Goal: Information Seeking & Learning: Check status

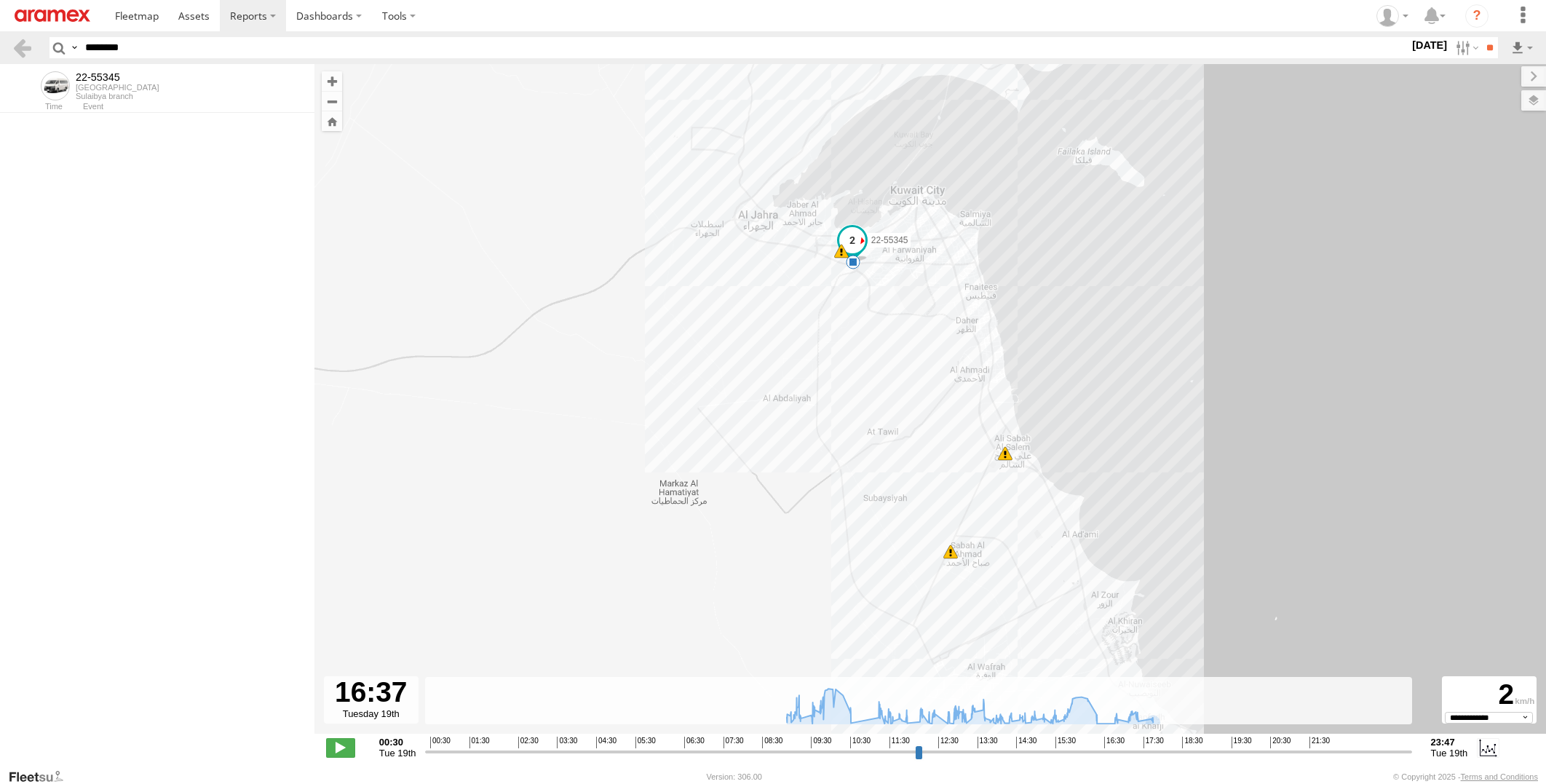
select select "**********"
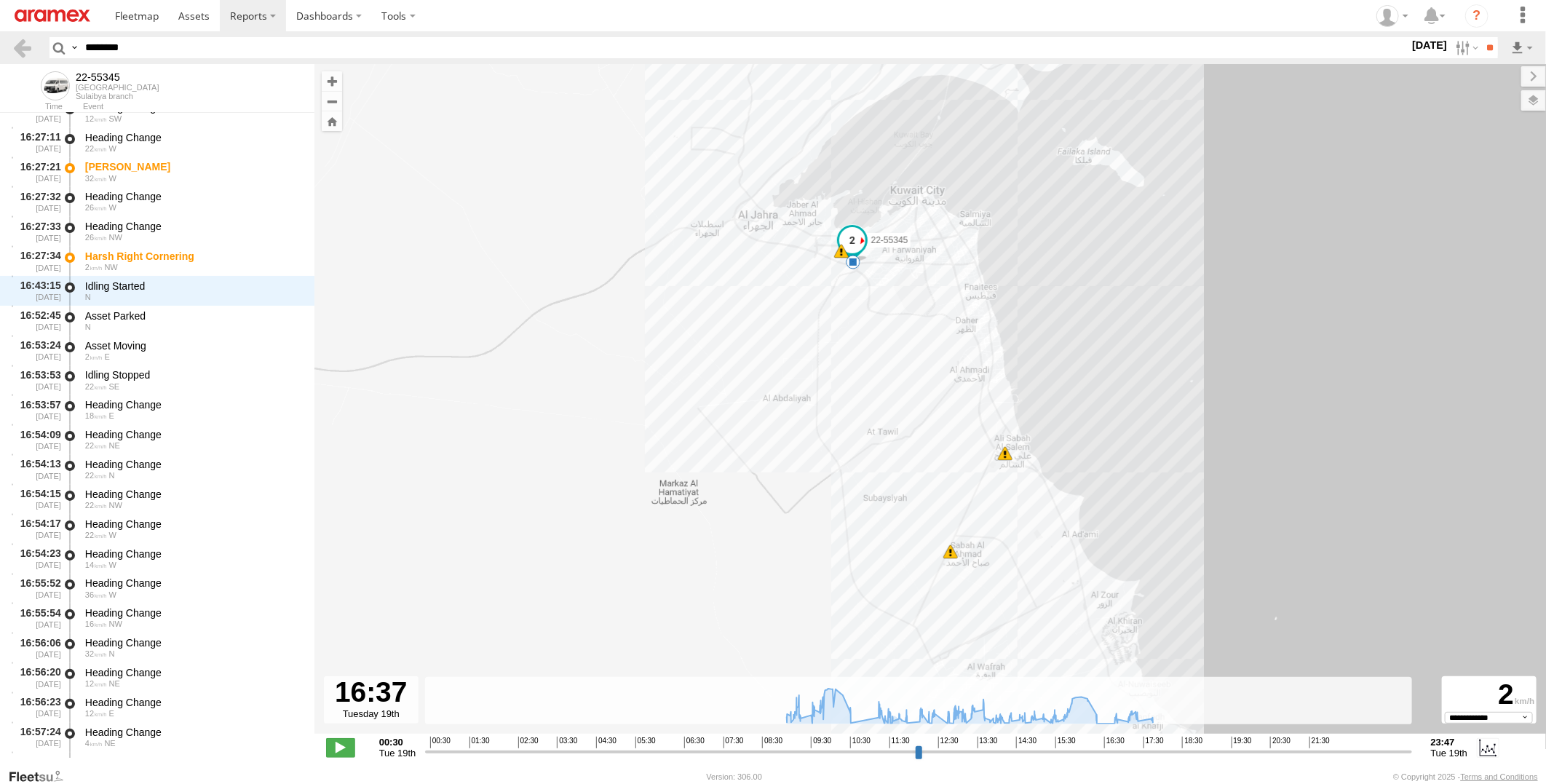
drag, startPoint x: 211, startPoint y: 47, endPoint x: -4, endPoint y: 53, distance: 215.1
click at [0, 53] on html at bounding box center [773, 392] width 1546 height 784
paste input "text"
type input "********"
click at [1481, 37] on input "**" at bounding box center [1490, 47] width 17 height 21
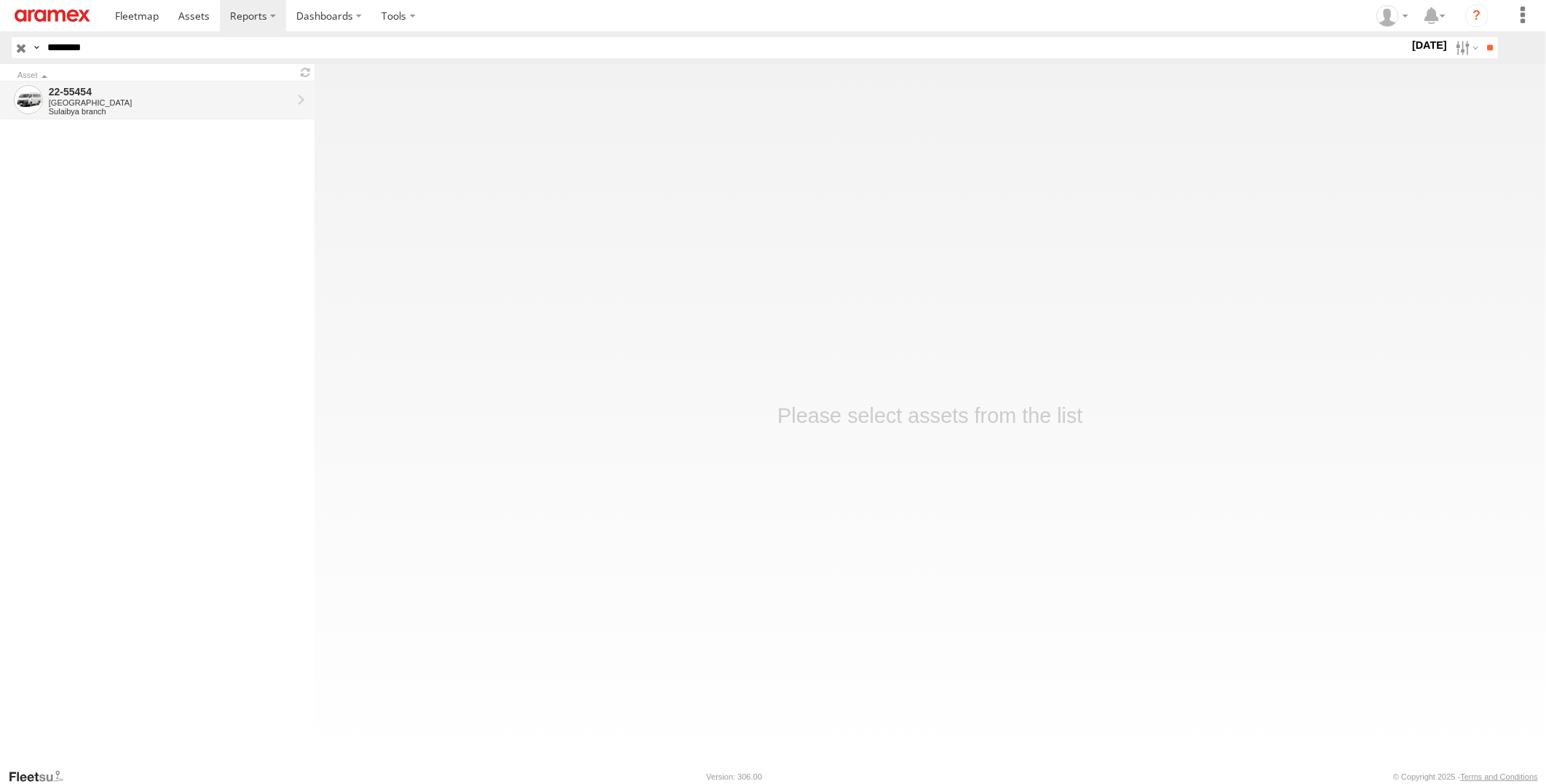
click at [211, 99] on div "[GEOGRAPHIC_DATA]" at bounding box center [170, 102] width 243 height 9
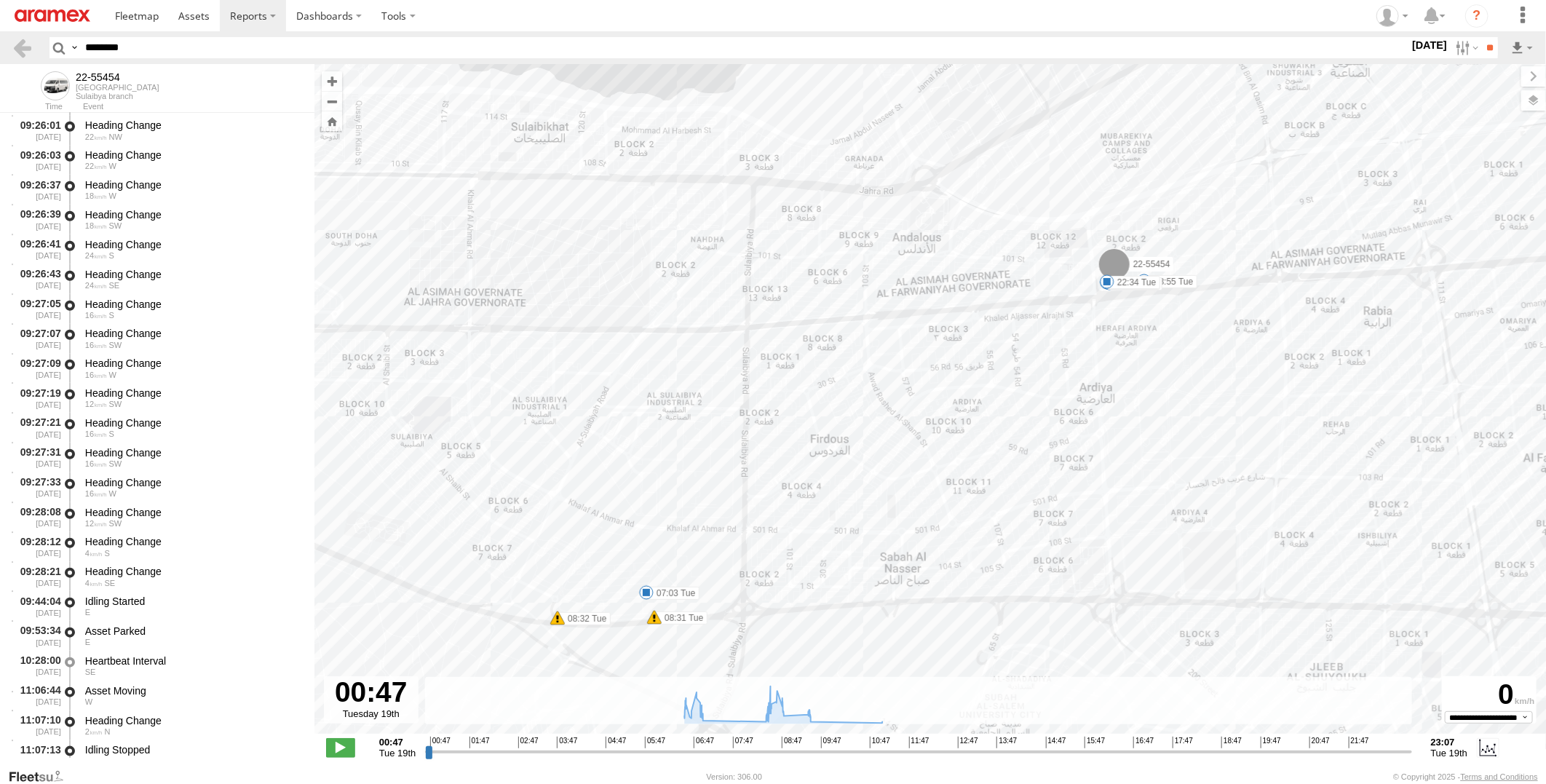
scroll to position [4204, 0]
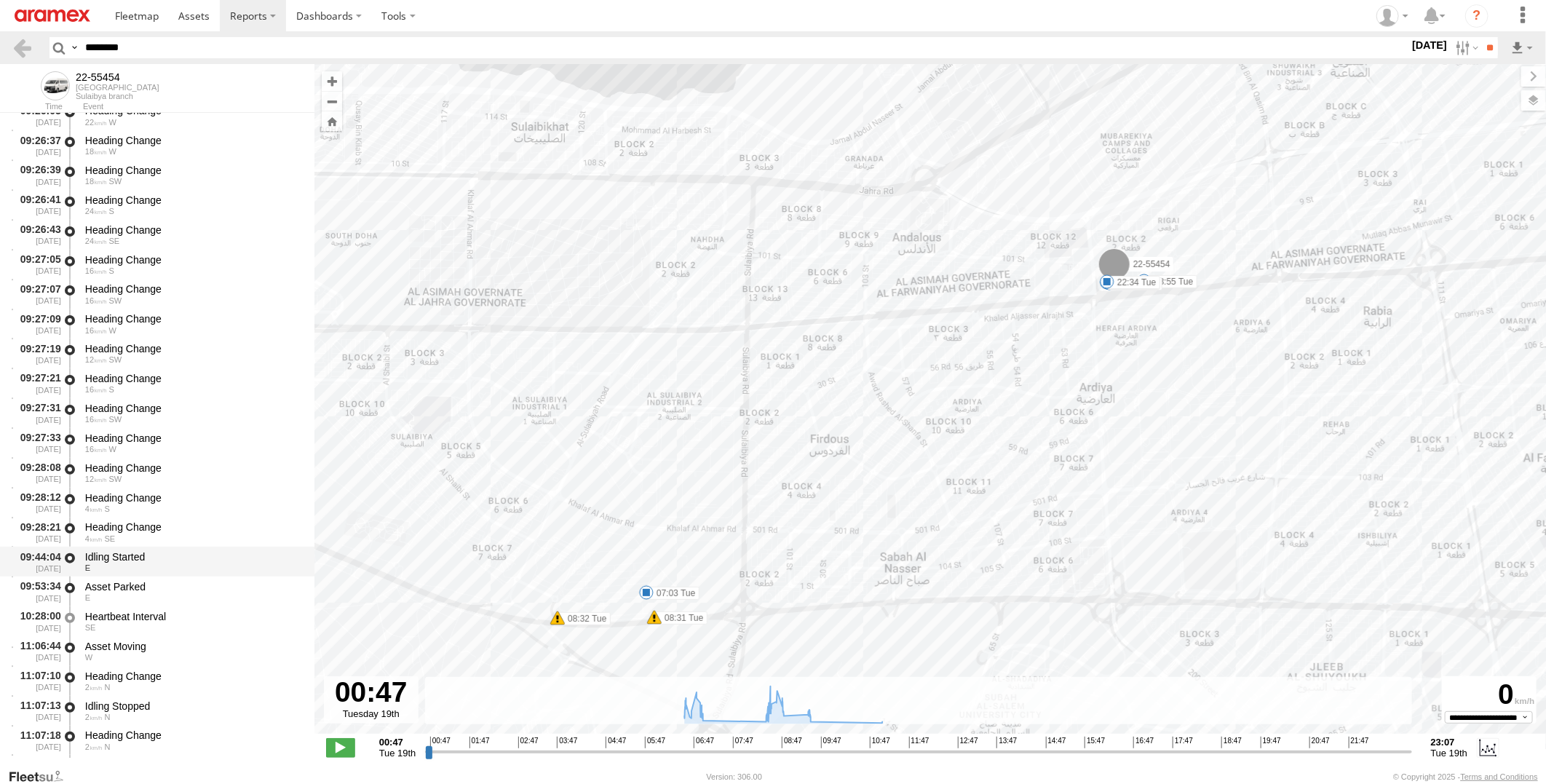
click at [156, 565] on div "E" at bounding box center [193, 567] width 215 height 9
click at [162, 594] on div "E" at bounding box center [193, 597] width 215 height 9
click at [204, 560] on div "Idling Started" at bounding box center [193, 556] width 215 height 13
click at [202, 584] on div "Asset Parked" at bounding box center [193, 586] width 215 height 13
click at [197, 615] on div "Heartbeat Interval" at bounding box center [193, 616] width 215 height 13
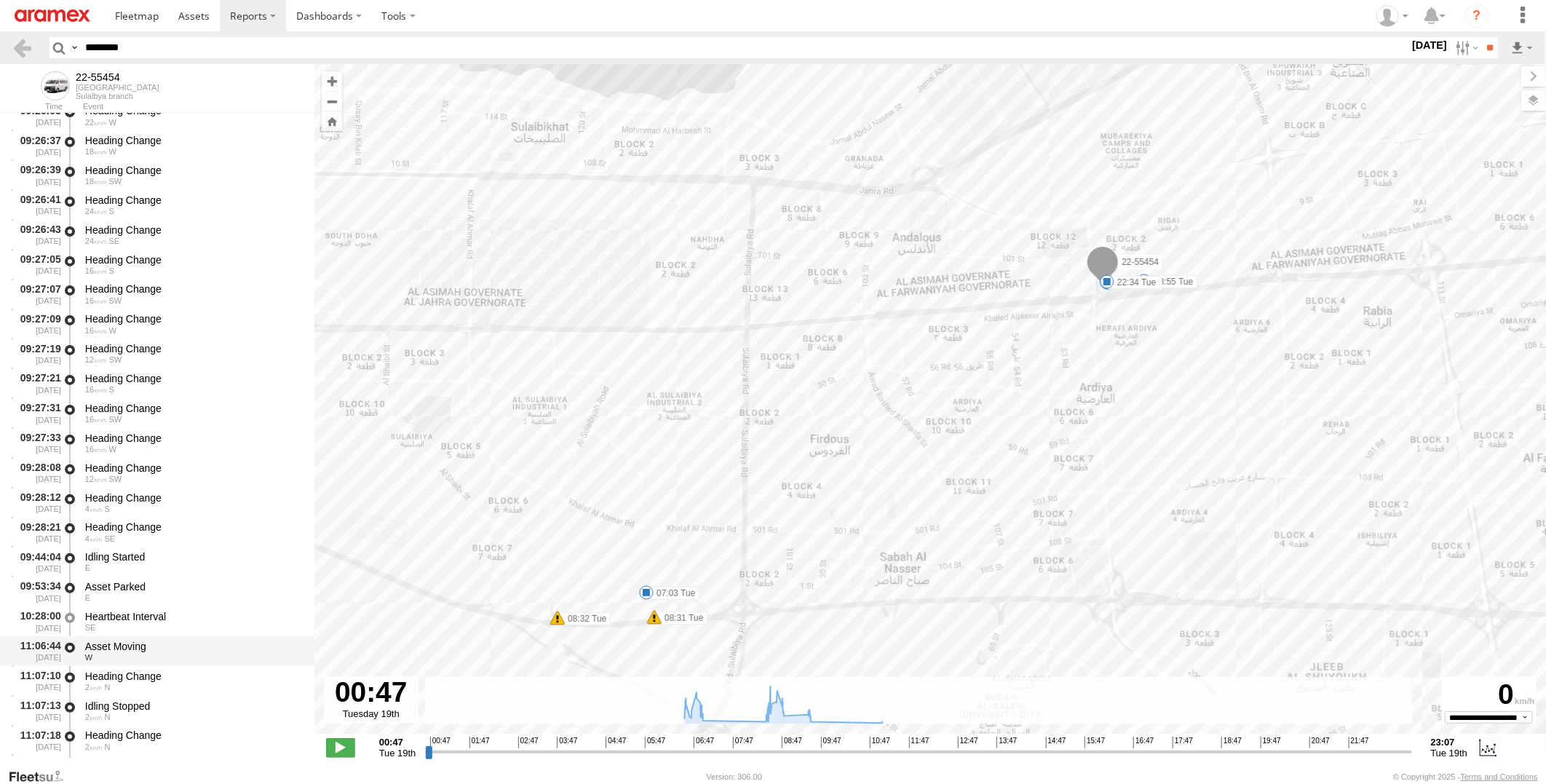
click at [183, 640] on div "Asset Moving" at bounding box center [193, 646] width 215 height 13
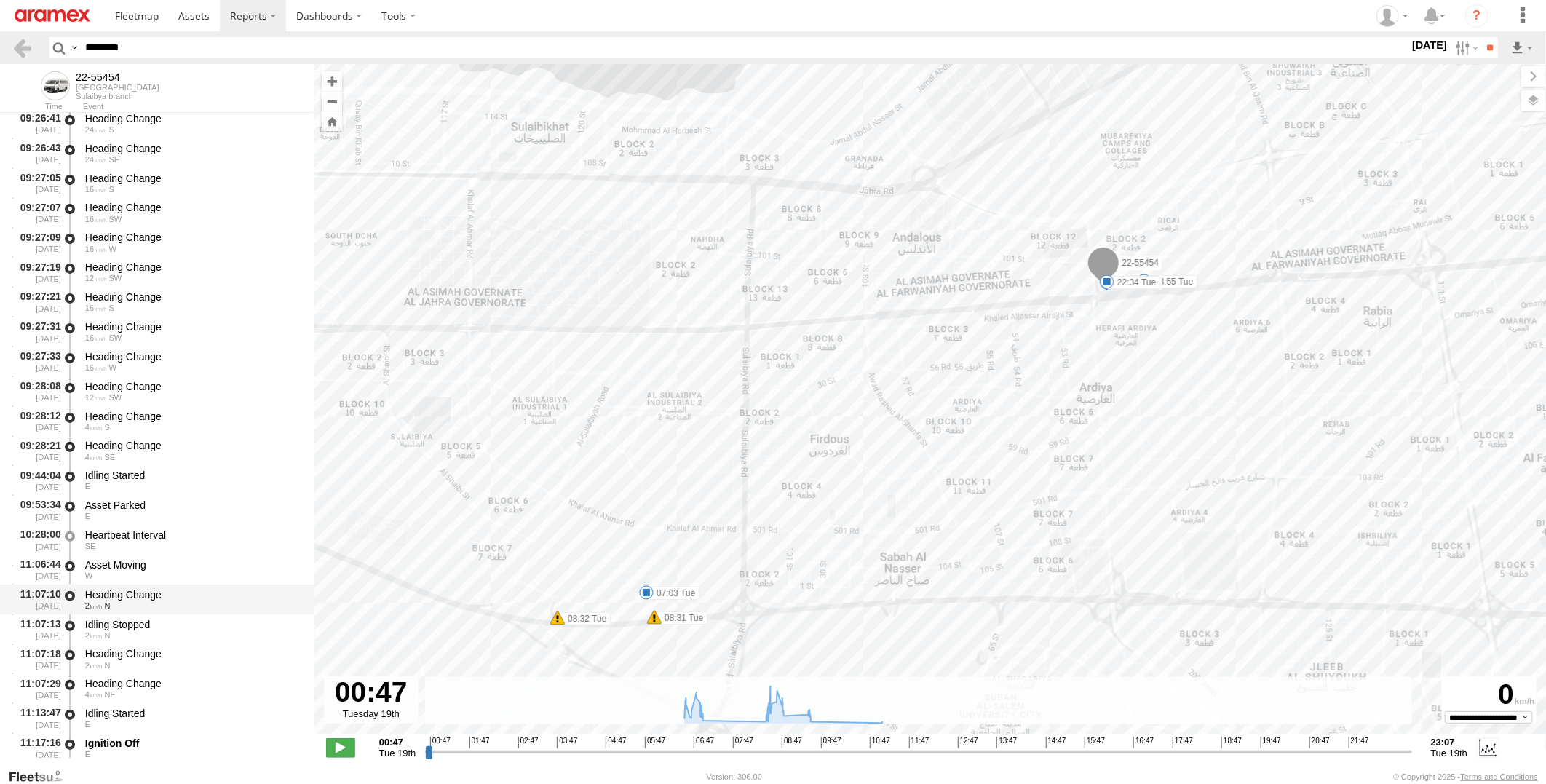
click at [183, 612] on div "11:07:10 19/08/2025 Heading Change 2 N" at bounding box center [157, 599] width 315 height 30
click at [197, 584] on div "11:07:10 19/08/2025 Heading Change 2 N" at bounding box center [157, 599] width 315 height 30
click at [205, 558] on div "Asset Moving" at bounding box center [193, 564] width 215 height 13
click at [212, 468] on div "Idling Started E" at bounding box center [193, 479] width 220 height 27
click at [217, 454] on div "4 SE" at bounding box center [193, 456] width 215 height 9
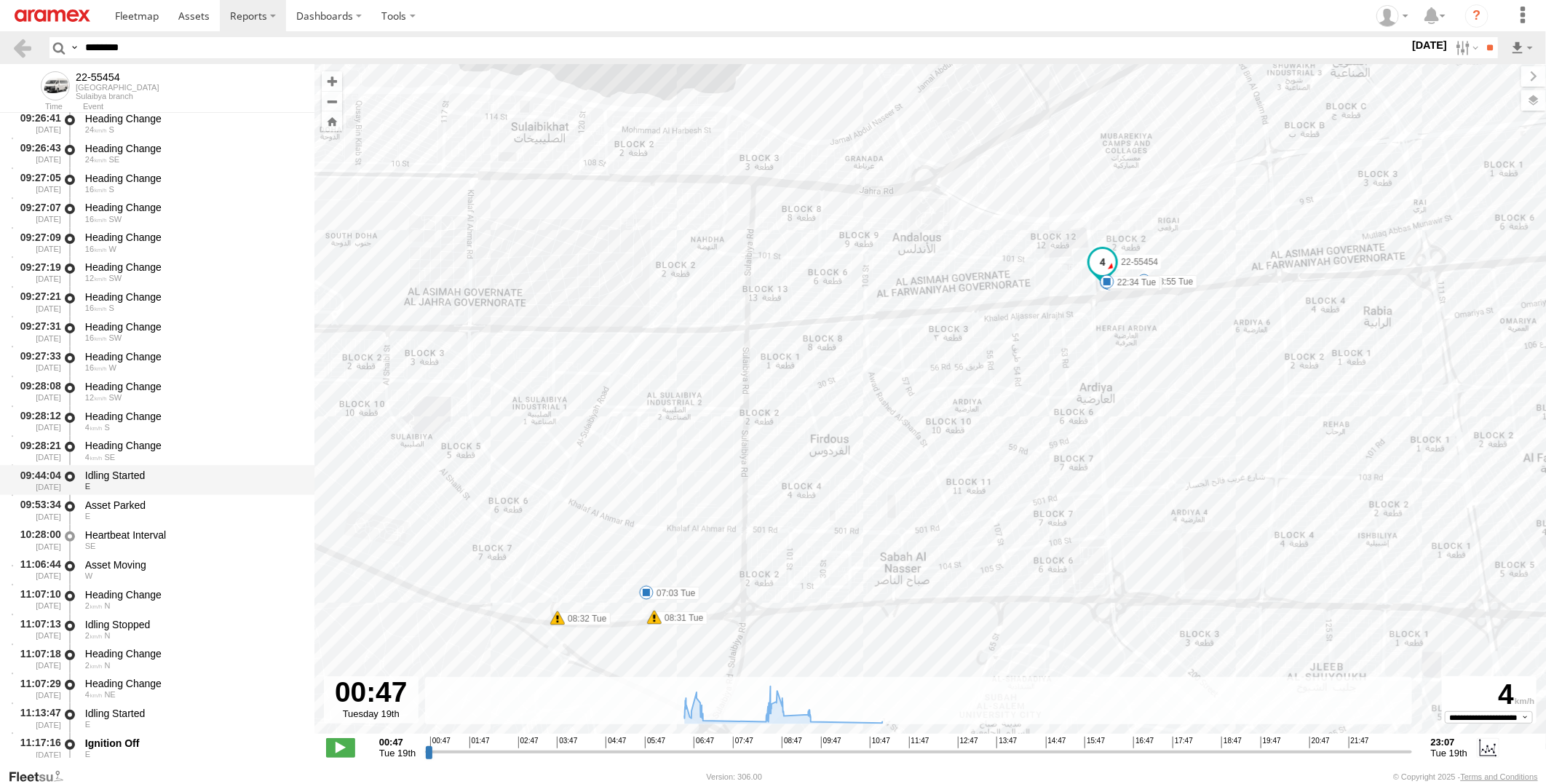
click at [208, 483] on div "E" at bounding box center [193, 486] width 215 height 9
click at [201, 503] on div "Asset Parked" at bounding box center [193, 504] width 215 height 13
click at [194, 543] on div "SE" at bounding box center [193, 545] width 215 height 9
click at [187, 561] on div "Asset Moving" at bounding box center [193, 564] width 215 height 13
click at [182, 598] on div "Heading Change" at bounding box center [193, 594] width 215 height 13
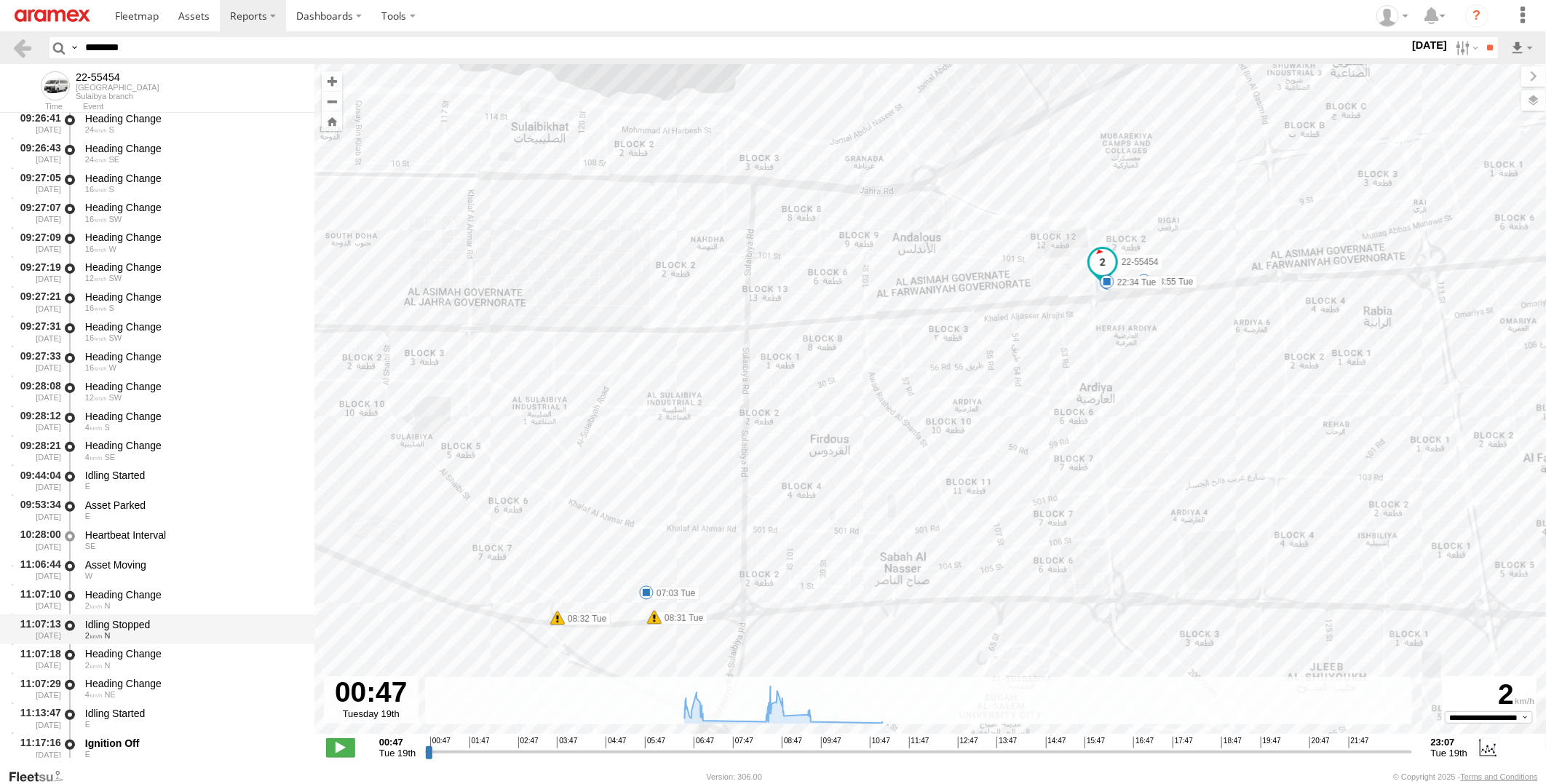
click at [176, 622] on div "Idling Stopped" at bounding box center [193, 624] width 215 height 13
click at [186, 594] on div "Heading Change" at bounding box center [193, 594] width 215 height 13
click at [201, 549] on div "SE" at bounding box center [193, 545] width 215 height 9
click at [215, 508] on div "Asset Parked" at bounding box center [193, 504] width 215 height 13
click at [228, 472] on div "Idling Started" at bounding box center [193, 475] width 215 height 13
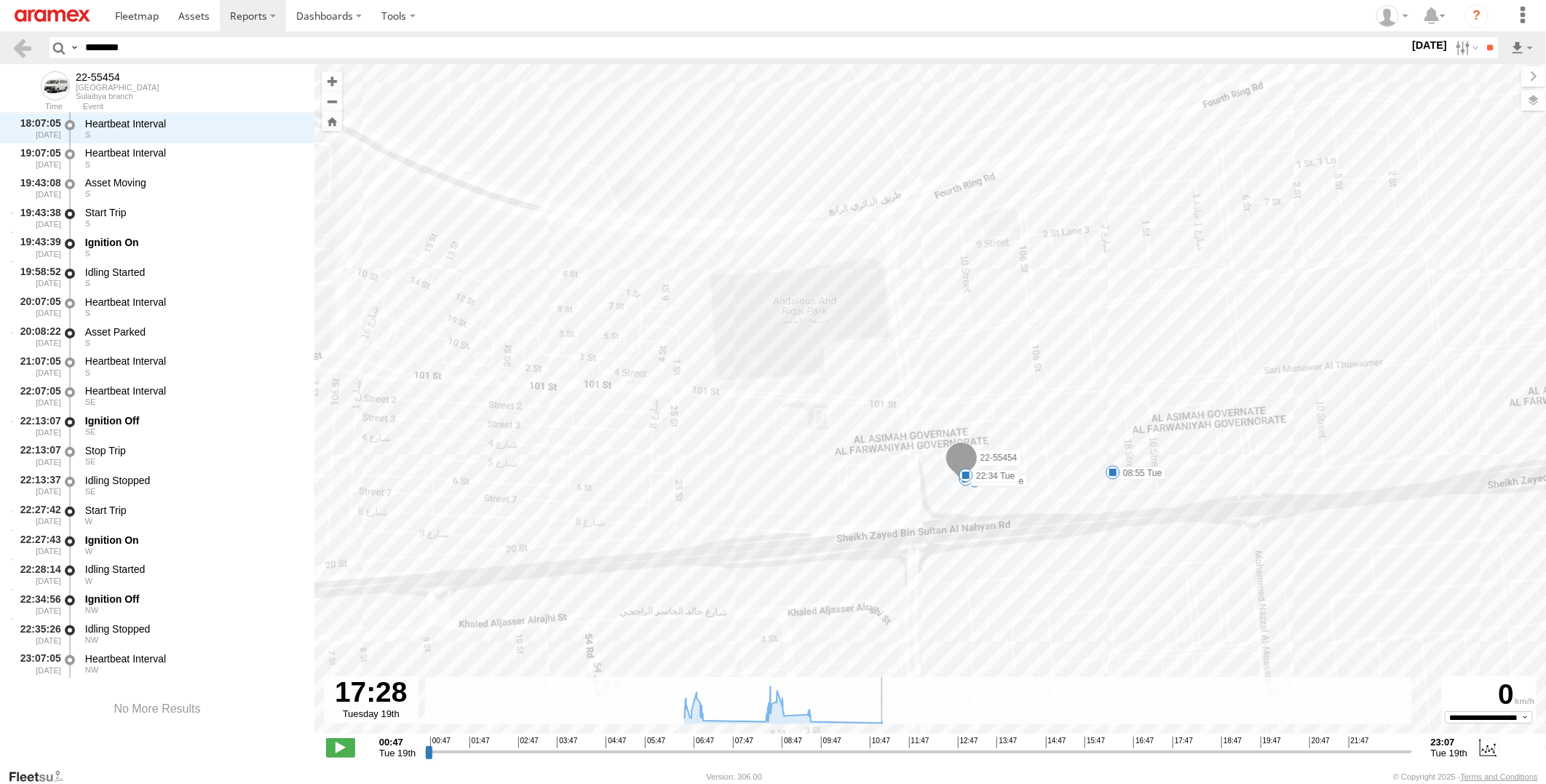
drag, startPoint x: 428, startPoint y: 752, endPoint x: 1160, endPoint y: 765, distance: 732.1
type input "**********"
click at [1160, 758] on input "range" at bounding box center [918, 751] width 986 height 14
click at [180, 268] on div "Idling Started" at bounding box center [193, 272] width 215 height 13
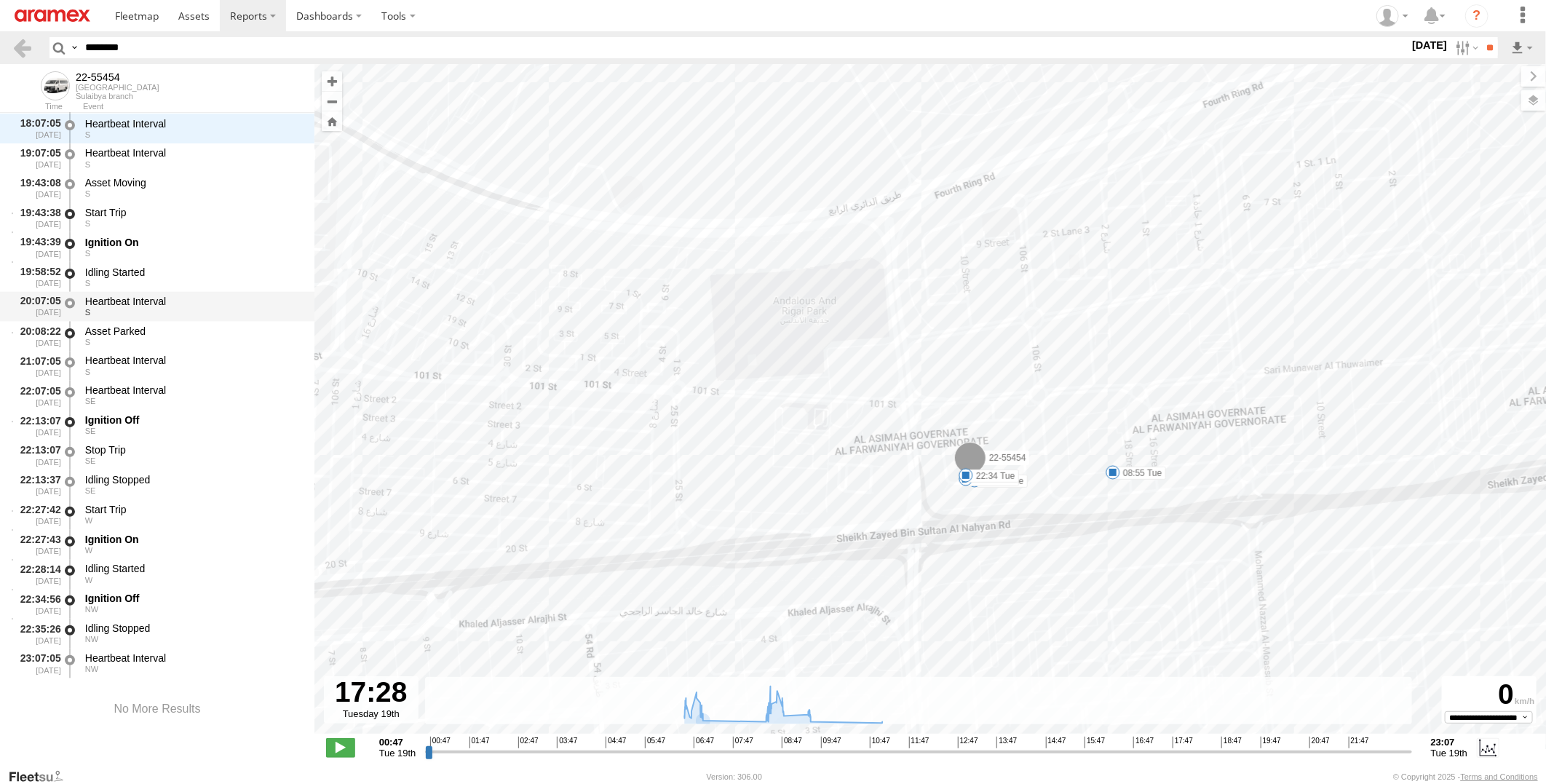
click at [180, 301] on div "Heartbeat Interval" at bounding box center [193, 301] width 215 height 13
click at [180, 326] on div "Asset Parked" at bounding box center [193, 332] width 215 height 13
click at [180, 303] on div "Heartbeat Interval" at bounding box center [193, 301] width 215 height 13
click at [173, 336] on div "Asset Parked" at bounding box center [193, 332] width 215 height 13
click at [171, 357] on div "Heartbeat Interval" at bounding box center [193, 361] width 215 height 13
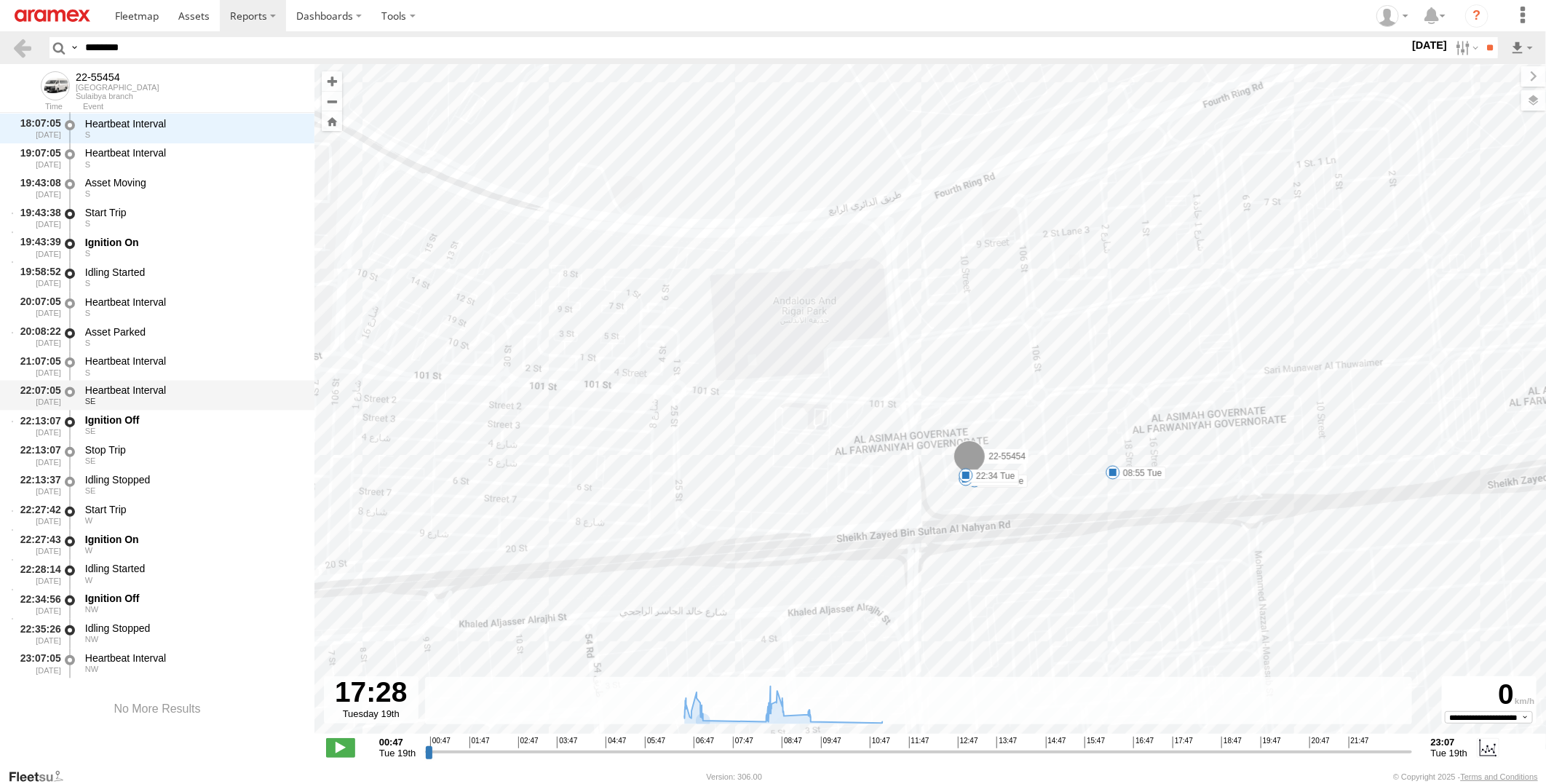
click at [170, 402] on div "SE" at bounding box center [193, 401] width 215 height 9
click at [168, 427] on div "SE" at bounding box center [193, 431] width 215 height 9
click at [165, 451] on div "Stop Trip" at bounding box center [193, 450] width 215 height 13
click at [165, 428] on div "SE" at bounding box center [193, 431] width 215 height 9
click at [172, 401] on div "SE" at bounding box center [193, 401] width 215 height 9
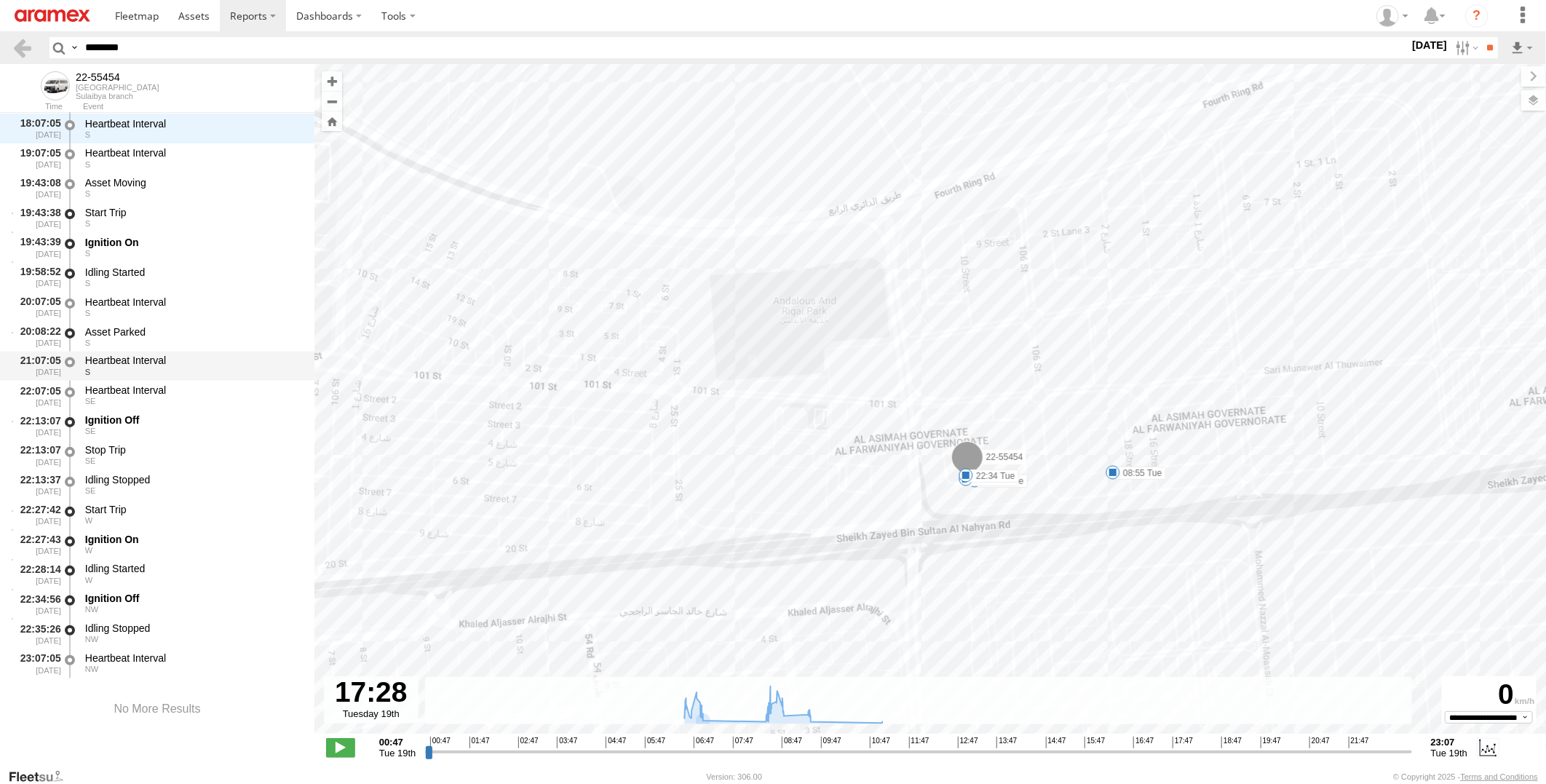
click at [186, 371] on div "S" at bounding box center [193, 372] width 215 height 9
click at [193, 333] on div "Asset Parked" at bounding box center [193, 332] width 215 height 13
click at [206, 302] on div "Heartbeat Interval" at bounding box center [193, 301] width 215 height 13
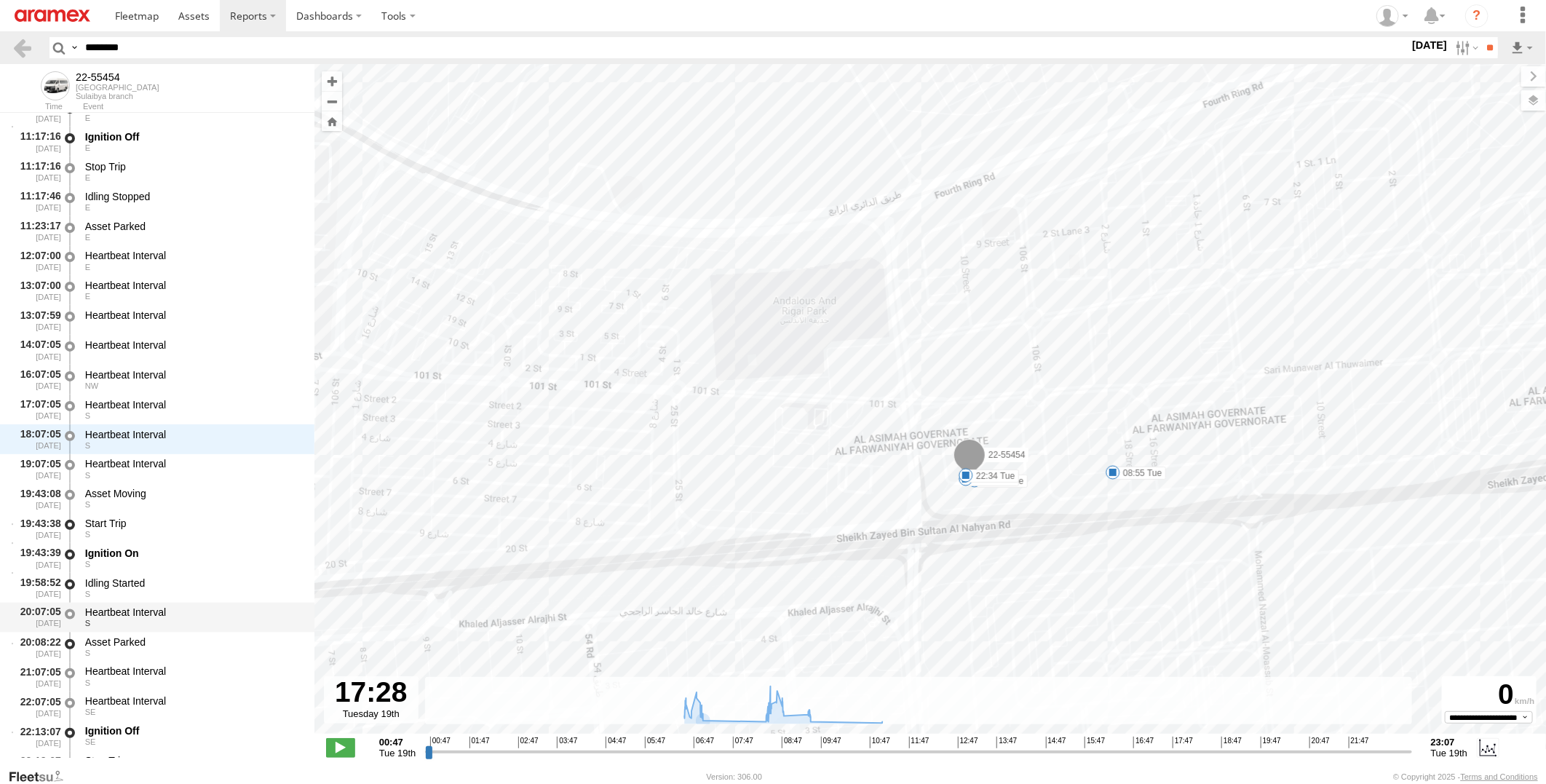
scroll to position [4879, 0]
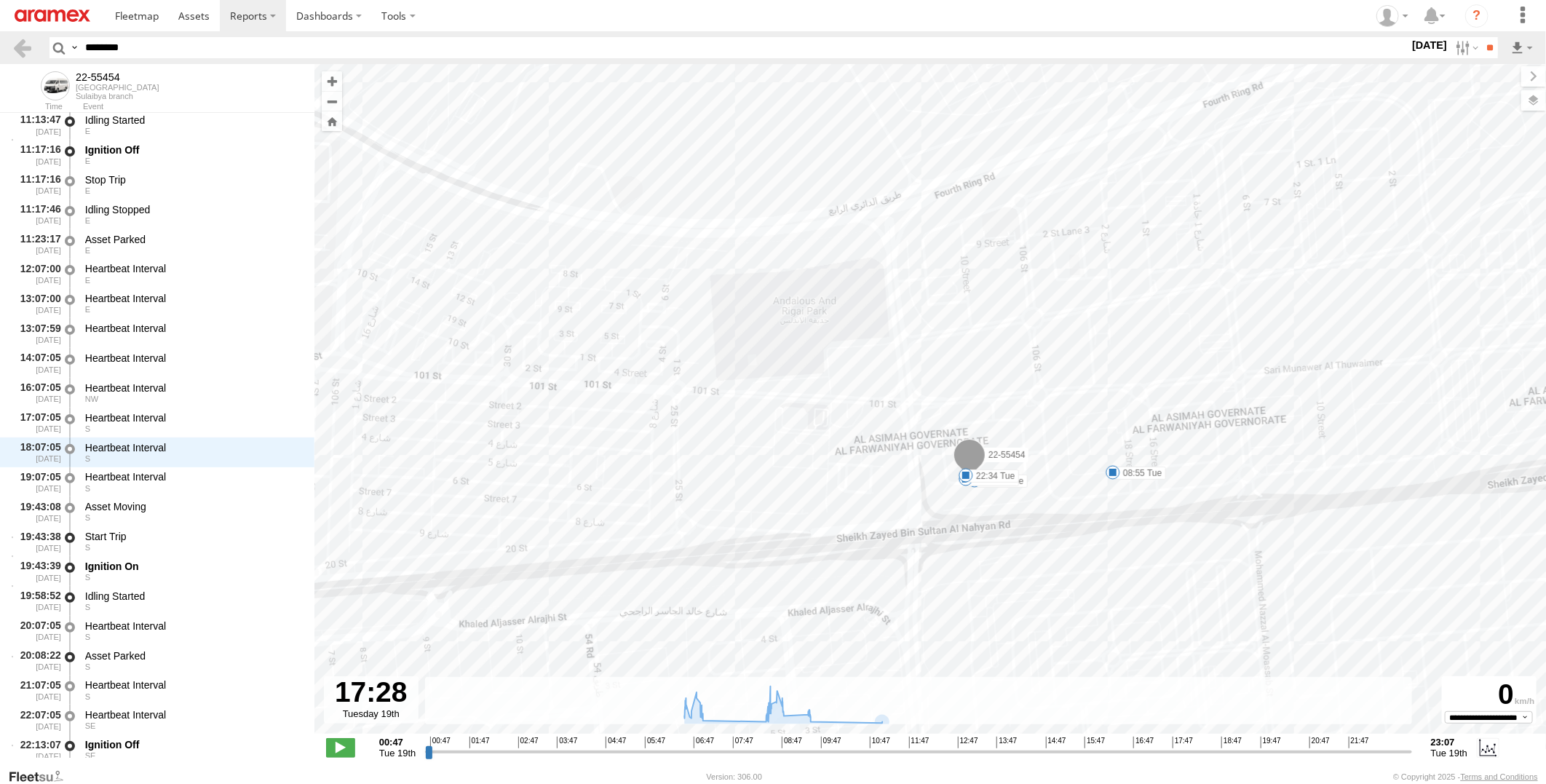
drag, startPoint x: 180, startPoint y: 40, endPoint x: 0, endPoint y: 54, distance: 180.5
click at [0, 54] on html at bounding box center [773, 392] width 1546 height 784
paste input "text"
type input "********"
click at [1481, 37] on input "**" at bounding box center [1490, 47] width 17 height 21
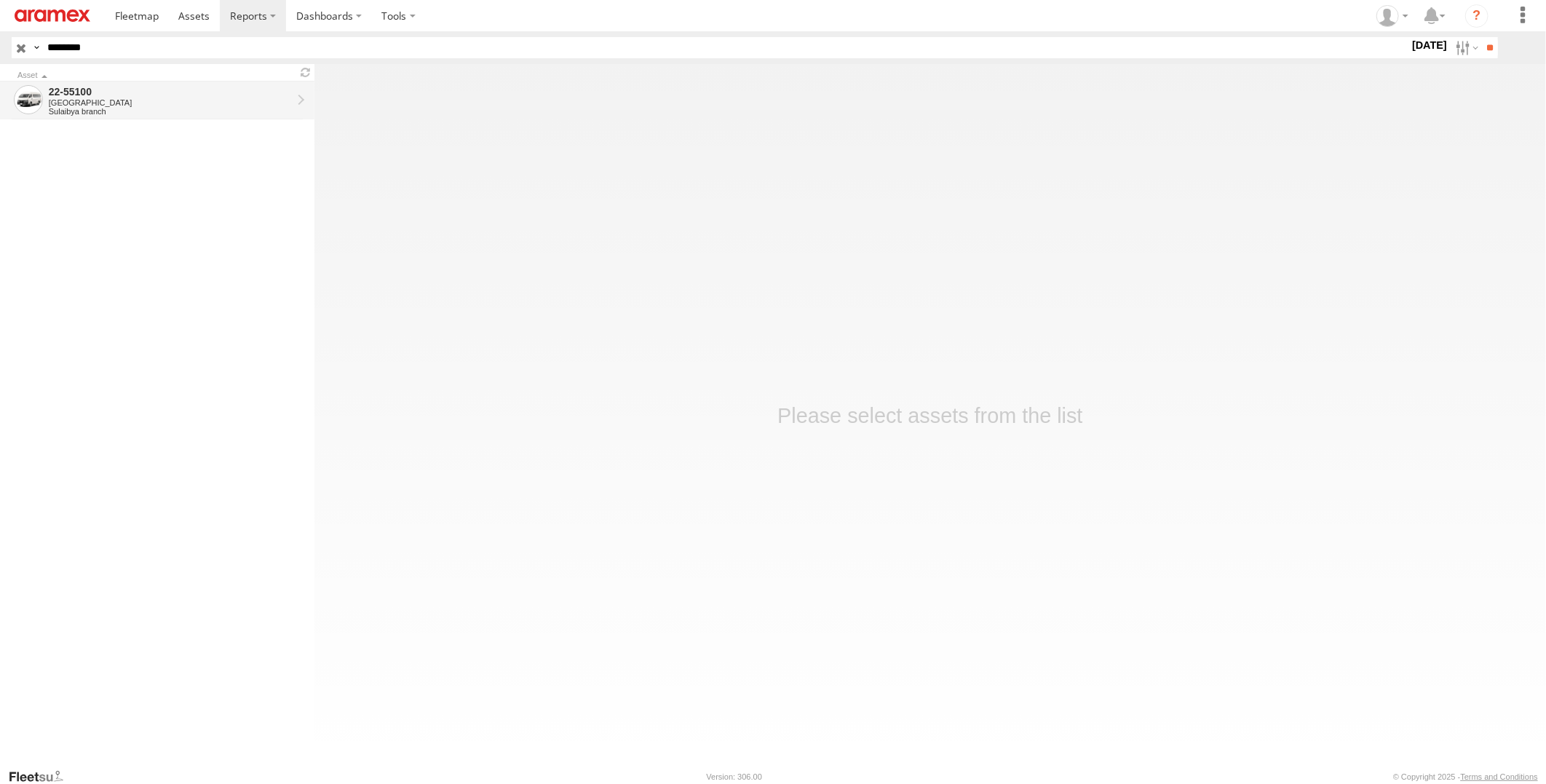
click at [128, 112] on div "Sulaibya branch" at bounding box center [170, 111] width 243 height 9
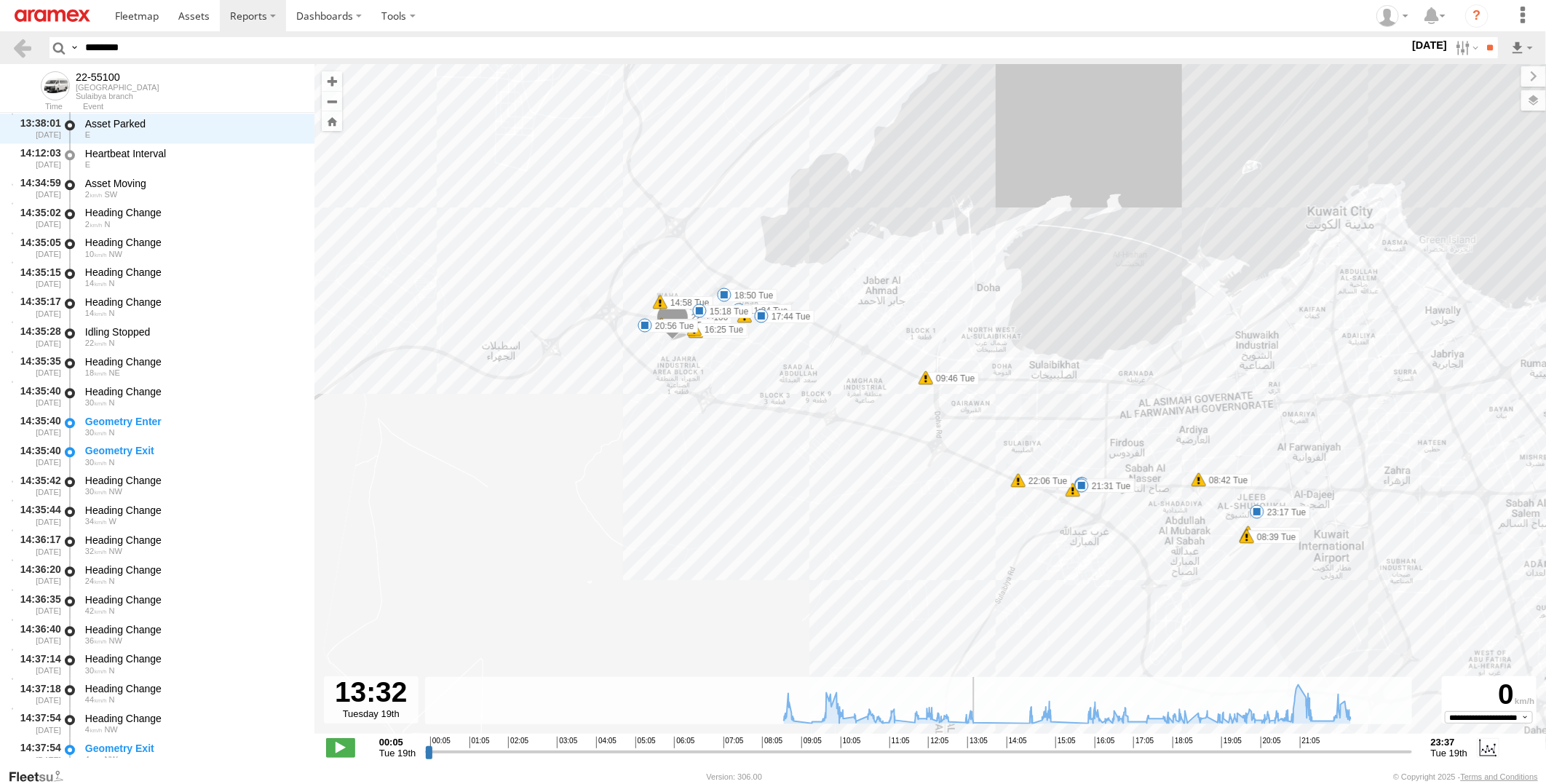
drag, startPoint x: 431, startPoint y: 751, endPoint x: 987, endPoint y: 766, distance: 556.2
type input "**********"
click at [987, 758] on input "range" at bounding box center [918, 751] width 986 height 14
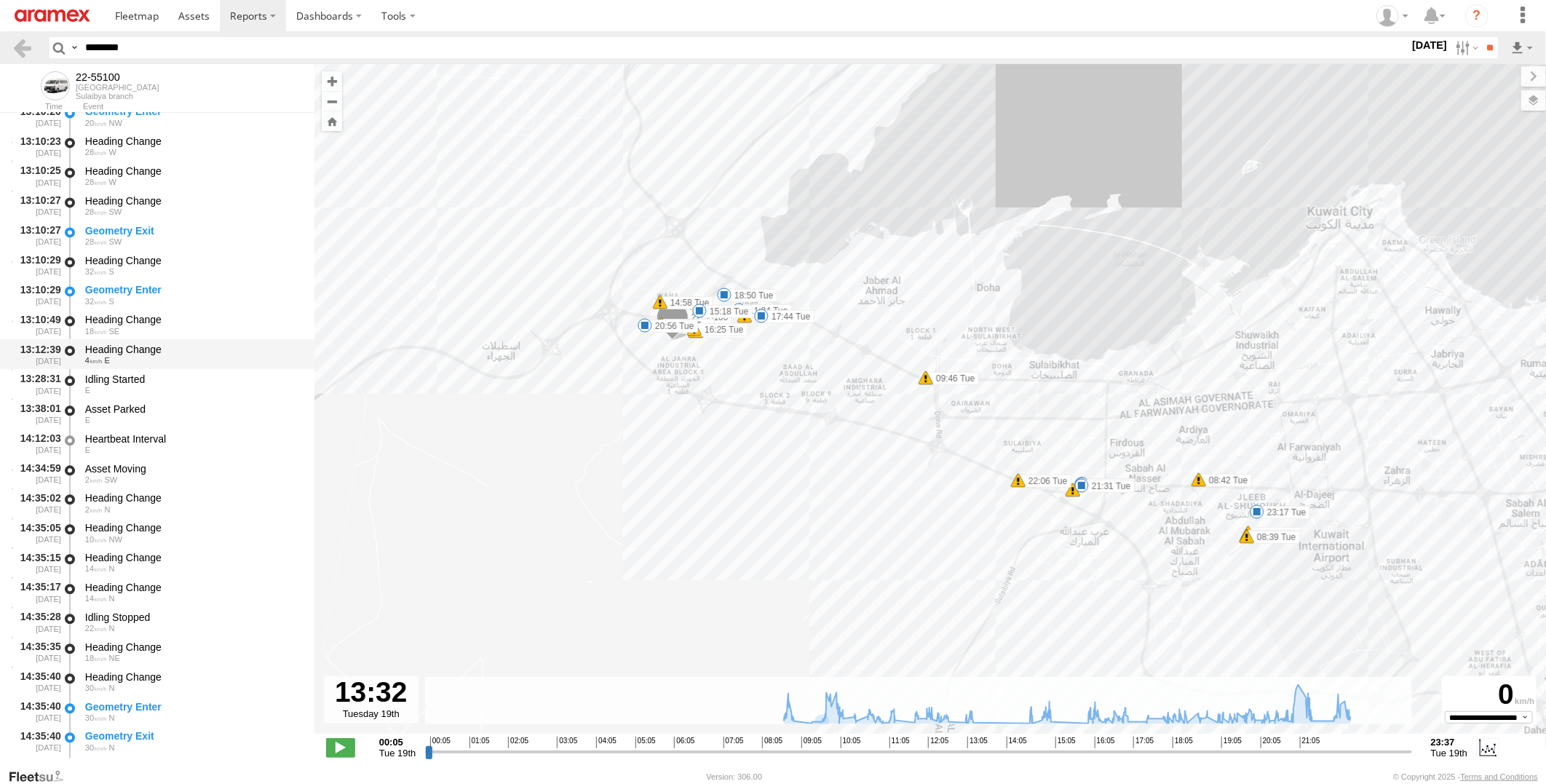
scroll to position [15931, 0]
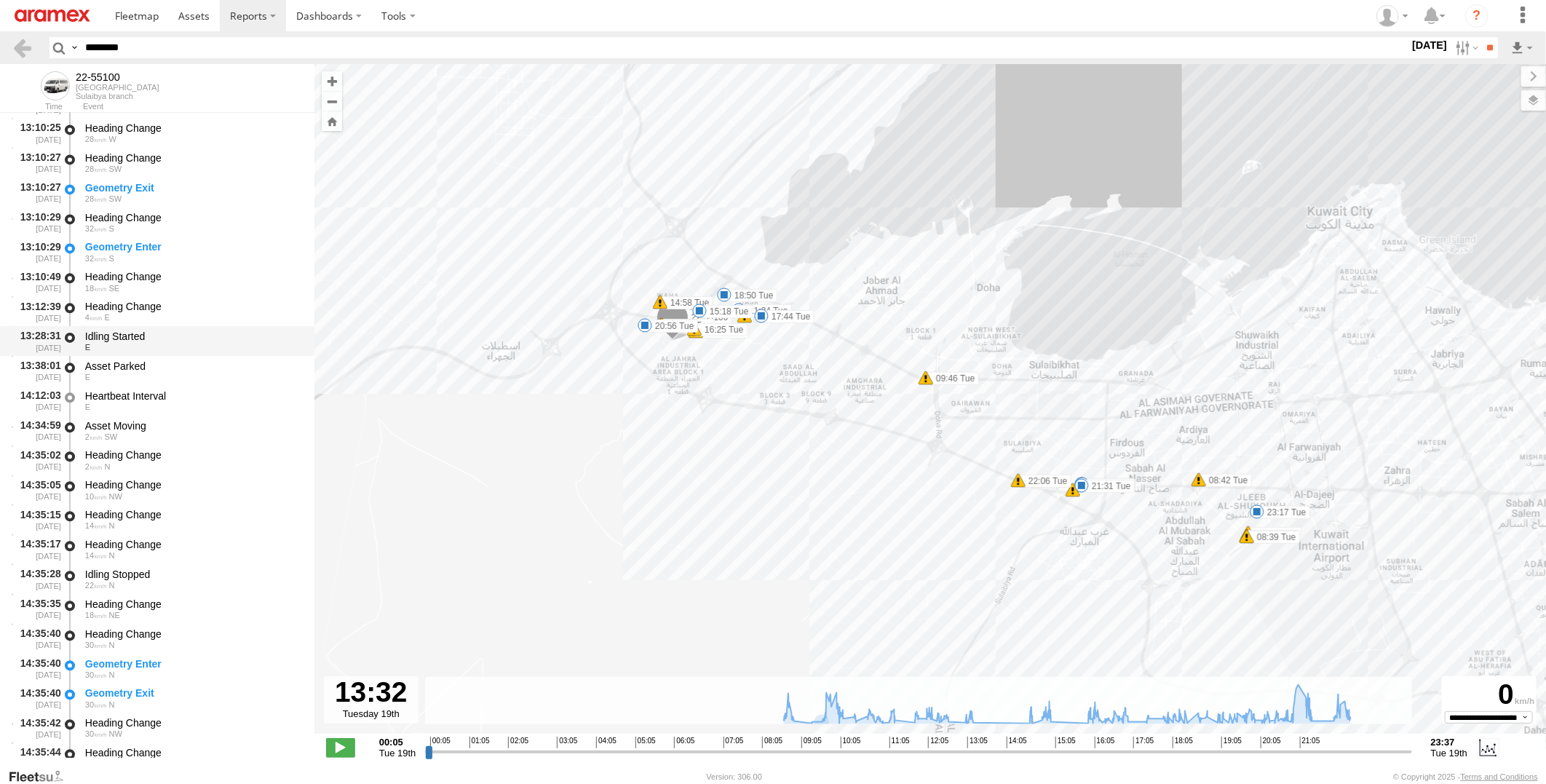
click at [227, 339] on div "Idling Started" at bounding box center [193, 336] width 215 height 13
click at [223, 358] on div "Asset Parked E" at bounding box center [193, 371] width 220 height 27
click at [230, 330] on div "Idling Started" at bounding box center [193, 336] width 215 height 13
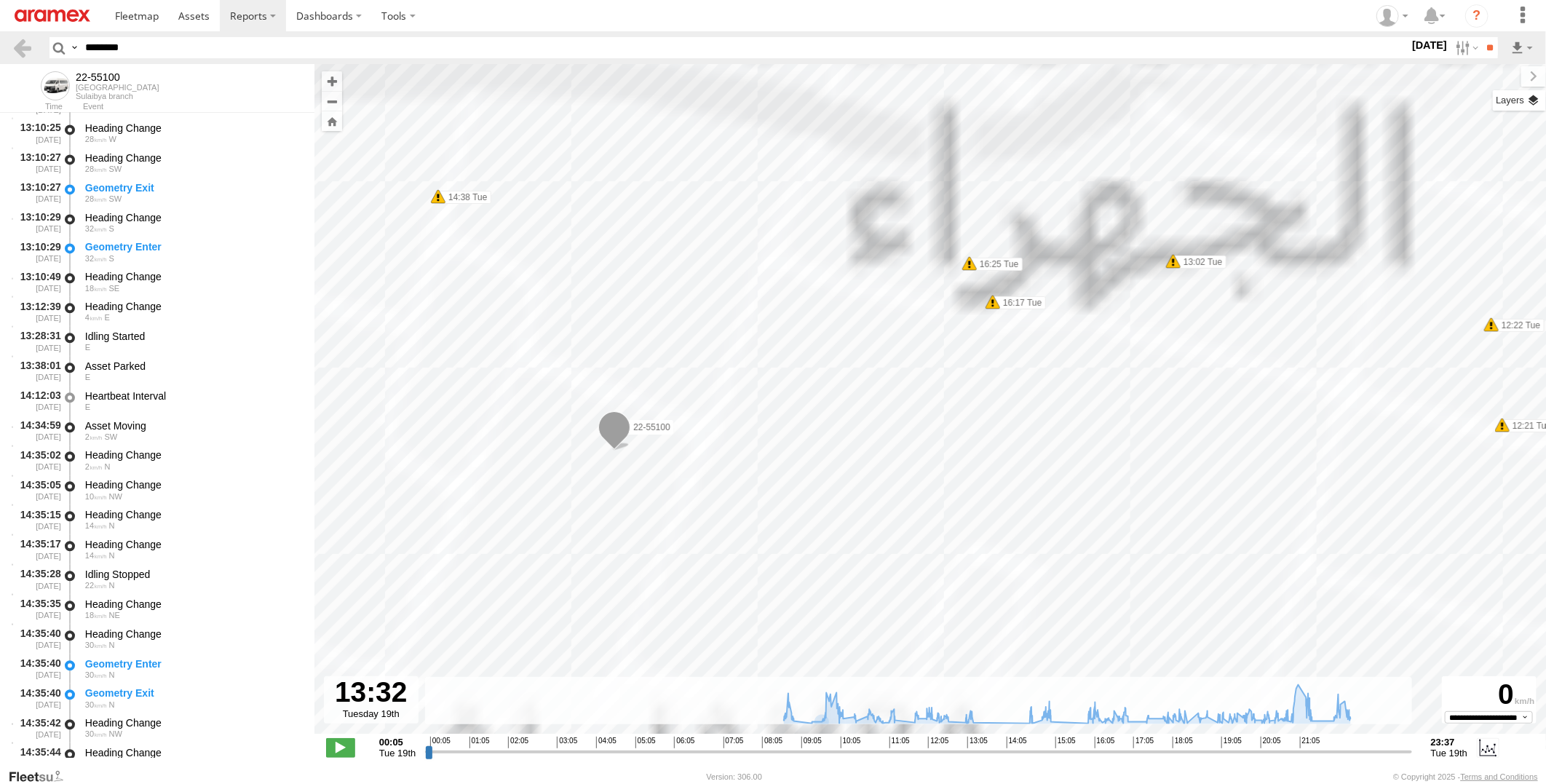
click at [1529, 100] on label at bounding box center [1520, 100] width 53 height 20
click at [0, 0] on span "Basemaps" at bounding box center [0, 0] width 0 height 0
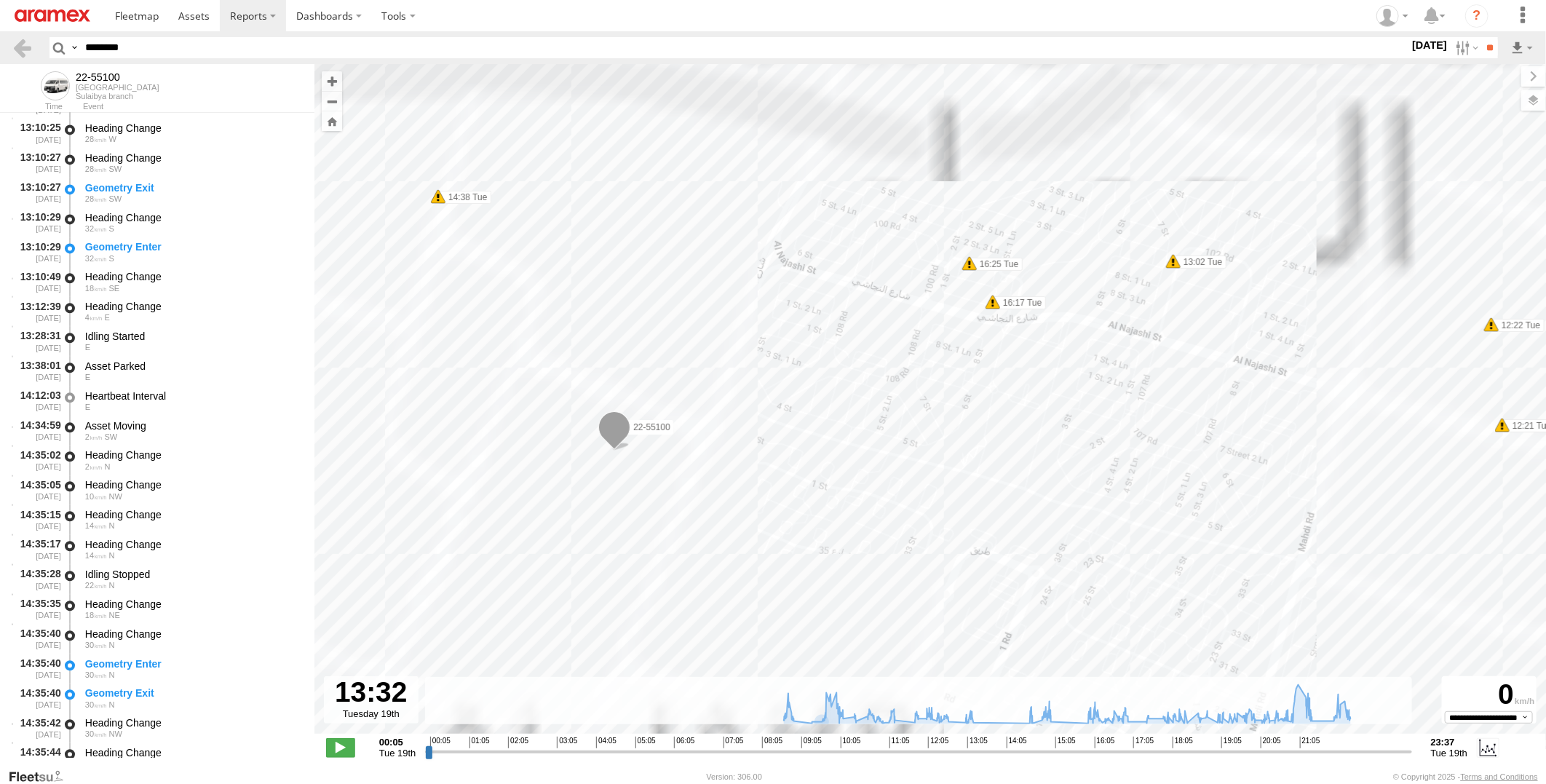
click at [0, 0] on span "Satellite + Roadmap" at bounding box center [0, 0] width 0 height 0
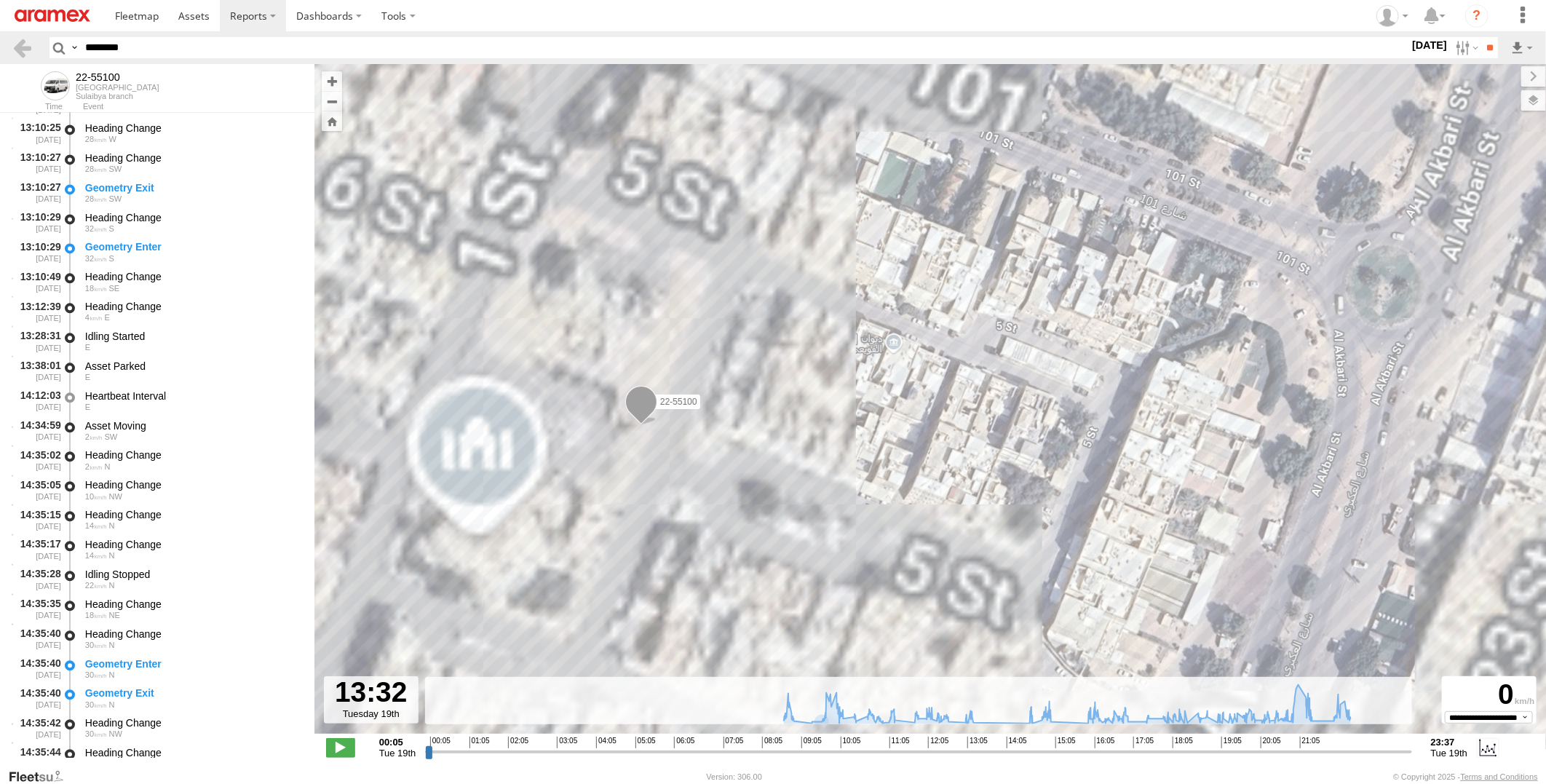
drag, startPoint x: 592, startPoint y: 467, endPoint x: 707, endPoint y: 440, distance: 118.1
click at [707, 440] on div "22-55100 08:39 Tue 08:39 Tue 08:39 Tue 08:42 Tue 08:53 Tue 09:19 Tue 09:46 Tue …" at bounding box center [930, 406] width 1231 height 685
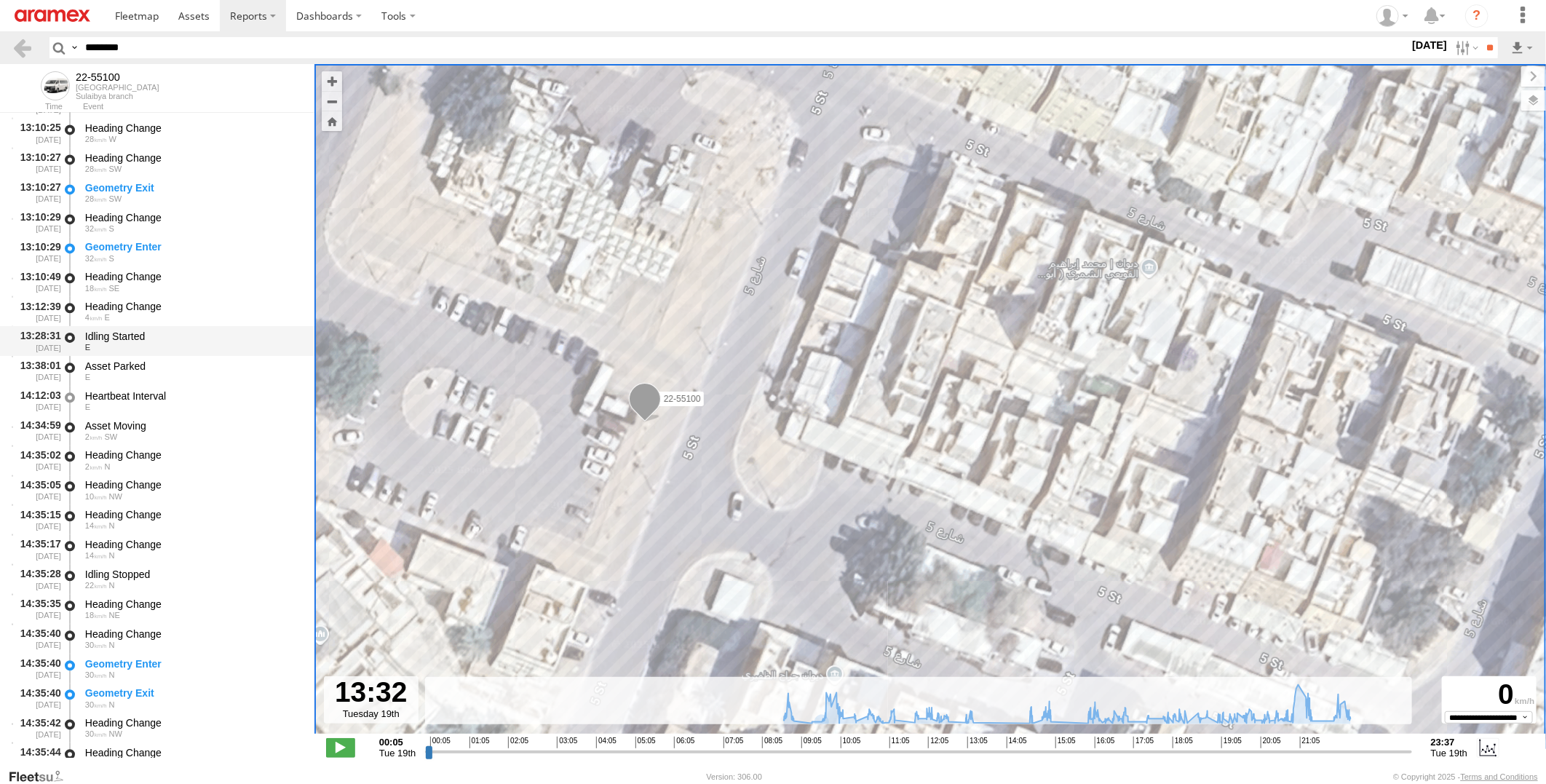
click at [251, 346] on div "E" at bounding box center [193, 347] width 215 height 9
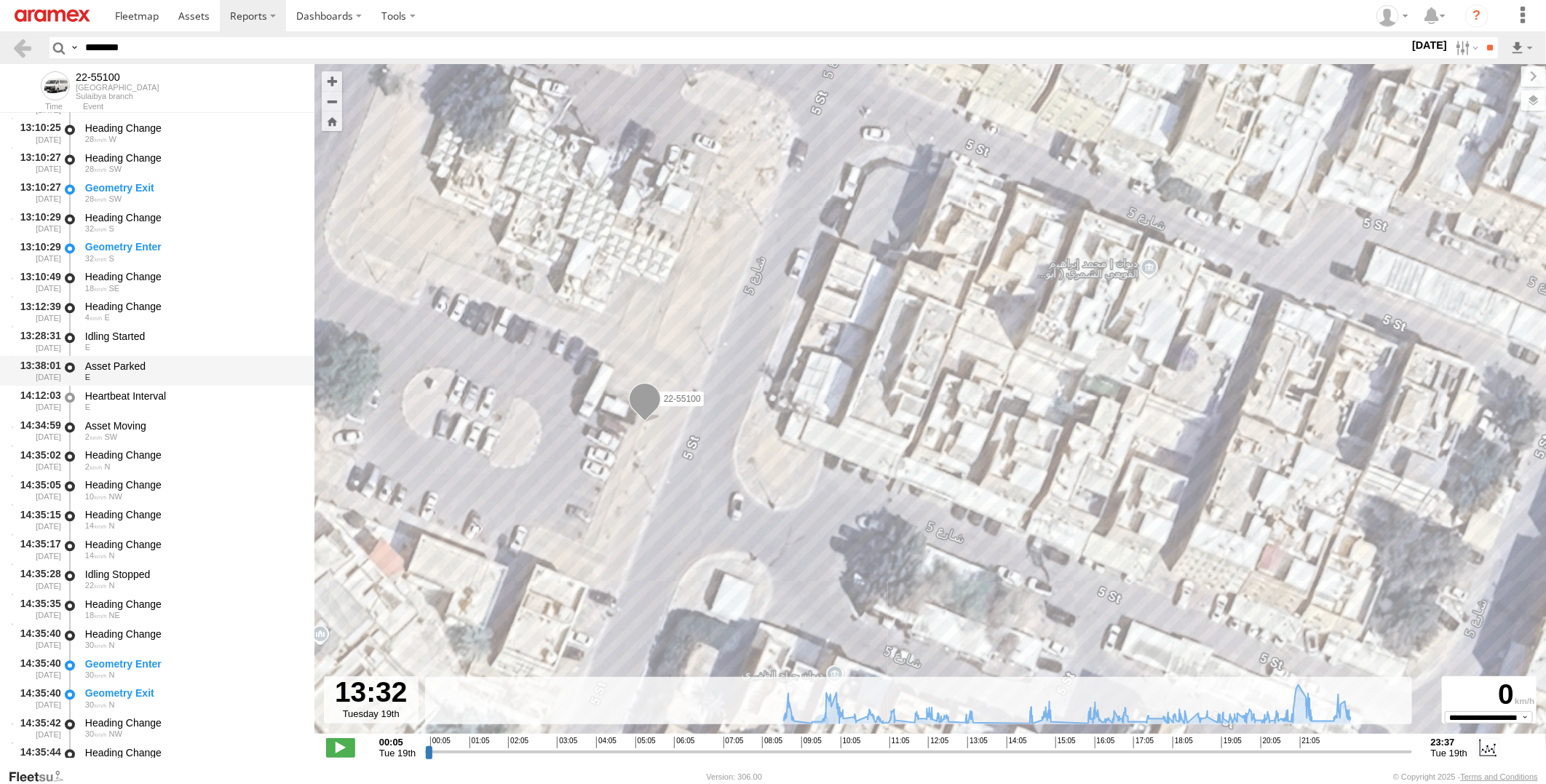
click at [228, 365] on div "Asset Parked" at bounding box center [193, 366] width 215 height 13
click at [213, 395] on div "Heartbeat Interval" at bounding box center [193, 395] width 215 height 13
click at [198, 425] on div "Asset Moving" at bounding box center [193, 425] width 215 height 13
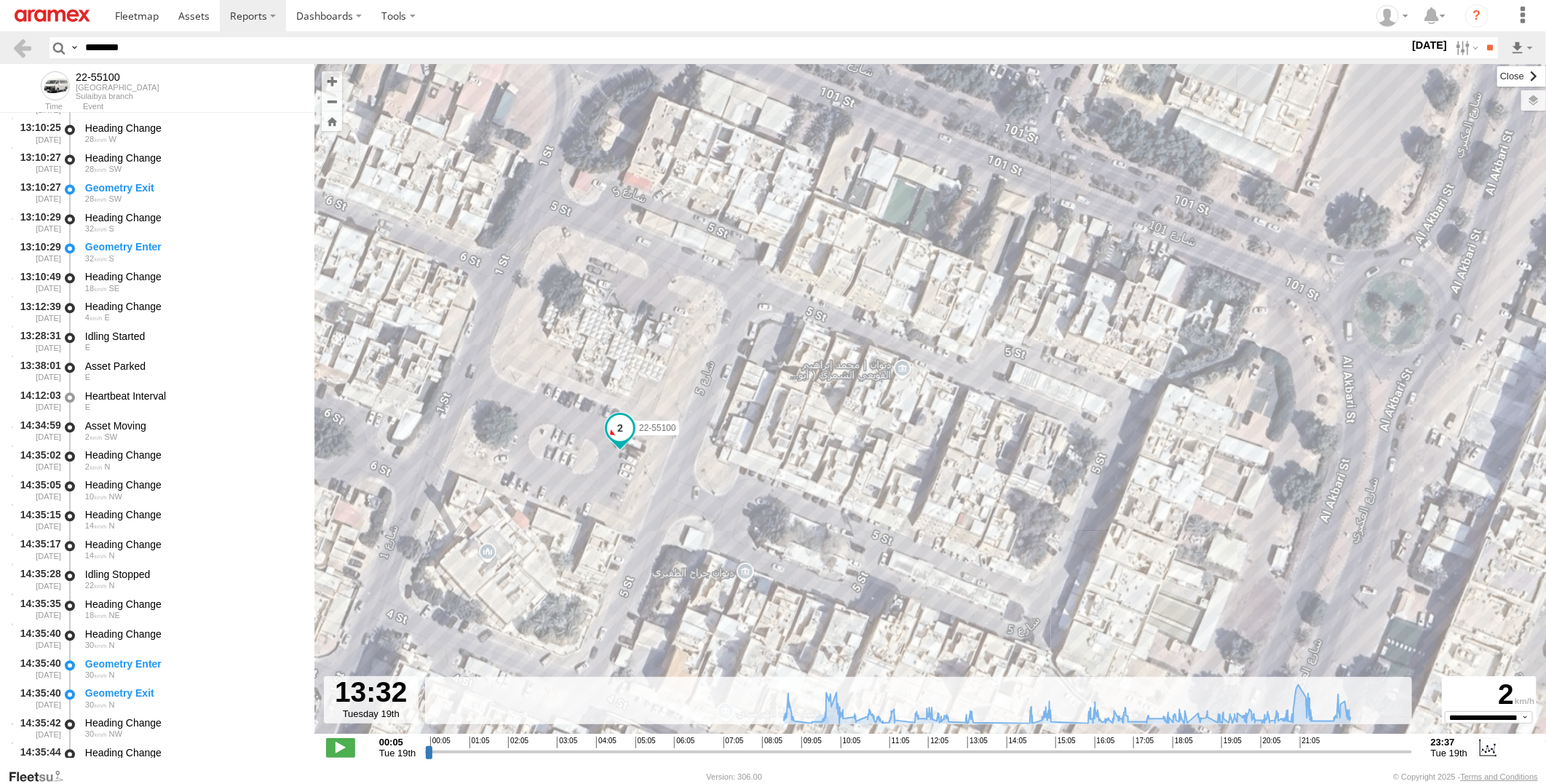
click at [1497, 77] on label at bounding box center [1521, 76] width 49 height 20
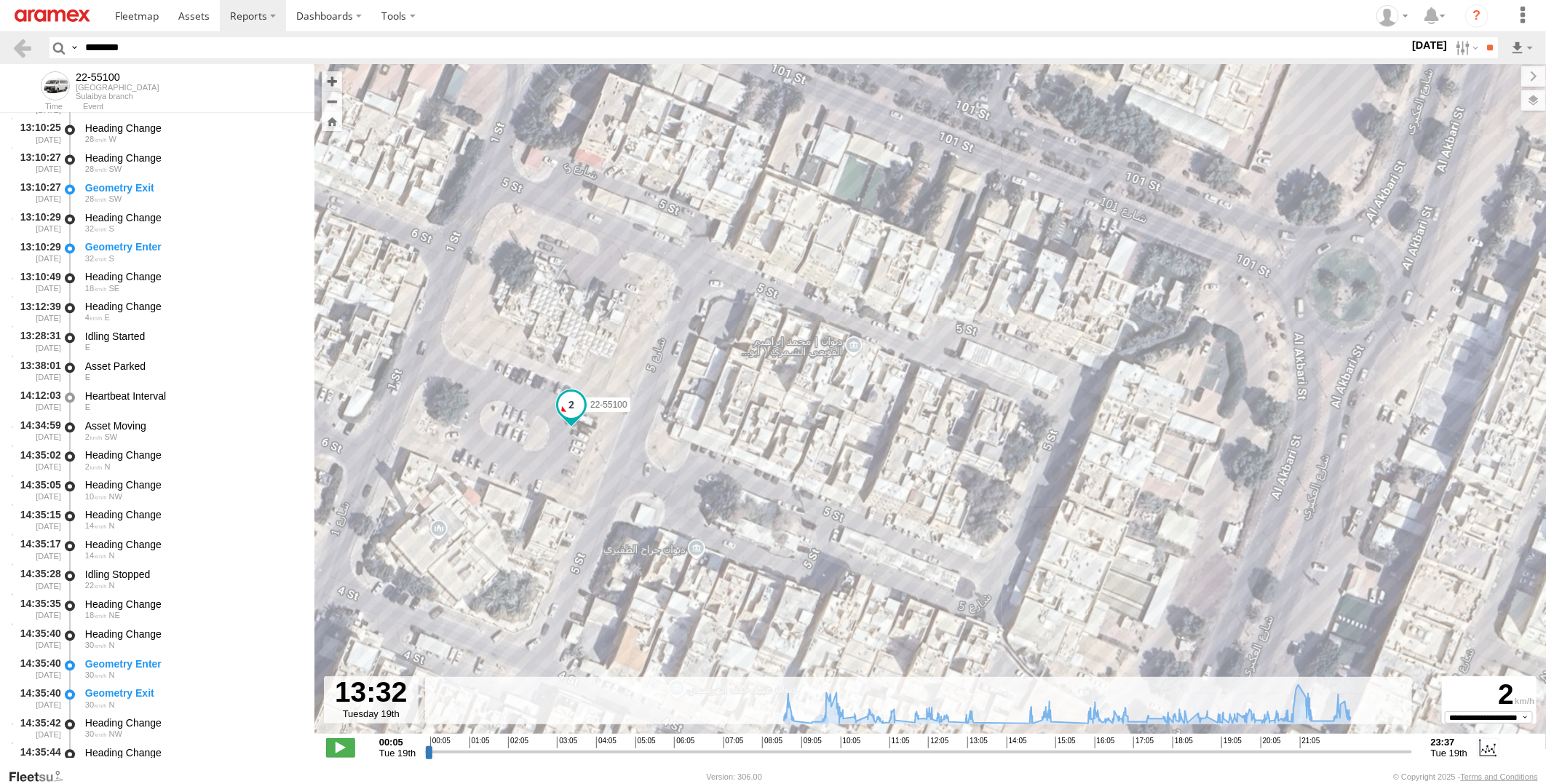
drag, startPoint x: 738, startPoint y: 514, endPoint x: 687, endPoint y: 490, distance: 56.4
click at [687, 490] on div "22-55100 08:39 Tue 08:39 Tue 08:39 Tue 08:42 Tue 08:53 Tue 09:19 Tue 09:46 Tue …" at bounding box center [930, 406] width 1231 height 685
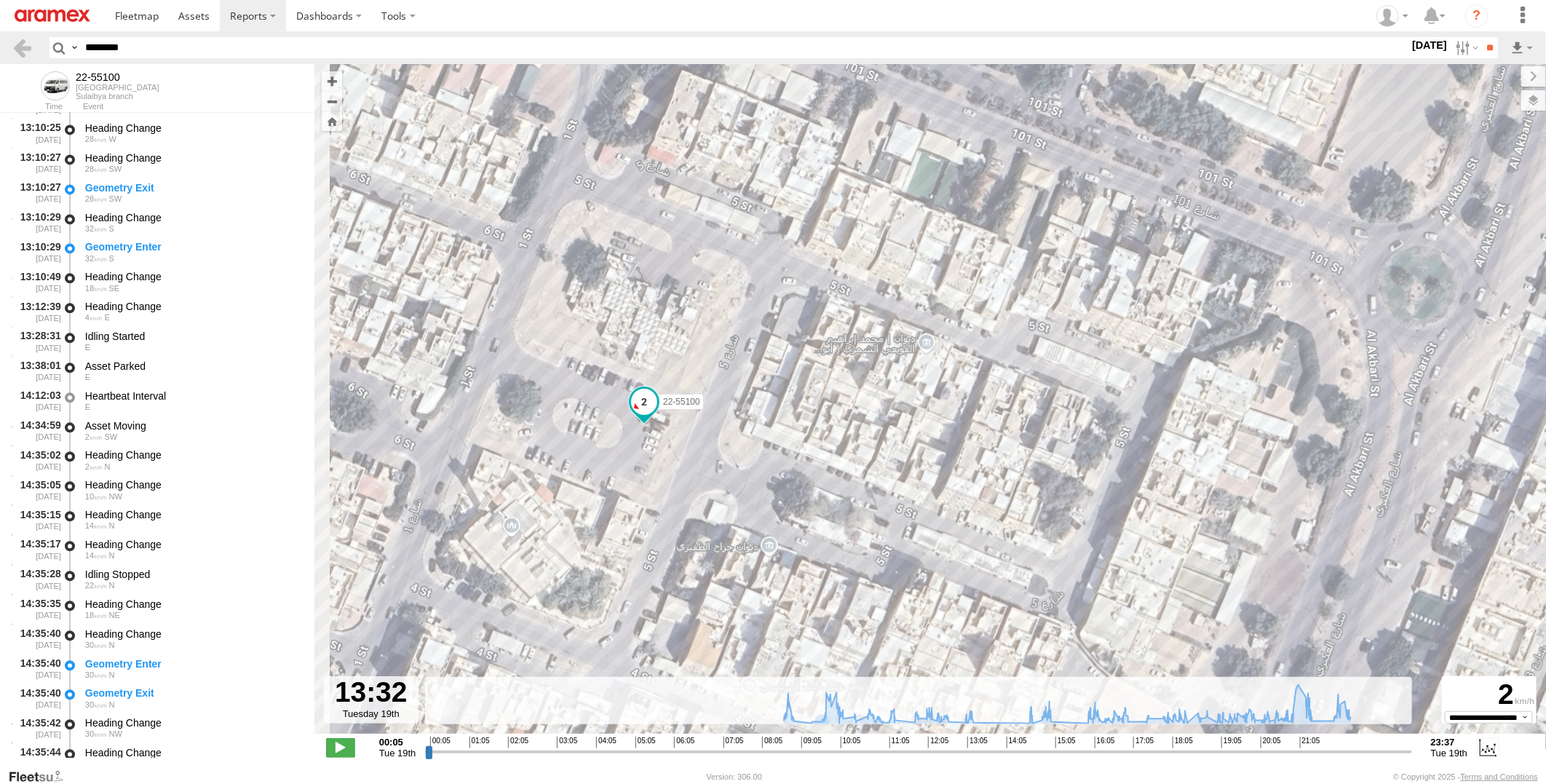
drag, startPoint x: 715, startPoint y: 463, endPoint x: 826, endPoint y: 445, distance: 112.4
click at [826, 445] on div "22-55100 08:39 Tue 08:39 Tue 08:39 Tue 08:42 Tue 08:53 Tue 09:19 Tue 09:46 Tue …" at bounding box center [930, 406] width 1231 height 685
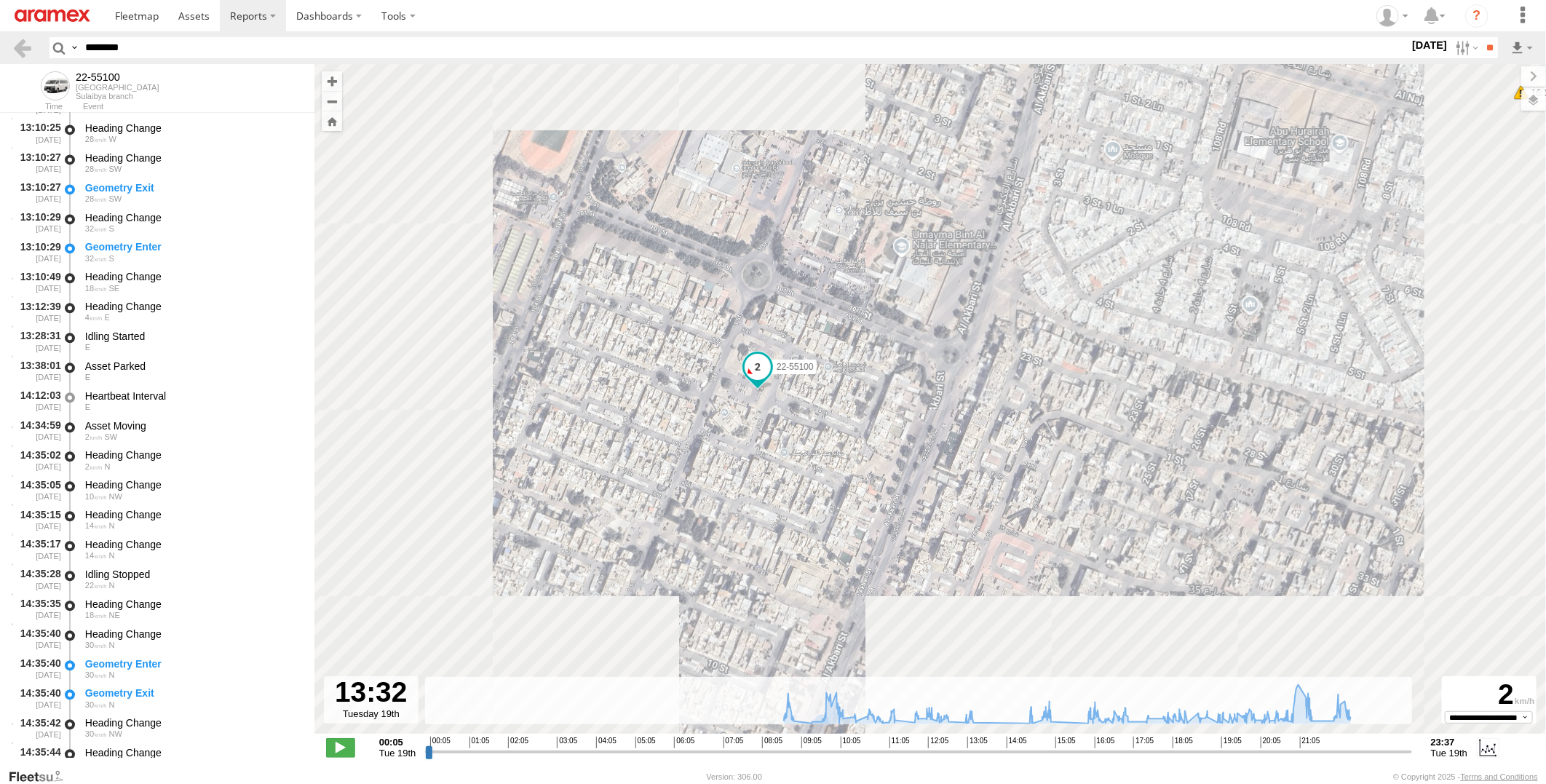
drag, startPoint x: 796, startPoint y: 409, endPoint x: 758, endPoint y: 393, distance: 41.2
click at [759, 393] on div "22-55100 08:39 Tue 08:39 Tue 08:39 Tue 08:42 Tue 08:53 Tue 09:19 Tue 09:46 Tue …" at bounding box center [930, 406] width 1231 height 685
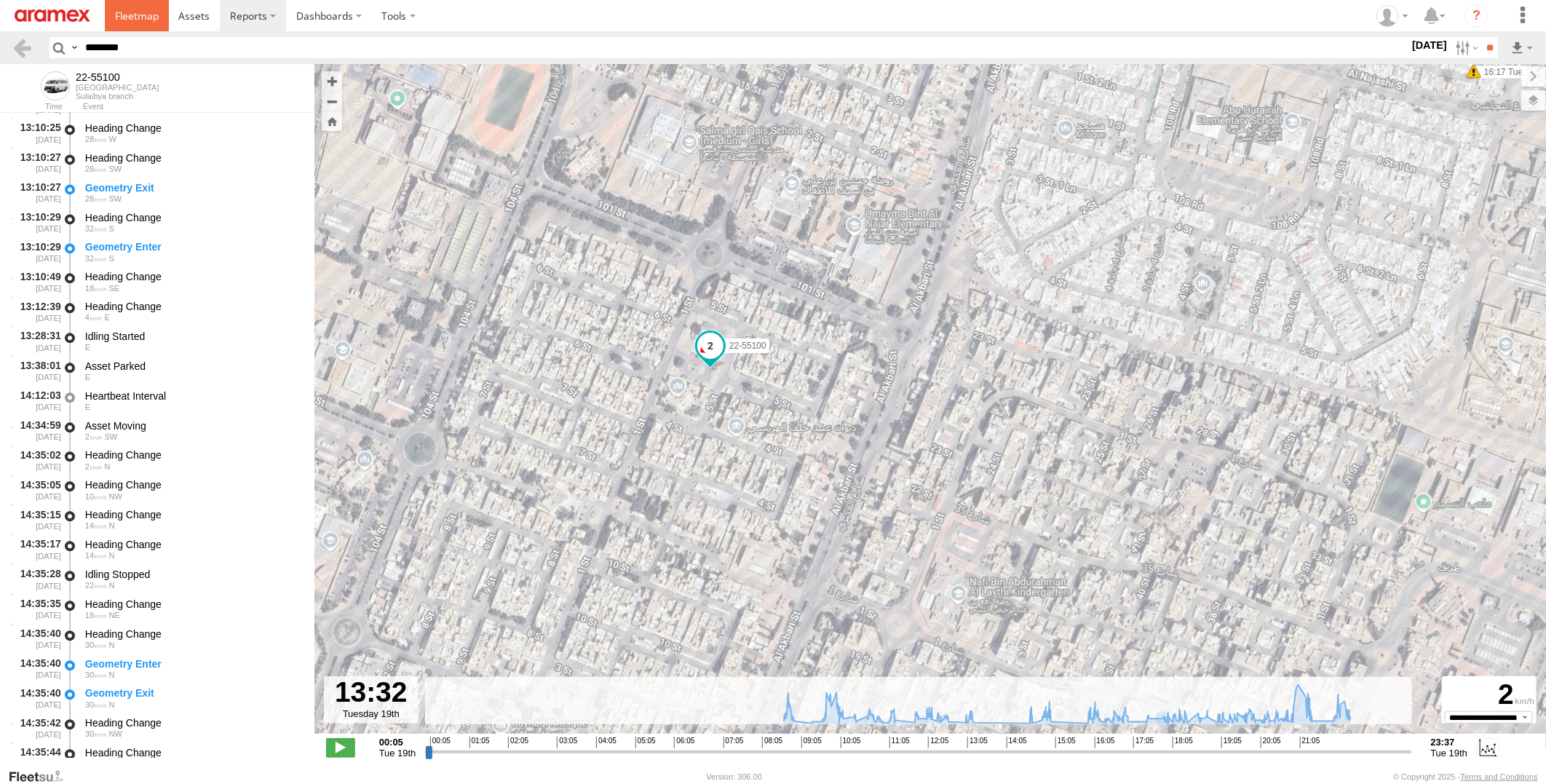
click at [141, 18] on span at bounding box center [137, 16] width 44 height 14
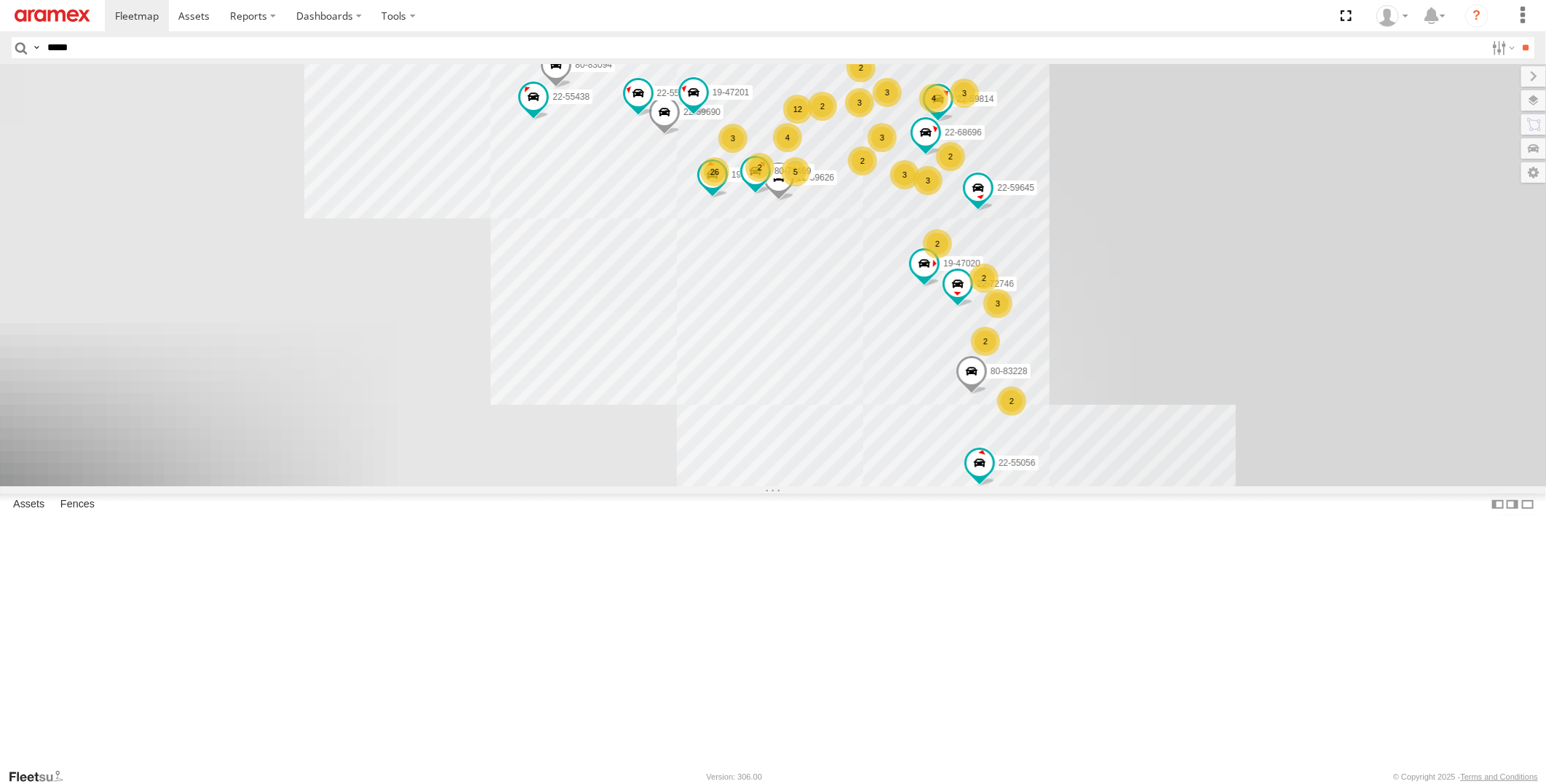
type input "*****"
click at [1517, 37] on input "**" at bounding box center [1526, 47] width 17 height 21
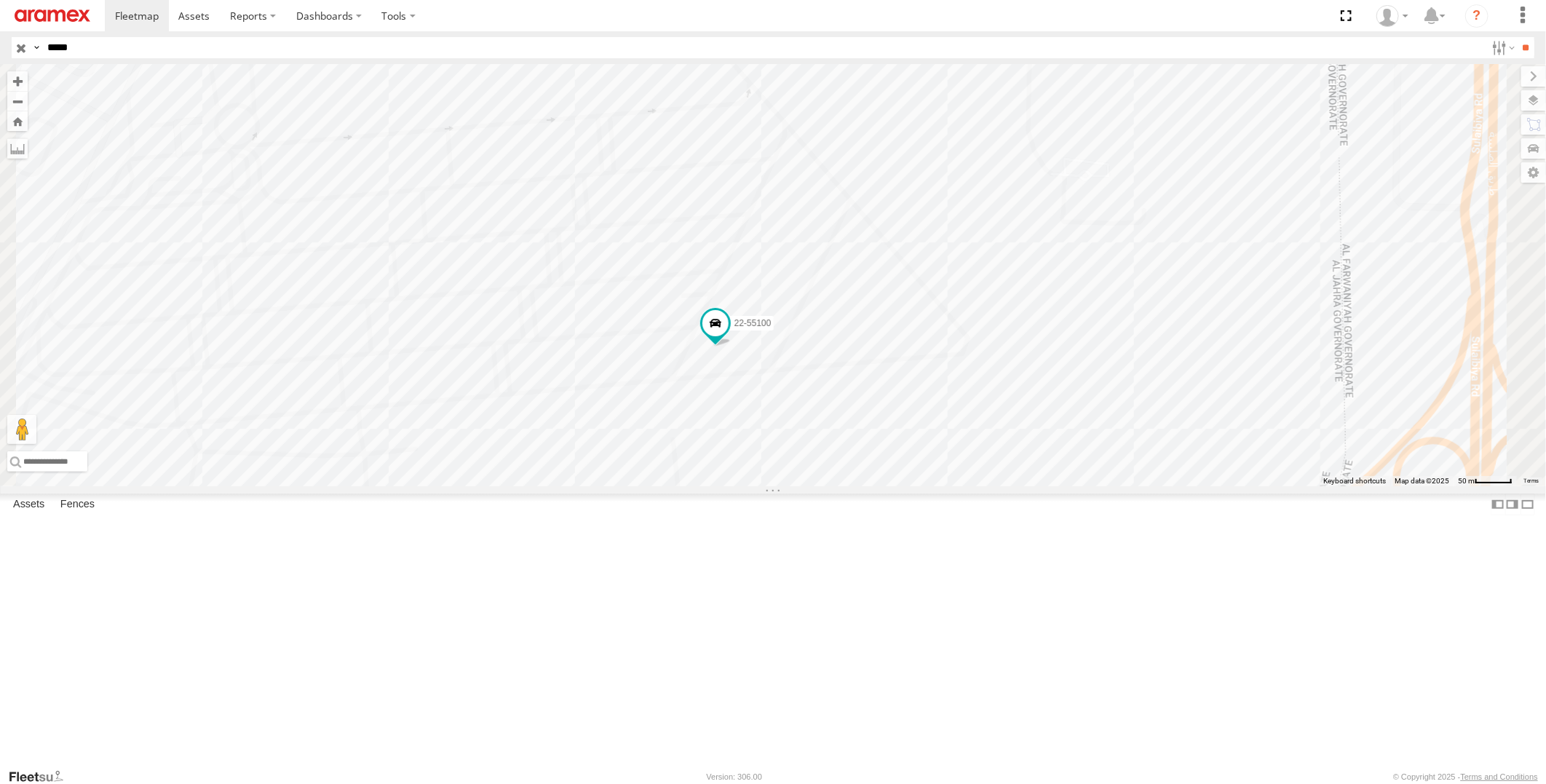
drag, startPoint x: 995, startPoint y: 510, endPoint x: 995, endPoint y: 490, distance: 20.0
click at [995, 486] on div "22-55100" at bounding box center [773, 274] width 1546 height 422
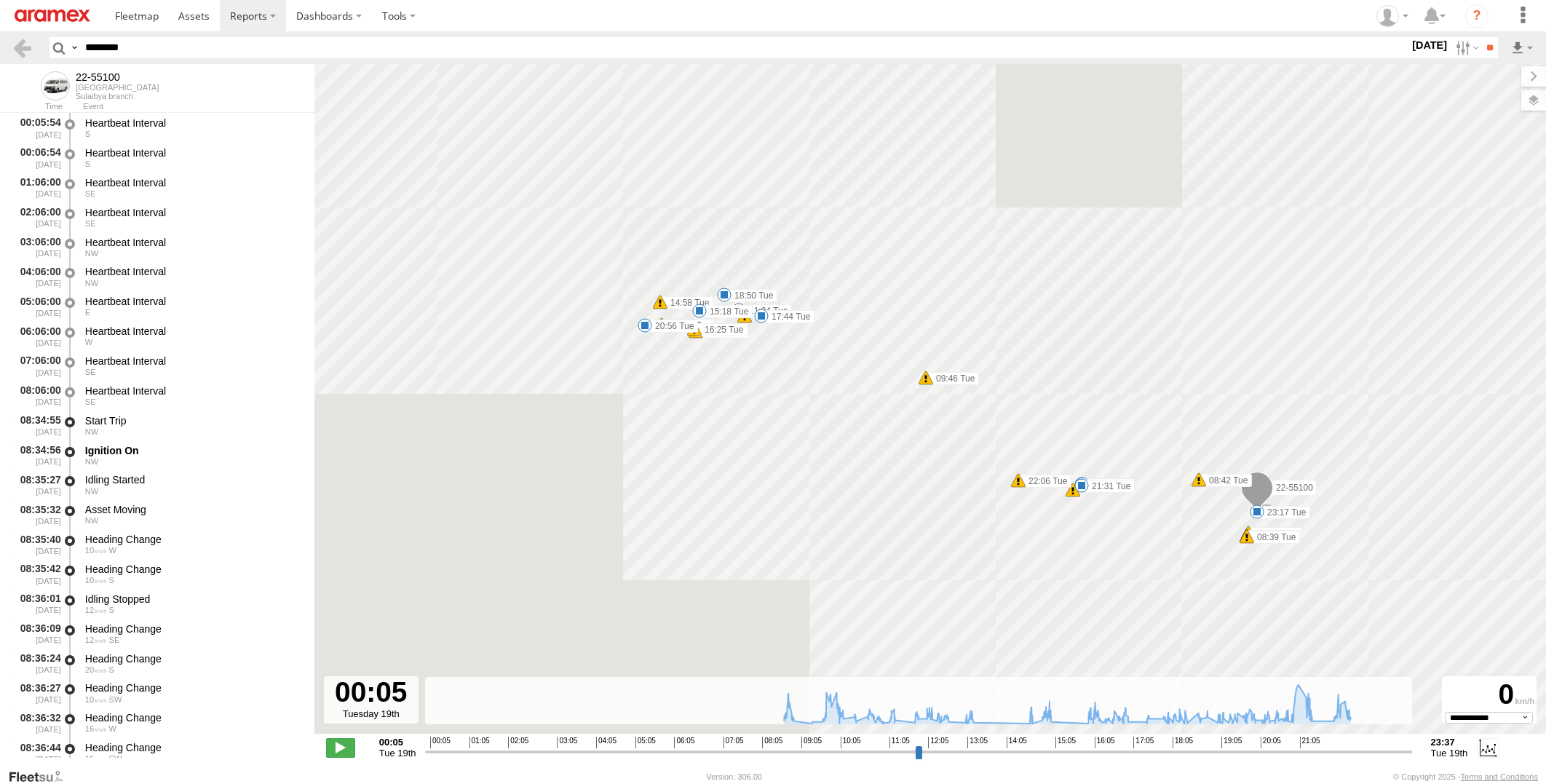
select select "**********"
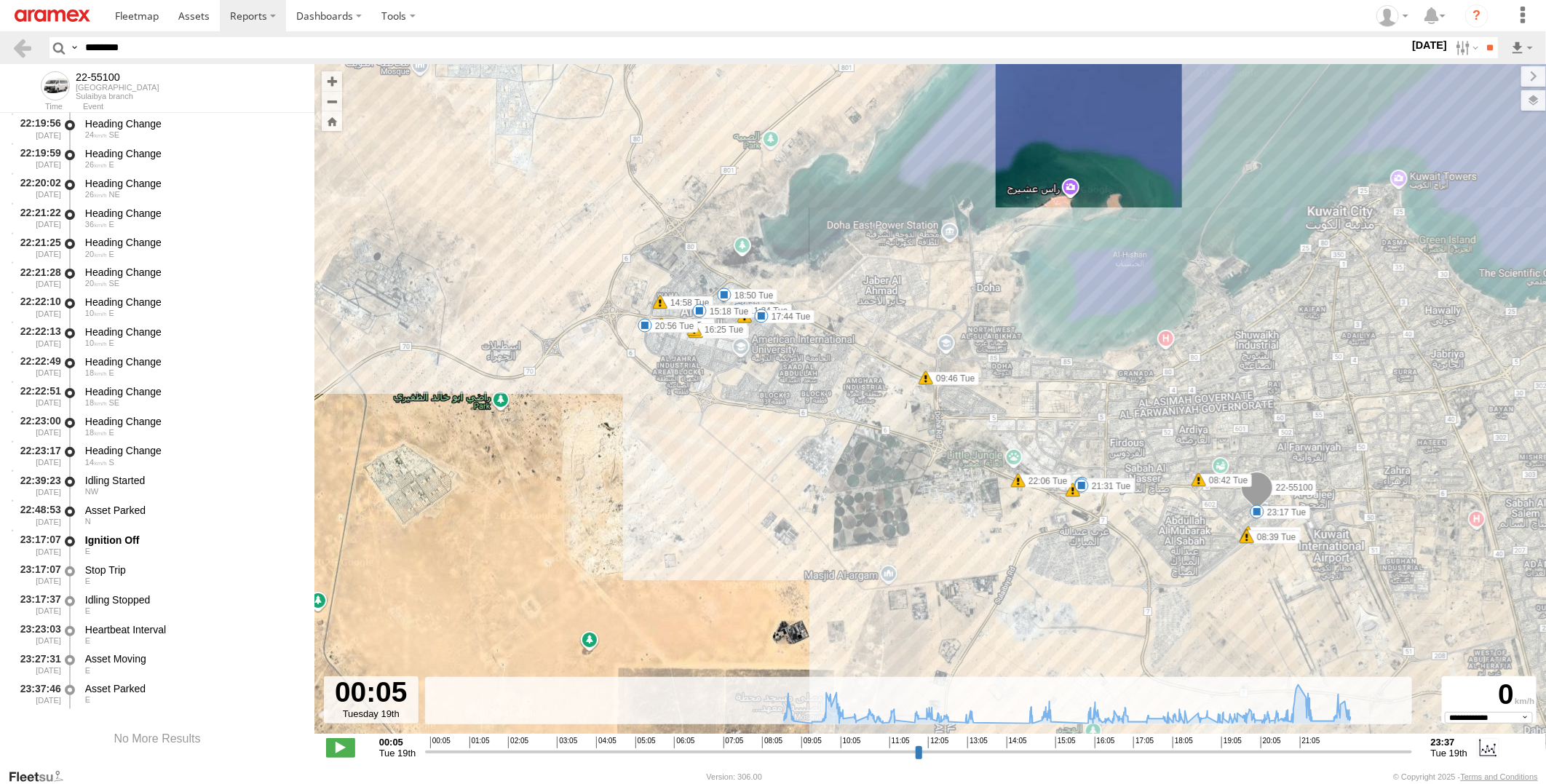
scroll to position [40200, 0]
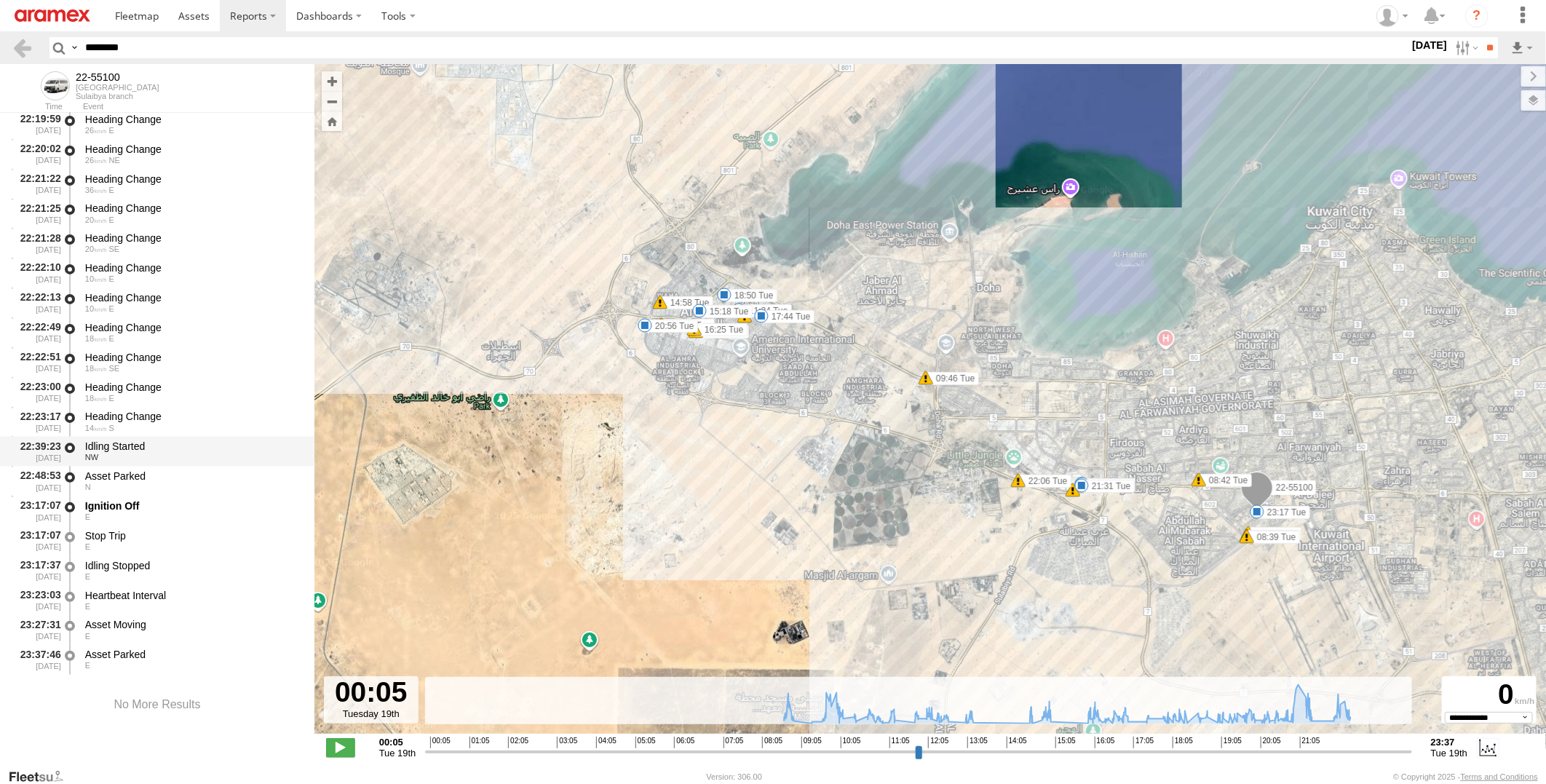
click at [208, 447] on div "Idling Started" at bounding box center [193, 446] width 215 height 13
click at [200, 476] on div "Asset Parked" at bounding box center [193, 476] width 215 height 13
click at [208, 436] on div "22:39:23 [DATE] Idling Started NW" at bounding box center [157, 451] width 315 height 30
click at [201, 462] on div "Idling Started NW" at bounding box center [193, 451] width 220 height 27
click at [197, 479] on div "Asset Parked" at bounding box center [193, 476] width 215 height 13
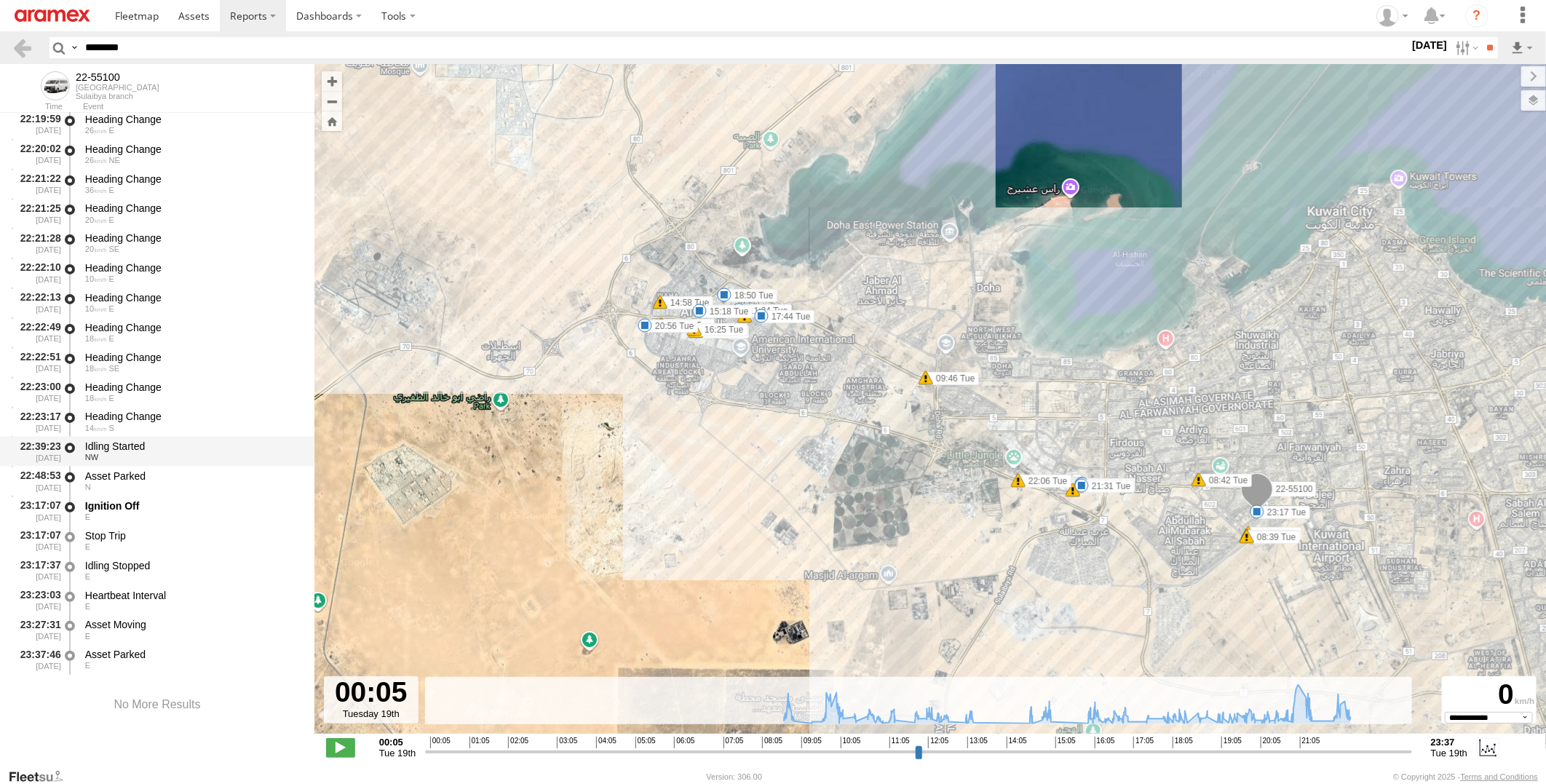
click at [201, 444] on div "Idling Started" at bounding box center [193, 446] width 215 height 13
click at [199, 486] on div "N" at bounding box center [193, 486] width 215 height 9
click at [191, 510] on div "Ignition Off" at bounding box center [193, 505] width 215 height 13
click at [188, 536] on div "Stop Trip" at bounding box center [193, 535] width 215 height 13
click at [212, 457] on div "NW" at bounding box center [193, 456] width 215 height 9
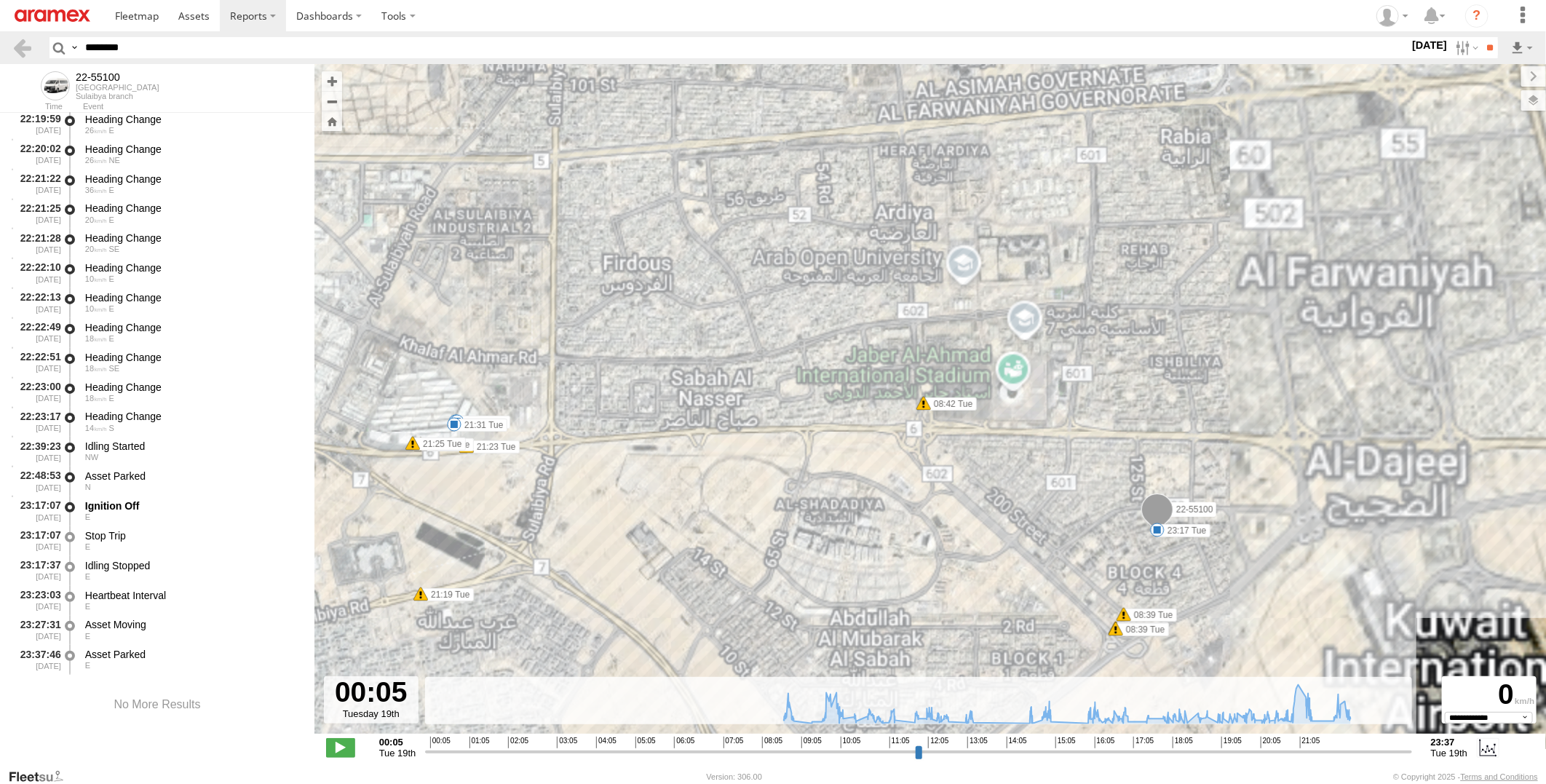
drag, startPoint x: 1286, startPoint y: 527, endPoint x: 1167, endPoint y: 544, distance: 120.2
click at [1167, 544] on div "22-55100 08:39 Tue 08:39 Tue 08:39 Tue 08:42 Tue 08:53 Tue 09:19 Tue 09:46 Tue …" at bounding box center [930, 406] width 1231 height 685
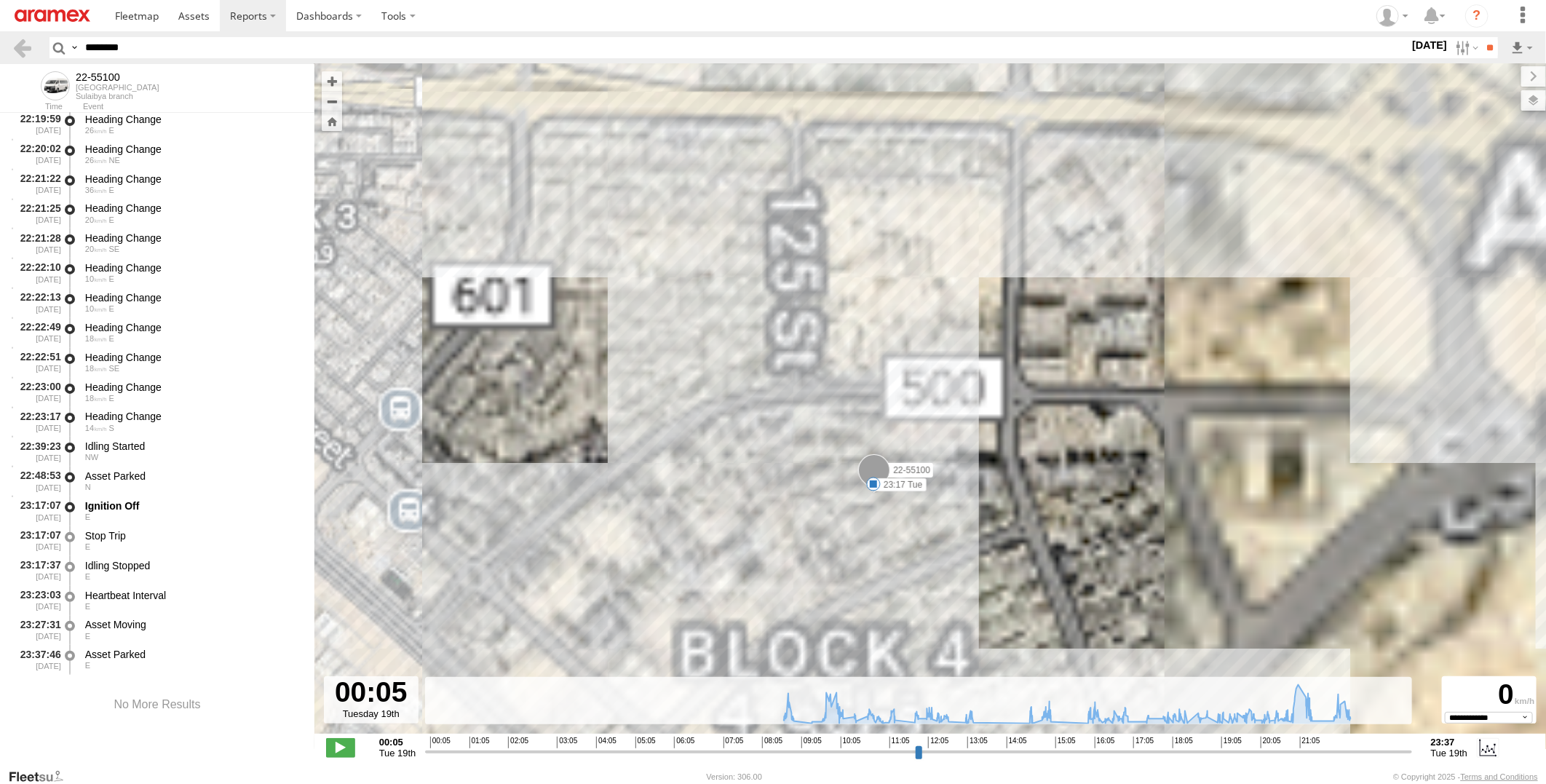
drag, startPoint x: 1094, startPoint y: 535, endPoint x: 1178, endPoint y: 455, distance: 116.0
click at [1178, 455] on div "22-55100 08:39 Tue 08:39 Tue 08:39 Tue 08:42 Tue 08:53 Tue 09:19 Tue 09:46 Tue …" at bounding box center [930, 406] width 1231 height 685
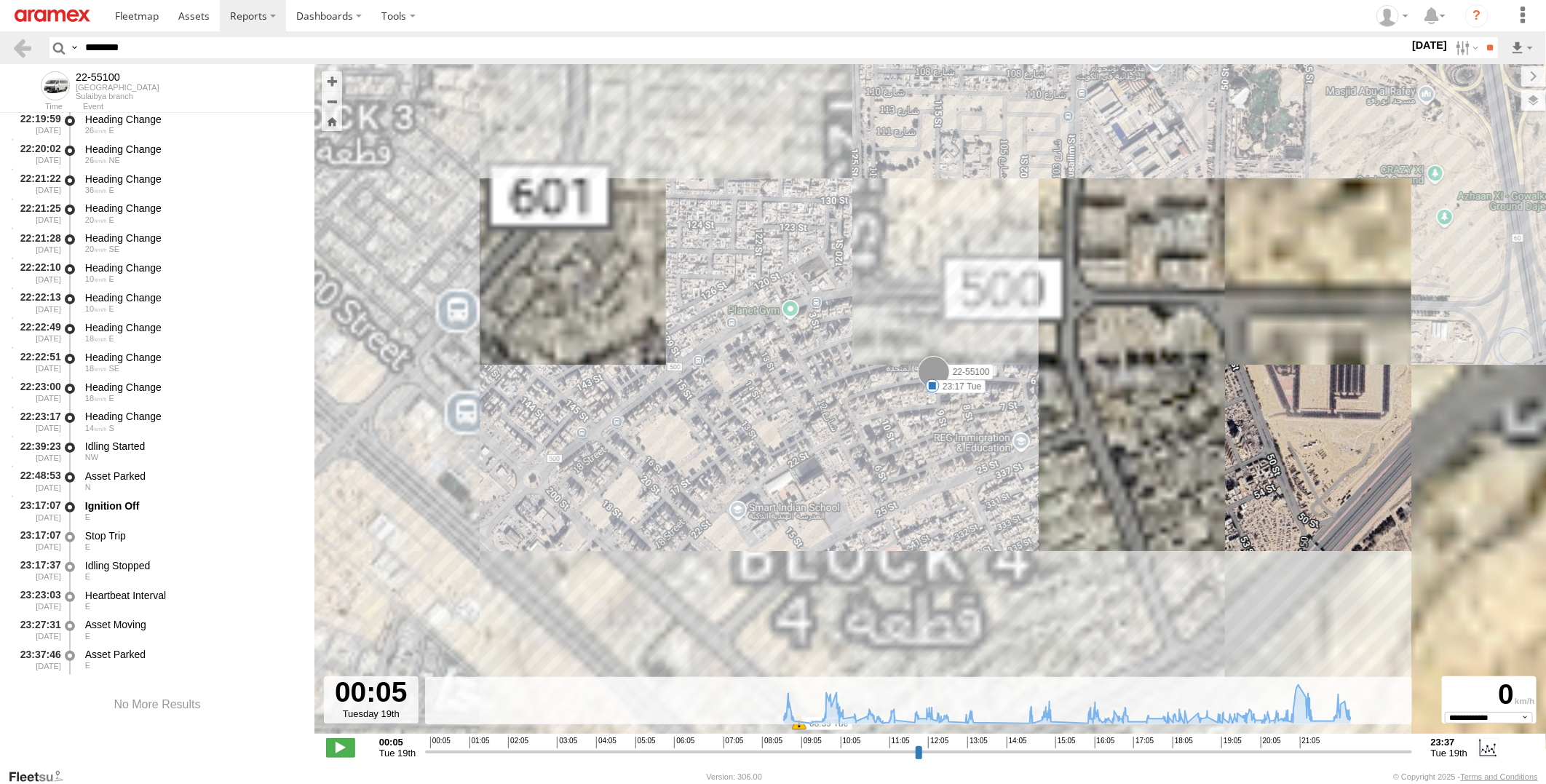
drag, startPoint x: 1038, startPoint y: 510, endPoint x: 1051, endPoint y: 454, distance: 57.5
click at [1051, 454] on div "22-55100 08:39 Tue 08:39 Tue 08:39 Tue 08:42 Tue 08:53 Tue 09:19 Tue 09:46 Tue …" at bounding box center [930, 406] width 1231 height 685
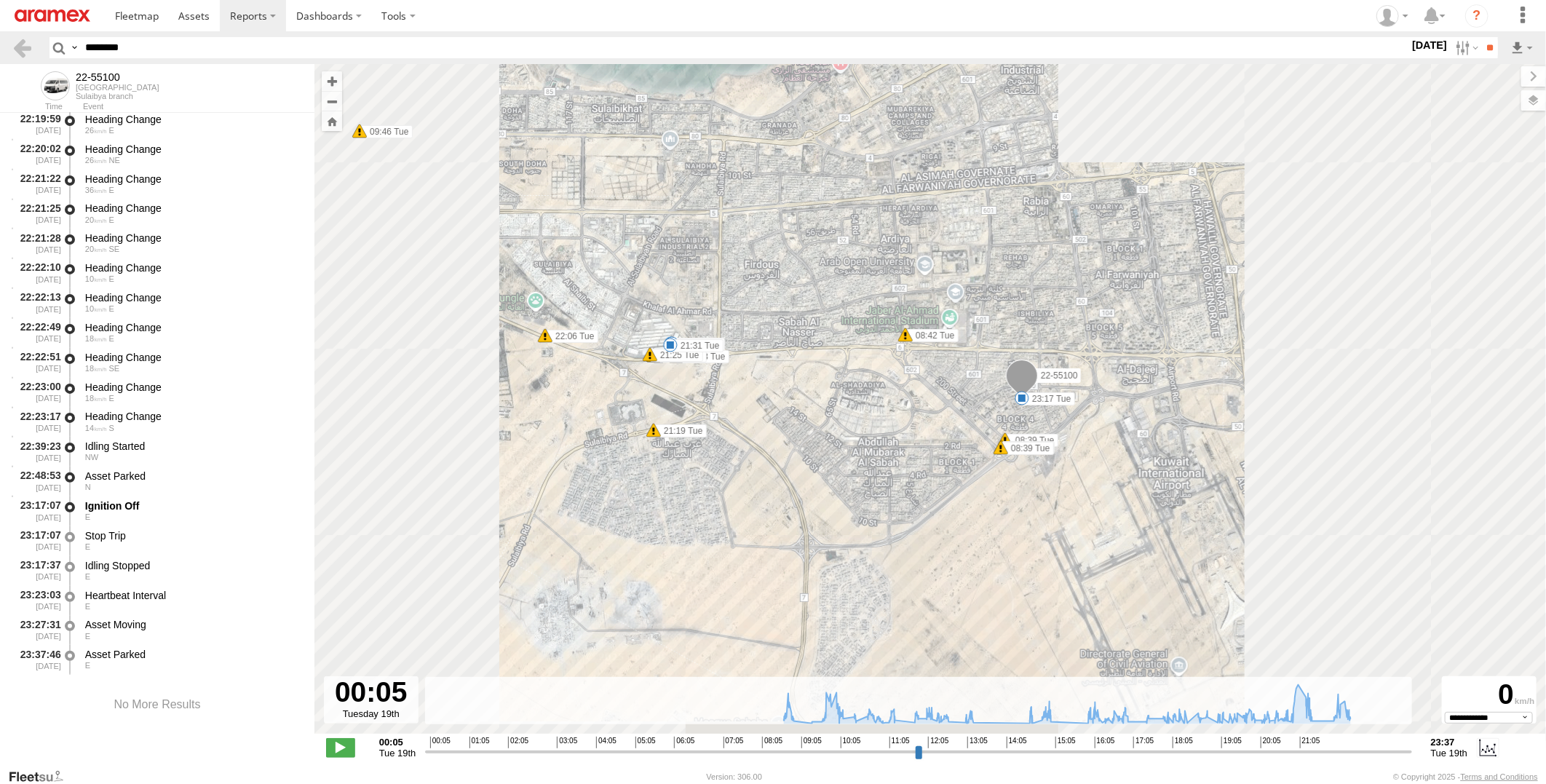
drag, startPoint x: 706, startPoint y: 388, endPoint x: 929, endPoint y: 423, distance: 225.7
click at [929, 423] on div "22-55100 08:39 Tue 08:39 Tue 08:39 Tue 08:42 Tue 08:53 Tue 09:19 Tue 09:46 Tue …" at bounding box center [930, 406] width 1231 height 685
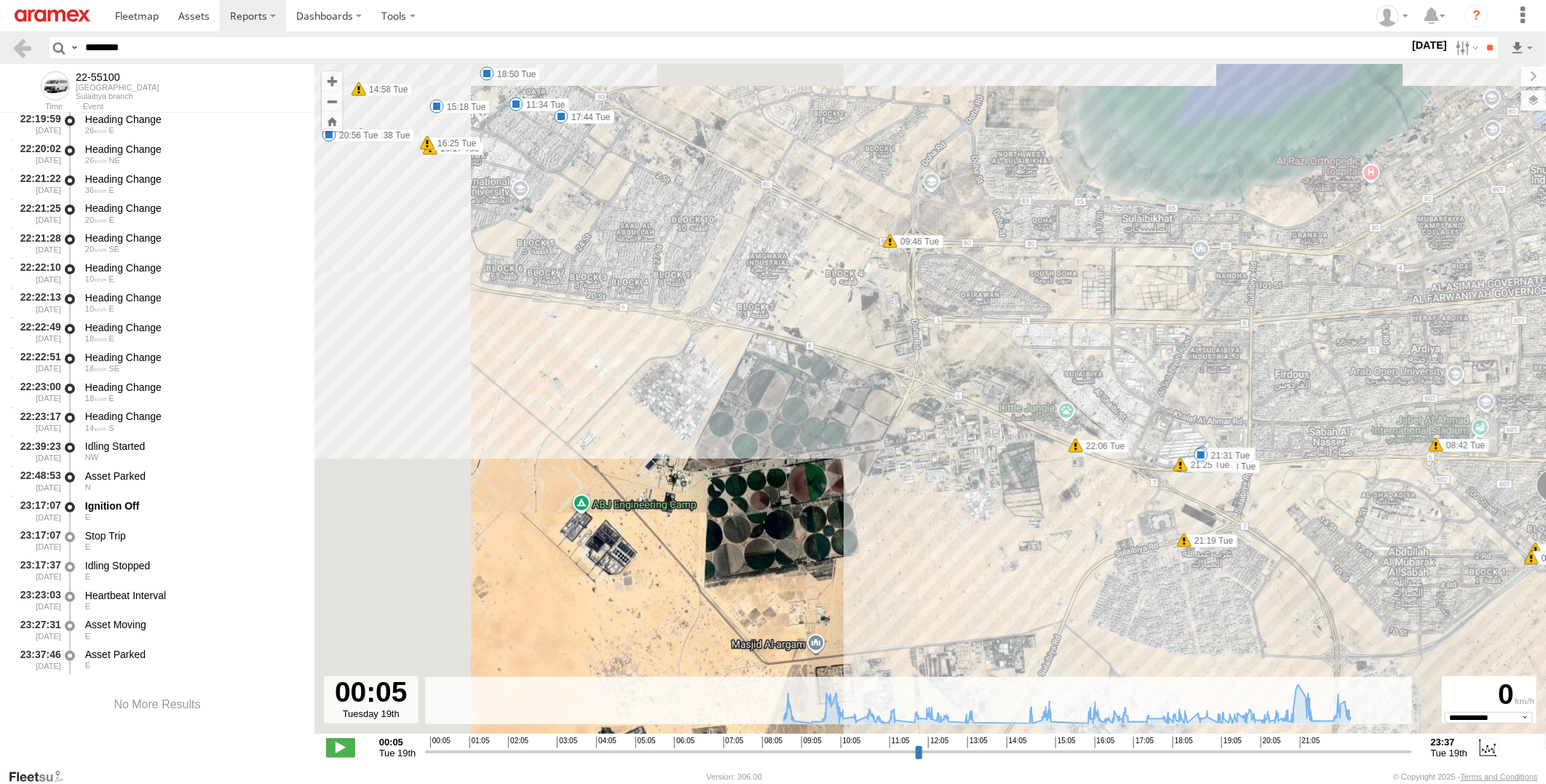
drag, startPoint x: 675, startPoint y: 372, endPoint x: 979, endPoint y: 459, distance: 316.2
click at [979, 459] on div "22-55100 08:39 Tue 08:39 Tue 08:39 Tue 08:42 Tue 08:53 Tue 09:19 Tue 09:46 Tue …" at bounding box center [930, 406] width 1231 height 685
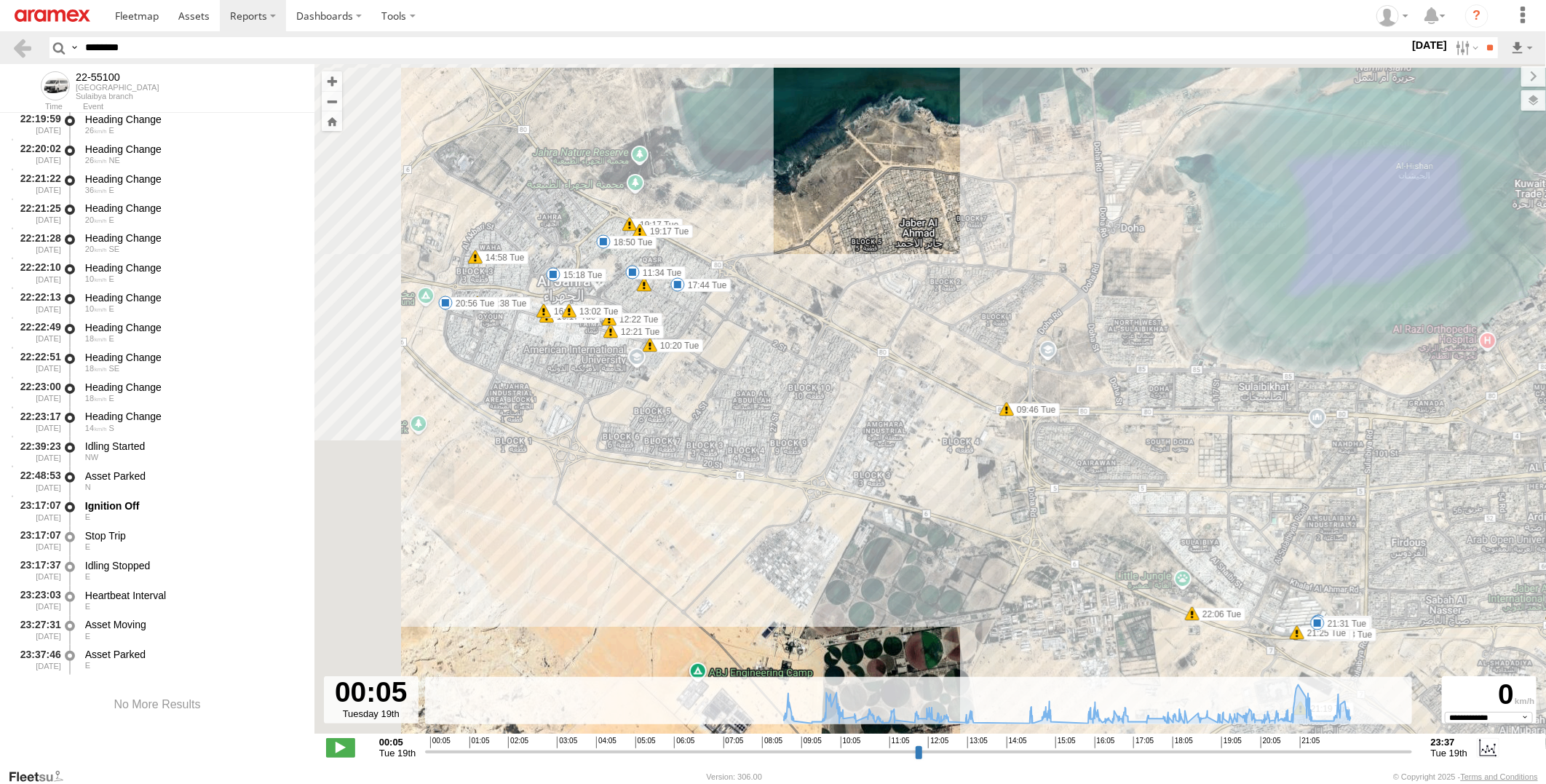
drag, startPoint x: 728, startPoint y: 304, endPoint x: 834, endPoint y: 477, distance: 202.9
click at [834, 477] on div "22-55100 08:39 Tue 08:39 Tue 08:39 Tue 08:42 Tue 08:53 Tue 09:19 Tue 09:46 Tue …" at bounding box center [930, 406] width 1231 height 685
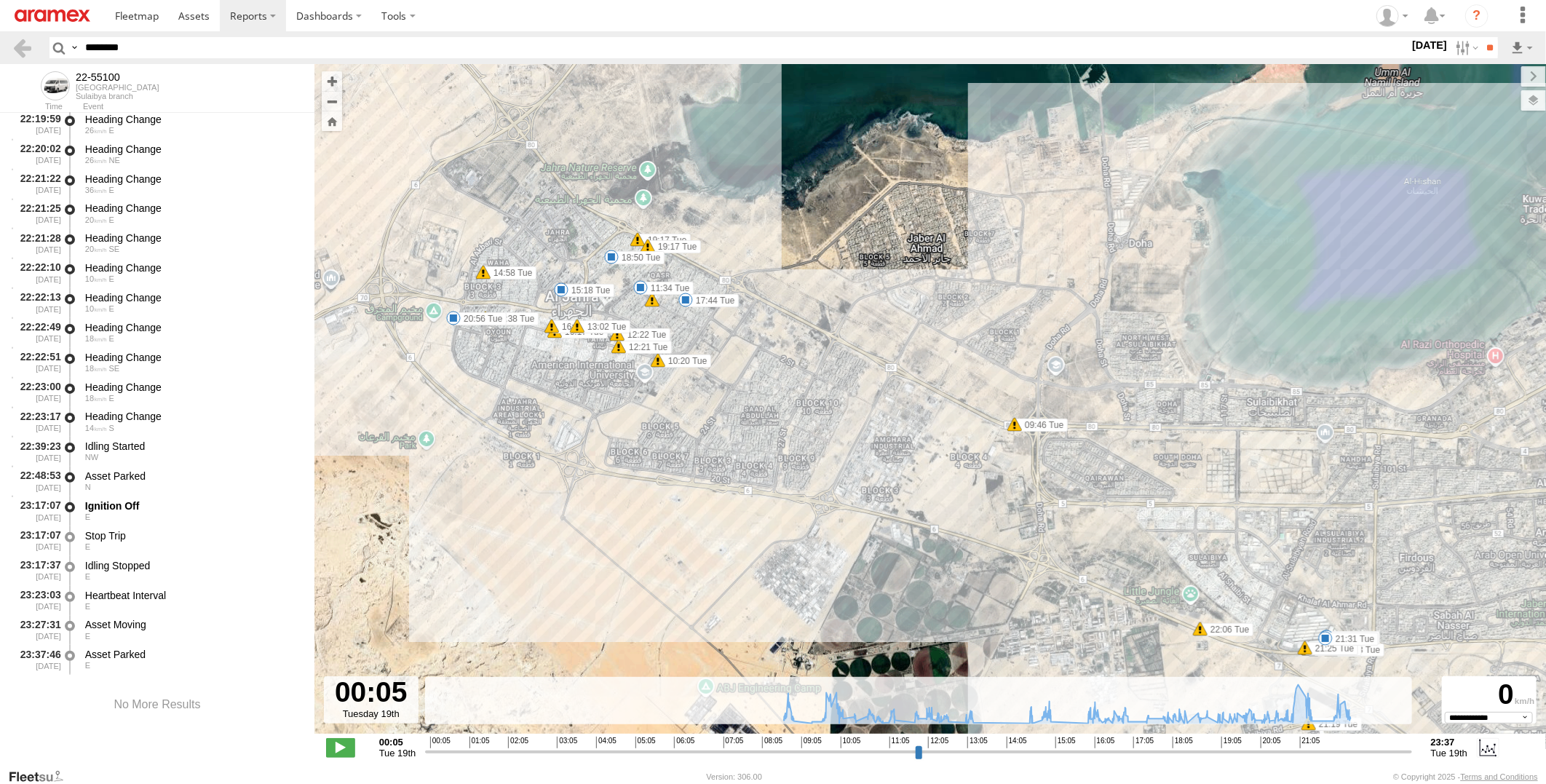
drag, startPoint x: 552, startPoint y: 354, endPoint x: 595, endPoint y: 367, distance: 44.9
click at [595, 367] on div "22-55100 08:39 Tue 08:39 Tue 08:39 Tue 08:42 Tue 08:53 Tue 09:19 Tue 09:46 Tue …" at bounding box center [930, 406] width 1231 height 685
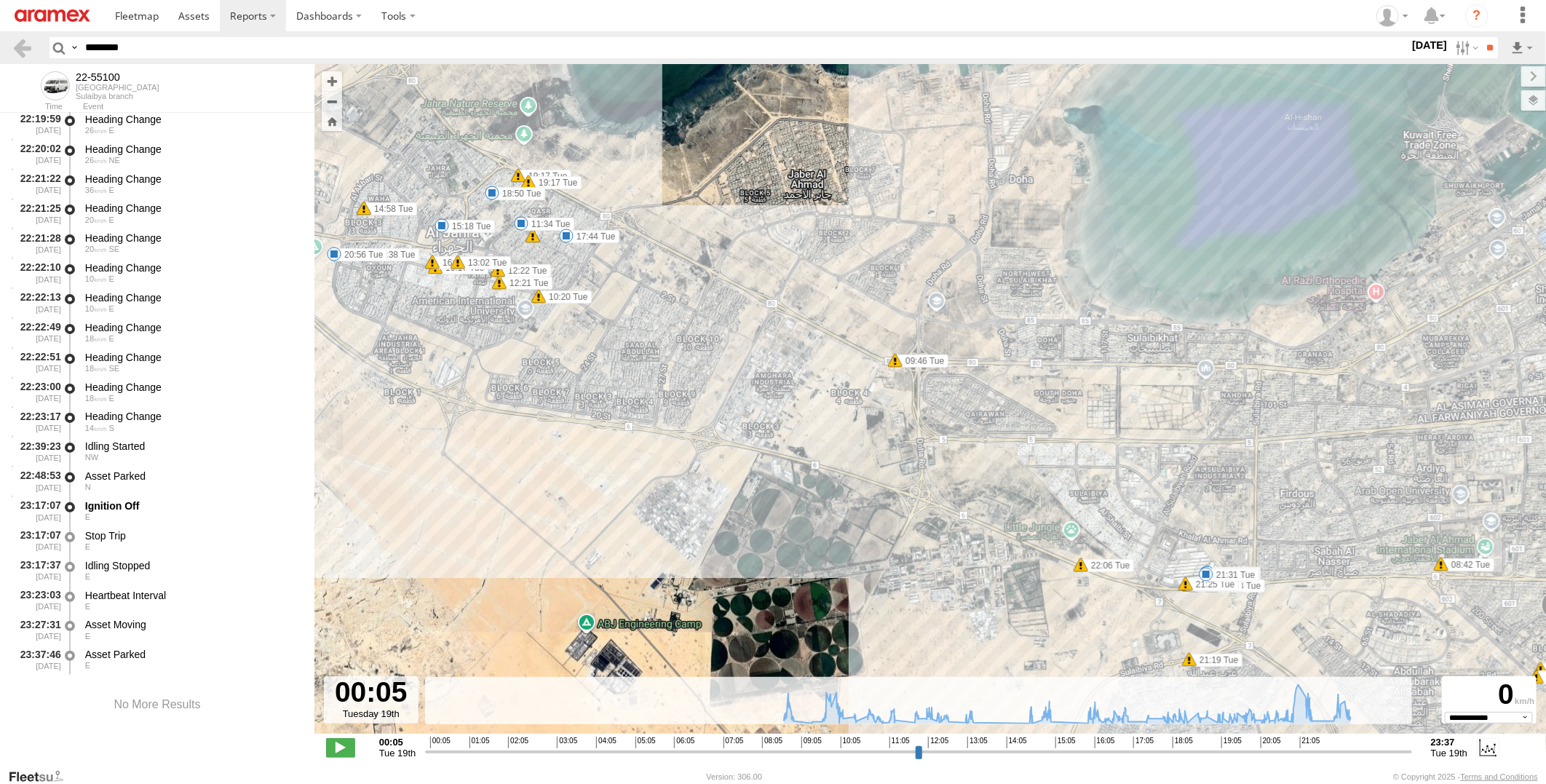
drag, startPoint x: 1133, startPoint y: 433, endPoint x: 1045, endPoint y: 409, distance: 91.2
click at [1045, 409] on div "22-55100 08:39 Tue 08:39 Tue 08:39 Tue 08:42 Tue 08:53 Tue 09:19 Tue 09:46 Tue …" at bounding box center [930, 406] width 1231 height 685
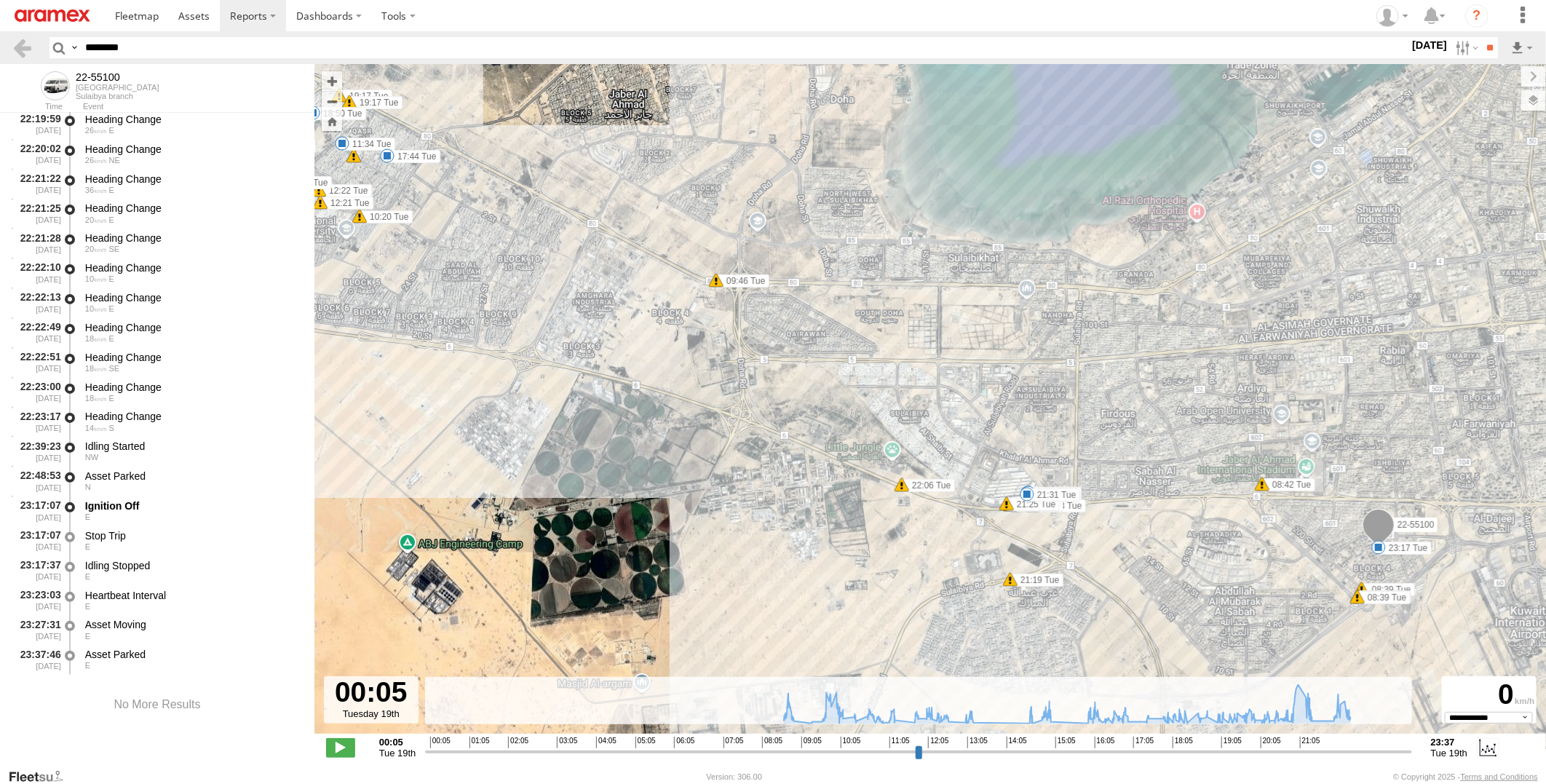
drag, startPoint x: 1224, startPoint y: 518, endPoint x: 1107, endPoint y: 431, distance: 145.8
click at [1112, 434] on div "22-55100 08:39 Tue 08:39 Tue 08:39 Tue 08:42 Tue 08:53 Tue 09:19 Tue 09:46 Tue …" at bounding box center [930, 406] width 1231 height 685
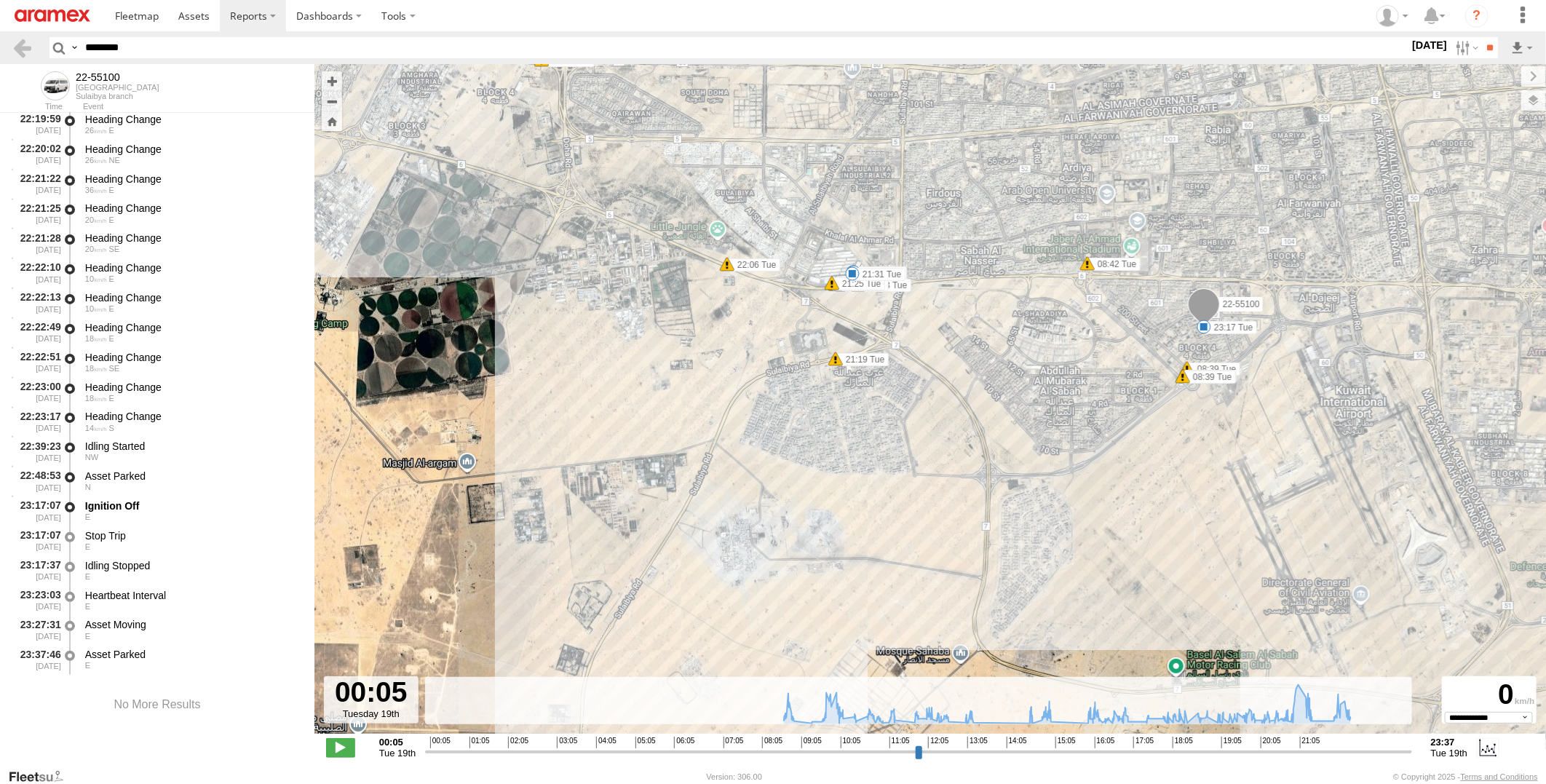
drag, startPoint x: 962, startPoint y: 577, endPoint x: 961, endPoint y: 486, distance: 91.0
click at [961, 486] on div "22-55100 08:39 Tue 08:39 Tue 08:39 Tue 08:42 Tue 08:53 Tue 09:19 Tue 09:46 Tue …" at bounding box center [930, 406] width 1231 height 685
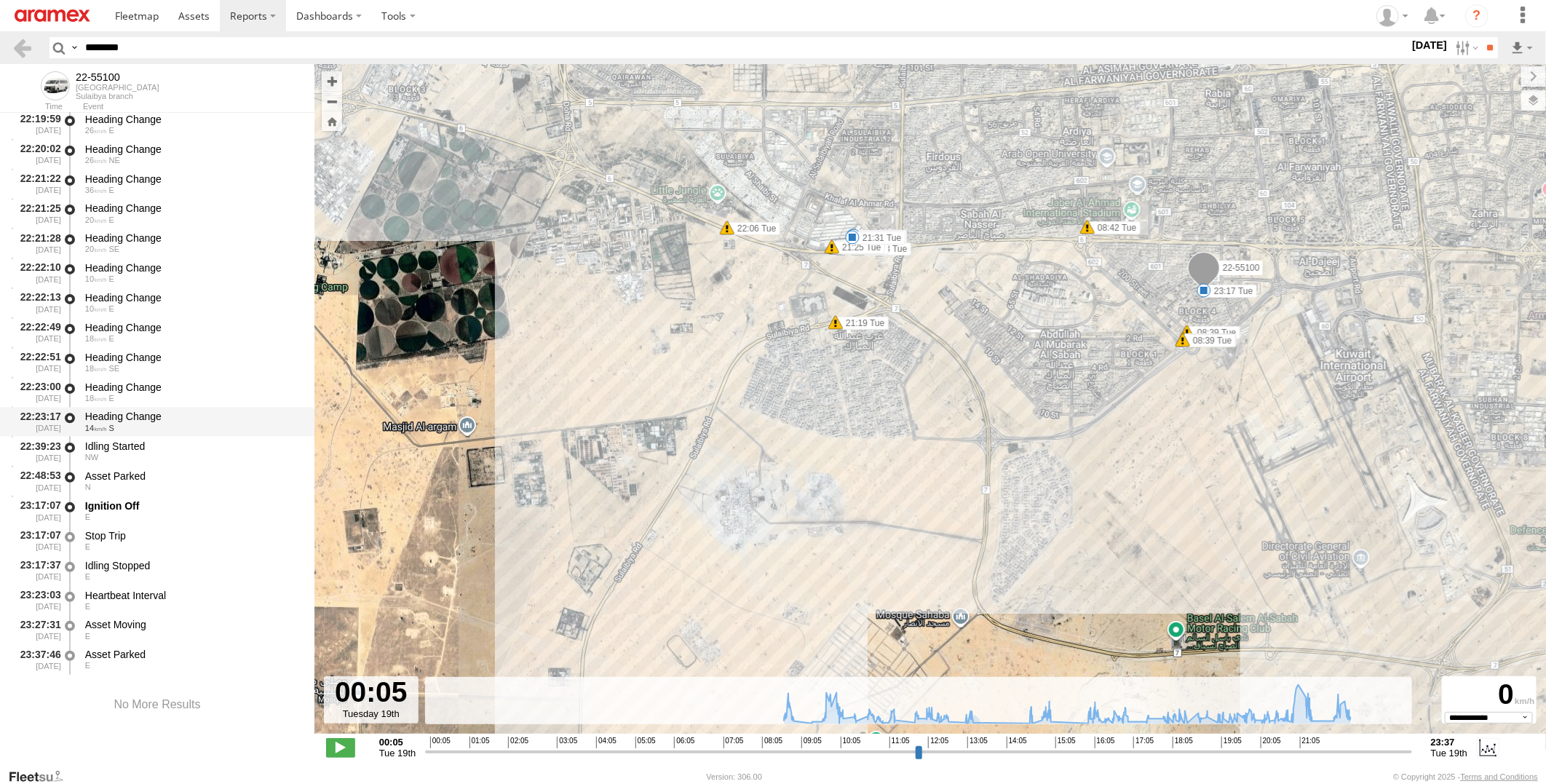
click at [137, 416] on div "Heading Change" at bounding box center [193, 416] width 215 height 13
click at [139, 378] on div "Heading Change 18 E" at bounding box center [193, 392] width 220 height 27
click at [134, 440] on div "Idling Started" at bounding box center [193, 446] width 215 height 13
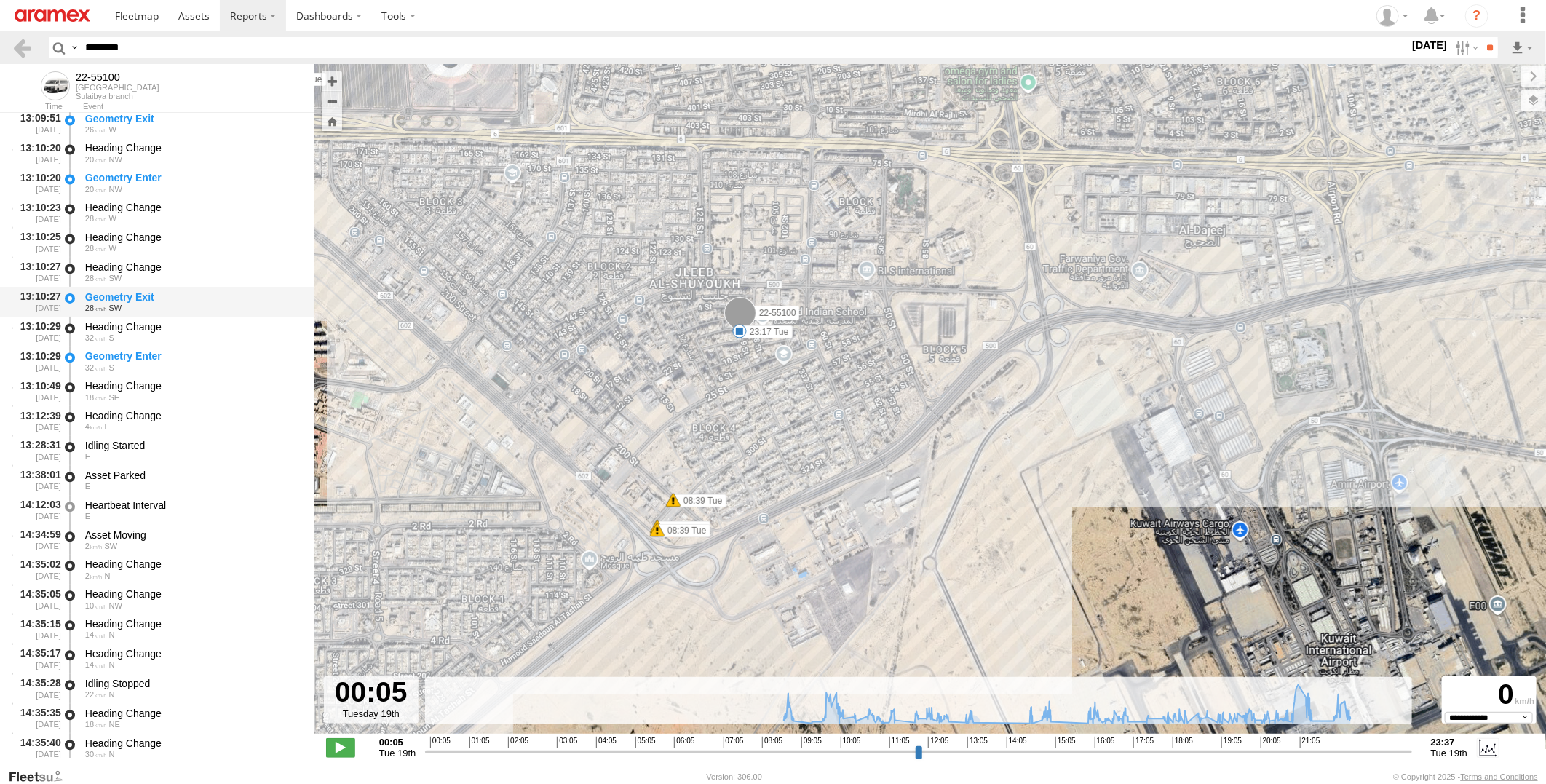
scroll to position [16021, 0]
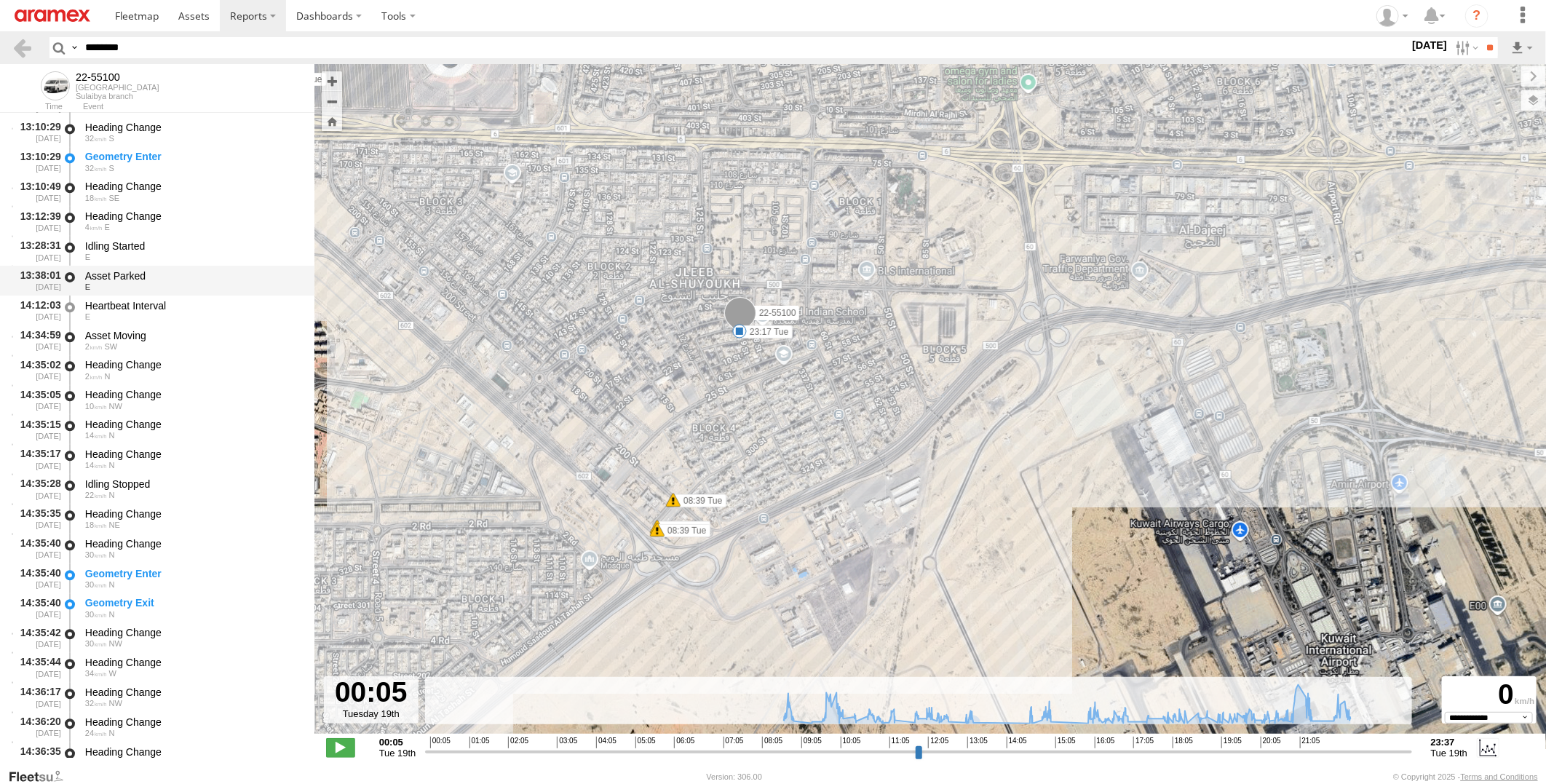
click at [193, 272] on div "Asset Parked" at bounding box center [193, 275] width 215 height 13
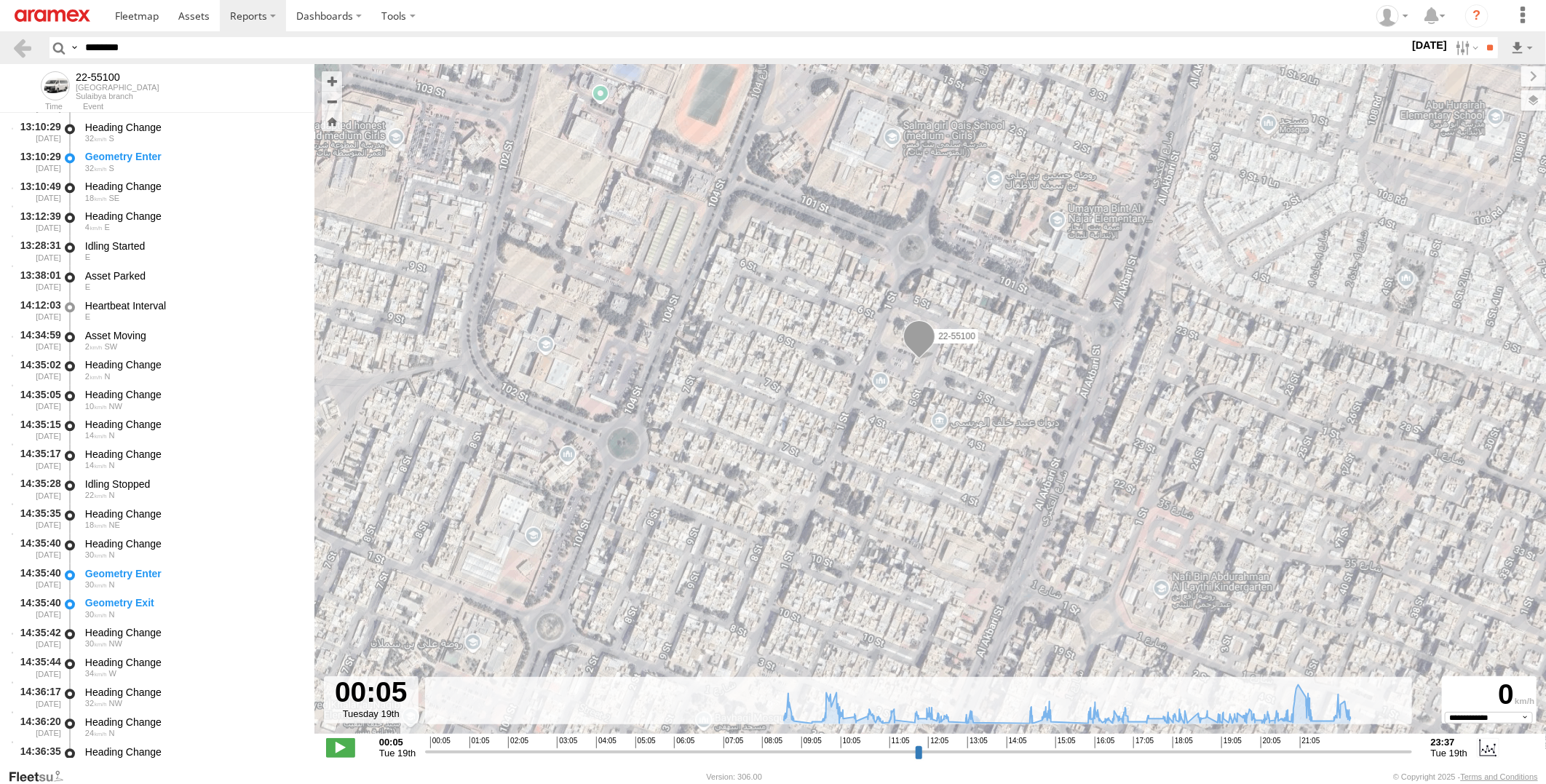
drag, startPoint x: 955, startPoint y: 359, endPoint x: 899, endPoint y: 457, distance: 112.9
click at [899, 457] on div "22-55100 08:39 Tue 08:39 Tue 08:39 Tue 08:42 Tue 08:53 Tue 09:19 Tue 09:46 Tue …" at bounding box center [930, 406] width 1231 height 685
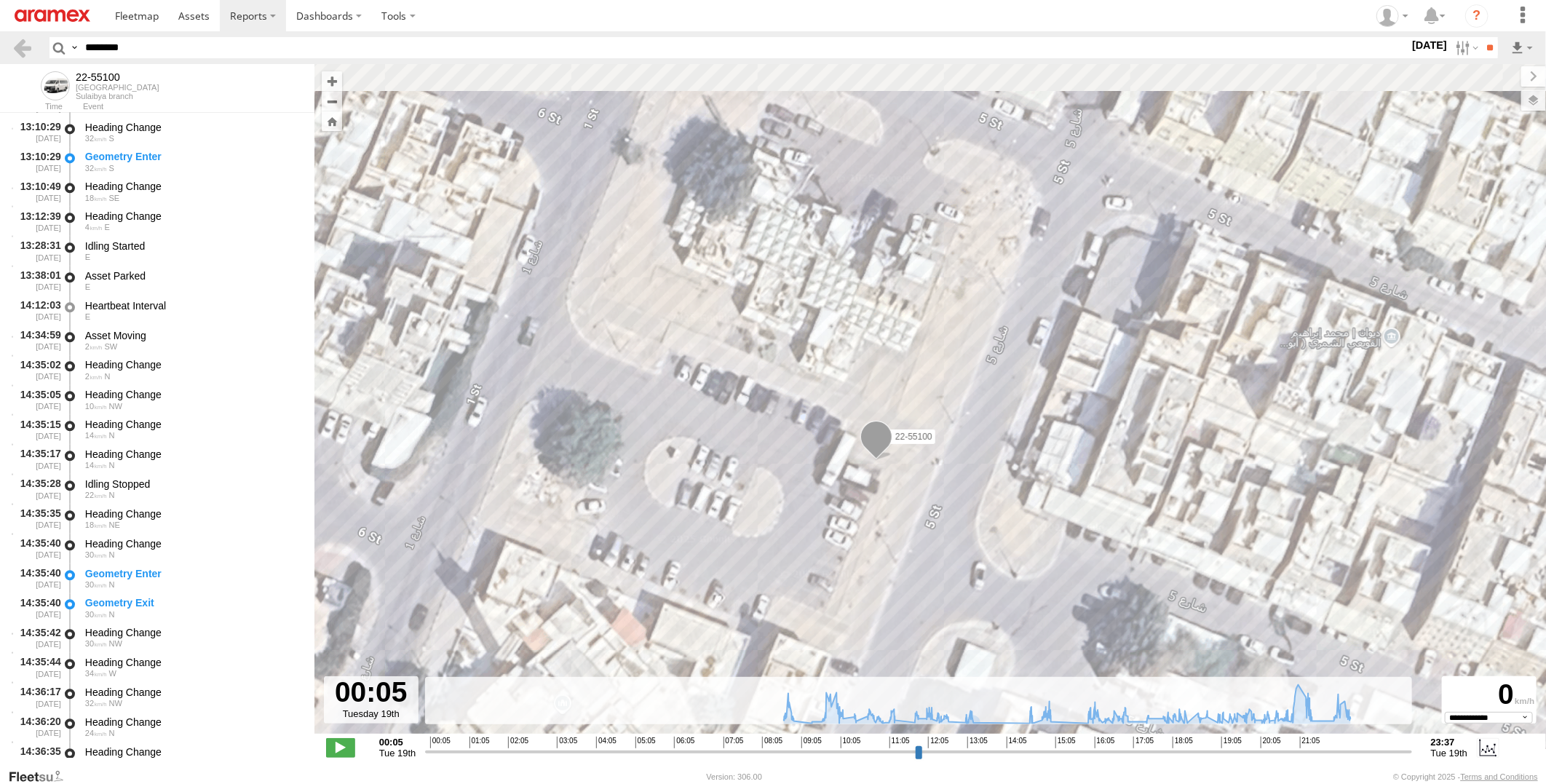
drag, startPoint x: 991, startPoint y: 413, endPoint x: 944, endPoint y: 514, distance: 111.4
click at [944, 514] on div "22-55100 08:39 Tue 08:39 Tue 08:39 Tue 08:42 Tue 08:53 Tue 09:19 Tue 09:46 Tue …" at bounding box center [930, 406] width 1231 height 685
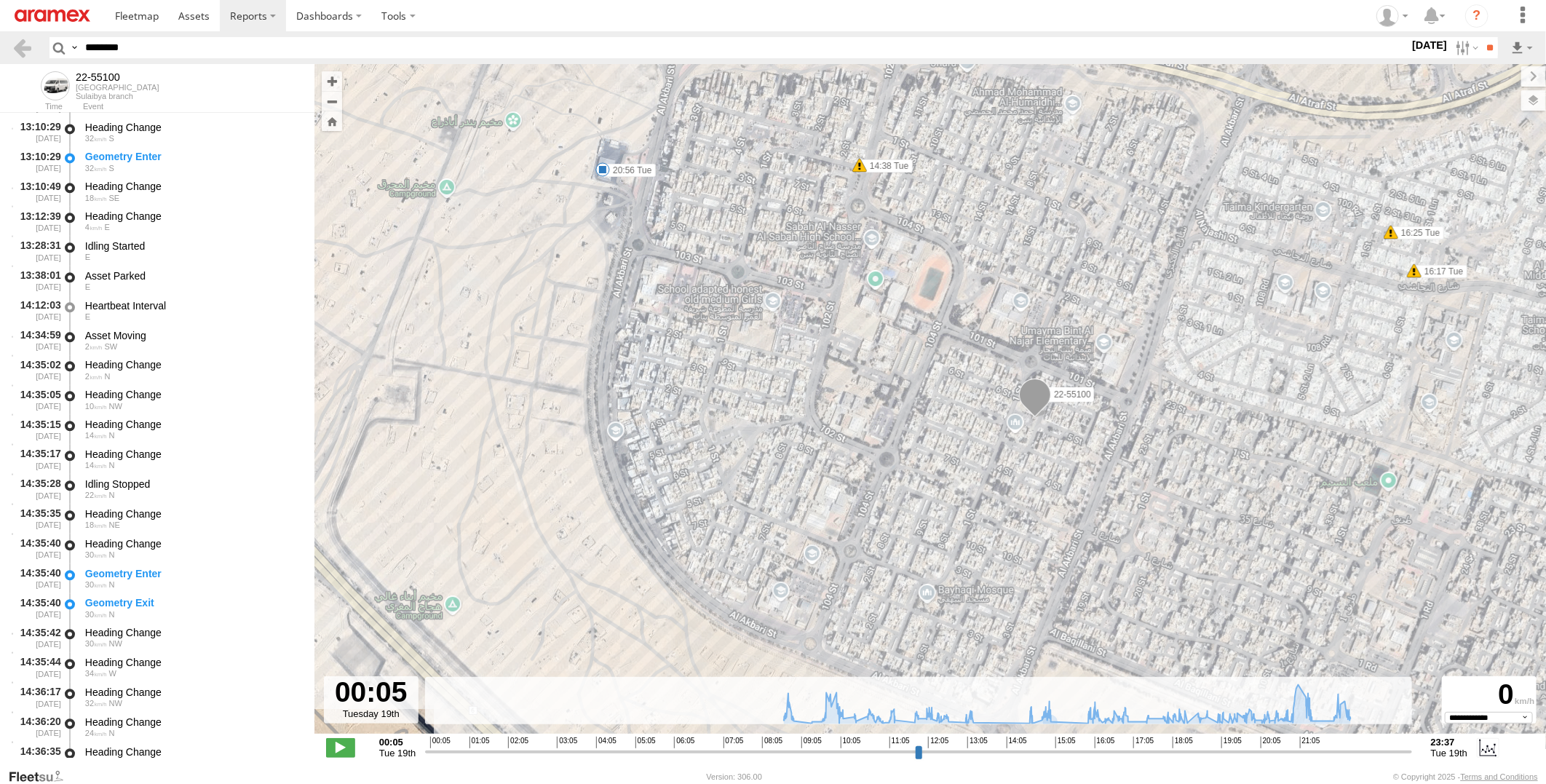
click at [1045, 400] on span at bounding box center [1035, 397] width 32 height 40
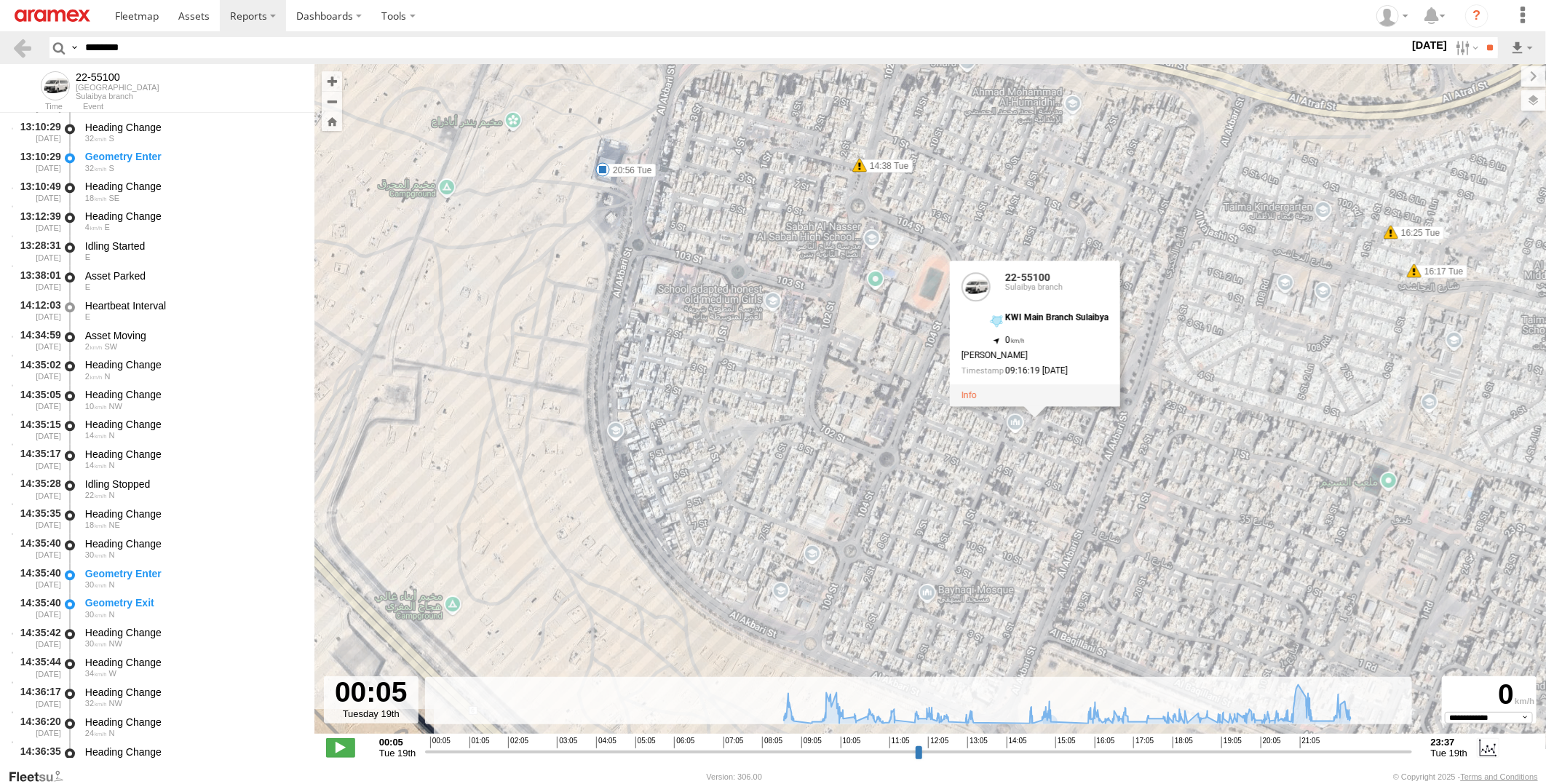
click at [559, 295] on div "22-55100 08:39 Tue 08:39 Tue 08:39 Tue 08:42 Tue 08:53 Tue 09:19 Tue 09:46 Tue …" at bounding box center [930, 406] width 1231 height 685
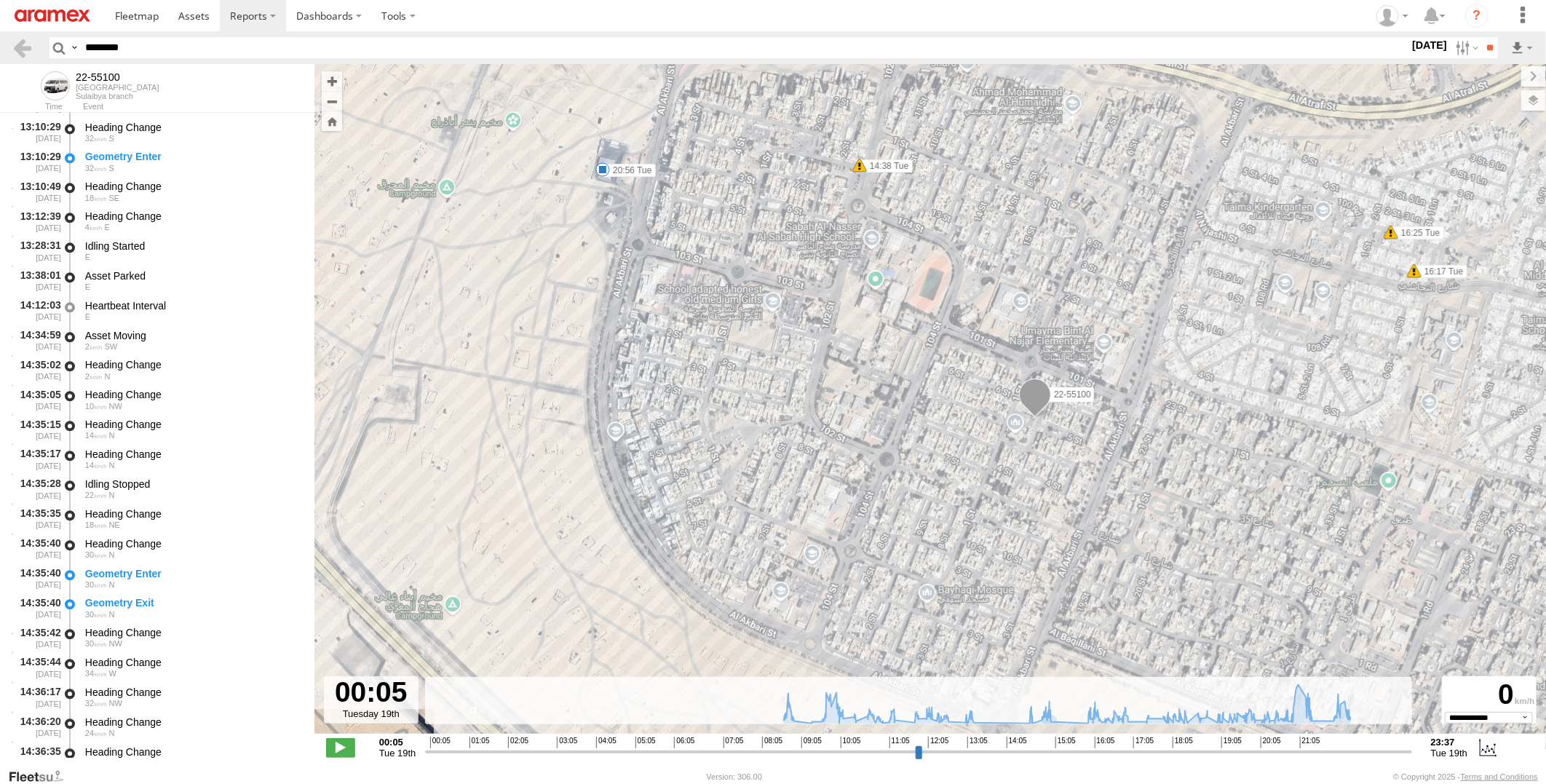
drag, startPoint x: 163, startPoint y: 50, endPoint x: 0, endPoint y: 67, distance: 163.9
click at [0, 65] on html at bounding box center [773, 392] width 1546 height 784
paste input "text"
type input "********"
click at [1481, 37] on input "**" at bounding box center [1490, 47] width 17 height 21
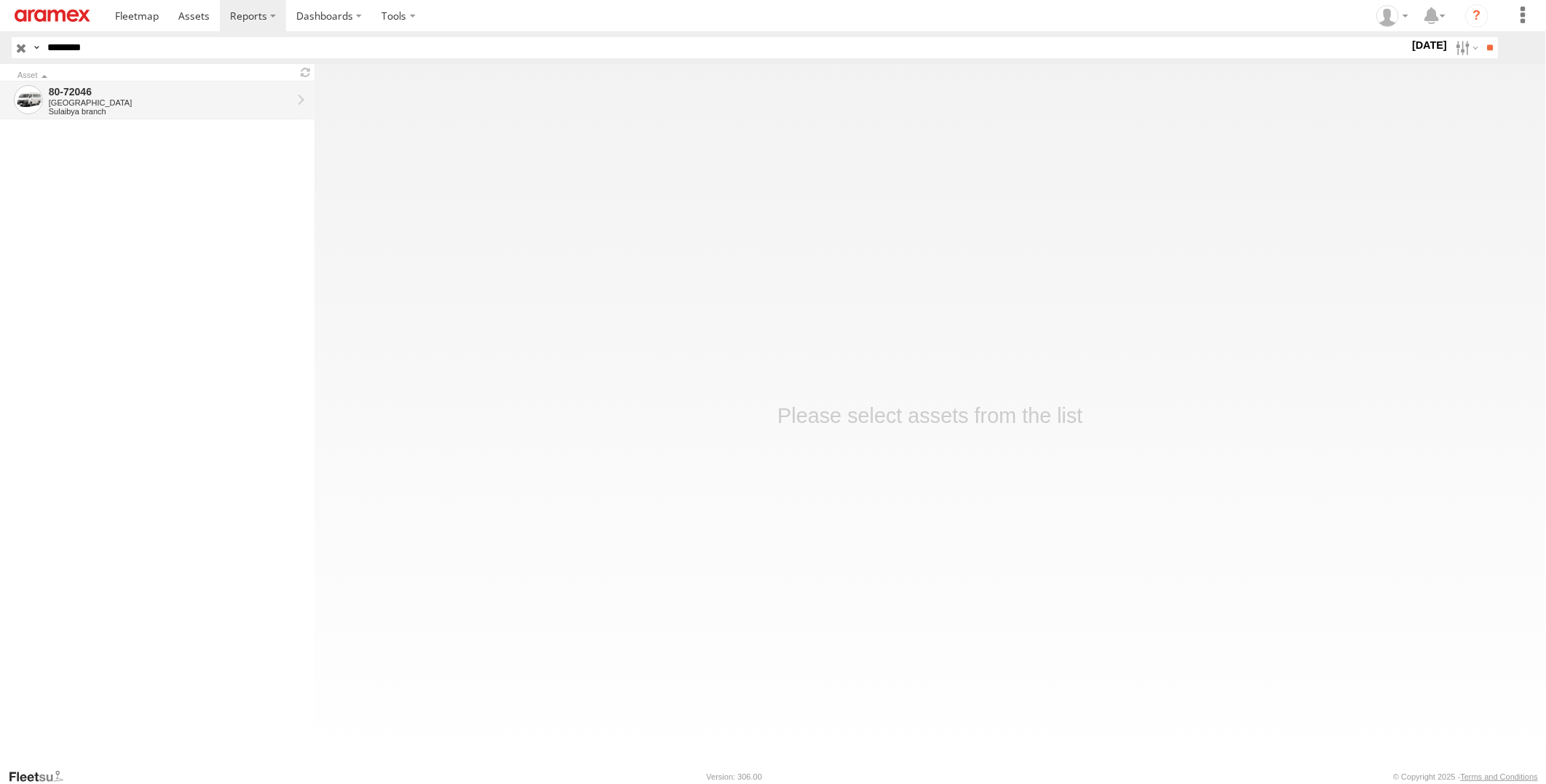
click at [214, 90] on div "80-72046" at bounding box center [170, 92] width 243 height 13
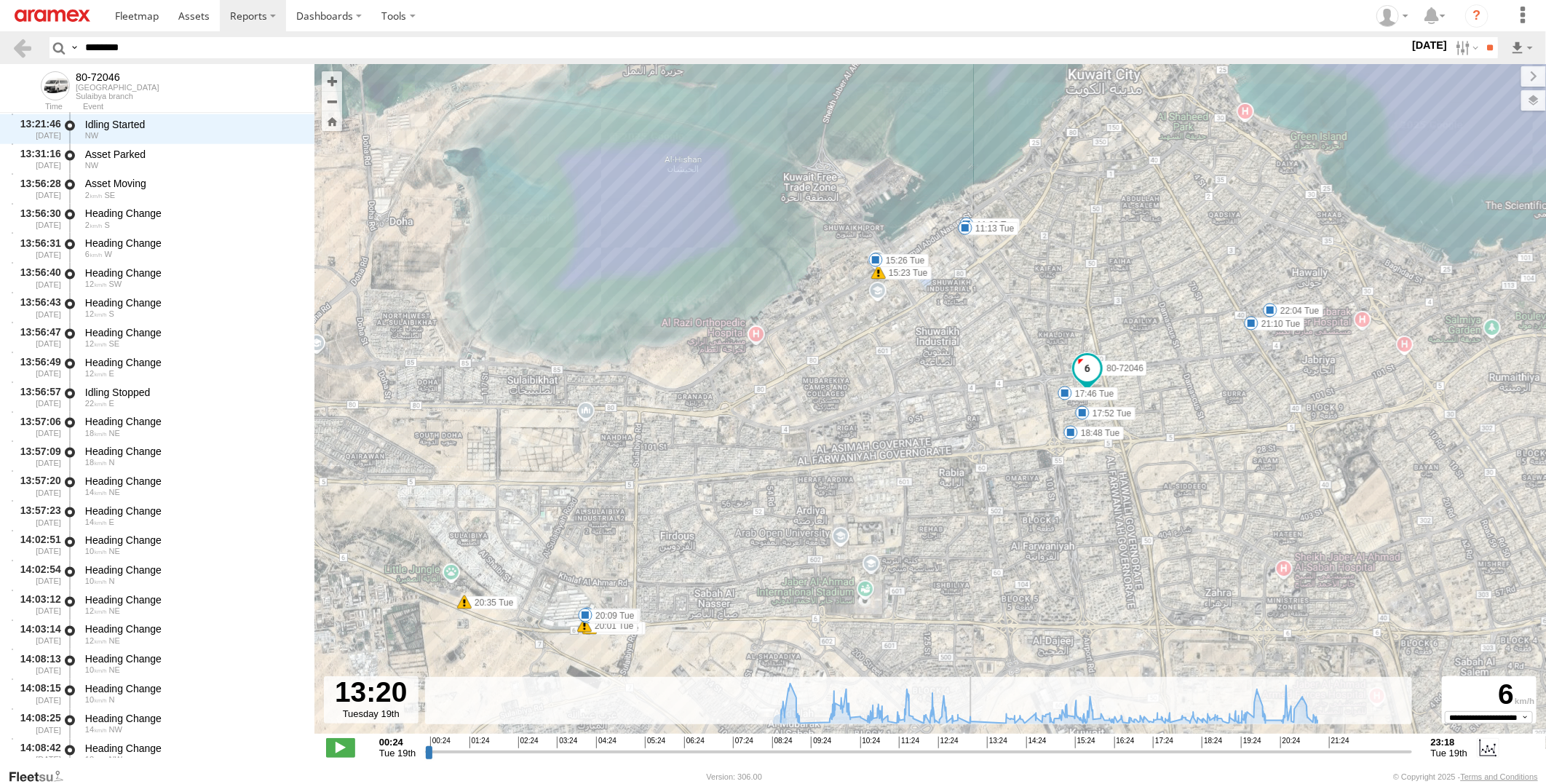
drag, startPoint x: 428, startPoint y: 754, endPoint x: 980, endPoint y: 750, distance: 552.0
type input "**********"
click at [980, 750] on input "range" at bounding box center [918, 751] width 986 height 14
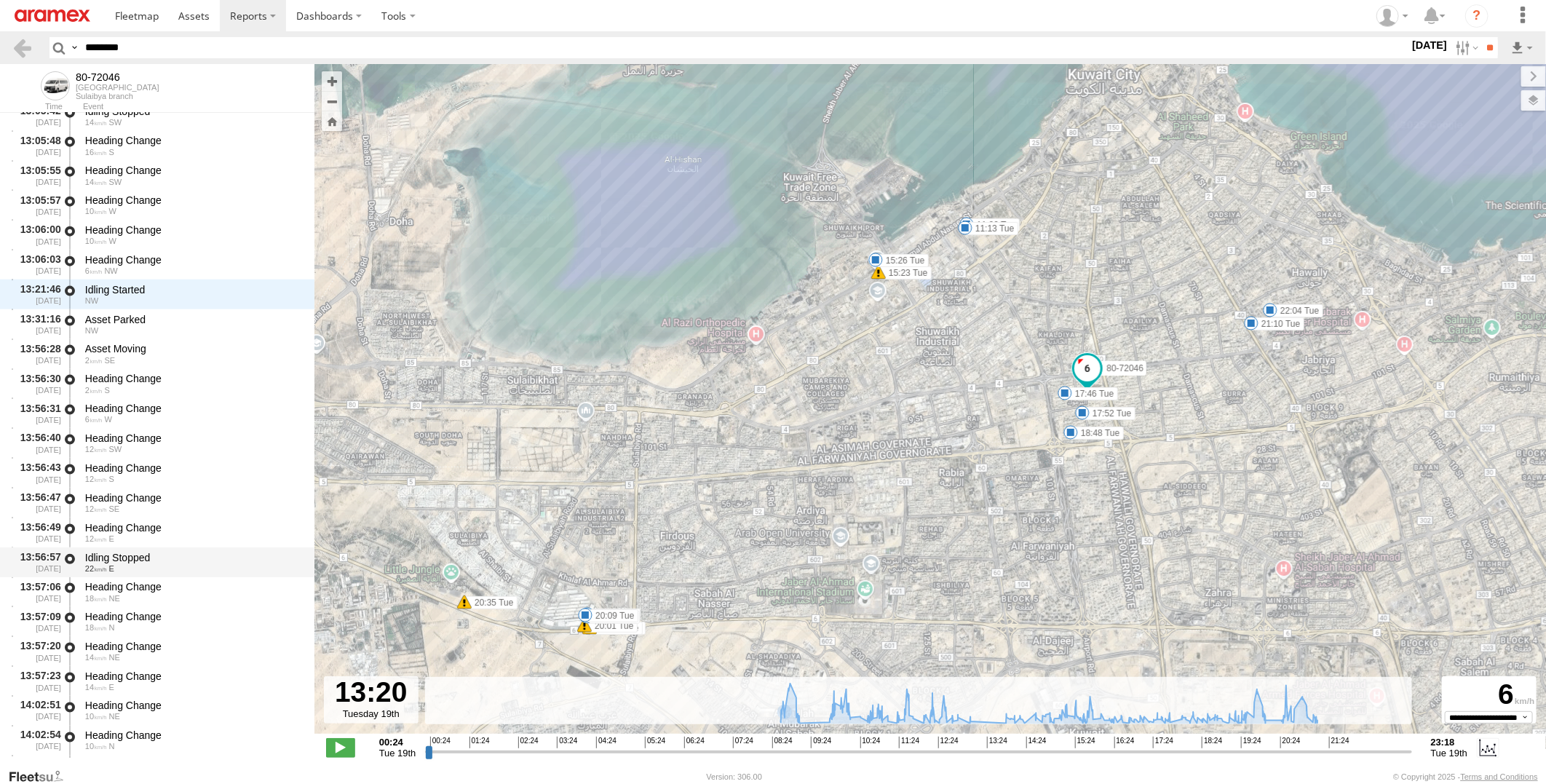
scroll to position [11500, 0]
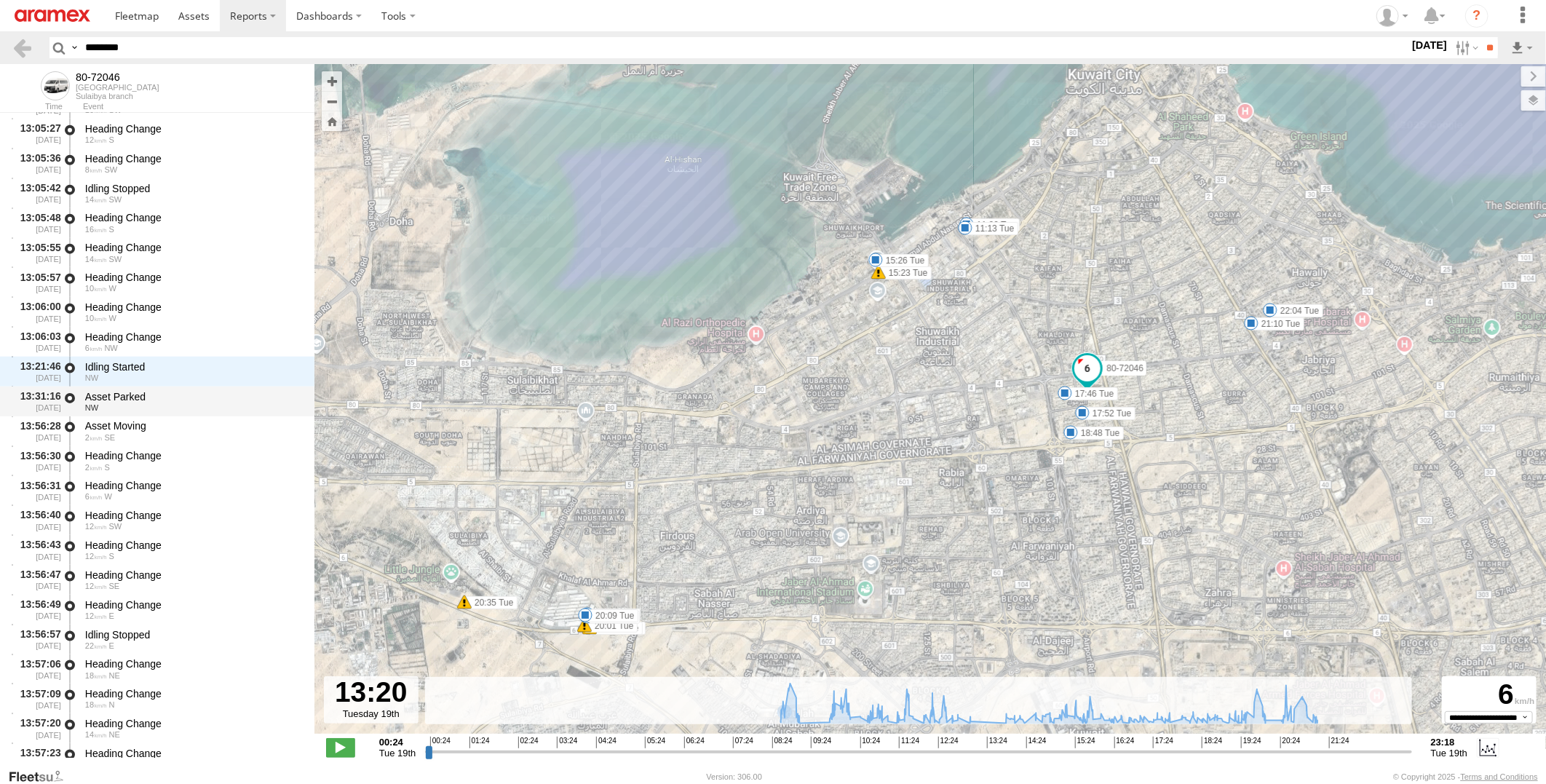
click at [200, 398] on div "Asset Parked" at bounding box center [193, 396] width 215 height 13
click at [200, 399] on div "Asset Parked" at bounding box center [193, 396] width 215 height 13
click at [197, 430] on div "Asset Moving" at bounding box center [193, 425] width 215 height 13
click at [205, 403] on div "NW" at bounding box center [193, 407] width 215 height 9
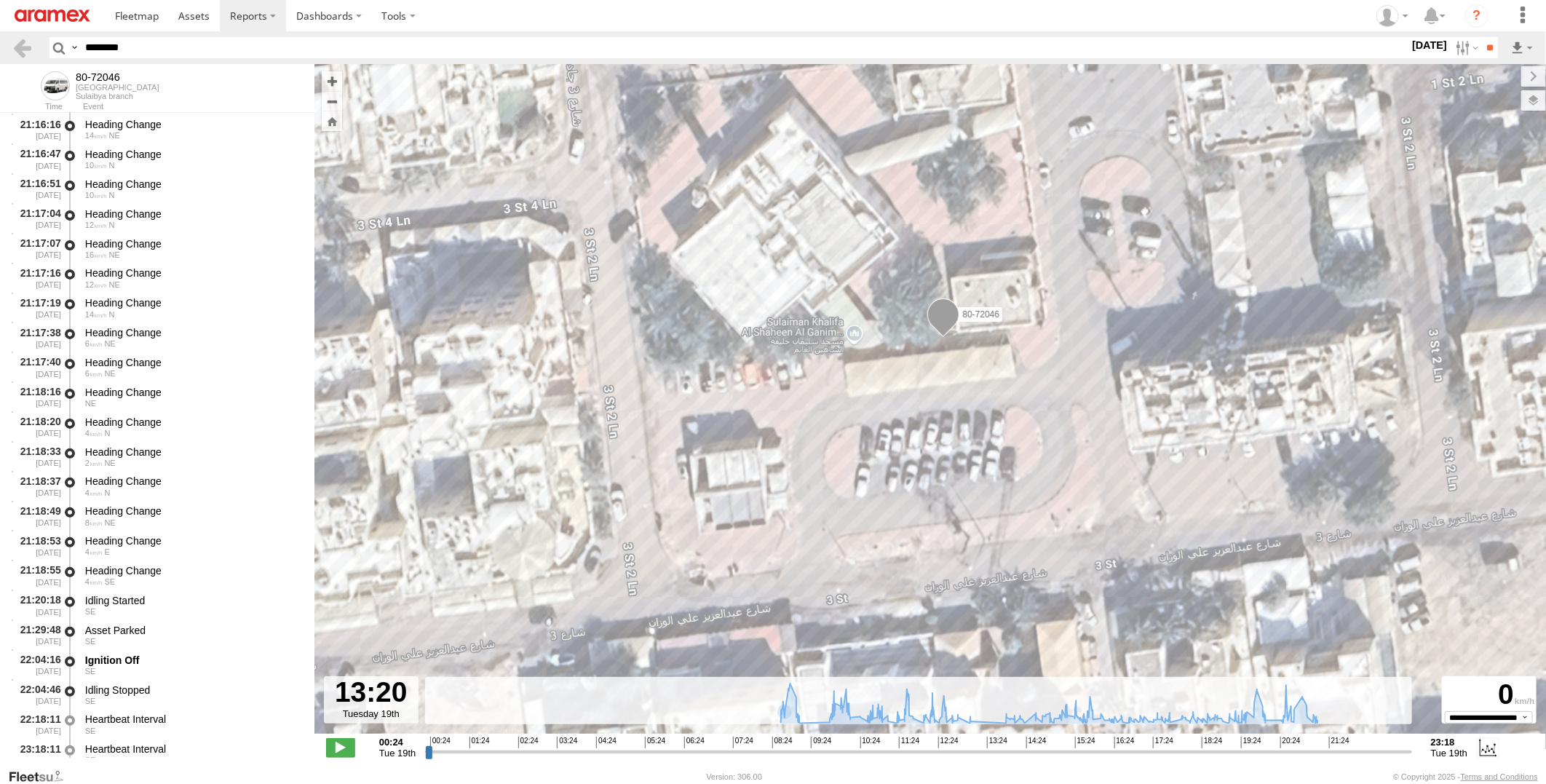
scroll to position [29290, 0]
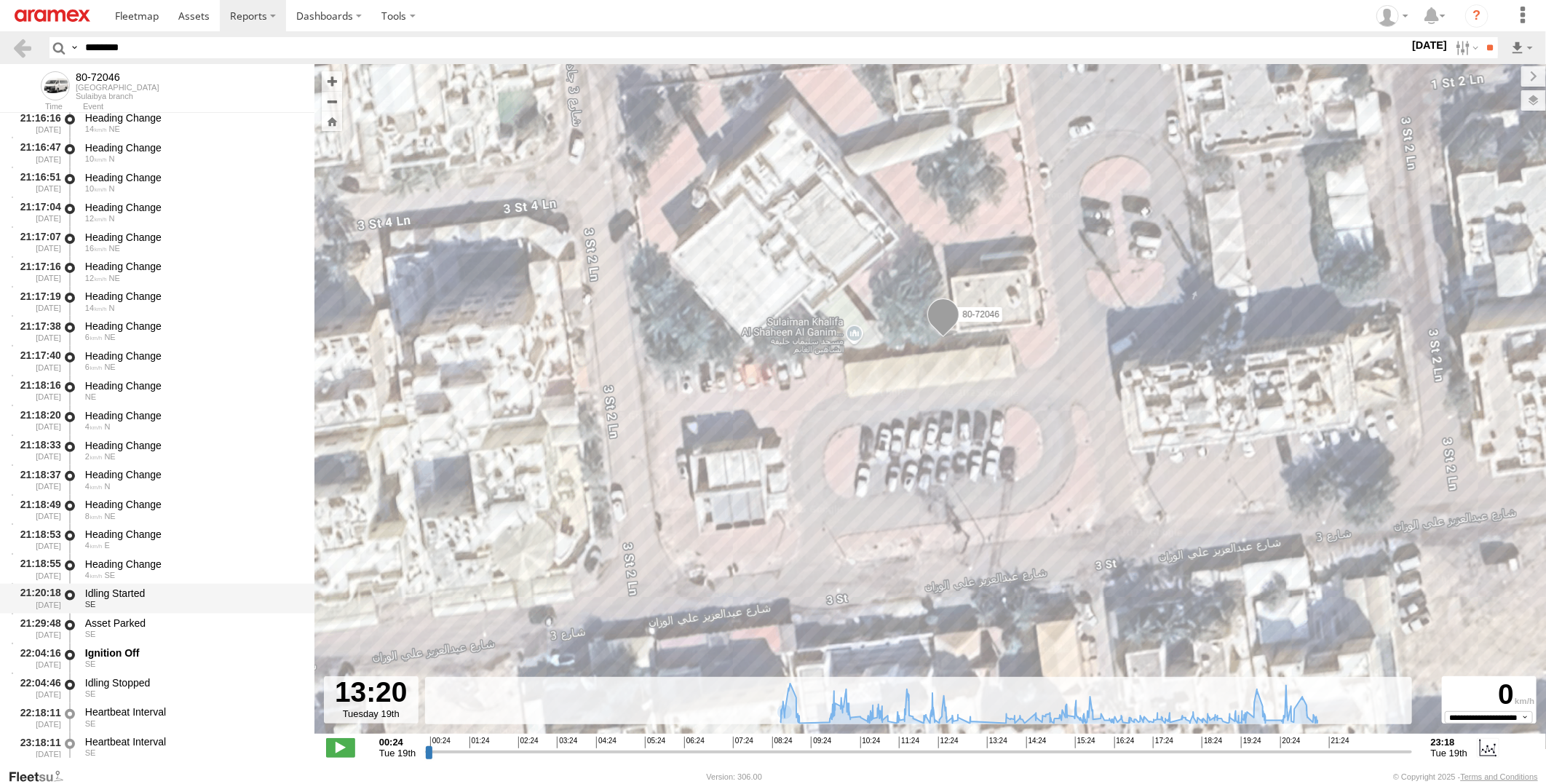
click at [208, 598] on div "Idling Started" at bounding box center [193, 594] width 215 height 13
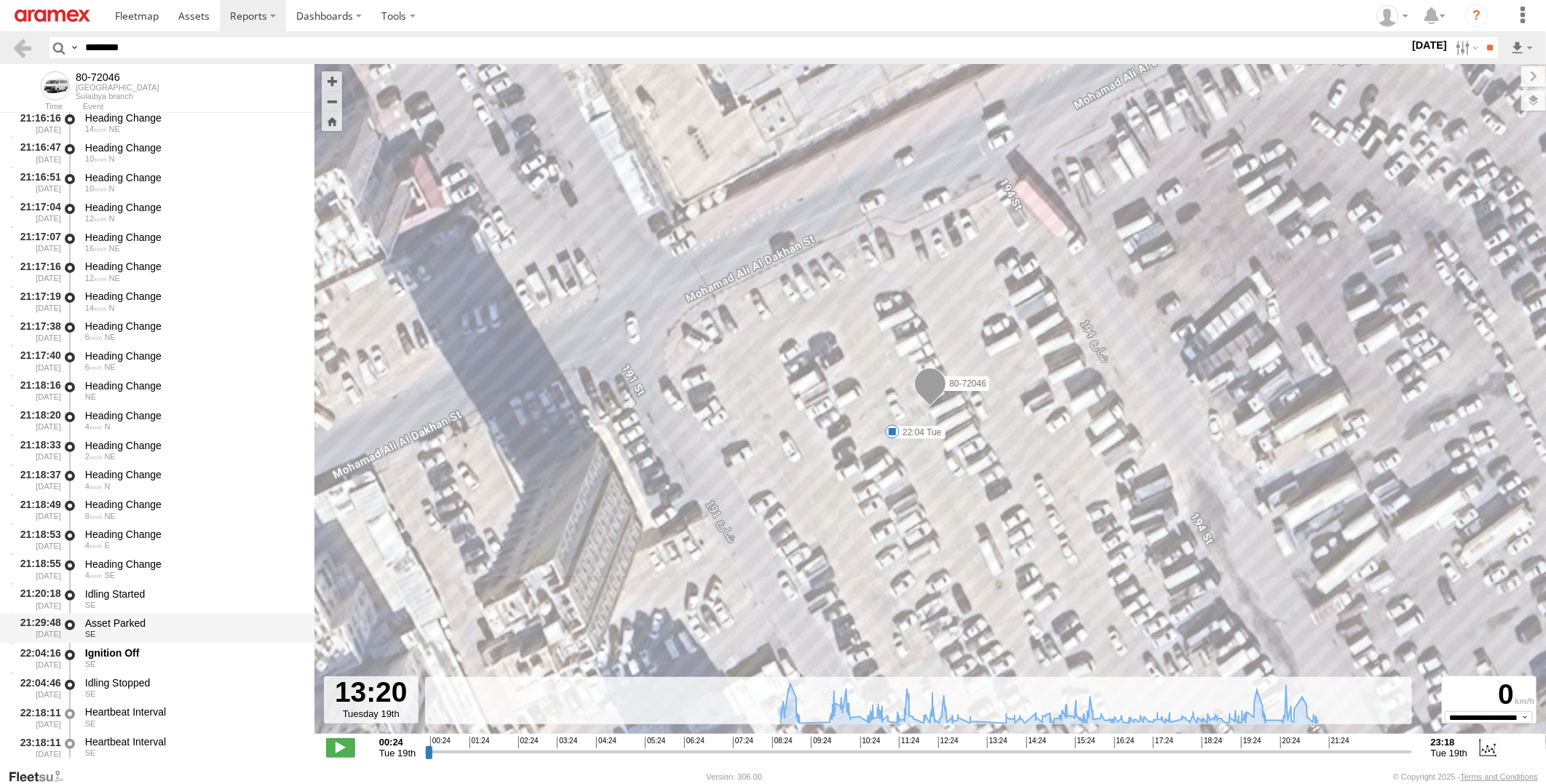
click at [190, 622] on div "Asset Parked" at bounding box center [193, 623] width 215 height 13
click at [190, 649] on div "Ignition Off" at bounding box center [193, 653] width 215 height 13
click at [215, 584] on div "21:20:18 19/08/2025 Idling Started SE" at bounding box center [157, 598] width 315 height 30
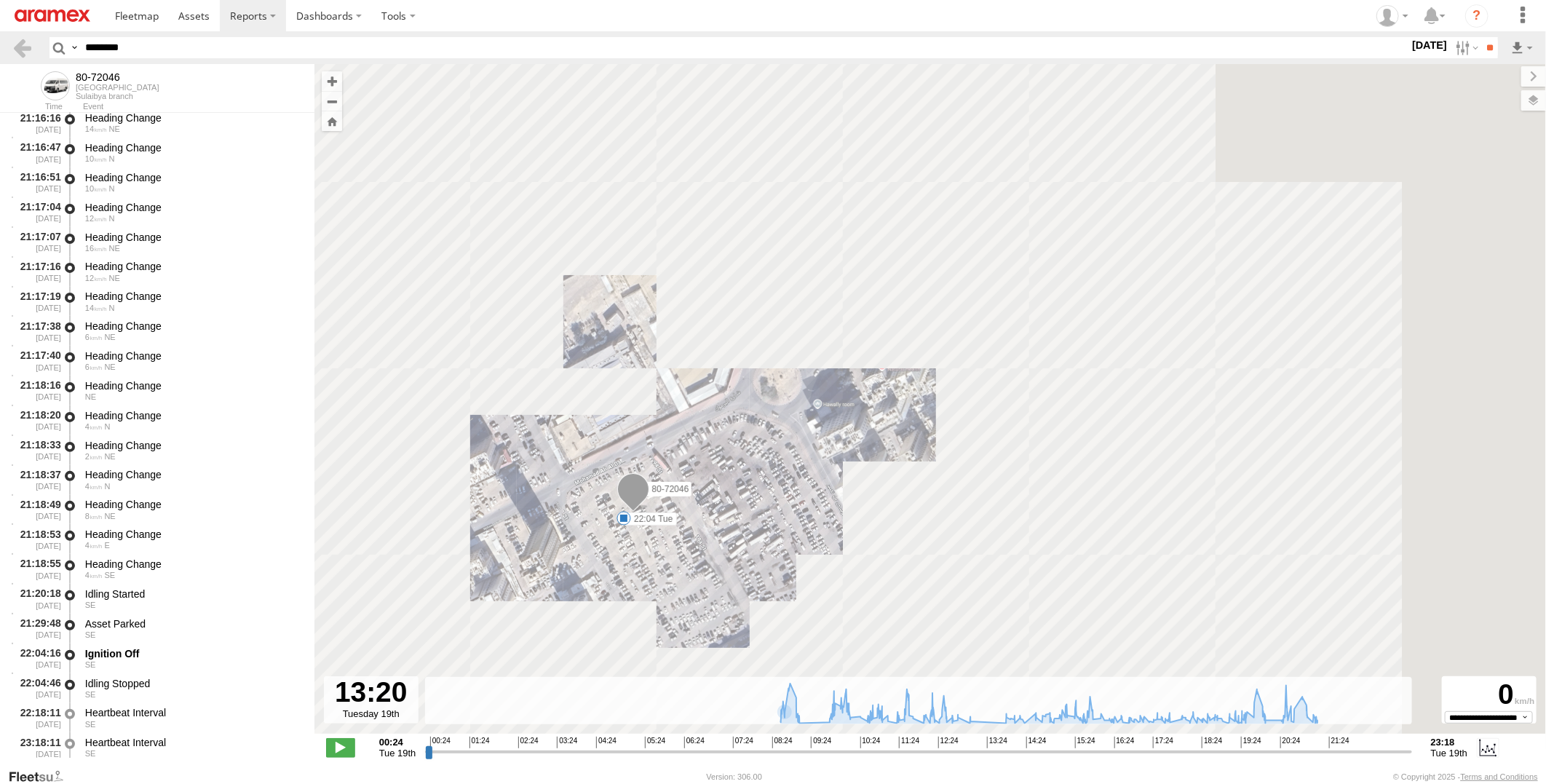
drag, startPoint x: 718, startPoint y: 619, endPoint x: 738, endPoint y: 483, distance: 137.5
click at [736, 490] on div "80-72046 08:58 Tue 09:09 Tue 09:32 Tue 09:51 Tue 11:06 Tue 11:13 Tue 15:23 Tue …" at bounding box center [930, 406] width 1231 height 685
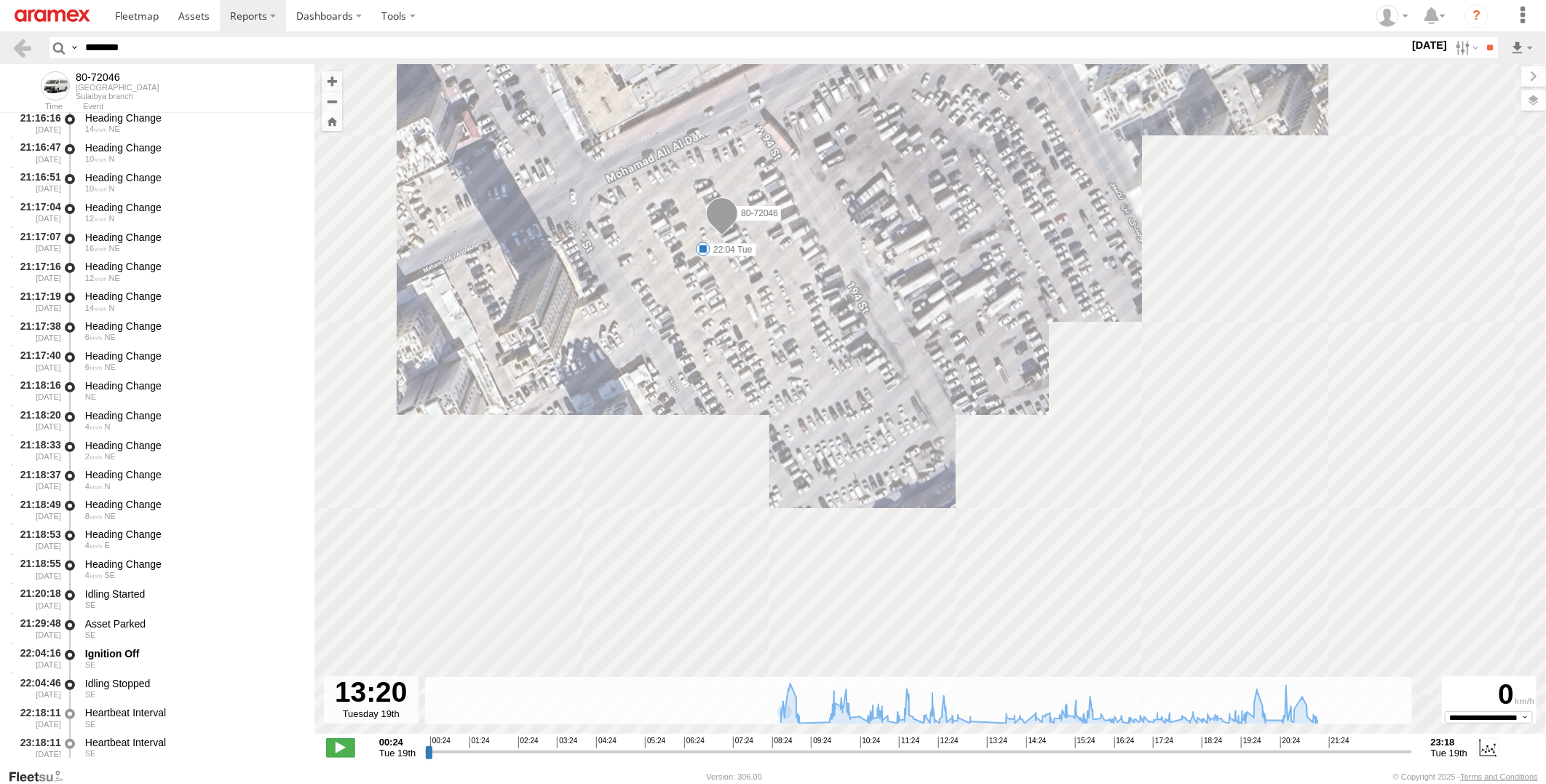
drag, startPoint x: 762, startPoint y: 337, endPoint x: 790, endPoint y: 476, distance: 141.8
click at [790, 476] on div "80-72046 08:58 Tue 09:09 Tue 09:32 Tue 09:51 Tue 11:06 Tue 11:13 Tue 15:23 Tue …" at bounding box center [930, 406] width 1231 height 685
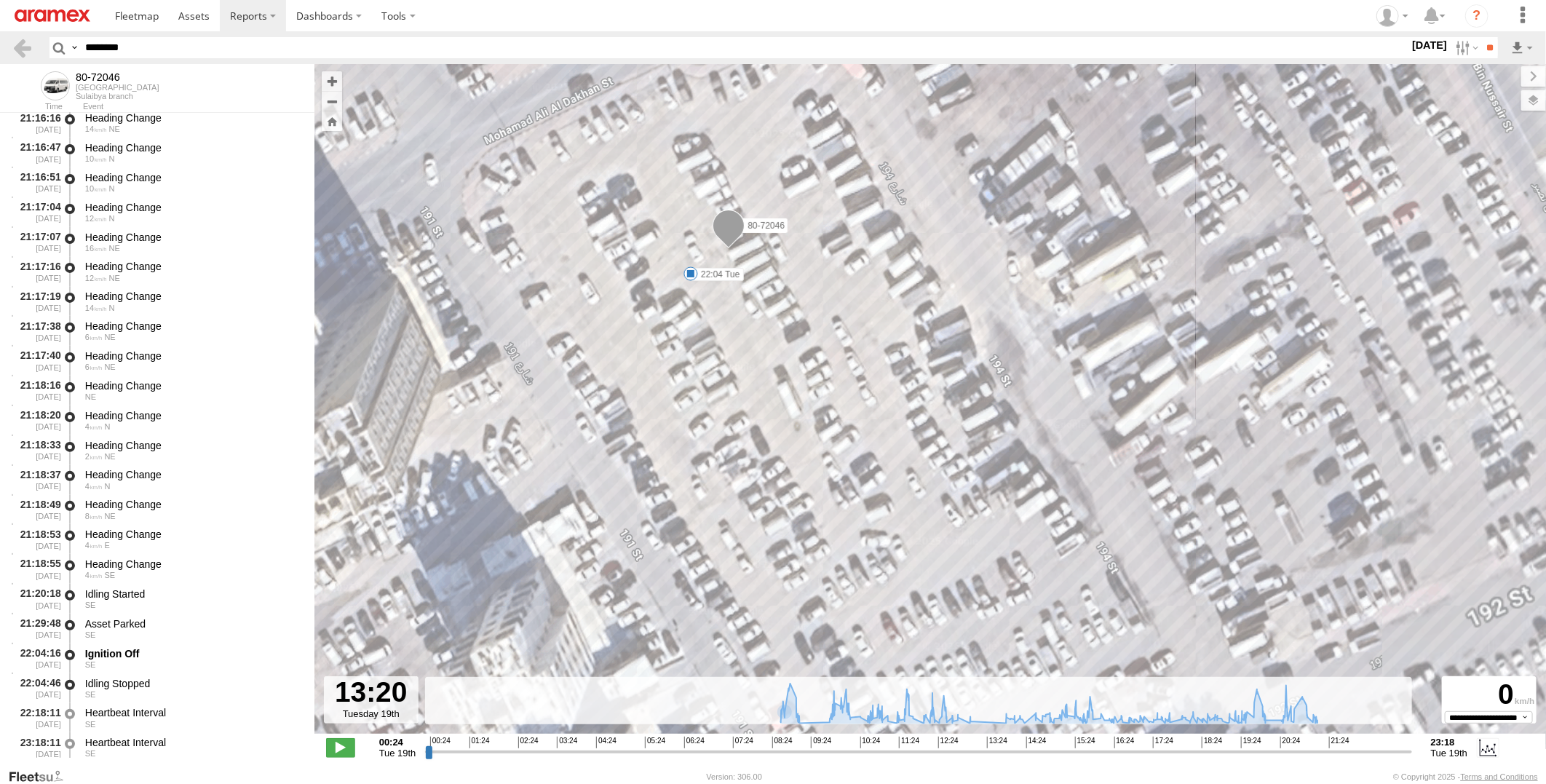
drag, startPoint x: 738, startPoint y: 361, endPoint x: 764, endPoint y: 486, distance: 127.7
click at [764, 486] on div "80-72046 08:58 Tue 09:09 Tue 09:32 Tue 09:51 Tue 11:06 Tue 11:13 Tue 15:23 Tue …" at bounding box center [930, 406] width 1231 height 685
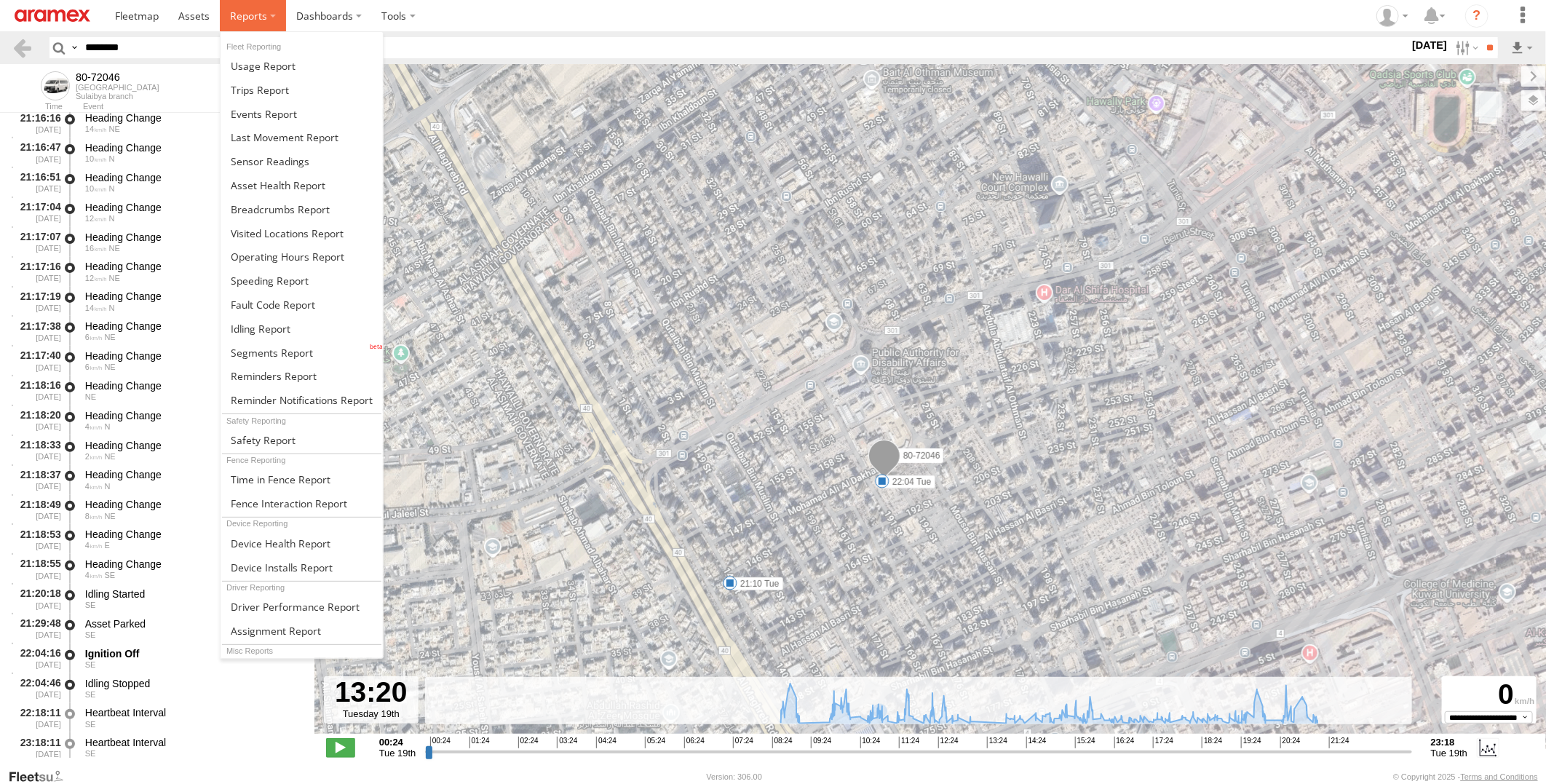
click at [263, 17] on span at bounding box center [249, 16] width 37 height 14
click at [282, 347] on span at bounding box center [272, 353] width 82 height 14
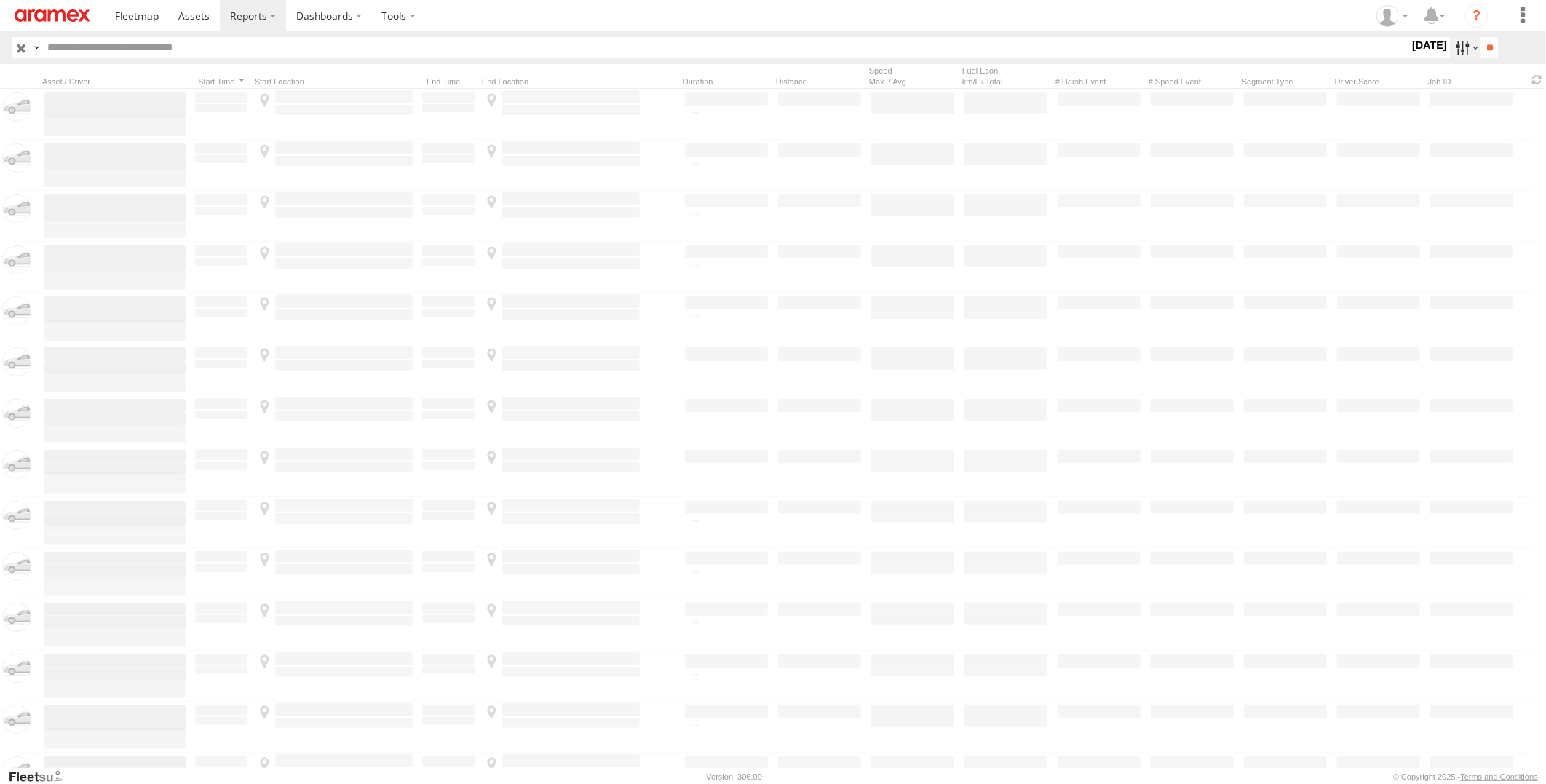
click at [1454, 46] on label at bounding box center [1465, 47] width 31 height 21
click at [0, 0] on label at bounding box center [0, 0] width 0 height 0
click at [1486, 45] on input "**" at bounding box center [1490, 47] width 17 height 21
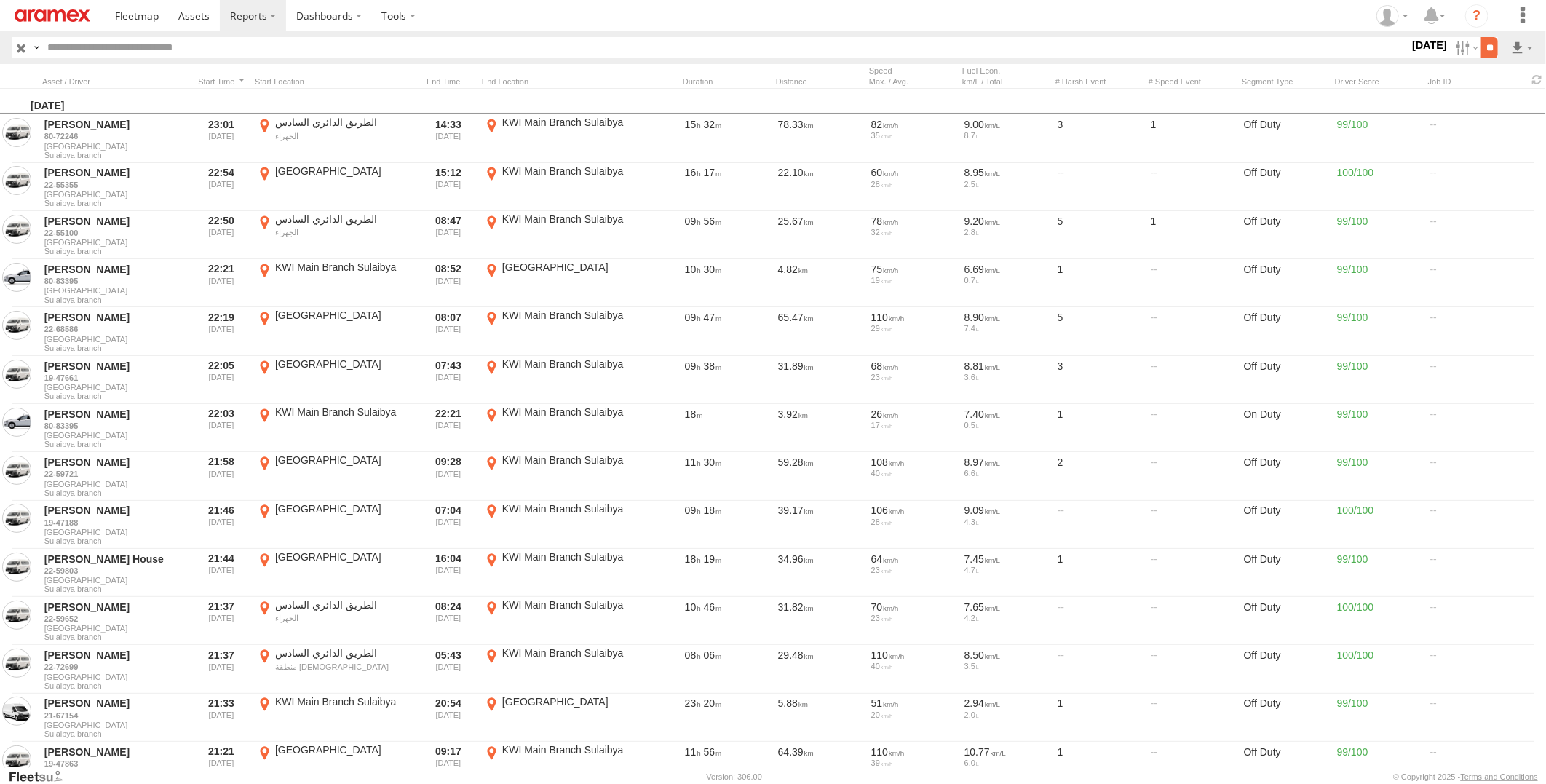
click at [1485, 51] on input "**" at bounding box center [1490, 47] width 17 height 21
click at [1503, 97] on link at bounding box center [1484, 100] width 89 height 22
click at [217, 52] on input "text" at bounding box center [725, 47] width 1368 height 21
paste input "********"
type input "********"
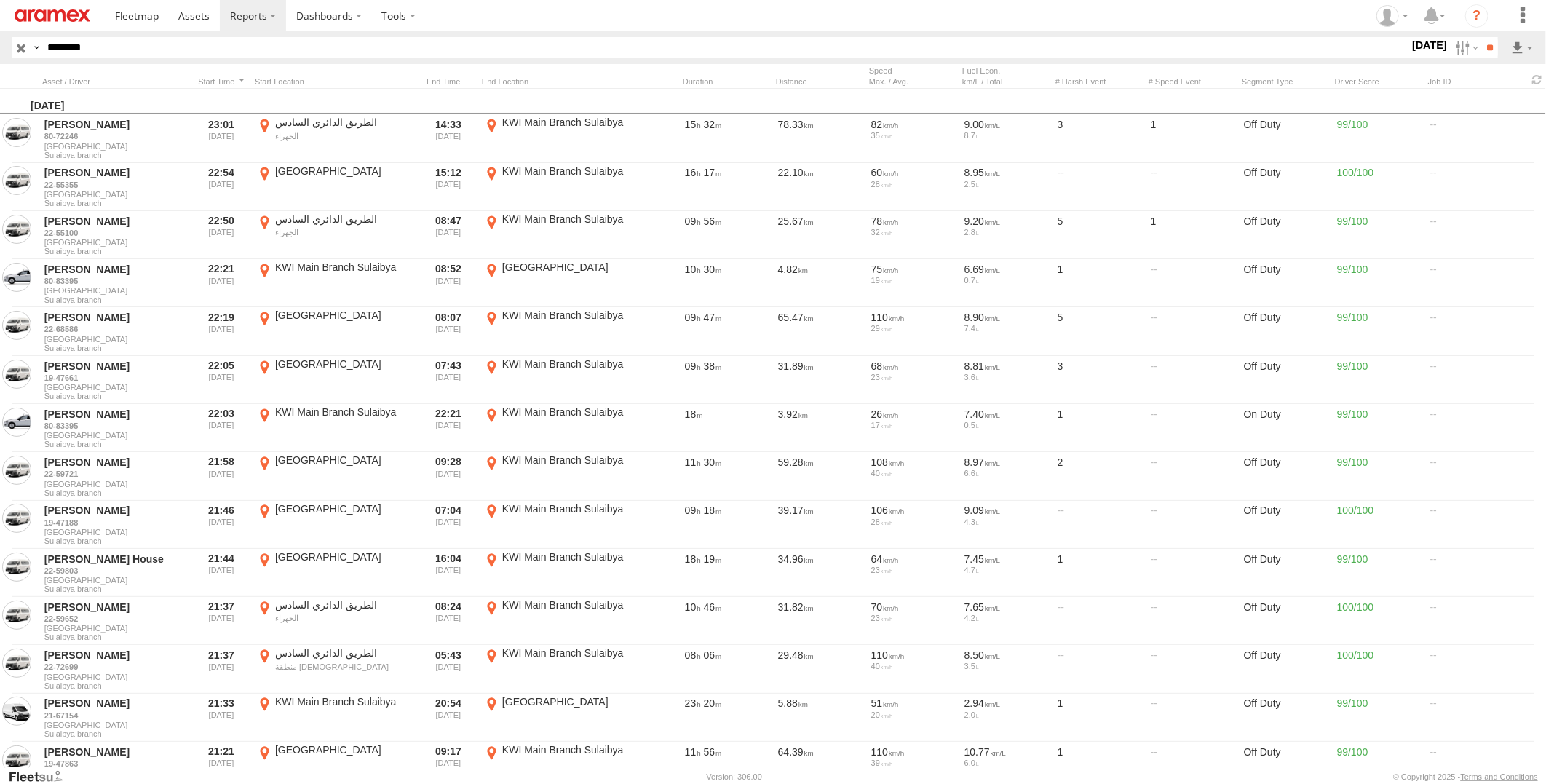
click at [1481, 37] on input "**" at bounding box center [1490, 47] width 17 height 21
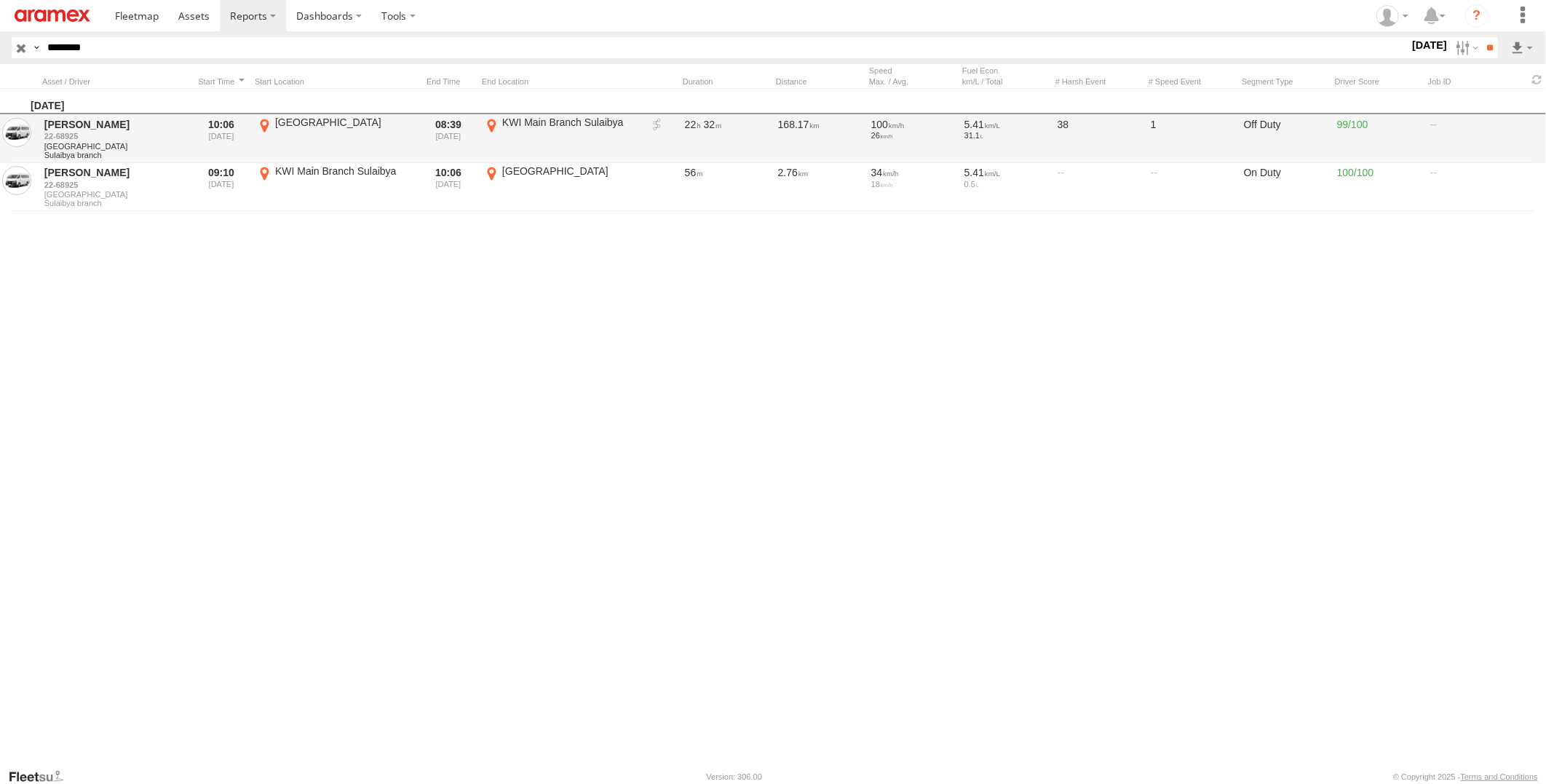
click at [659, 124] on link at bounding box center [657, 125] width 15 height 15
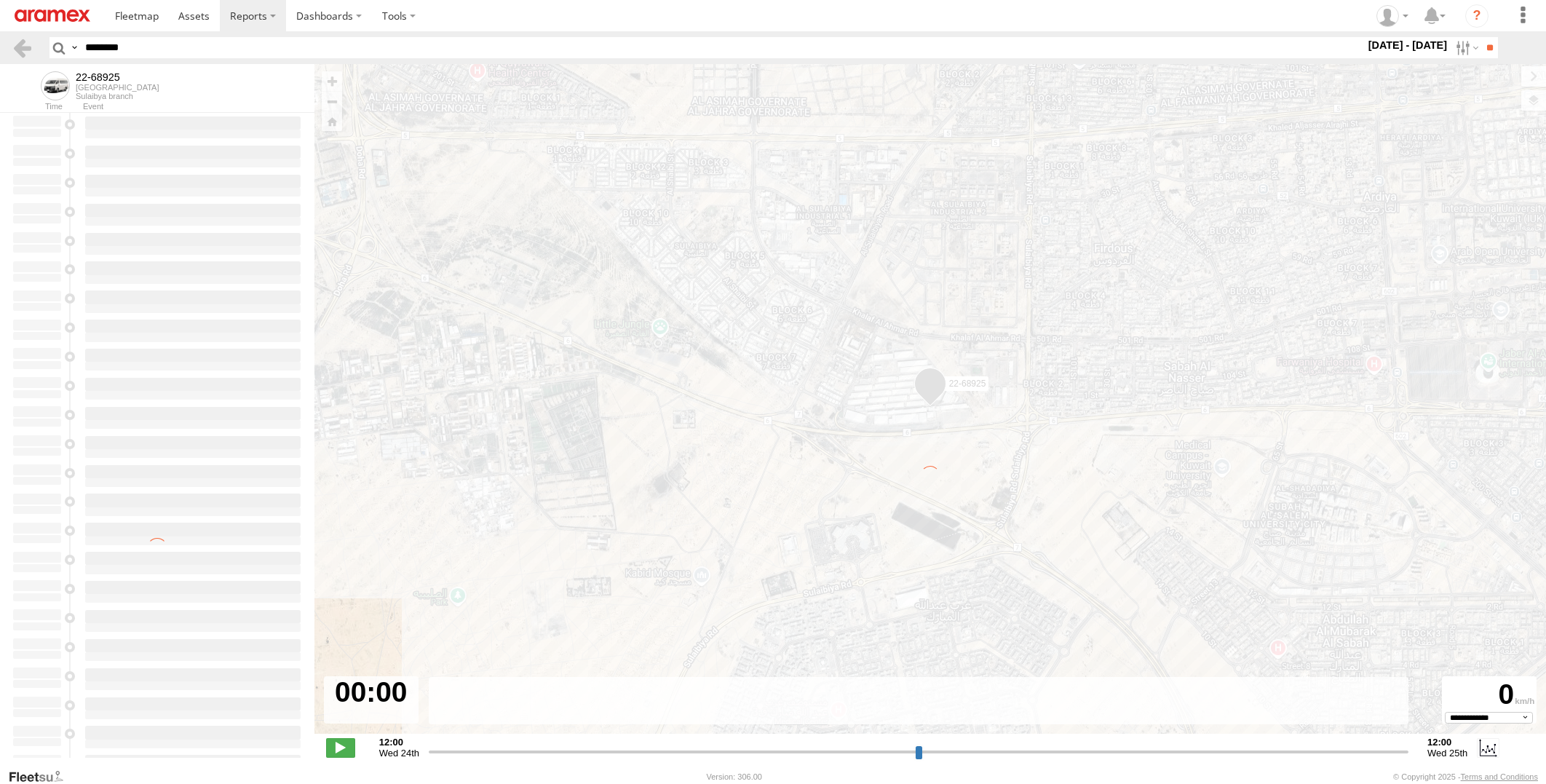
select select "**********"
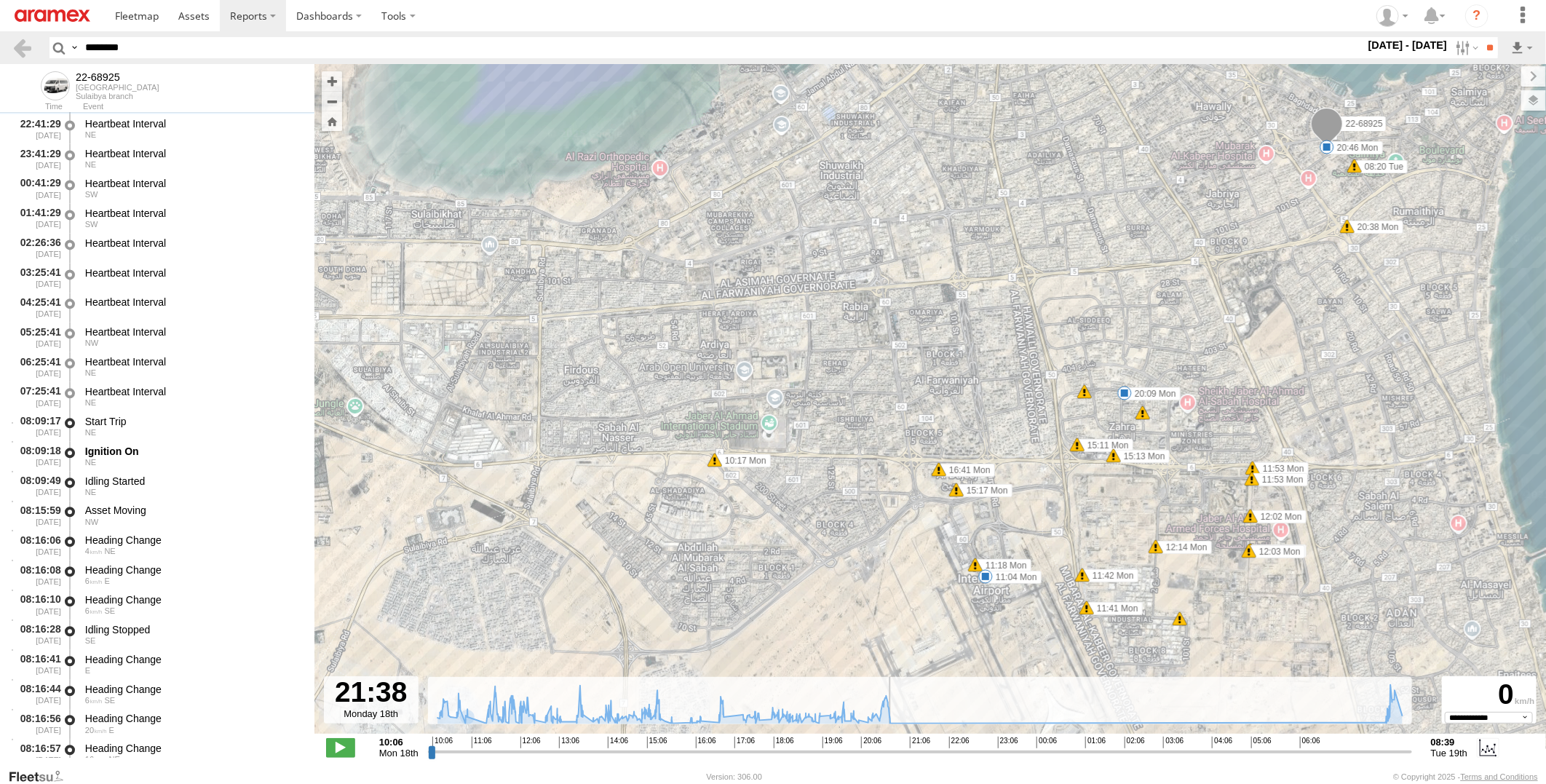
drag, startPoint x: 431, startPoint y: 751, endPoint x: 941, endPoint y: 748, distance: 510.0
type input "**********"
click at [941, 748] on input "range" at bounding box center [920, 751] width 984 height 14
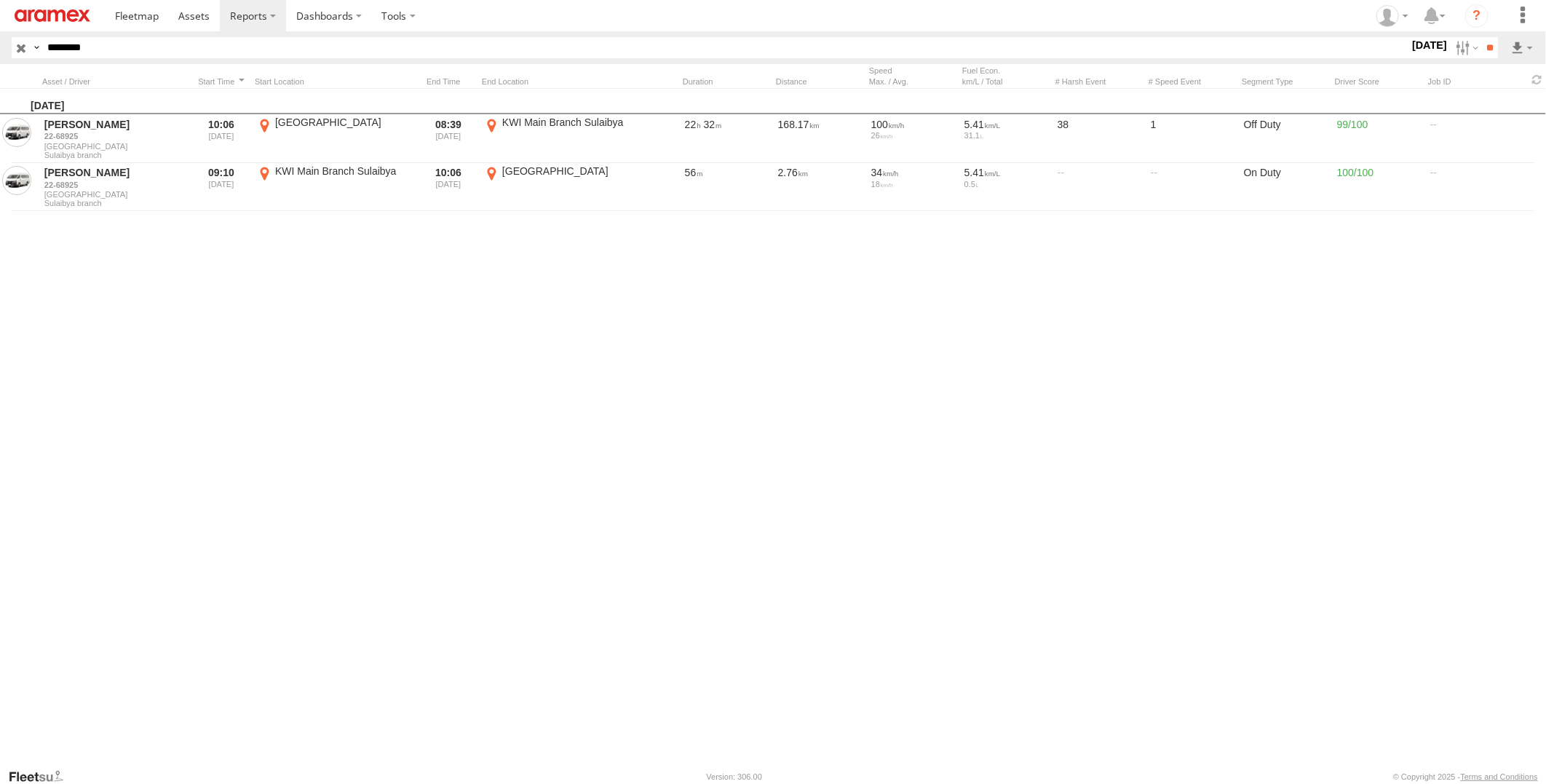
drag, startPoint x: 137, startPoint y: 47, endPoint x: -4, endPoint y: 59, distance: 141.5
click at [0, 59] on html at bounding box center [773, 392] width 1546 height 784
paste input "text"
type input "********"
click at [1481, 37] on input "**" at bounding box center [1490, 47] width 17 height 21
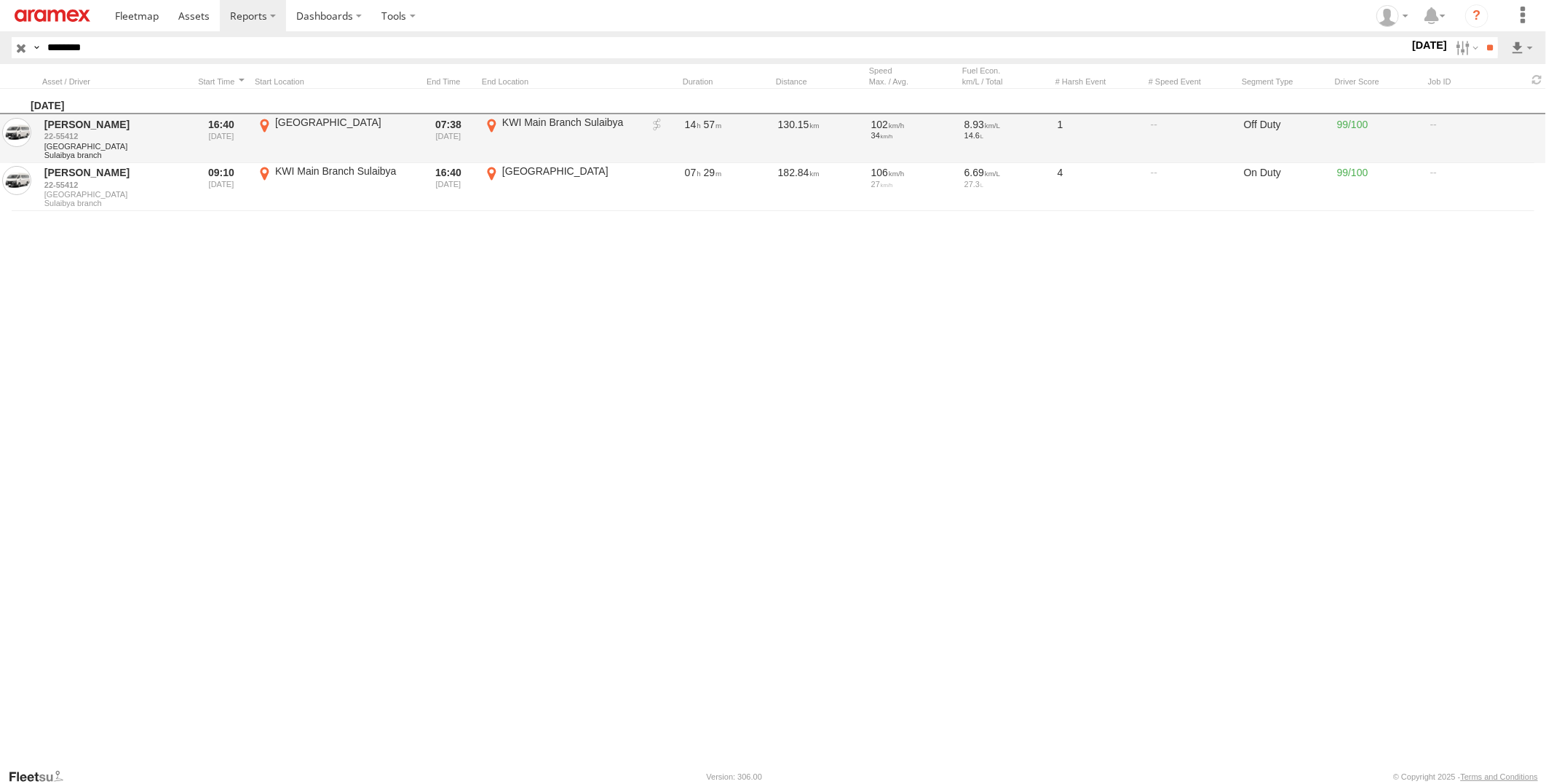
click at [658, 126] on link at bounding box center [657, 125] width 15 height 15
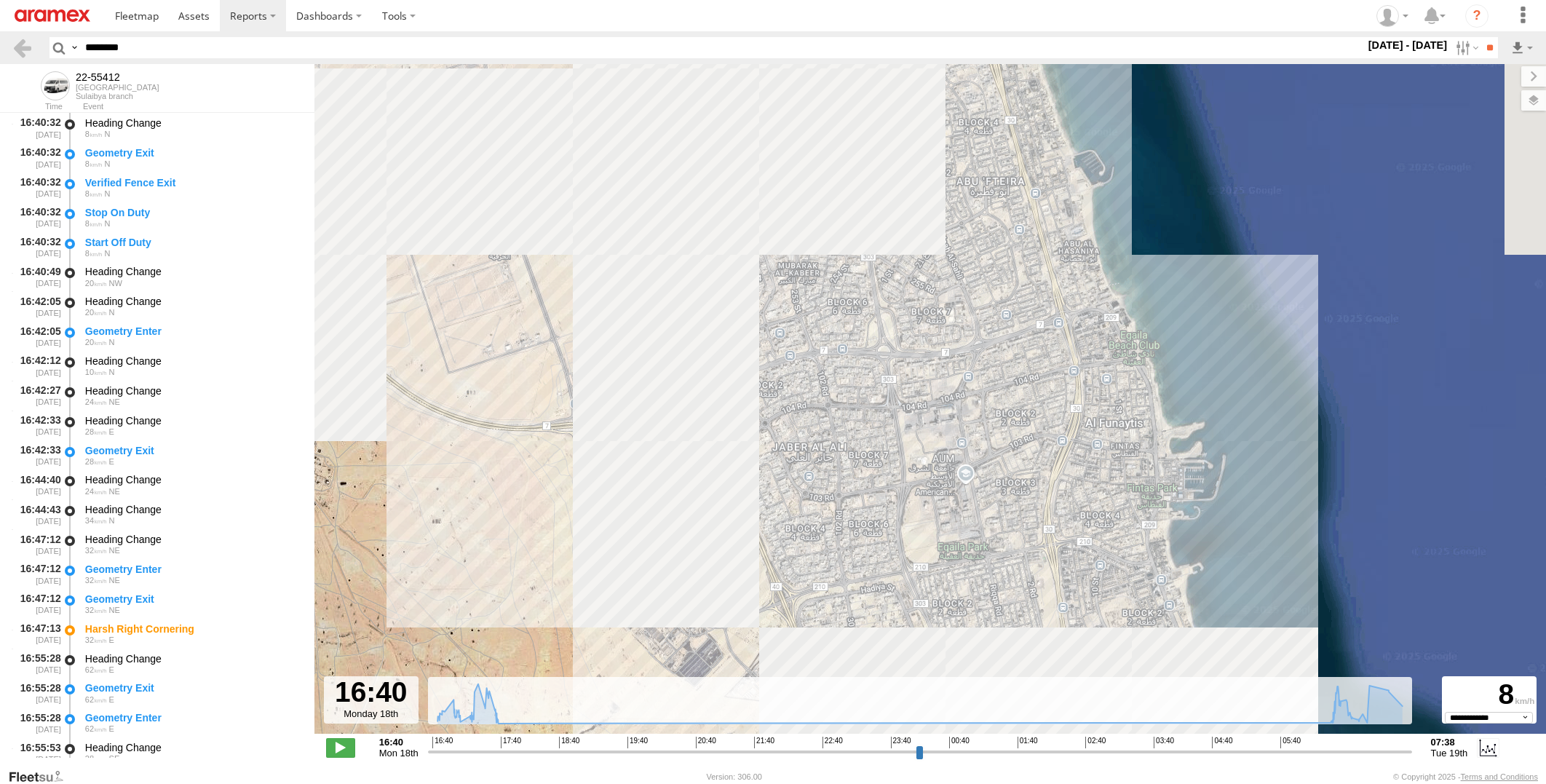
select select "**********"
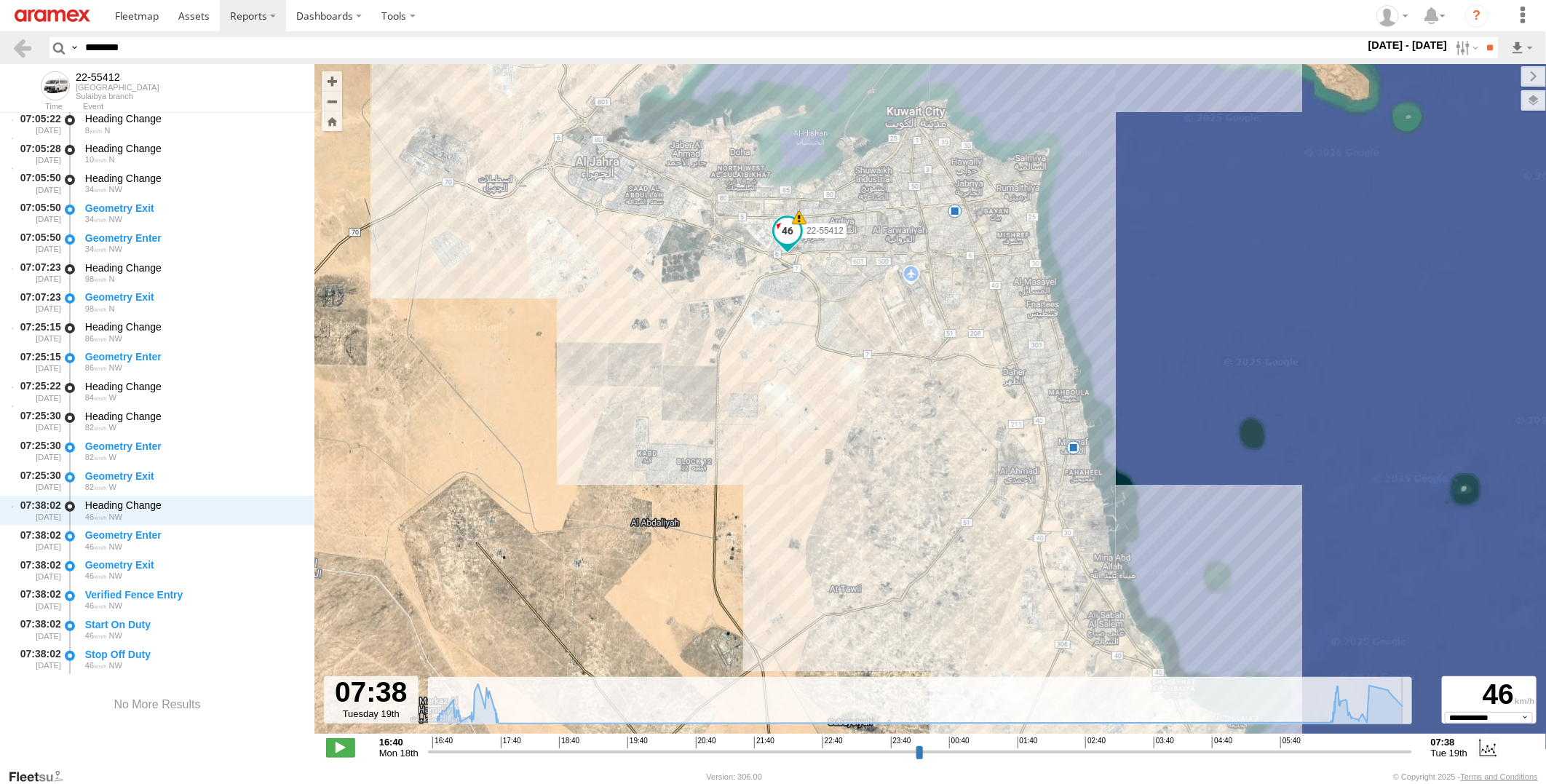
drag, startPoint x: 431, startPoint y: 754, endPoint x: 1412, endPoint y: 752, distance: 981.0
type input "**********"
click at [1412, 752] on input "range" at bounding box center [920, 751] width 984 height 14
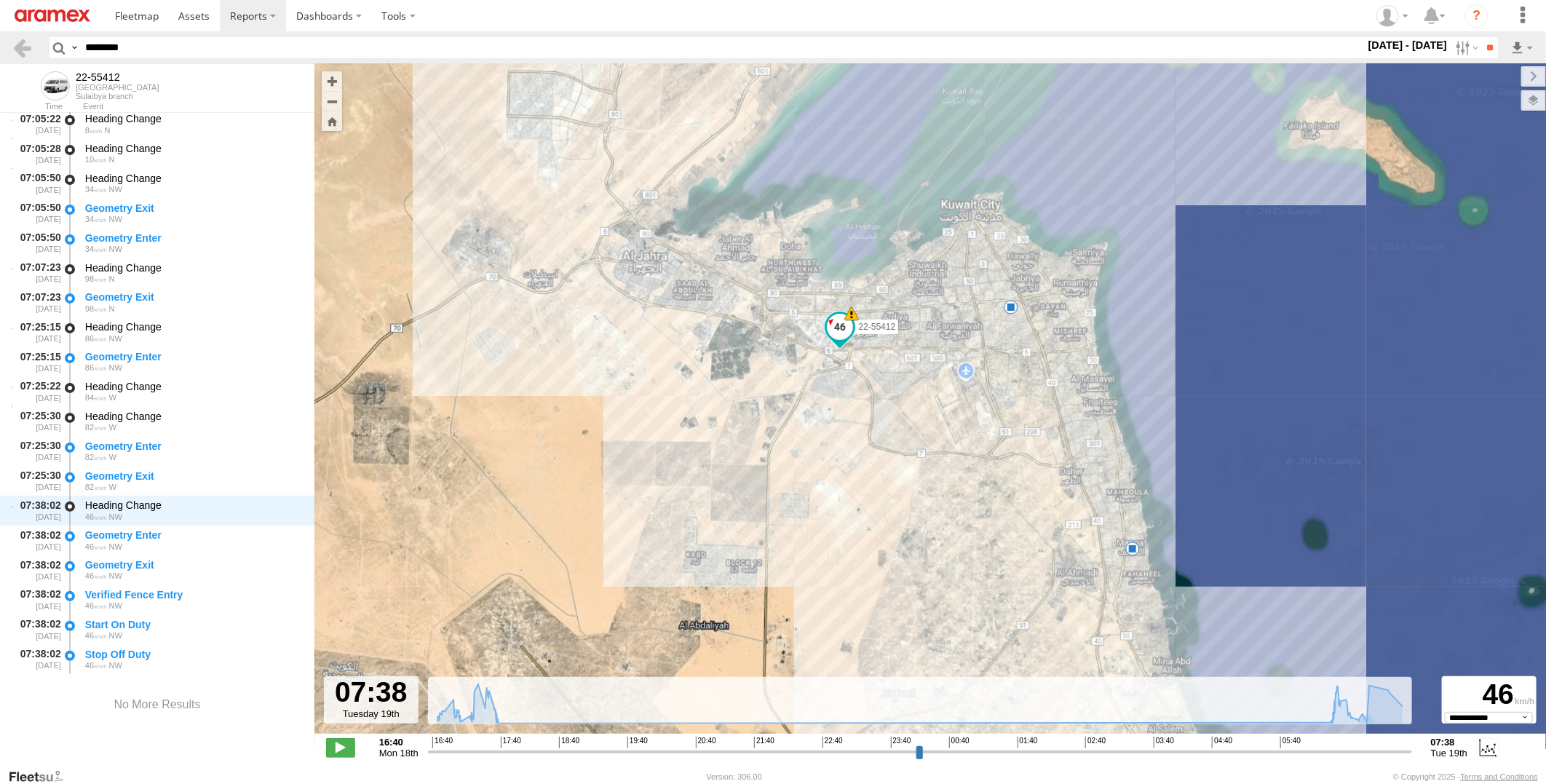
drag, startPoint x: 1060, startPoint y: 538, endPoint x: 1080, endPoint y: 423, distance: 116.7
click at [1080, 423] on div "22-55412 16:47 Mon 17:08 Mon 17:43 Mon" at bounding box center [930, 406] width 1231 height 685
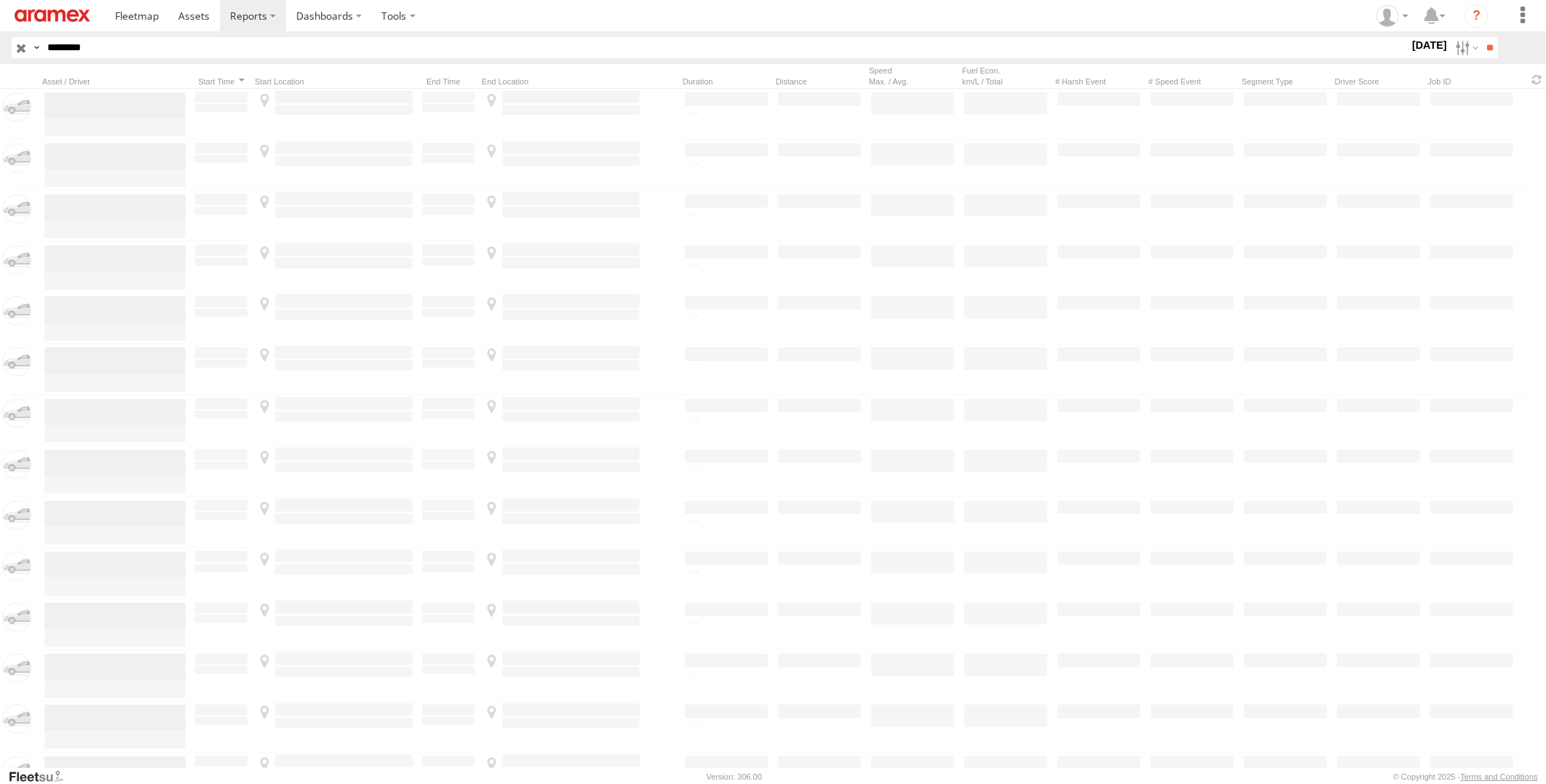
drag, startPoint x: 0, startPoint y: 0, endPoint x: -4, endPoint y: 51, distance: 51.2
click at [0, 51] on html at bounding box center [773, 392] width 1546 height 784
paste input "text"
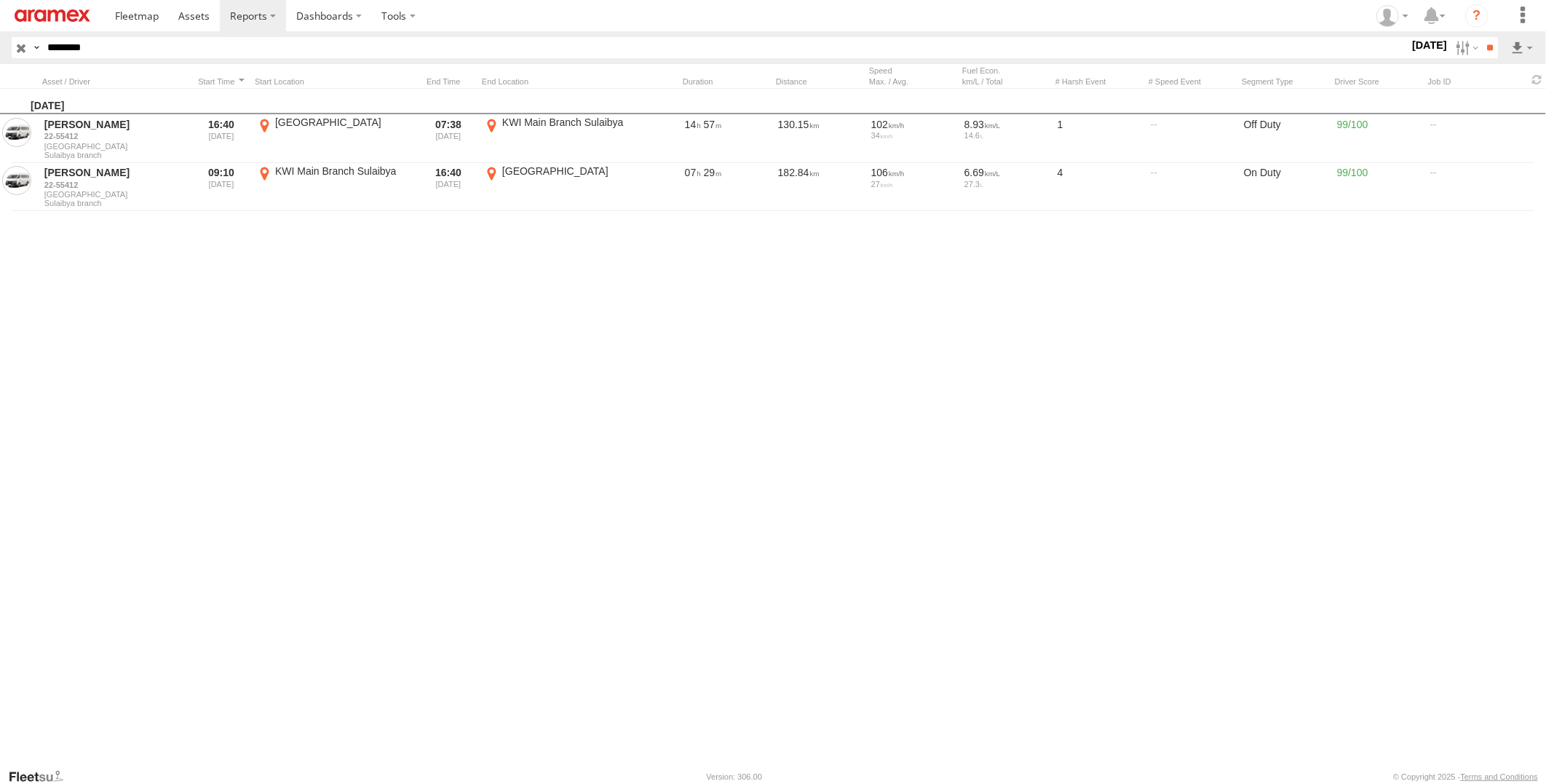
type input "********"
click at [1481, 37] on input "**" at bounding box center [1490, 47] width 17 height 21
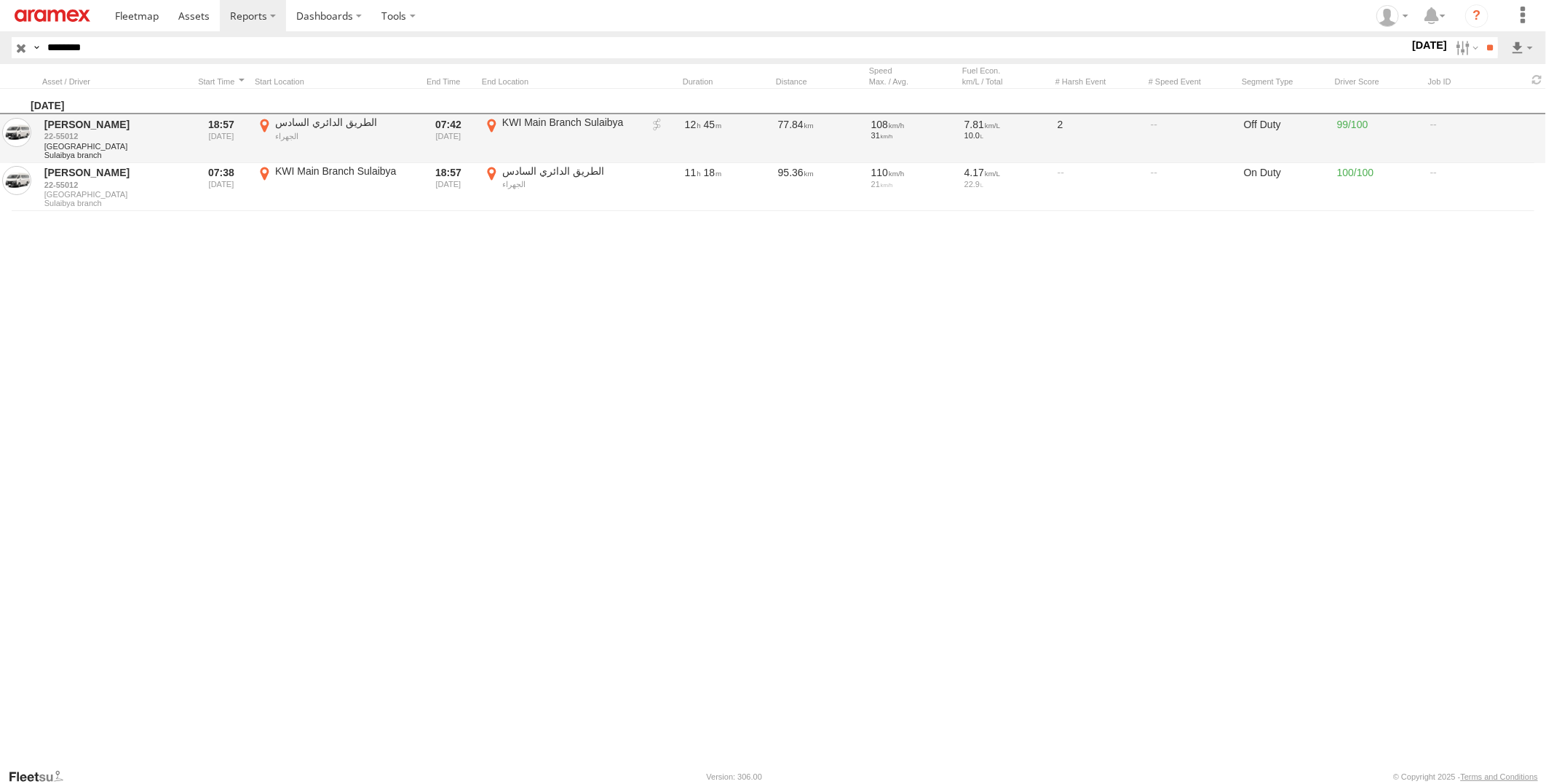
click at [655, 126] on link at bounding box center [657, 125] width 15 height 15
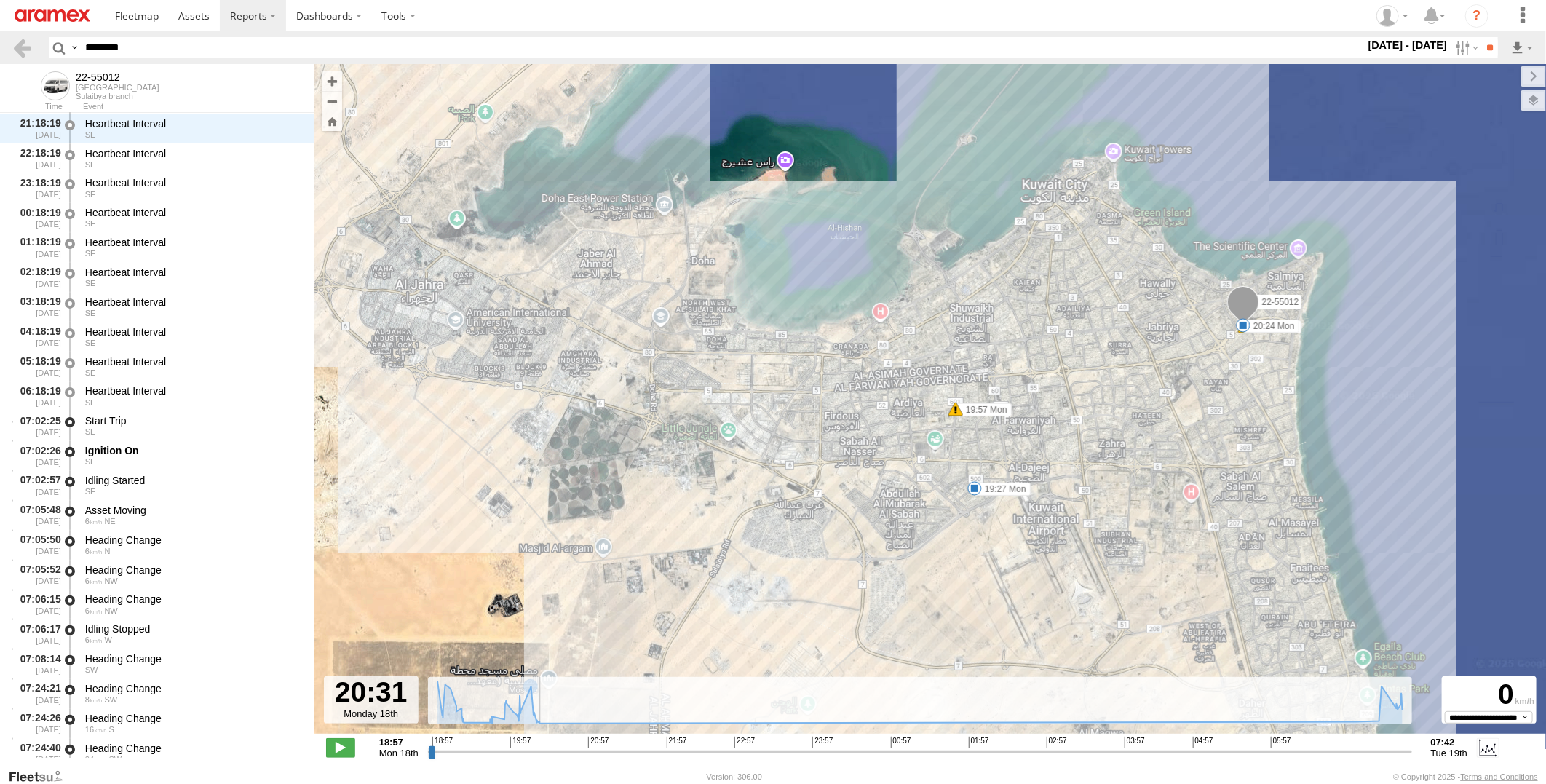
drag, startPoint x: 433, startPoint y: 753, endPoint x: 590, endPoint y: 730, distance: 158.7
click at [558, 744] on input "range" at bounding box center [920, 751] width 984 height 14
click at [976, 486] on span at bounding box center [975, 488] width 15 height 15
click at [979, 584] on div "22-55012 19:27 Mon 19:57 Mon 20:13 Mon 20:24 Mon 19:27 Mon 18th Aug 19:38 Mon 1…" at bounding box center [930, 406] width 1231 height 685
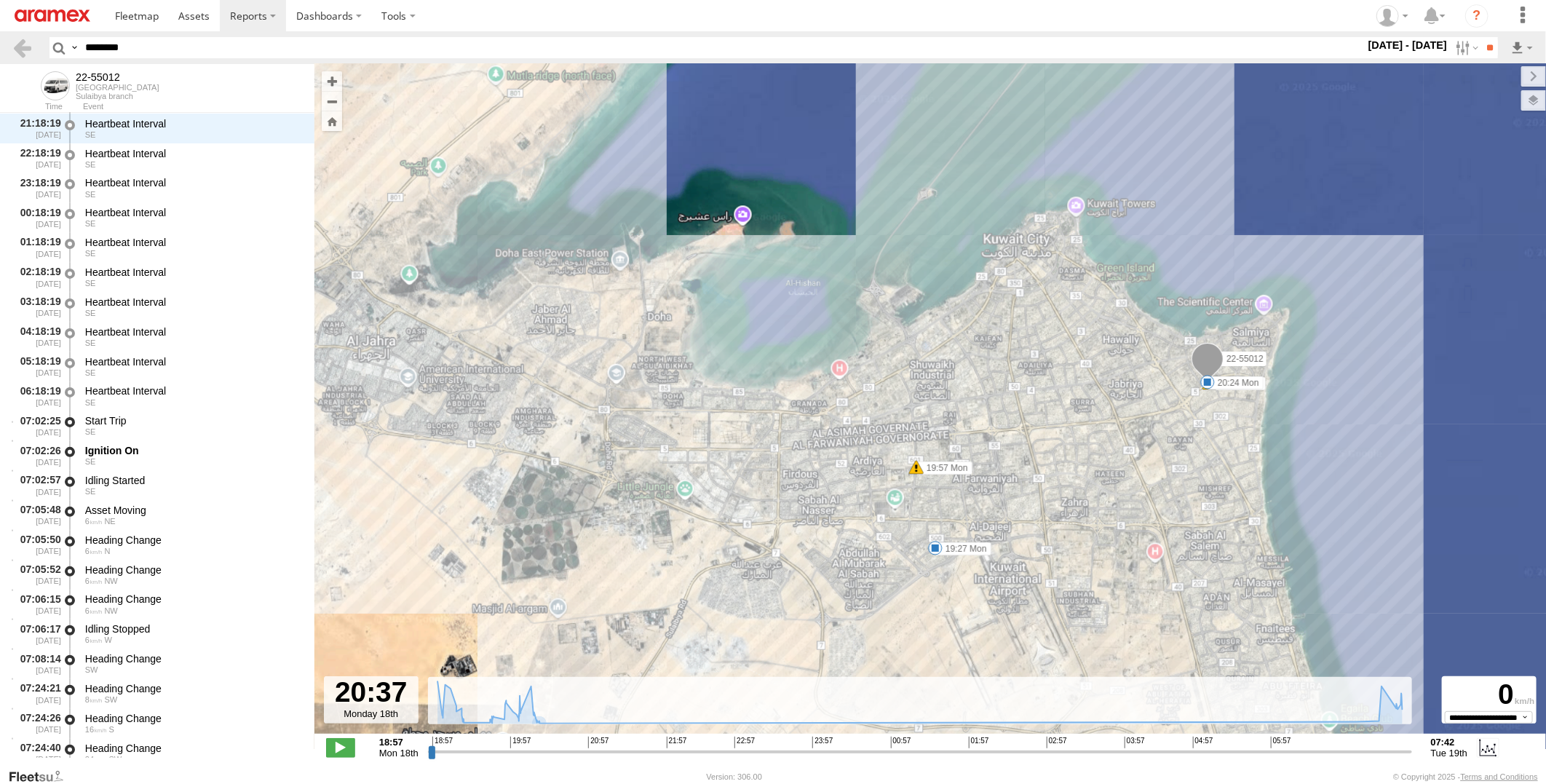
drag, startPoint x: 1098, startPoint y: 544, endPoint x: 906, endPoint y: 573, distance: 194.2
click at [904, 586] on div "22-55012 19:27 Mon 19:57 Mon 20:13 Mon 20:24 Mon" at bounding box center [930, 406] width 1231 height 685
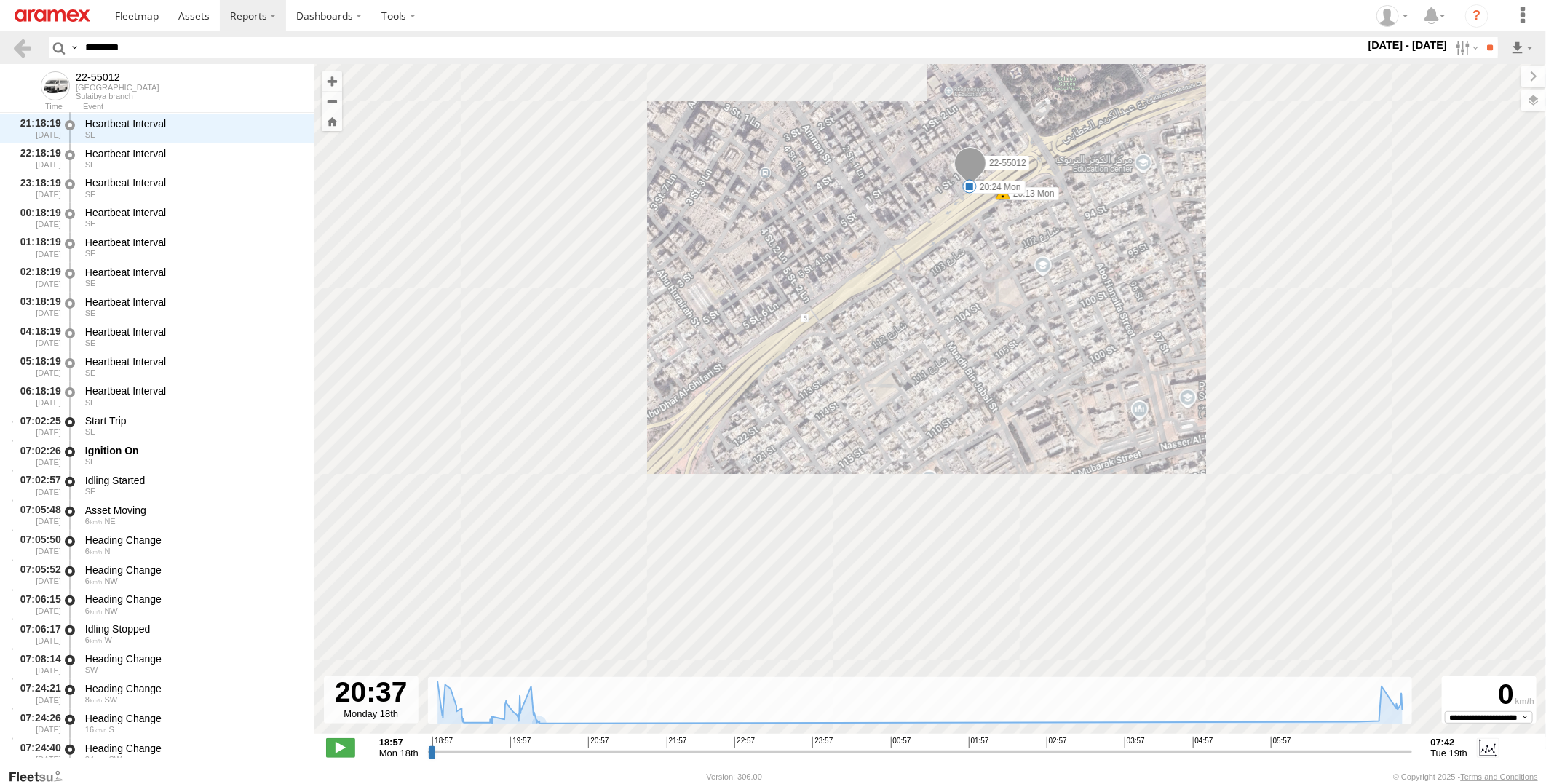
drag, startPoint x: 942, startPoint y: 338, endPoint x: 944, endPoint y: 329, distance: 9.2
click at [943, 332] on div "22-55012 19:27 Mon 19:57 Mon 20:13 Mon 20:24 Mon" at bounding box center [930, 406] width 1231 height 685
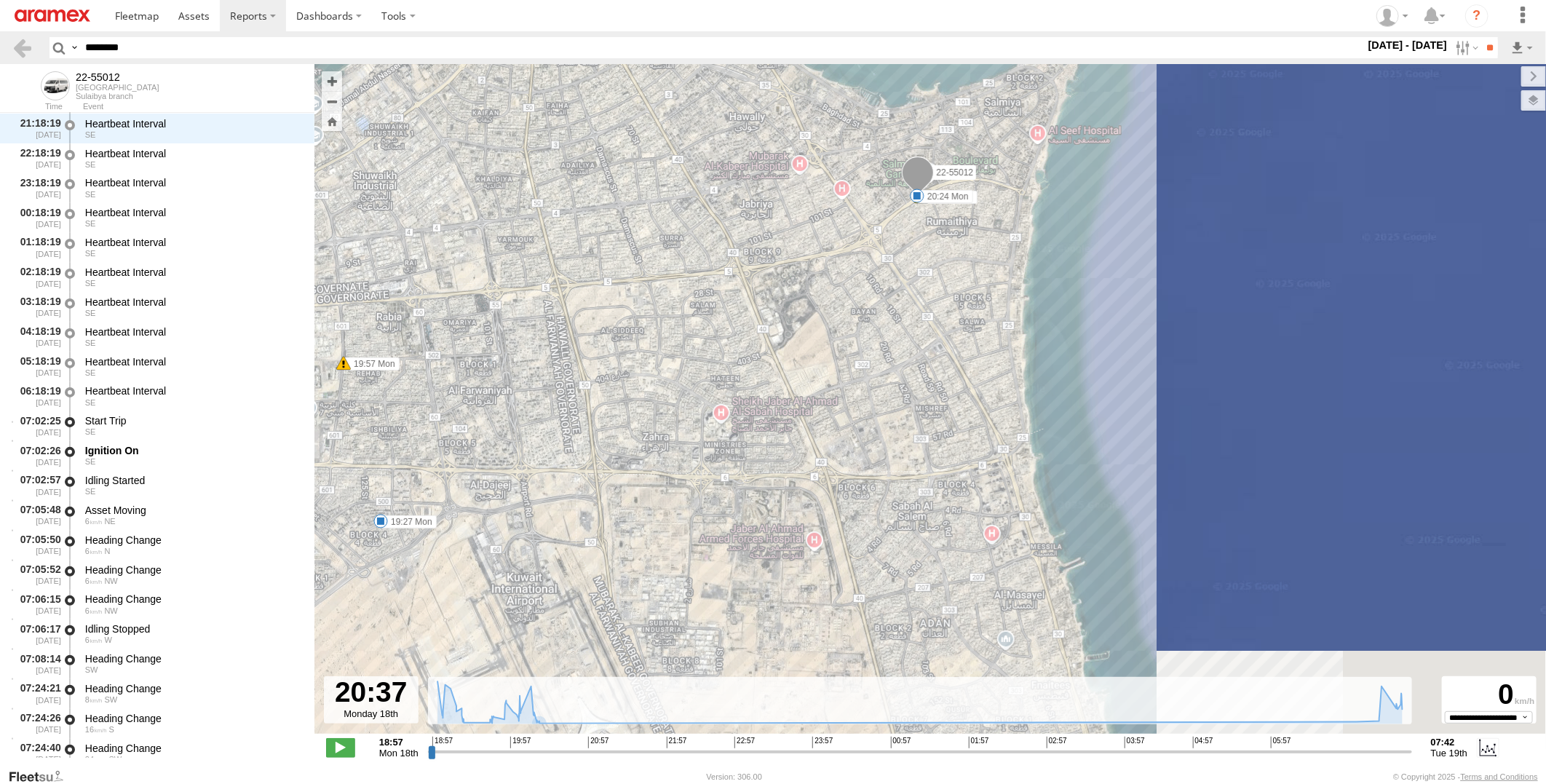
drag, startPoint x: 620, startPoint y: 488, endPoint x: 889, endPoint y: 302, distance: 327.0
click at [889, 302] on div "22-55012 19:27 Mon 19:57 Mon 20:13 Mon 20:24 Mon" at bounding box center [930, 406] width 1231 height 685
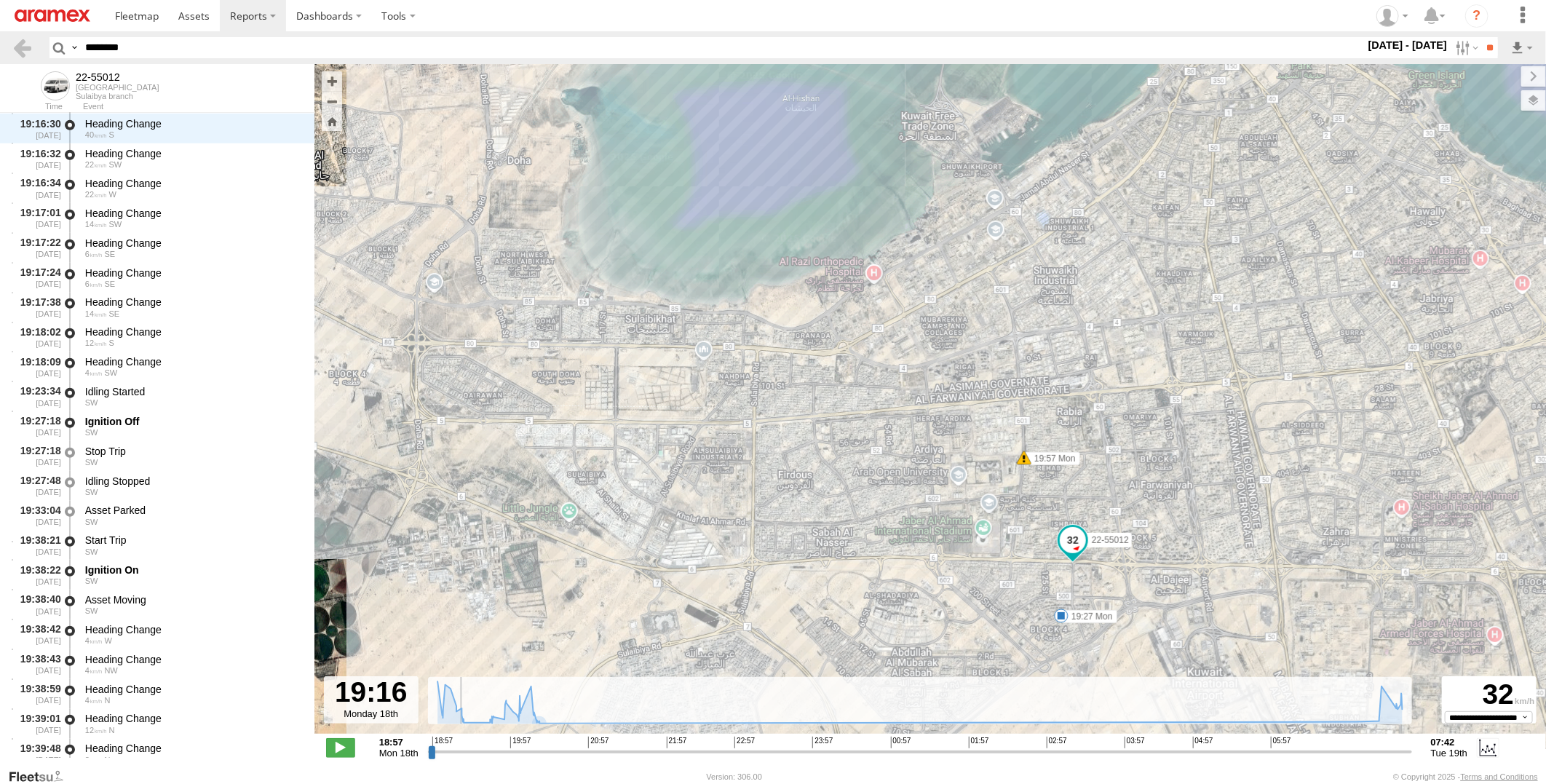
drag, startPoint x: 559, startPoint y: 754, endPoint x: 452, endPoint y: 760, distance: 107.2
click at [452, 758] on input "range" at bounding box center [920, 751] width 984 height 14
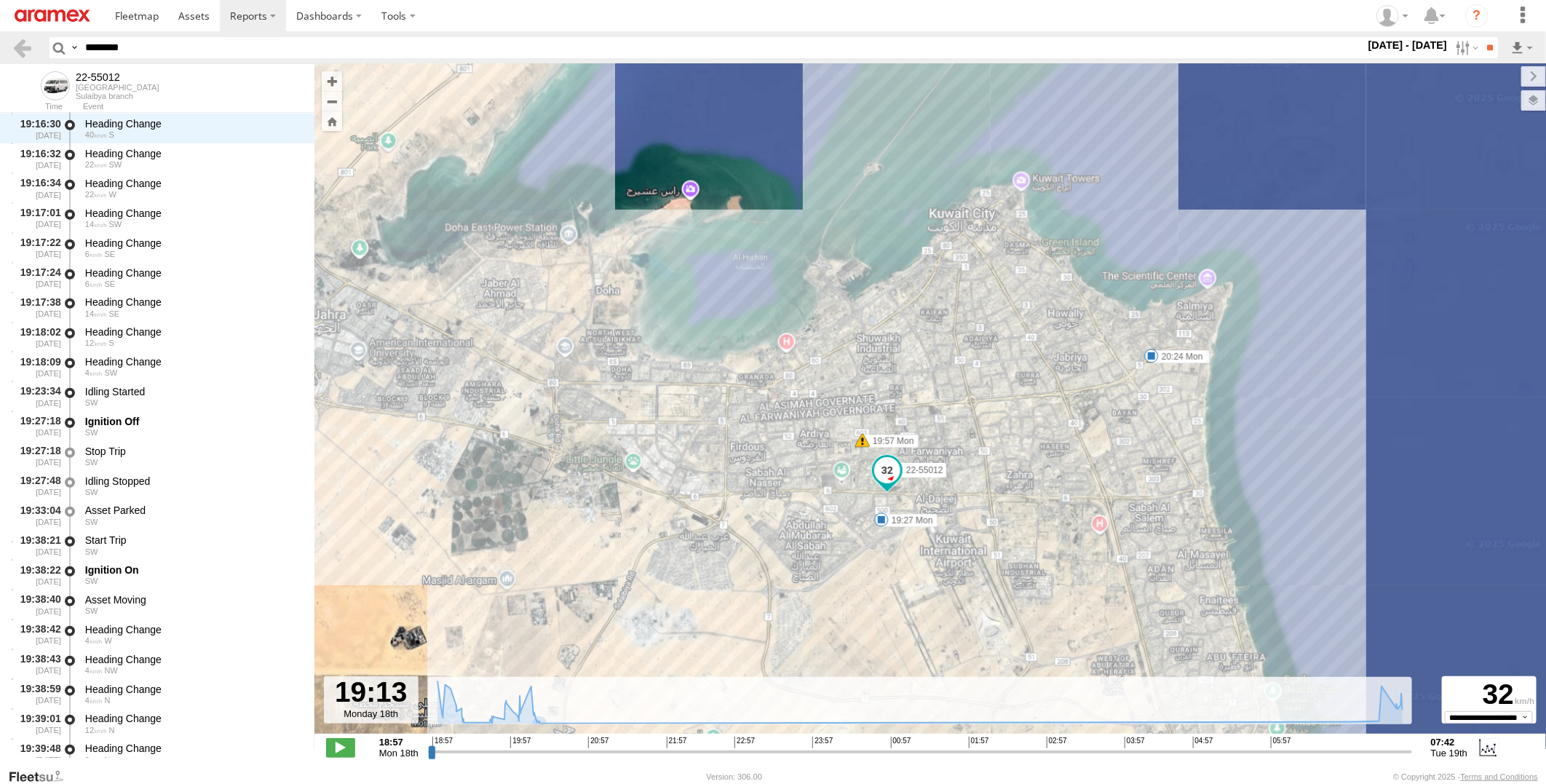
drag, startPoint x: 874, startPoint y: 555, endPoint x: 846, endPoint y: 552, distance: 28.2
click at [871, 514] on div "22-55012 19:27 Mon 19:57 Mon 20:13 Mon 20:24 Mon" at bounding box center [930, 406] width 1231 height 685
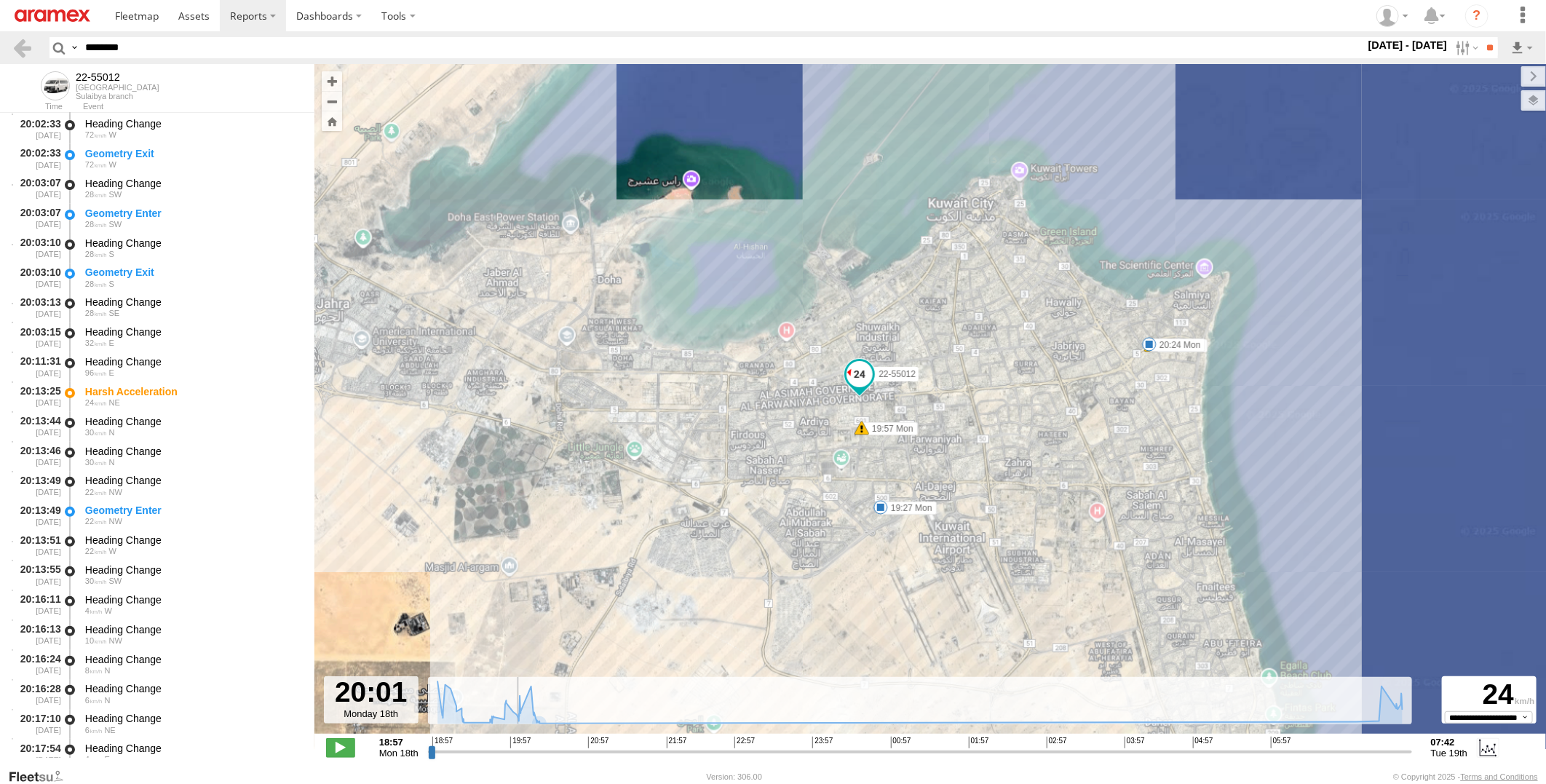
scroll to position [2437, 0]
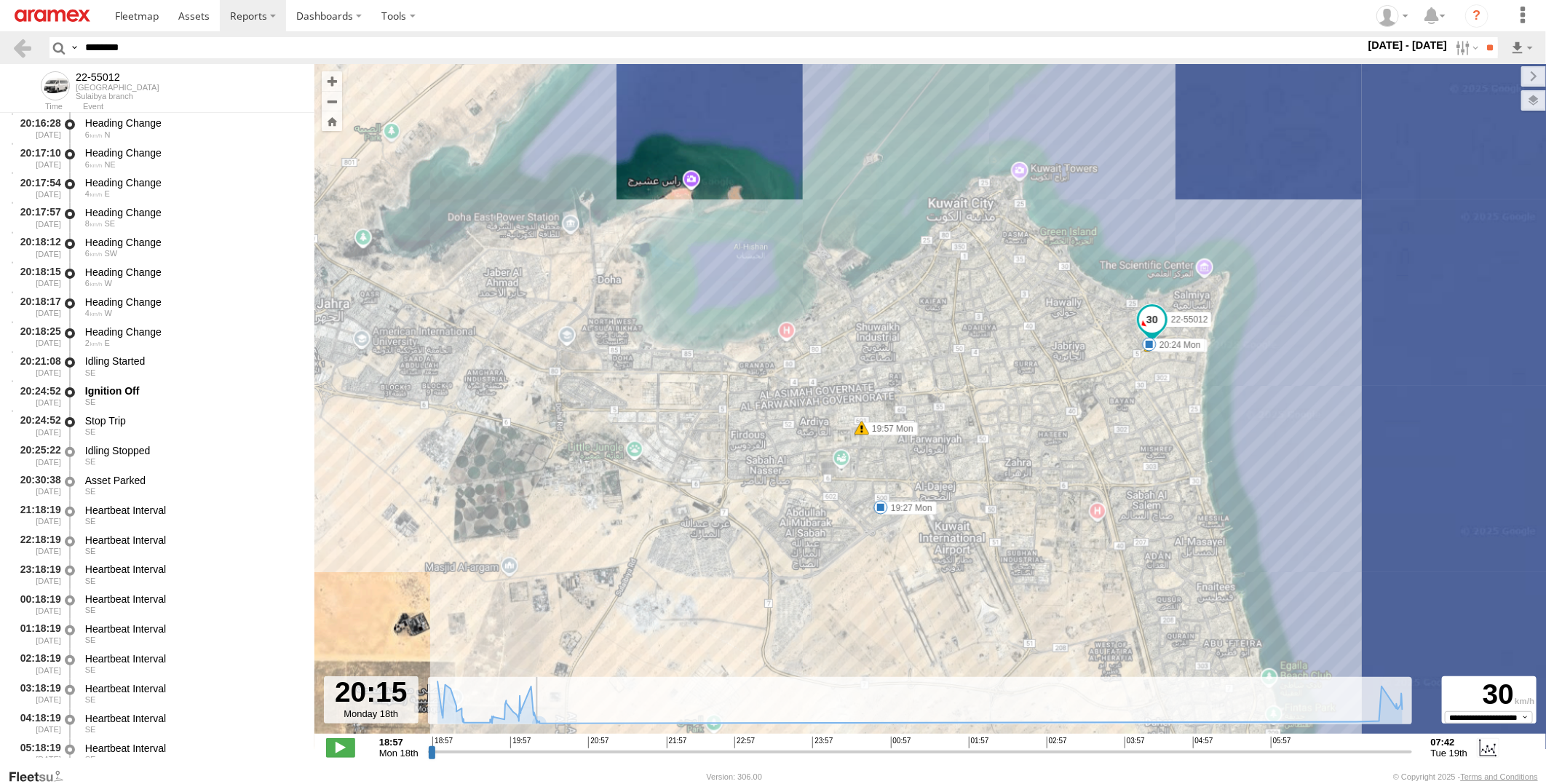
drag, startPoint x: 452, startPoint y: 748, endPoint x: 532, endPoint y: 743, distance: 80.2
type input "**********"
click at [532, 744] on input "range" at bounding box center [920, 751] width 984 height 14
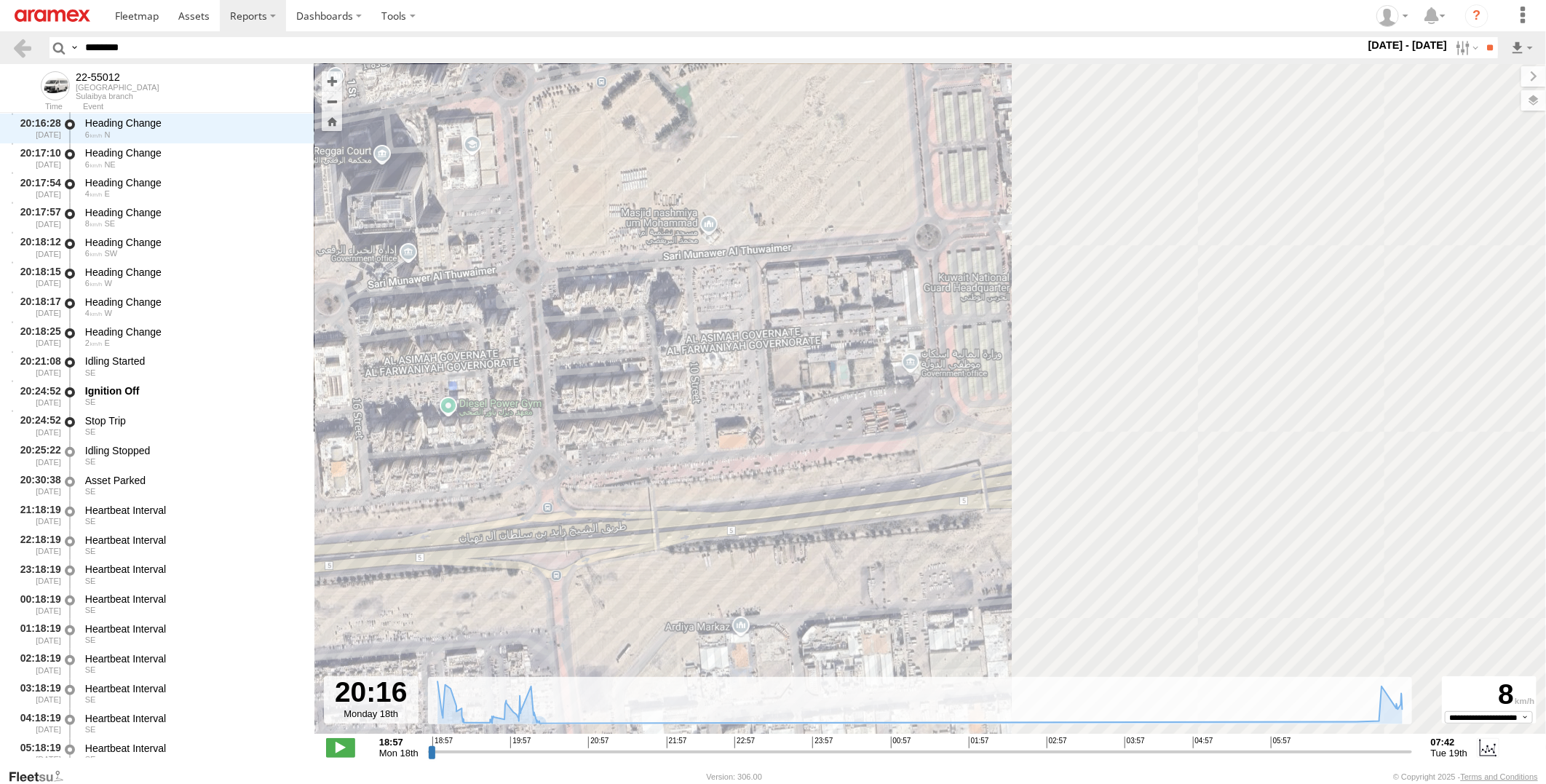
drag, startPoint x: 1210, startPoint y: 438, endPoint x: 569, endPoint y: 598, distance: 660.7
click at [569, 598] on div "22-55012 19:27 Mon 19:57 Mon 20:13 Mon 20:24 Mon" at bounding box center [930, 406] width 1231 height 685
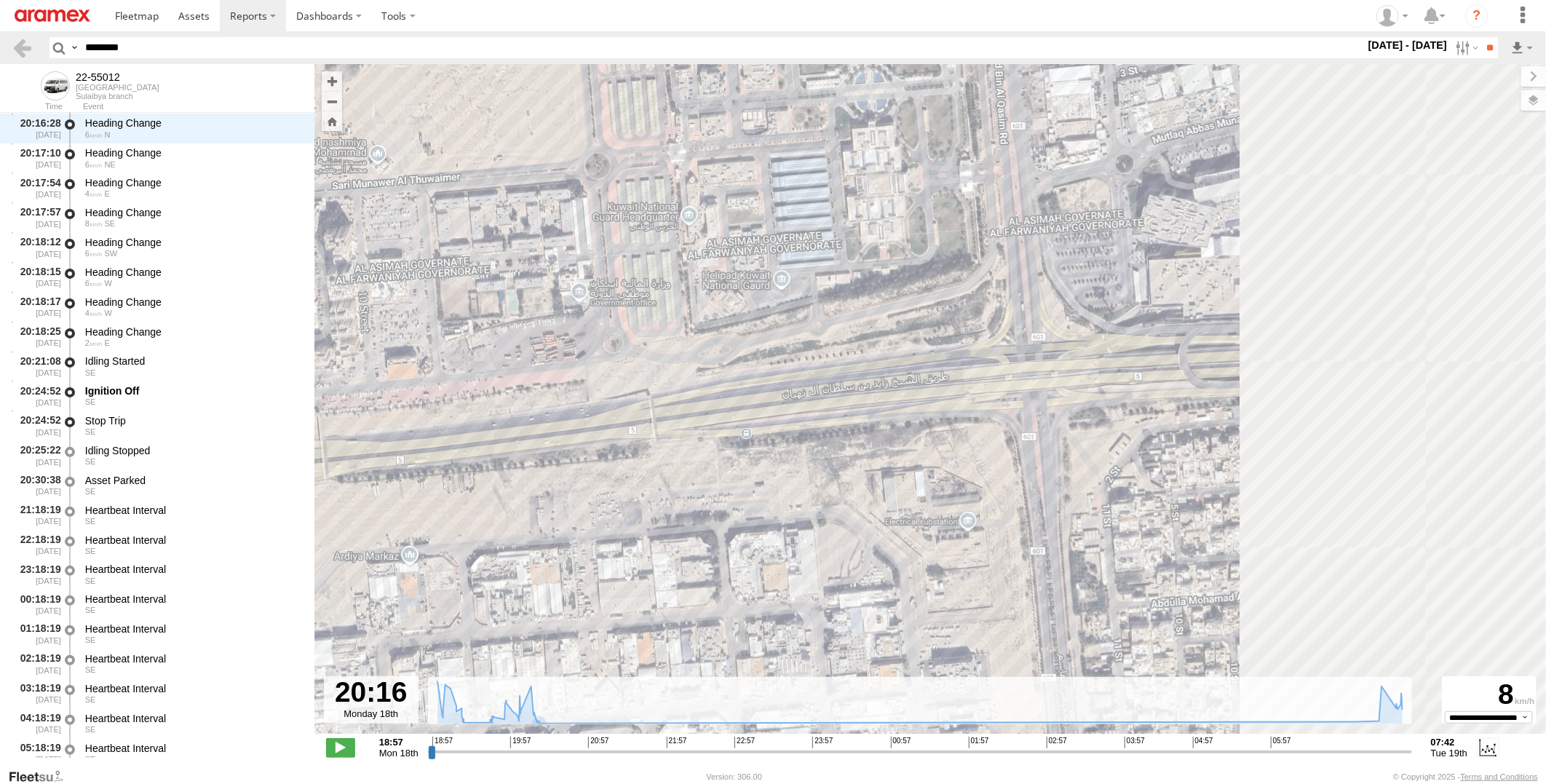
drag, startPoint x: 948, startPoint y: 615, endPoint x: 670, endPoint y: 534, distance: 289.6
click at [670, 534] on div "22-55012 19:27 Mon 19:57 Mon 20:13 Mon 20:24 Mon" at bounding box center [930, 406] width 1231 height 685
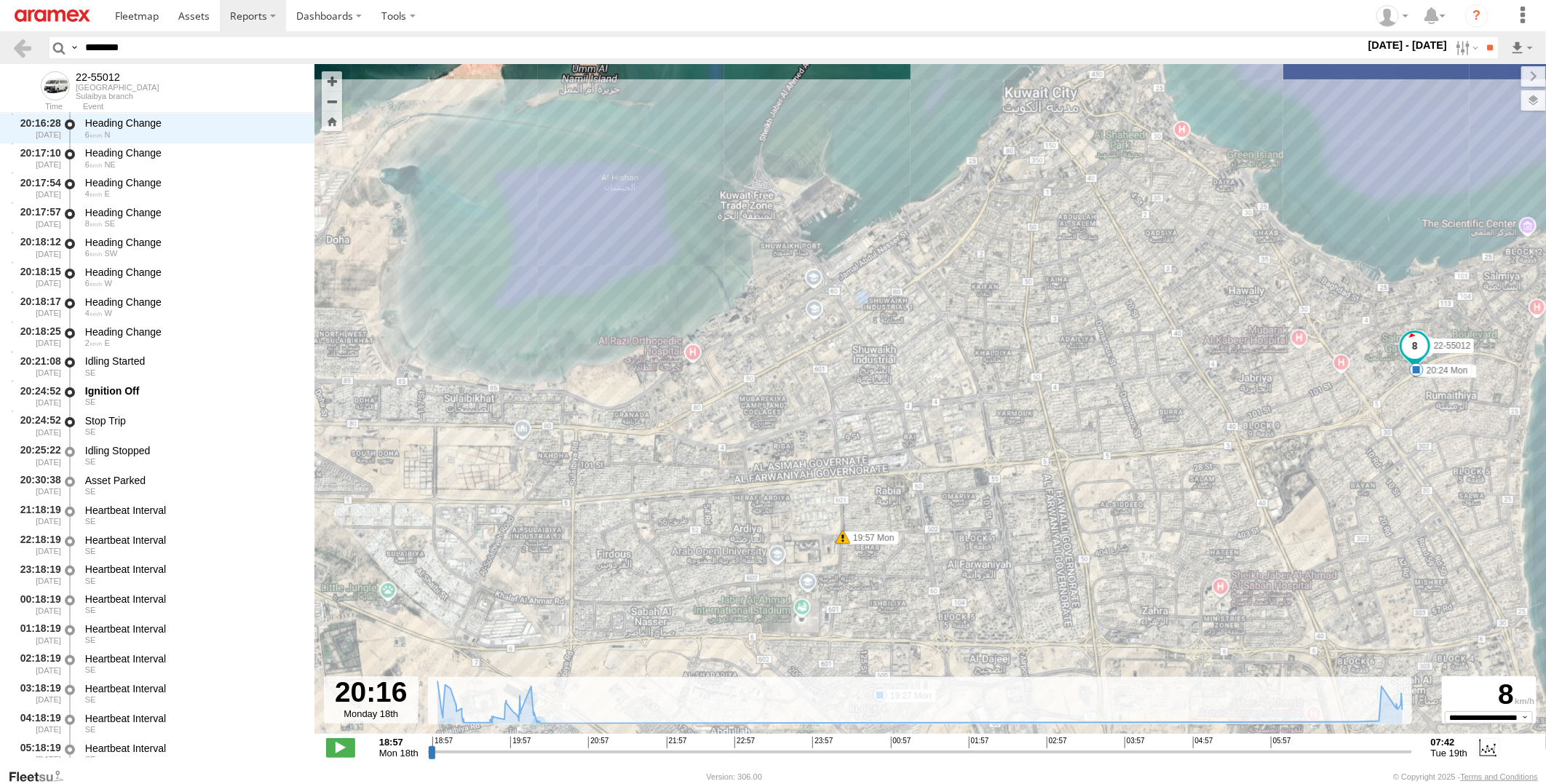
drag, startPoint x: 911, startPoint y: 545, endPoint x: 952, endPoint y: 470, distance: 85.5
click at [950, 448] on div "22-55012 19:27 Mon 19:57 Mon 20:13 Mon 20:24 Mon" at bounding box center [930, 406] width 1231 height 685
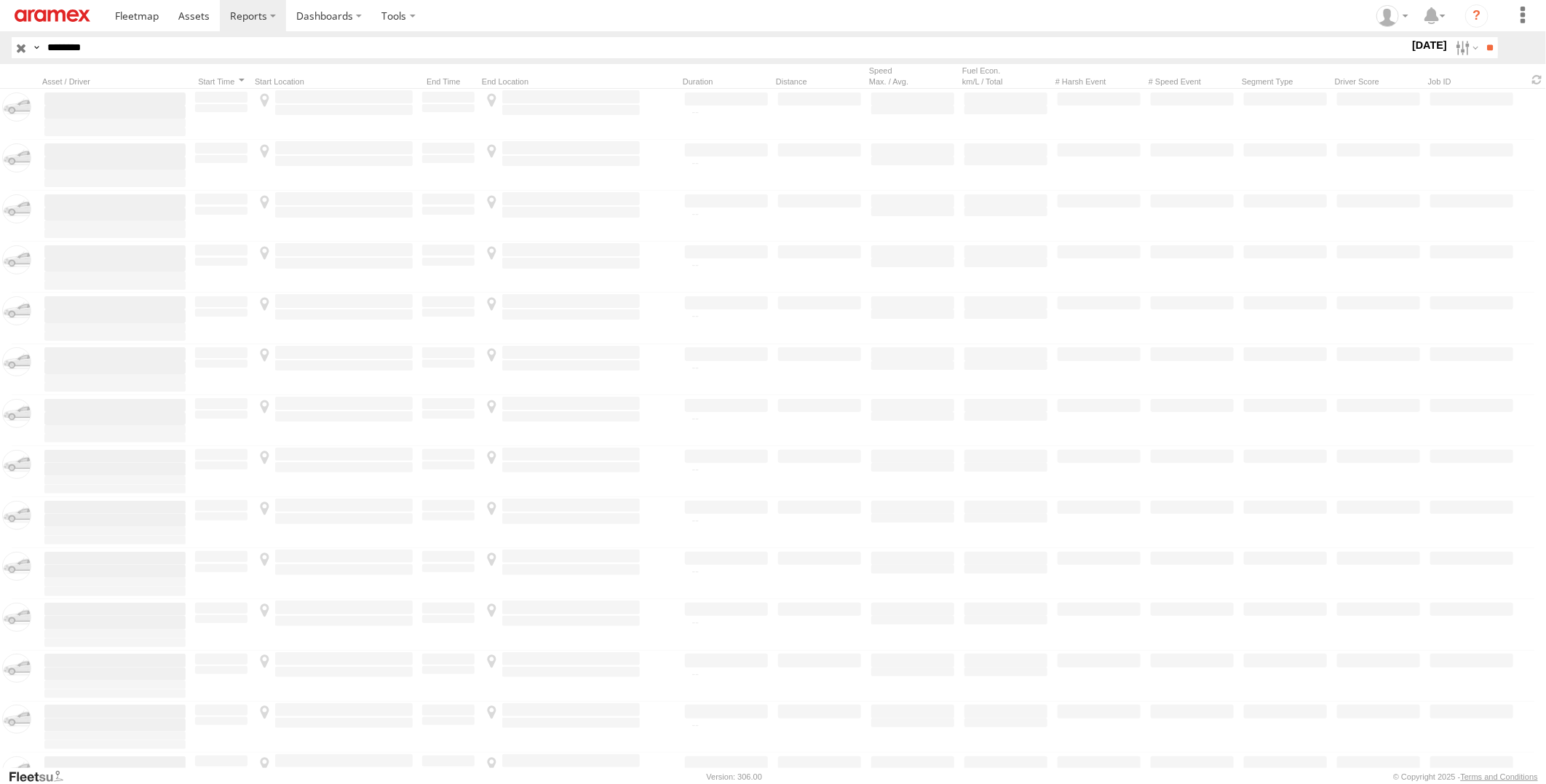
drag, startPoint x: 111, startPoint y: 47, endPoint x: 0, endPoint y: 41, distance: 111.2
click at [0, 41] on html at bounding box center [773, 392] width 1546 height 784
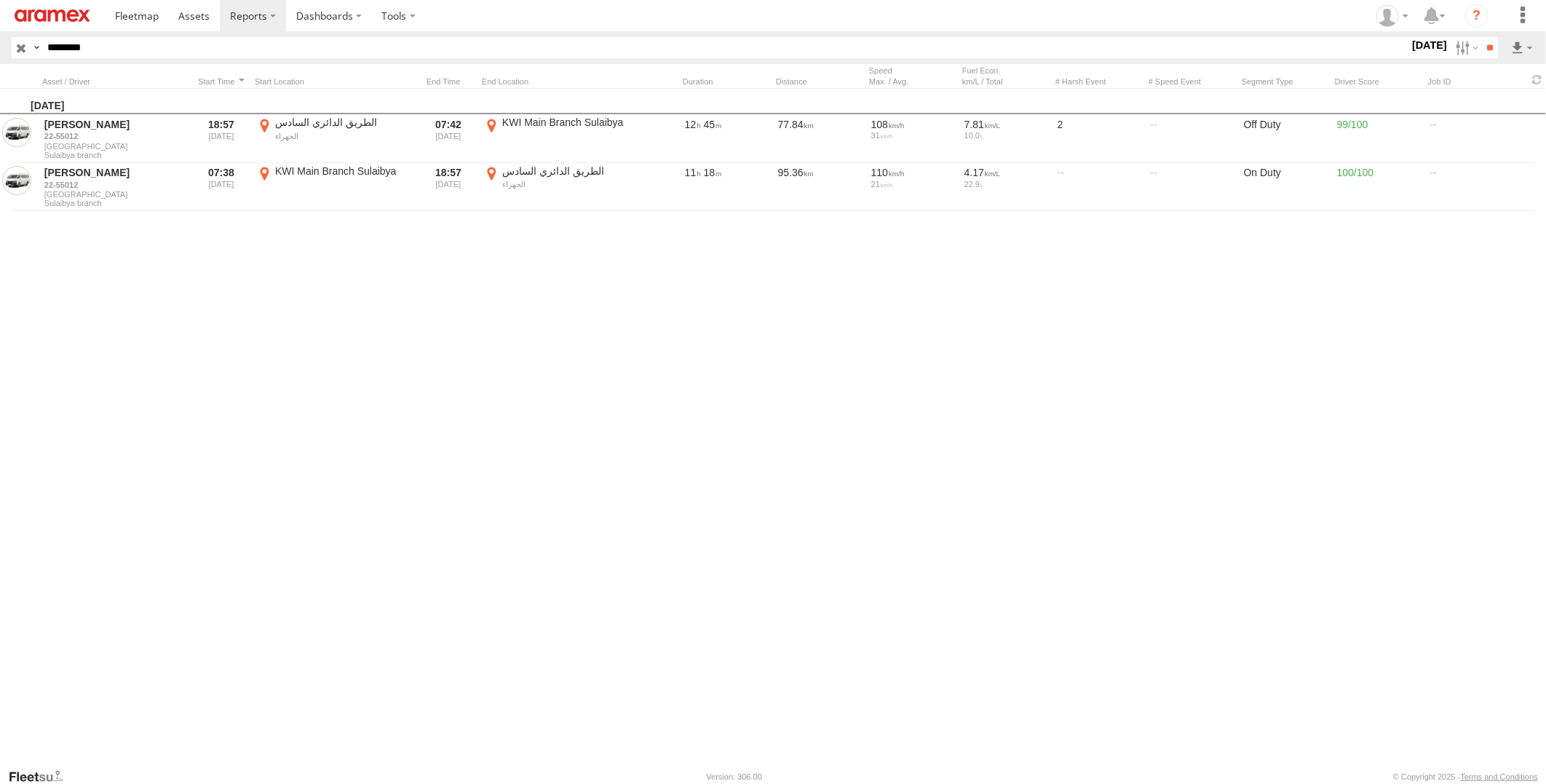
paste input "text"
type input "********"
click at [1481, 37] on input "**" at bounding box center [1490, 47] width 17 height 21
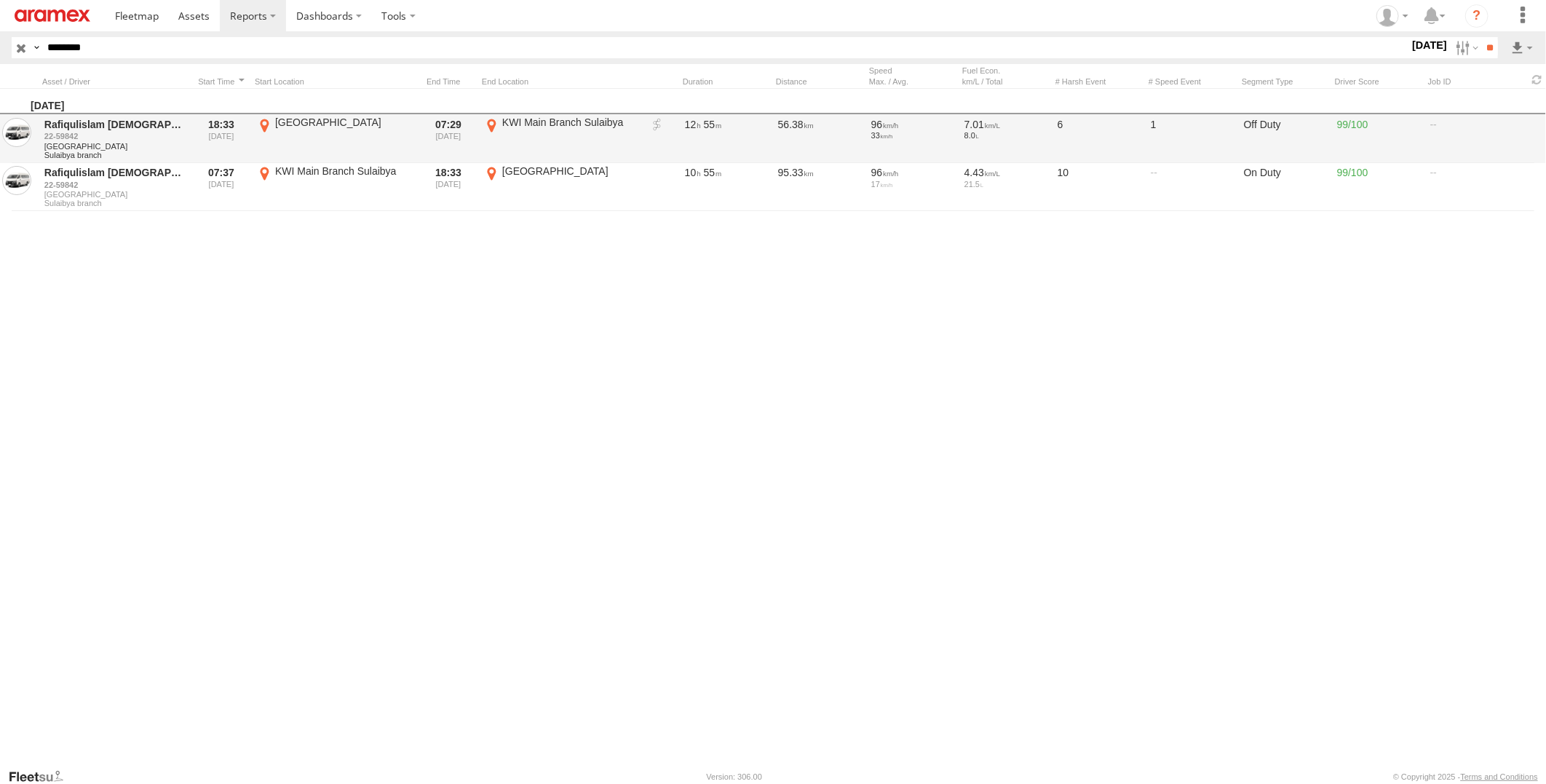
click at [654, 124] on link at bounding box center [657, 125] width 15 height 15
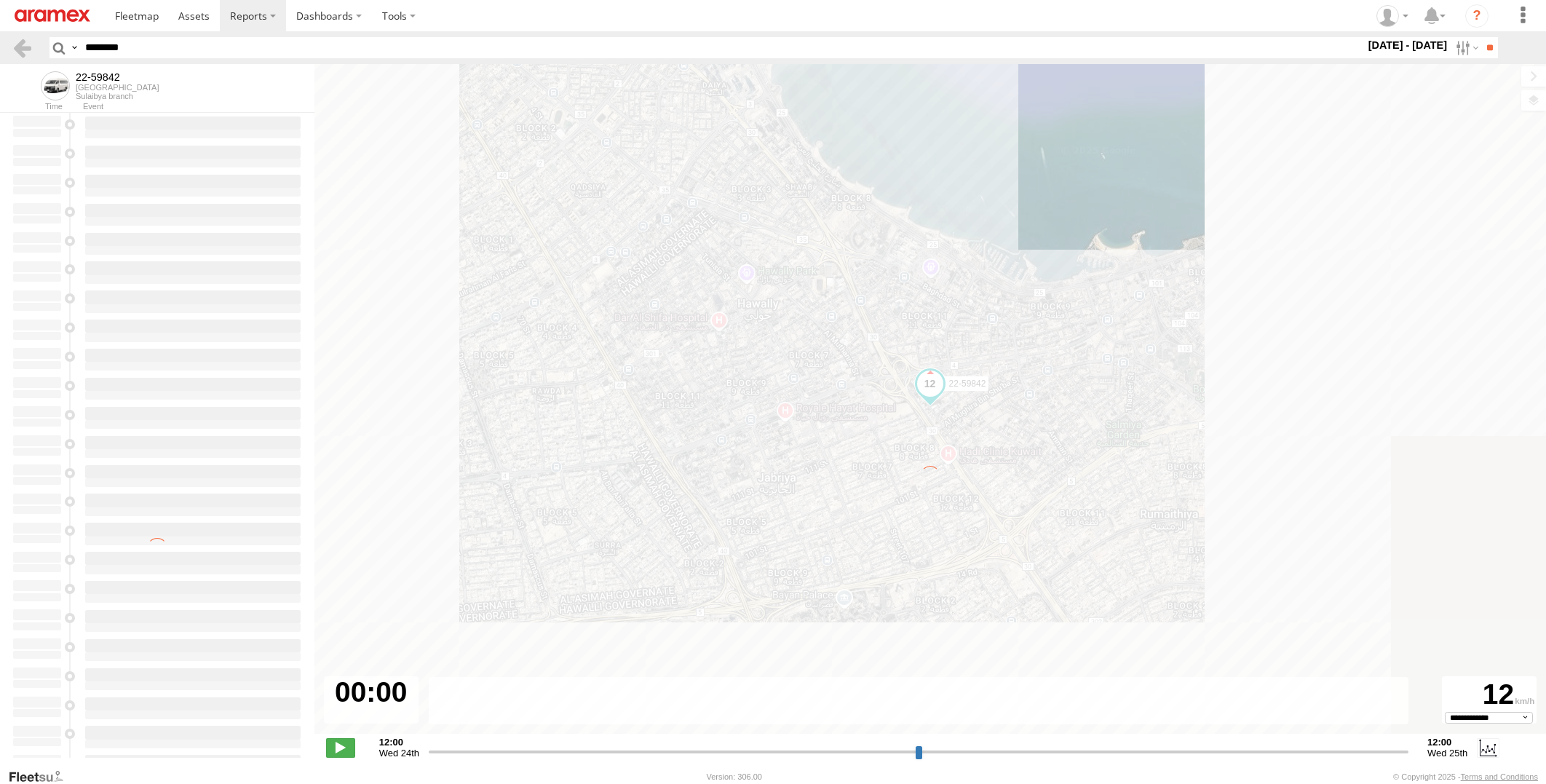
select select "**********"
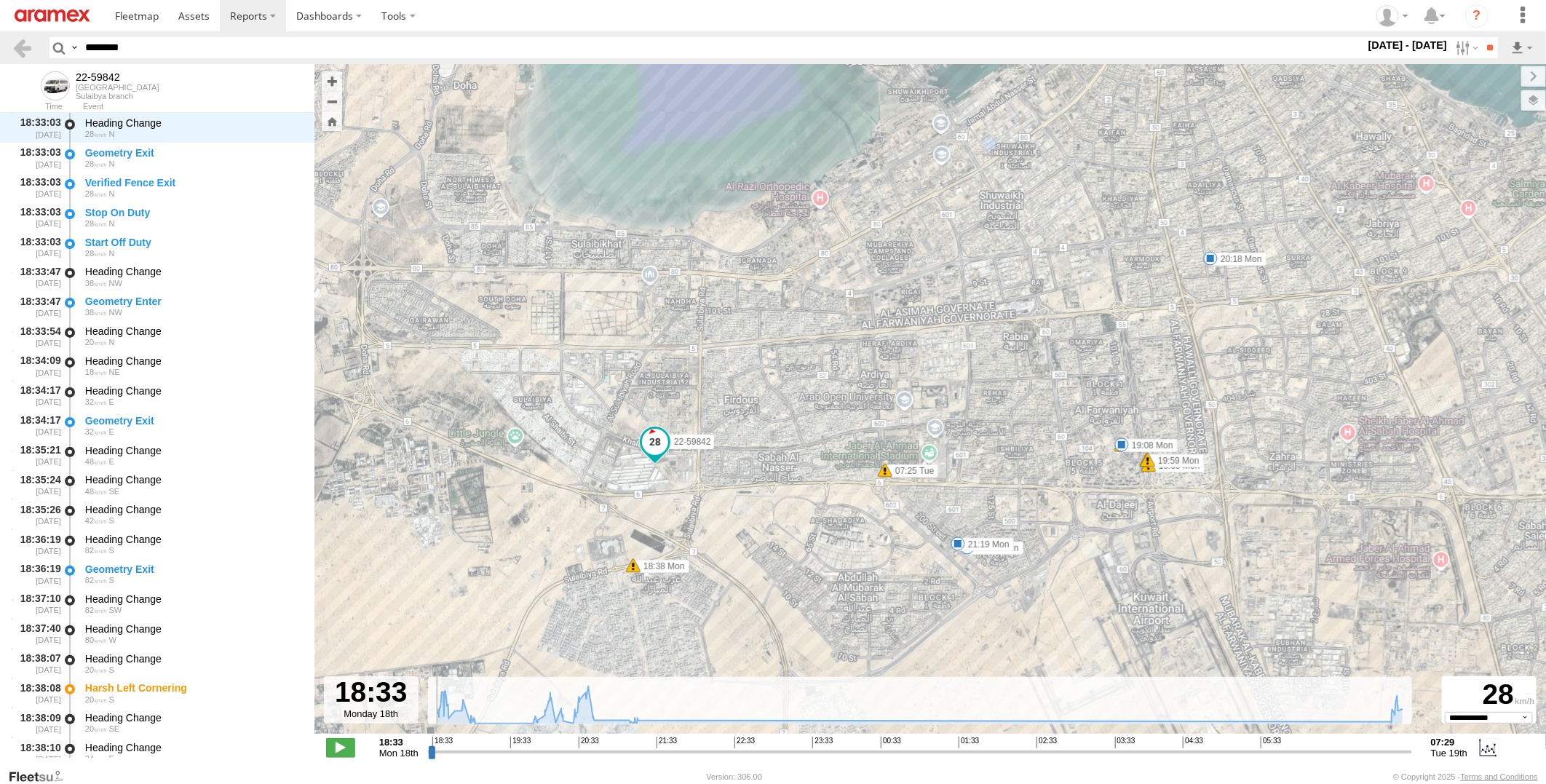
drag, startPoint x: 433, startPoint y: 753, endPoint x: 417, endPoint y: 738, distance: 21.9
click at [428, 744] on input "range" at bounding box center [920, 751] width 984 height 14
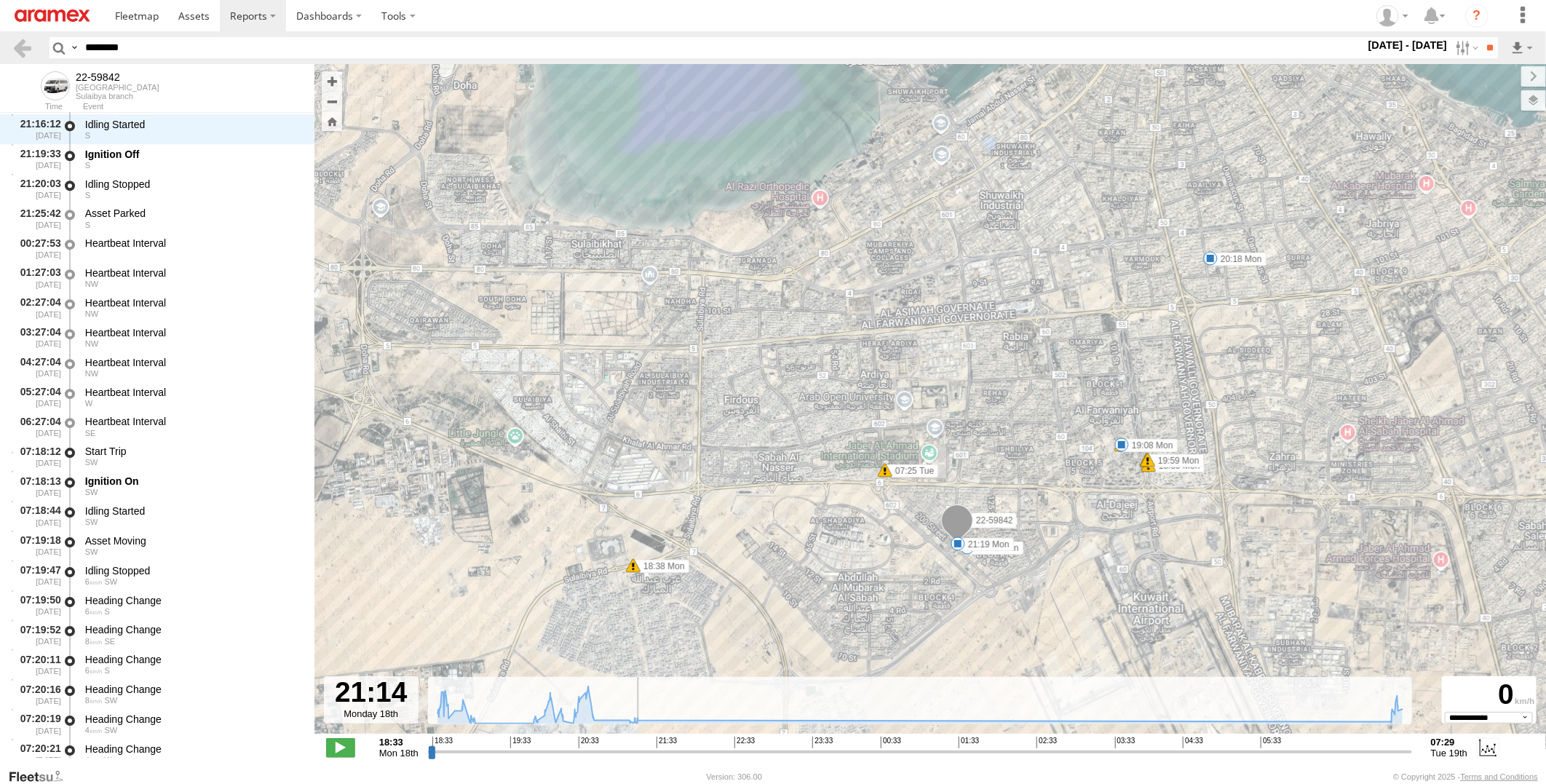
drag, startPoint x: 430, startPoint y: 752, endPoint x: 635, endPoint y: 745, distance: 205.1
type input "**********"
click at [635, 745] on input "range" at bounding box center [920, 751] width 984 height 14
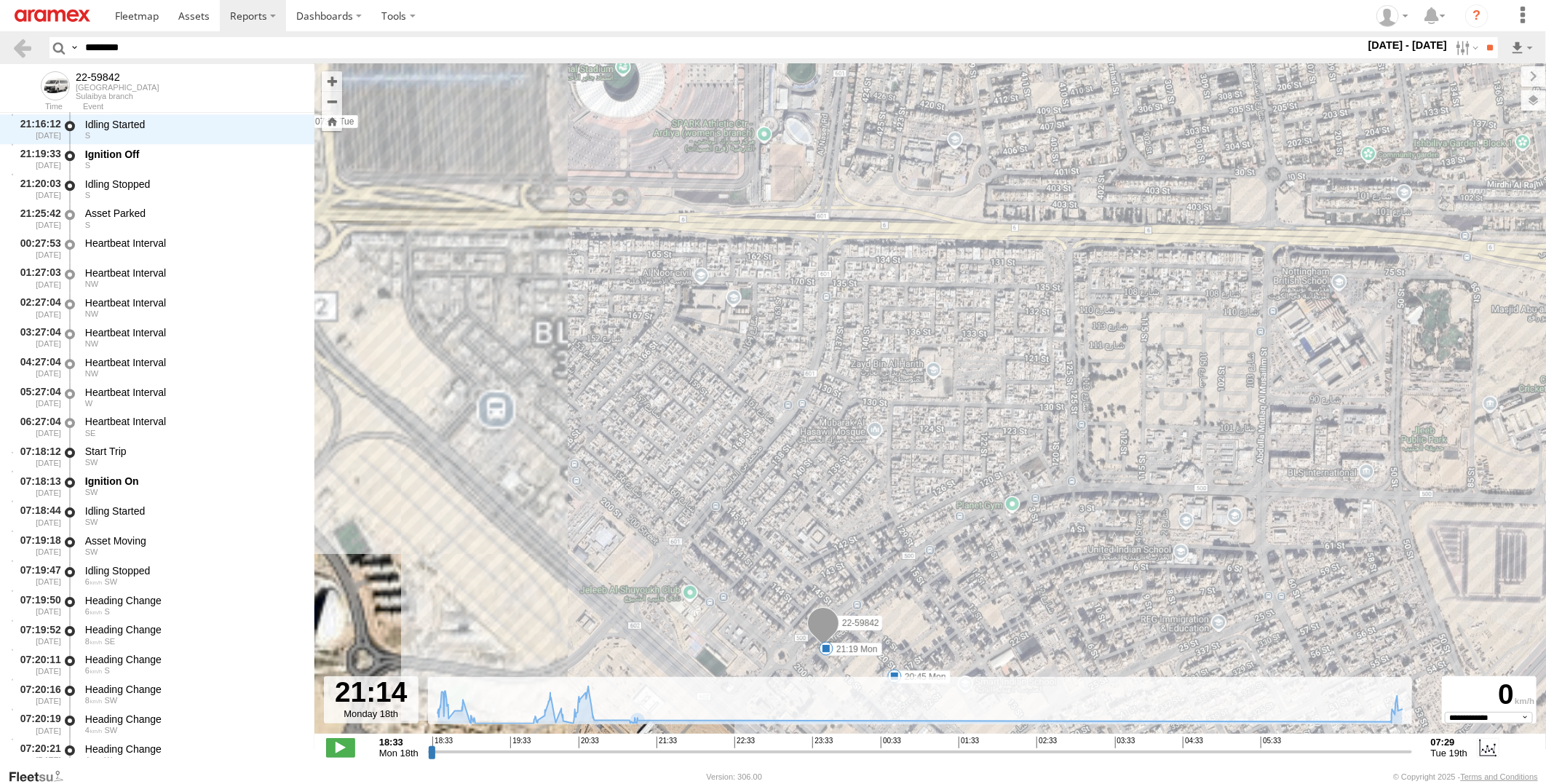
drag, startPoint x: 914, startPoint y: 600, endPoint x: 941, endPoint y: 500, distance: 103.6
click at [941, 500] on div "22-59842 18:38 Mon 18:59 Mon 18:59 Mon 19:03 Mon 19:08 Mon 19:59 Mon 20:18 Mon …" at bounding box center [930, 406] width 1231 height 685
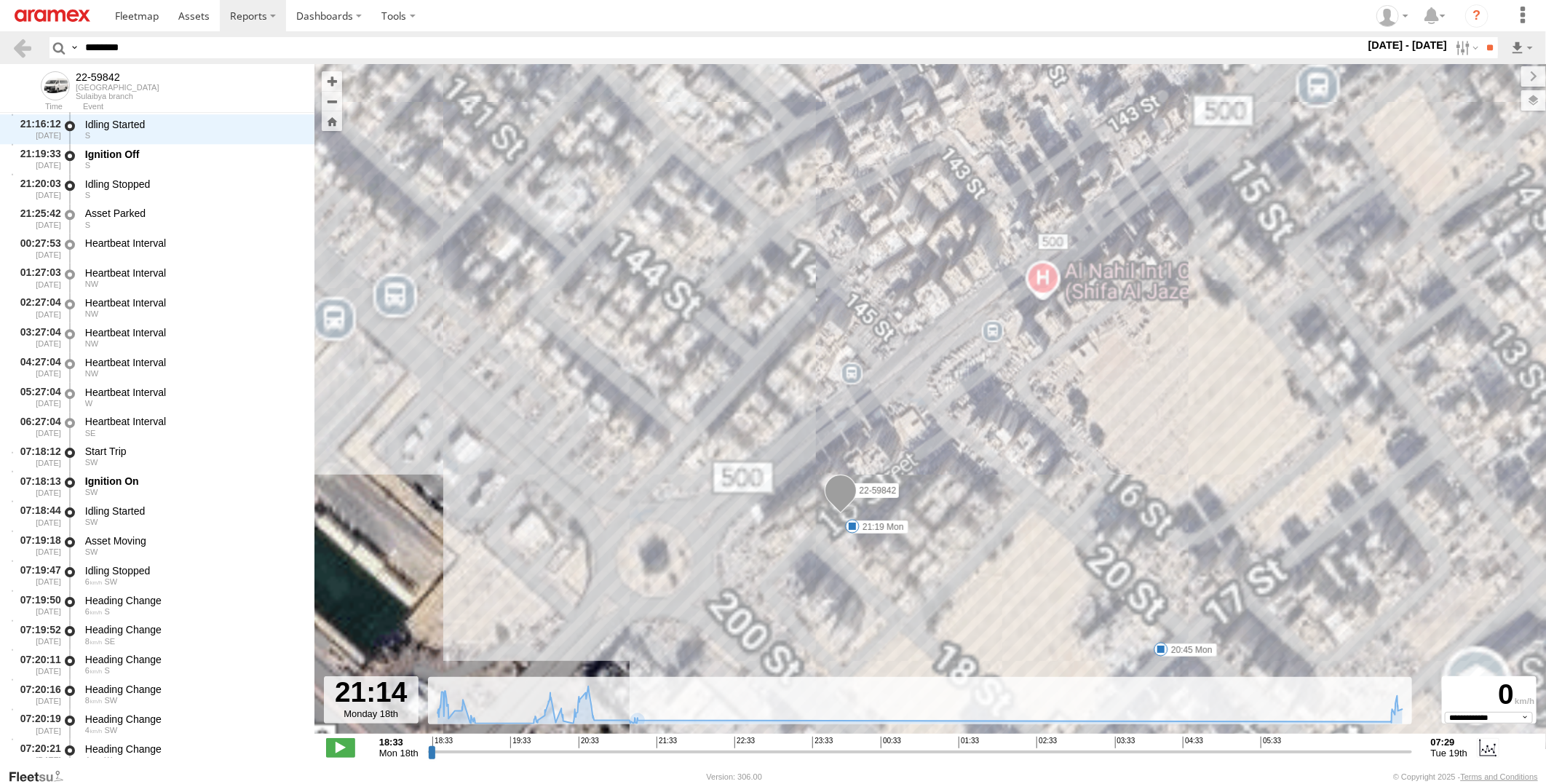
drag, startPoint x: 911, startPoint y: 532, endPoint x: 948, endPoint y: 492, distance: 54.5
click at [948, 492] on div "22-59842 18:38 Mon 18:59 Mon 18:59 Mon 19:03 Mon 19:08 Mon 19:59 Mon 20:18 Mon …" at bounding box center [930, 406] width 1231 height 685
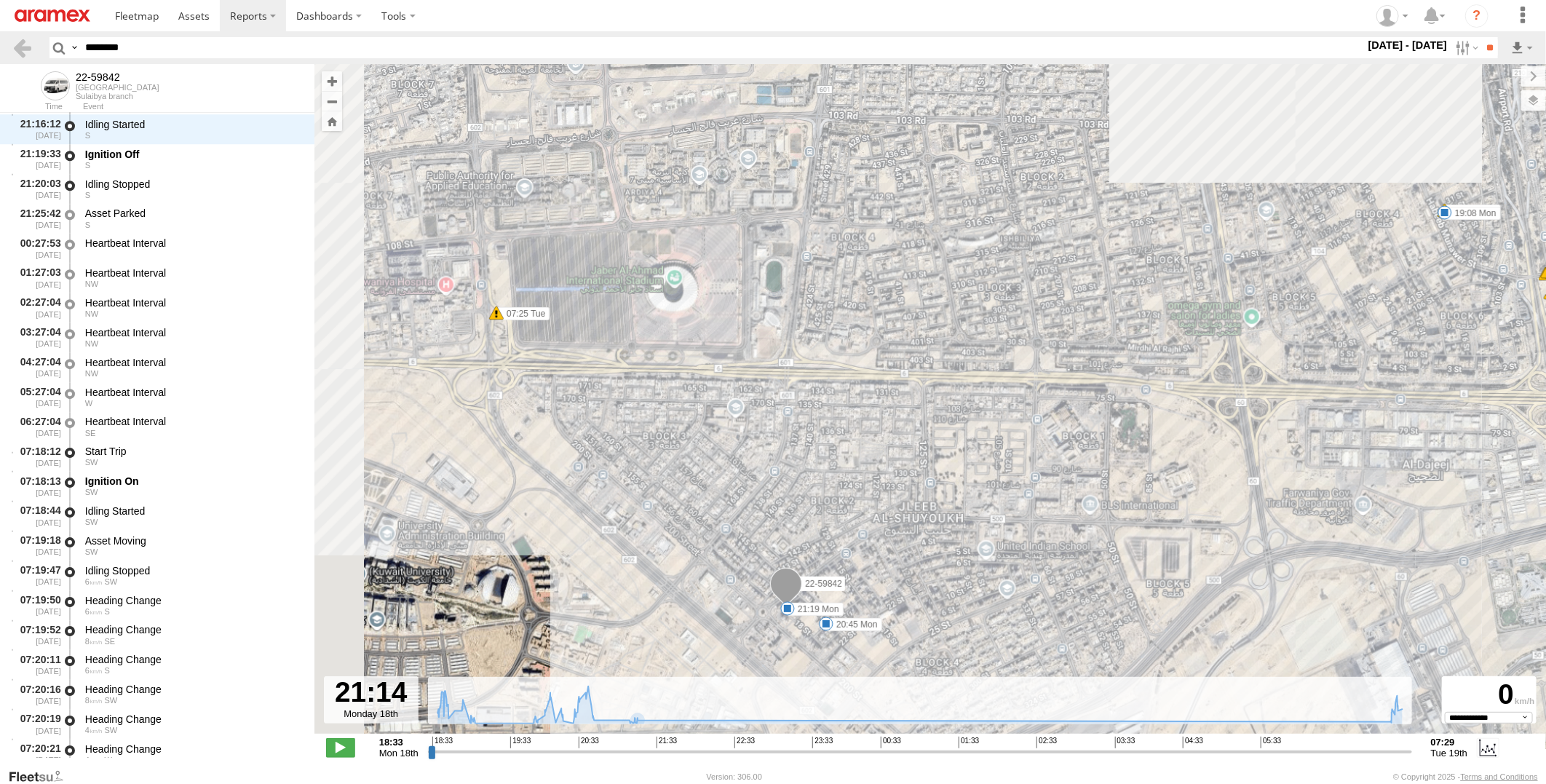
drag, startPoint x: 1231, startPoint y: 455, endPoint x: 974, endPoint y: 573, distance: 282.8
click at [968, 590] on div "22-59842 18:38 Mon 18:59 Mon 18:59 Mon 19:03 Mon 19:08 Mon 19:59 Mon 20:18 Mon …" at bounding box center [930, 406] width 1231 height 685
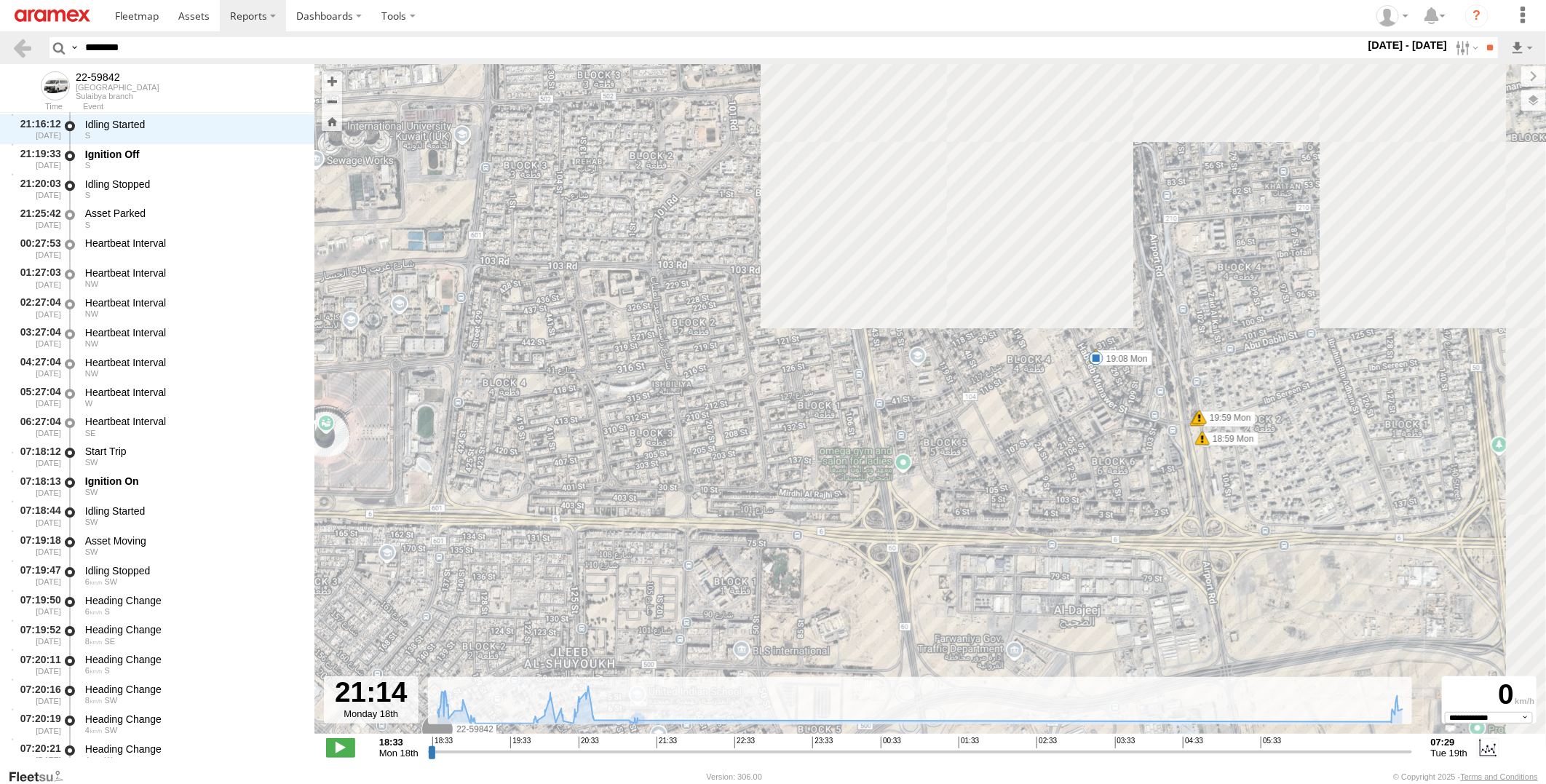
drag, startPoint x: 1048, startPoint y: 517, endPoint x: 941, endPoint y: 620, distance: 148.5
click at [941, 620] on div "22-59842 18:38 Mon 18:59 Mon 18:59 Mon 19:03 Mon 19:08 Mon 19:59 Mon 20:18 Mon …" at bounding box center [930, 406] width 1231 height 685
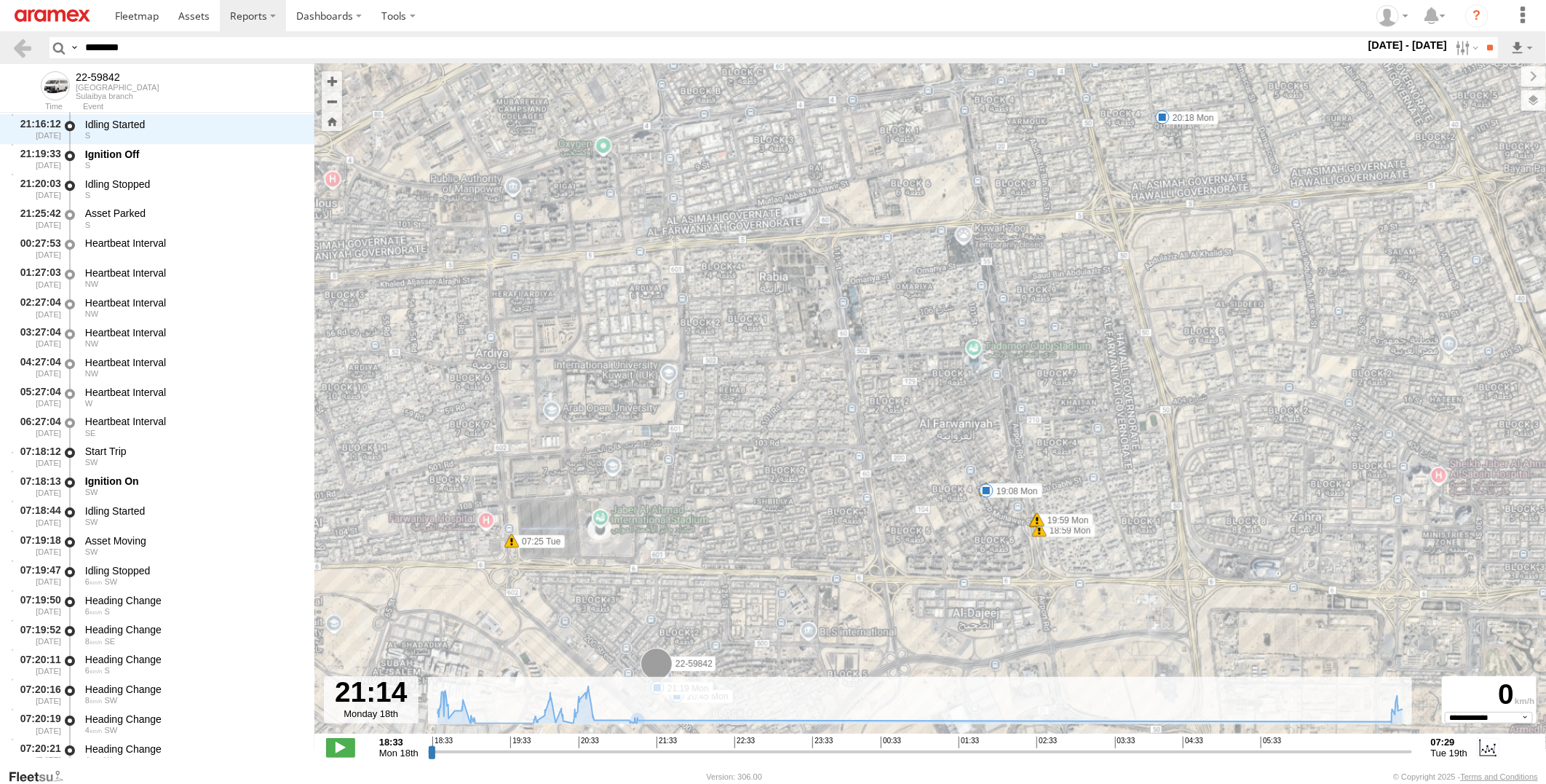
drag, startPoint x: 1118, startPoint y: 406, endPoint x: 1084, endPoint y: 619, distance: 215.7
click at [1084, 619] on div "22-59842 18:38 Mon 18:59 Mon 18:59 Mon 19:03 Mon 19:08 Mon 19:59 Mon 20:18 Mon …" at bounding box center [930, 406] width 1231 height 685
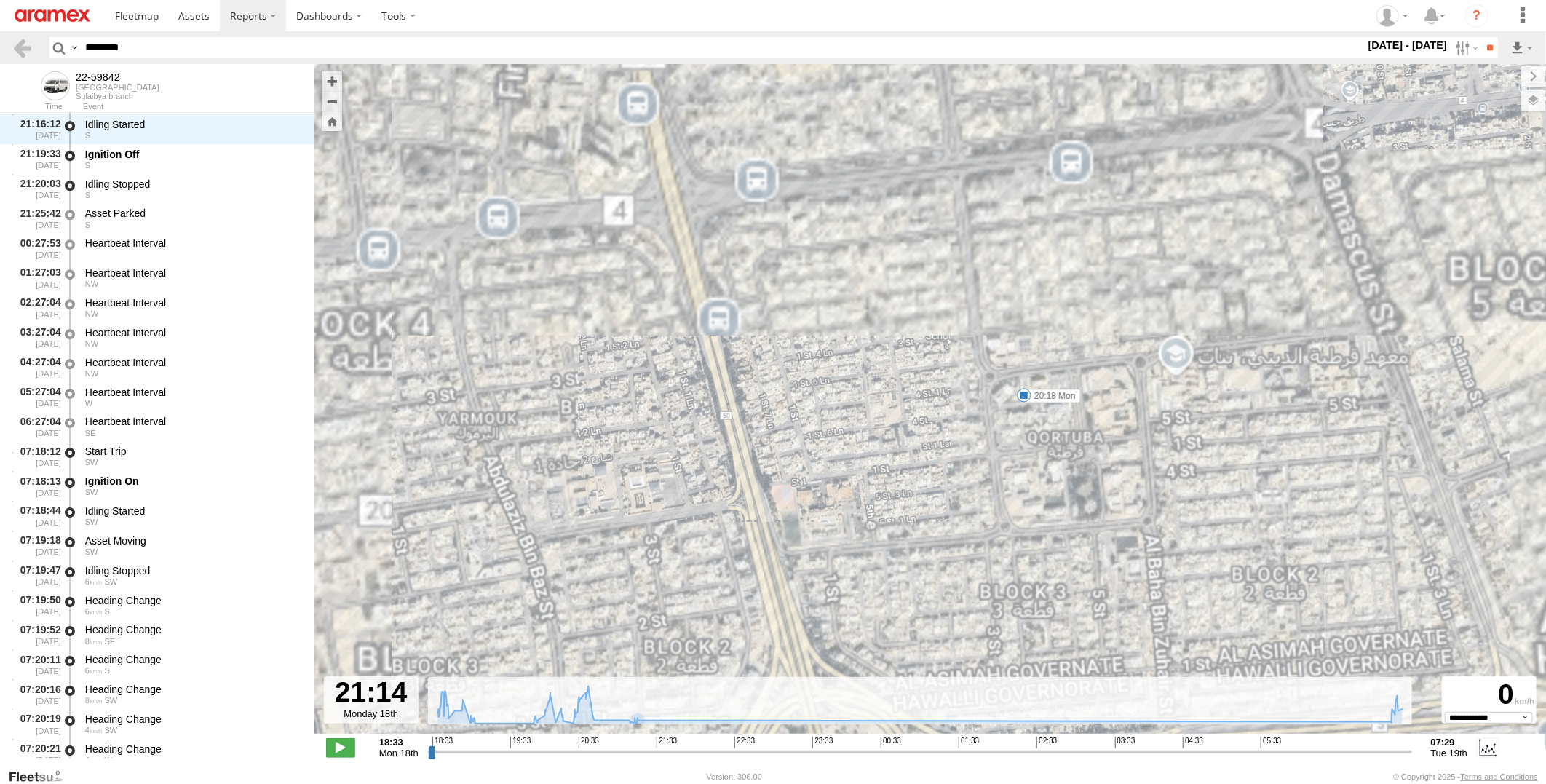
drag, startPoint x: 1126, startPoint y: 428, endPoint x: 1067, endPoint y: 467, distance: 70.7
click at [1067, 467] on div "22-59842 18:38 Mon 18:59 Mon 18:59 Mon 19:03 Mon 19:08 Mon 19:59 Mon 20:18 Mon …" at bounding box center [930, 406] width 1231 height 685
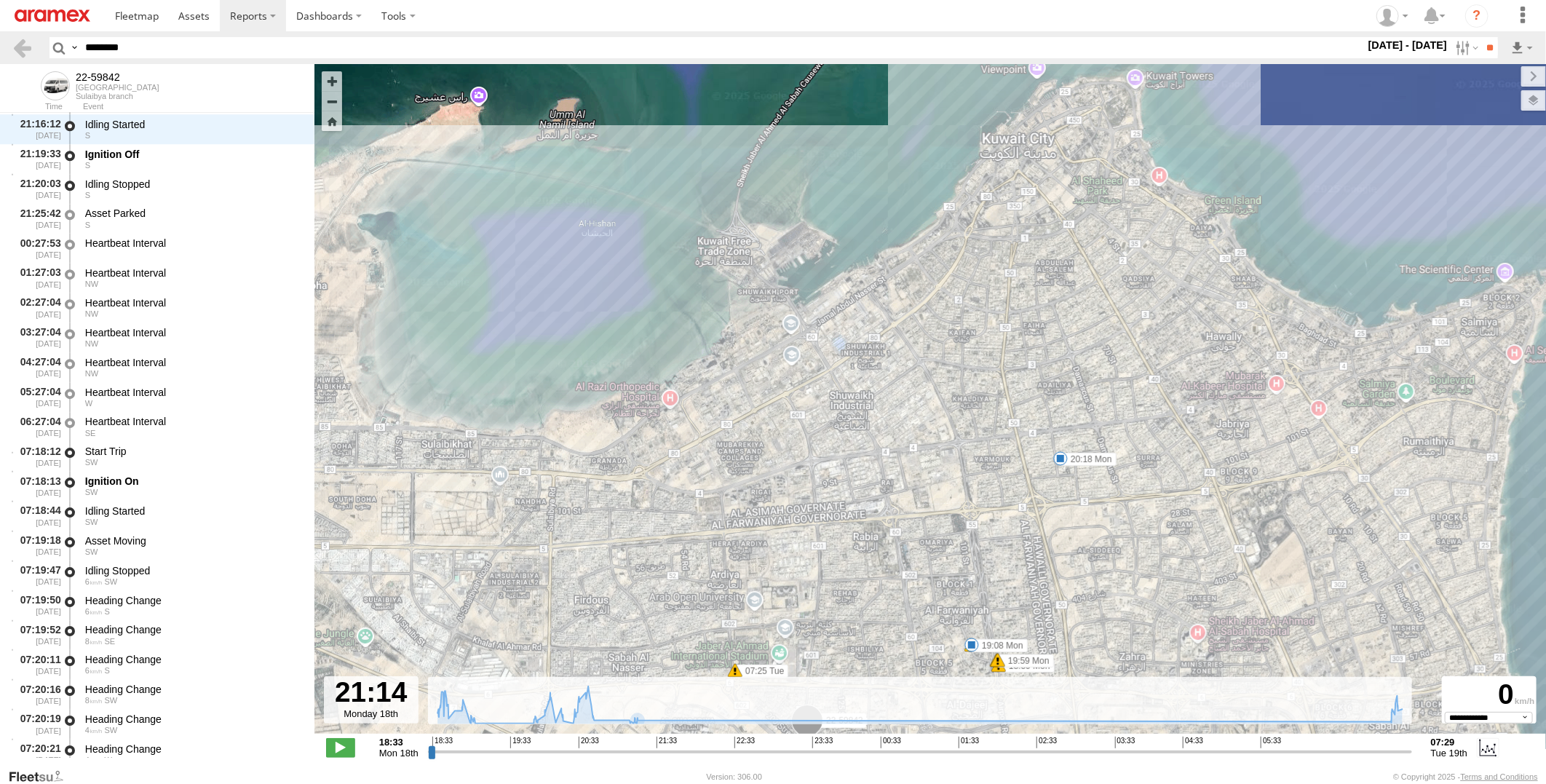
drag, startPoint x: 1032, startPoint y: 556, endPoint x: 1099, endPoint y: 399, distance: 170.7
click at [1088, 413] on div "22-59842 18:38 Mon 18:59 Mon 18:59 Mon 19:03 Mon 19:08 Mon 19:59 Mon 20:18 Mon …" at bounding box center [930, 406] width 1231 height 685
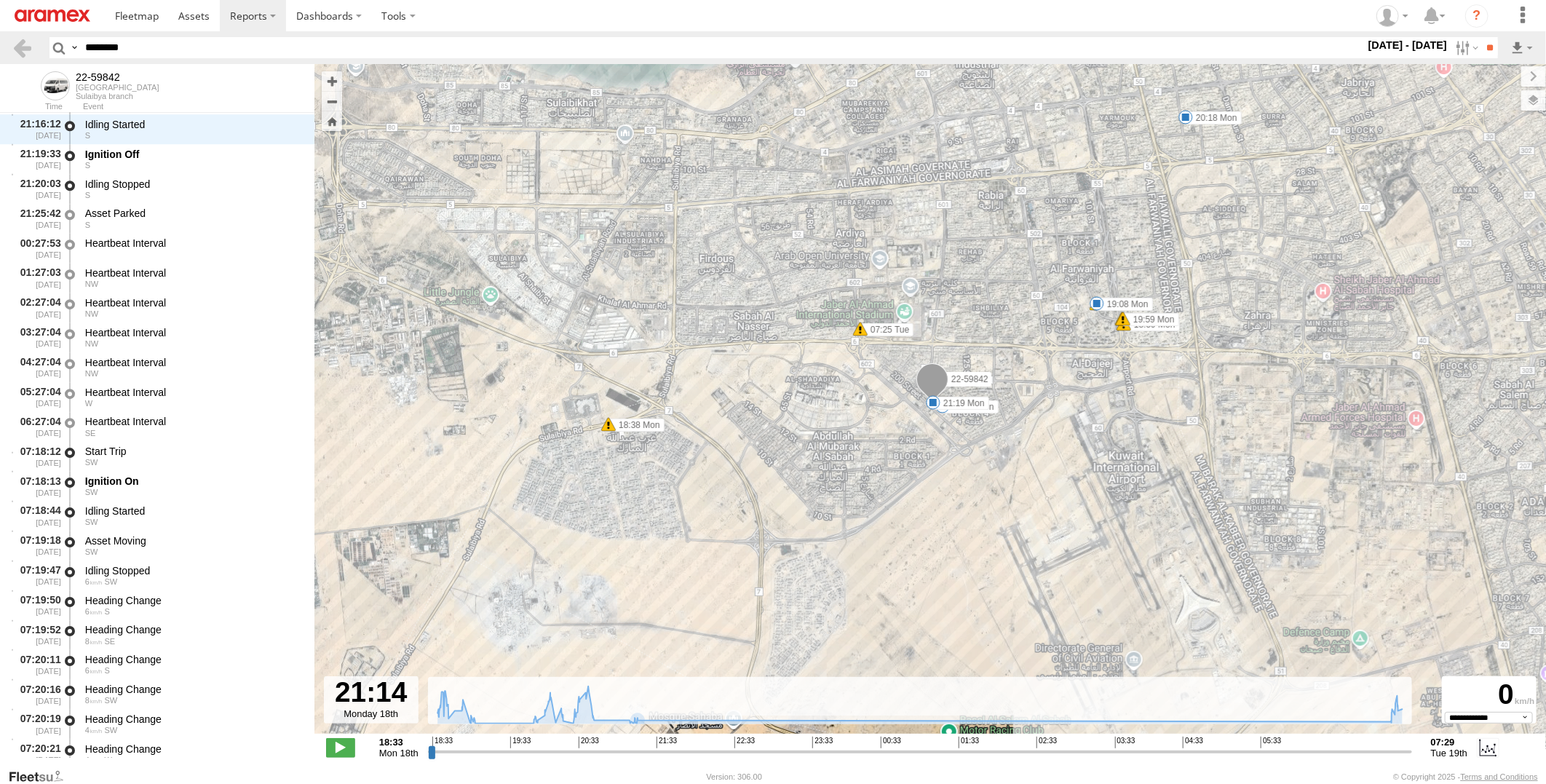
drag, startPoint x: 1087, startPoint y: 434, endPoint x: 1014, endPoint y: 591, distance: 173.1
click at [1014, 591] on div "22-59842 18:38 Mon 18:59 Mon 18:59 Mon 19:03 Mon 19:08 Mon 19:59 Mon 20:18 Mon …" at bounding box center [930, 406] width 1231 height 685
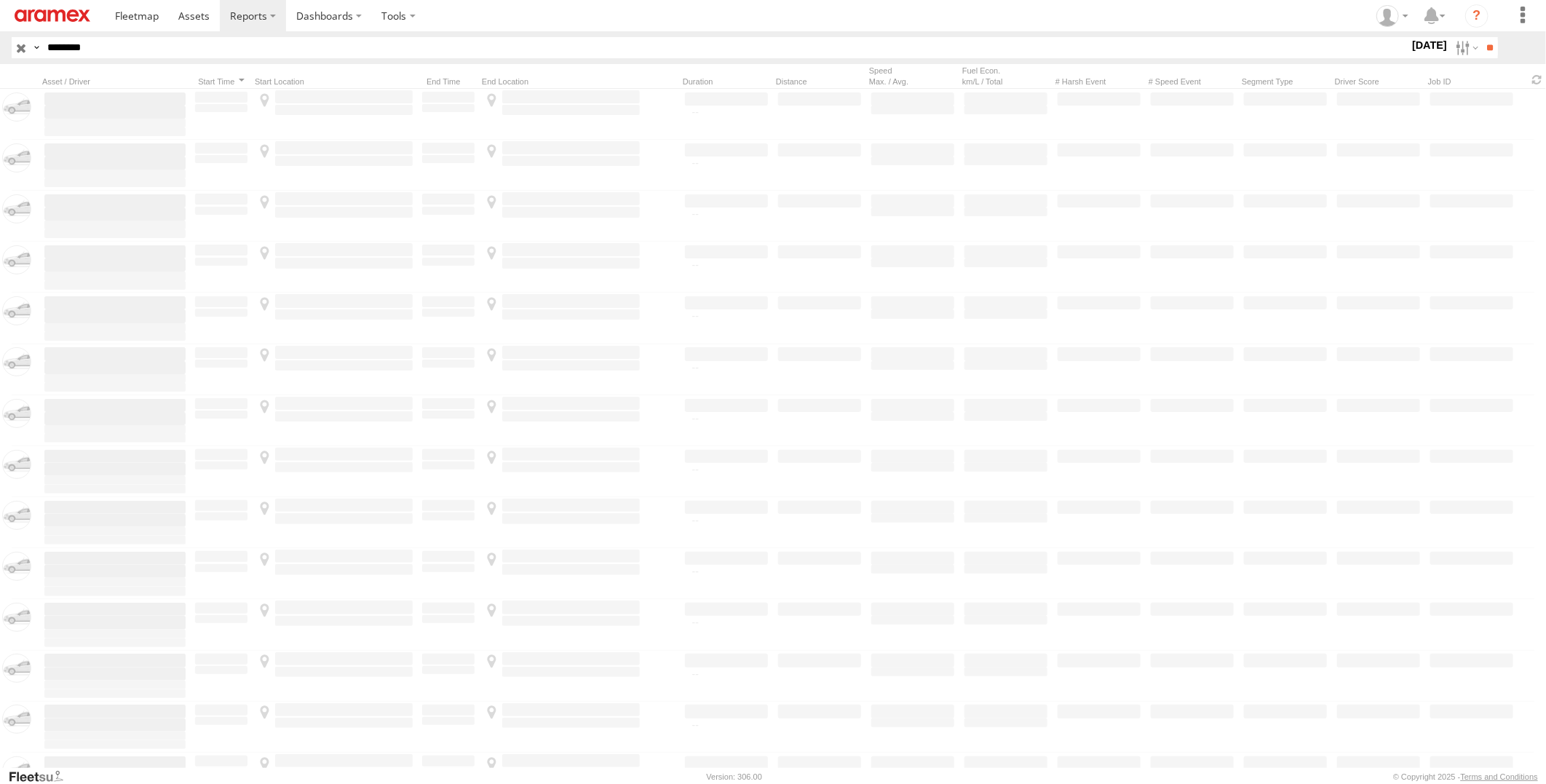
drag, startPoint x: 0, startPoint y: 0, endPoint x: -4, endPoint y: 51, distance: 51.2
click at [0, 51] on html at bounding box center [773, 392] width 1546 height 784
paste input "text"
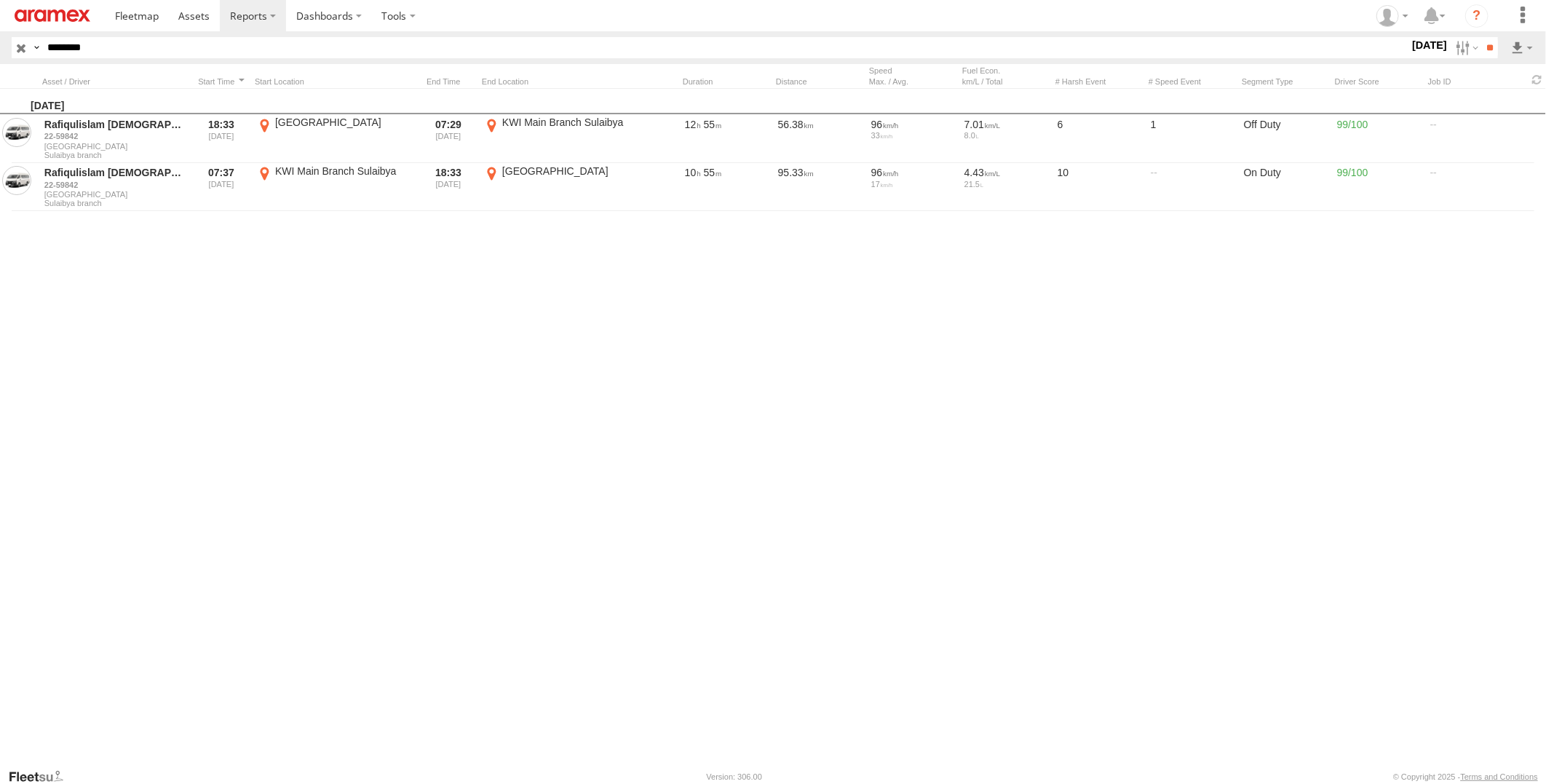
type input "********"
click at [1481, 37] on input "**" at bounding box center [1490, 47] width 17 height 21
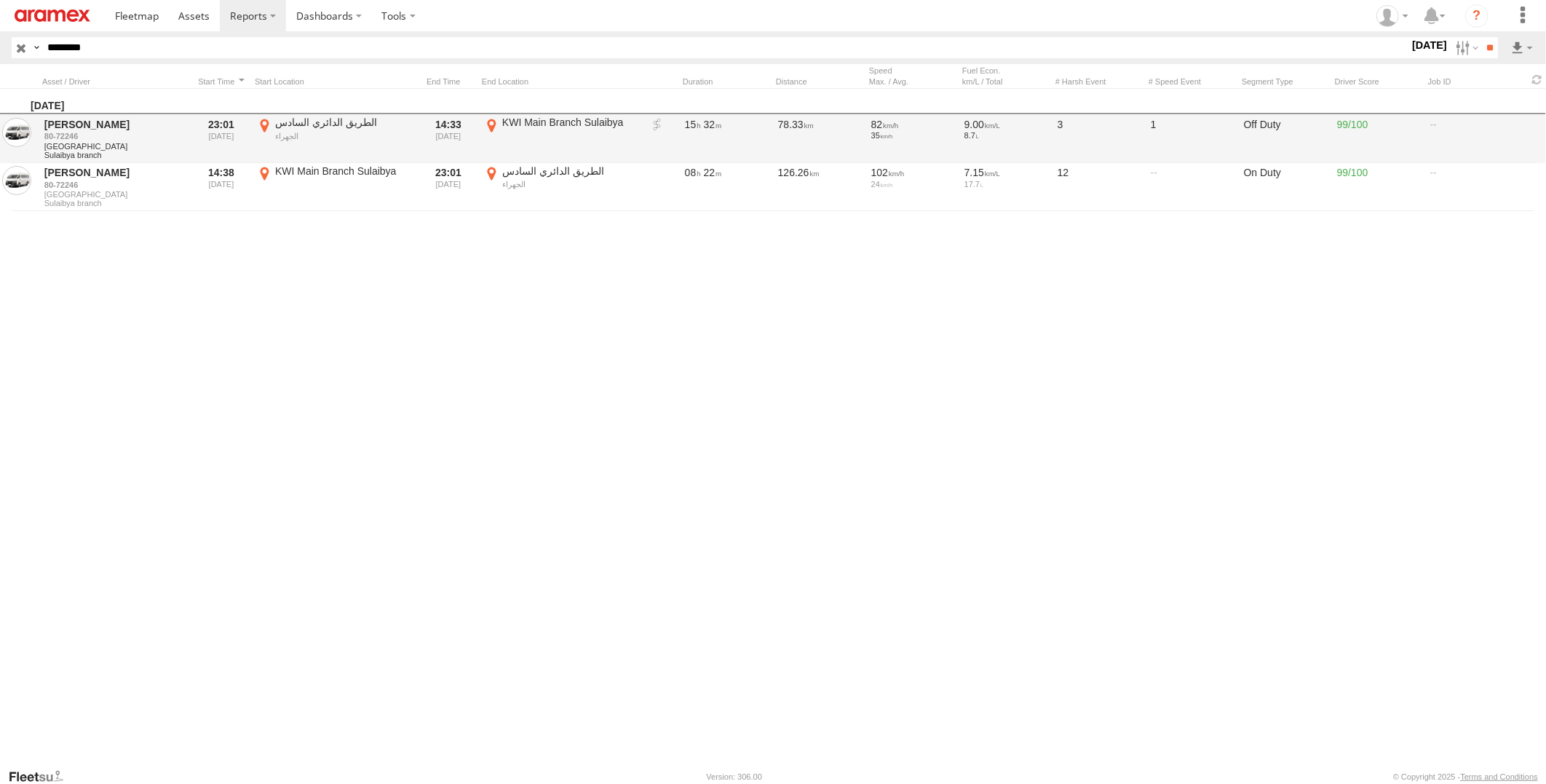
click at [652, 122] on link at bounding box center [657, 125] width 15 height 15
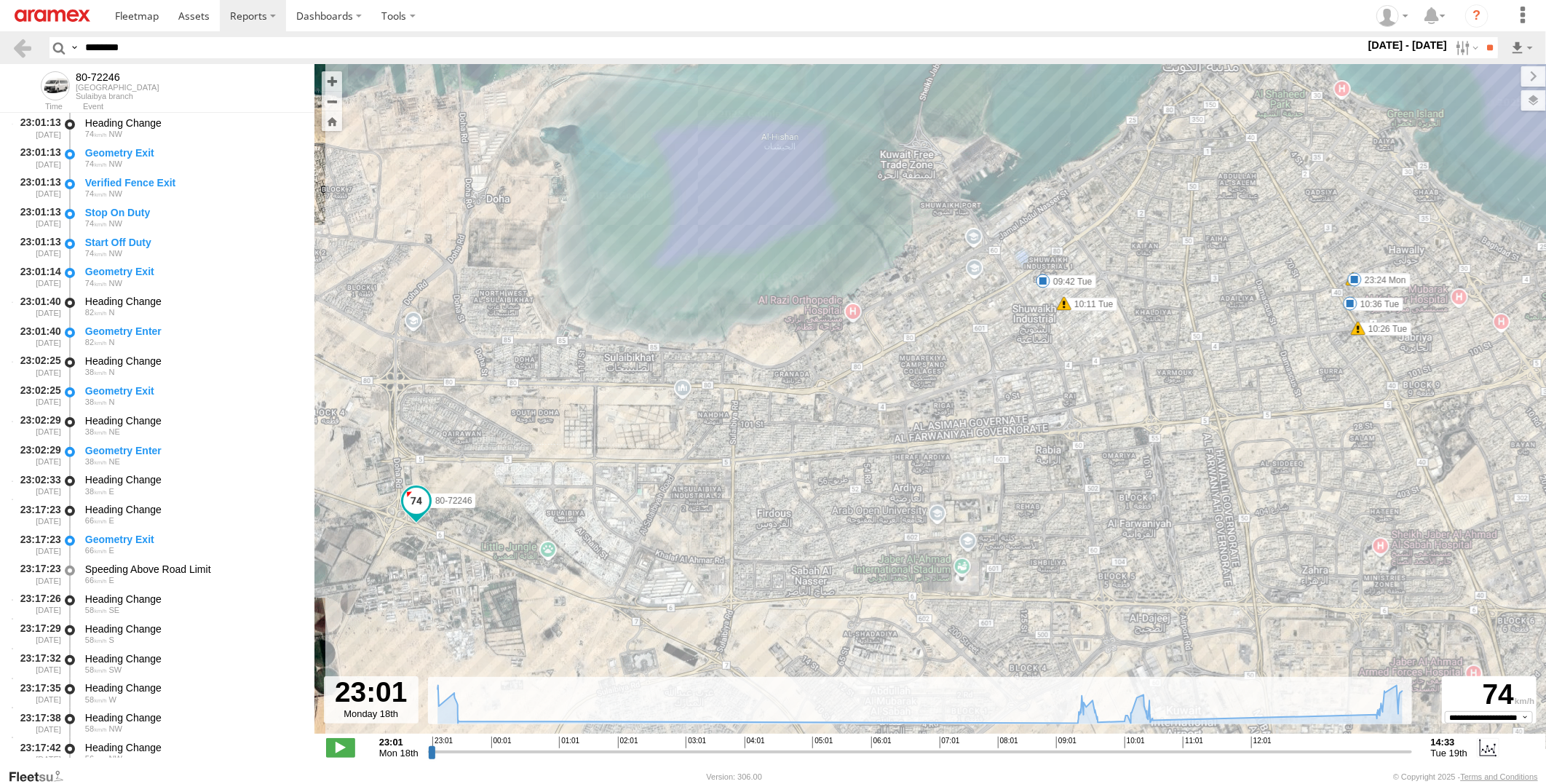
drag, startPoint x: 1070, startPoint y: 469, endPoint x: 986, endPoint y: 435, distance: 90.6
click at [986, 435] on div "80-72246 23:20 Mon 23:24 Mon 09:42 Tue 10:11 Tue 10:26 Tue 10:36 Tue" at bounding box center [930, 406] width 1231 height 685
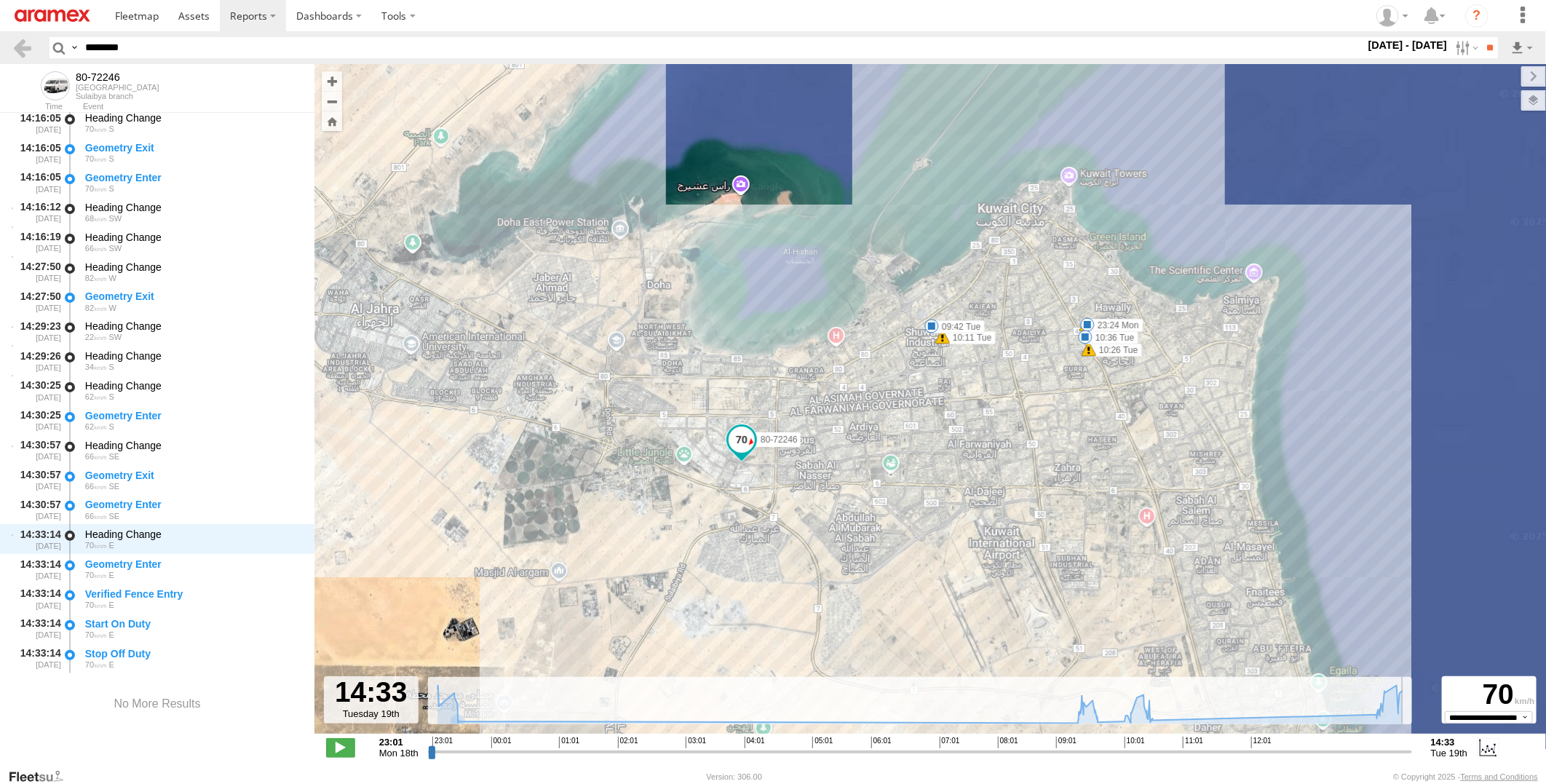
drag, startPoint x: 433, startPoint y: 754, endPoint x: 1467, endPoint y: 738, distance: 1034.1
type input "**********"
click at [1412, 744] on input "range" at bounding box center [920, 751] width 984 height 14
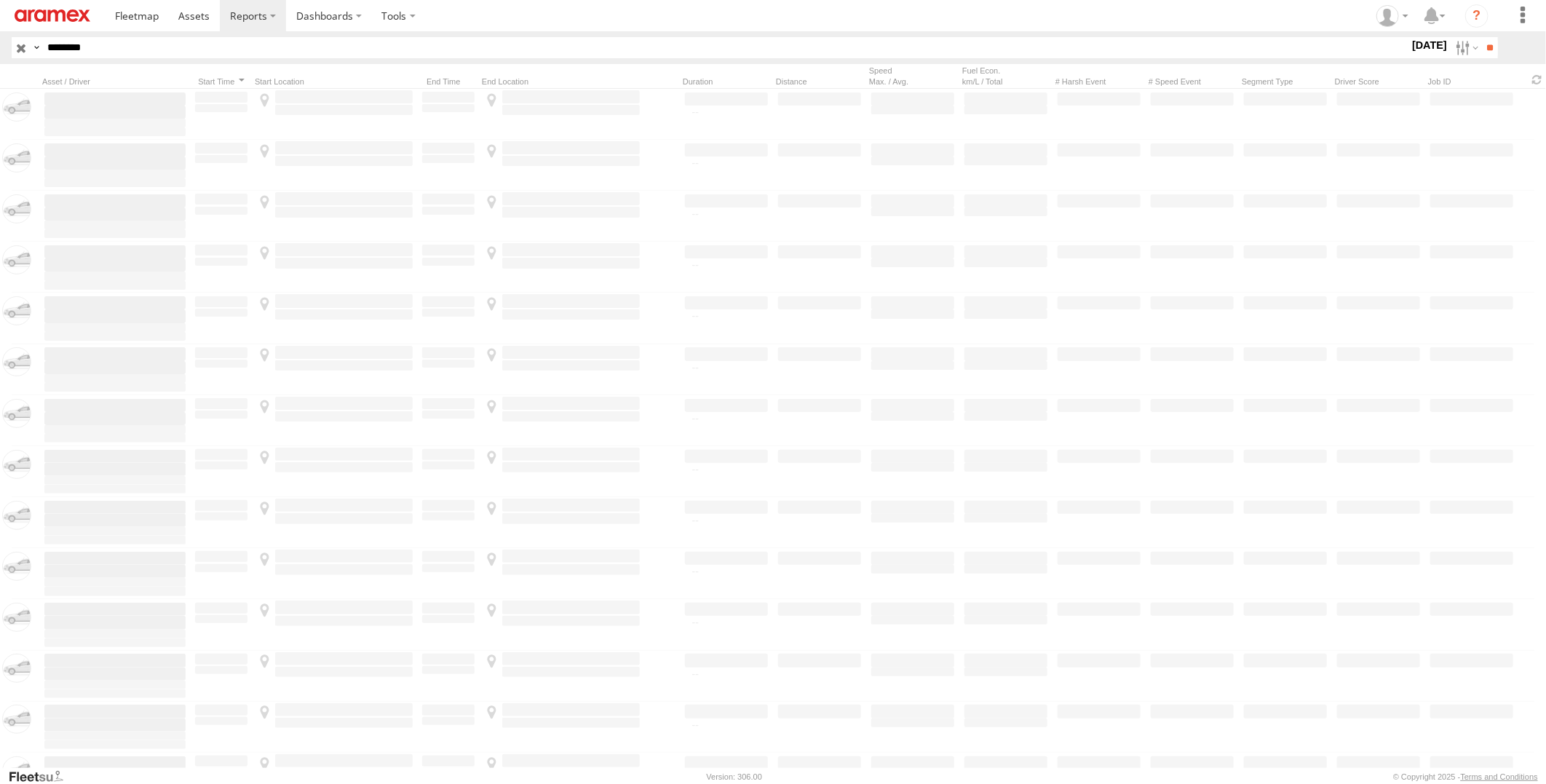
click at [0, 49] on html at bounding box center [773, 392] width 1546 height 784
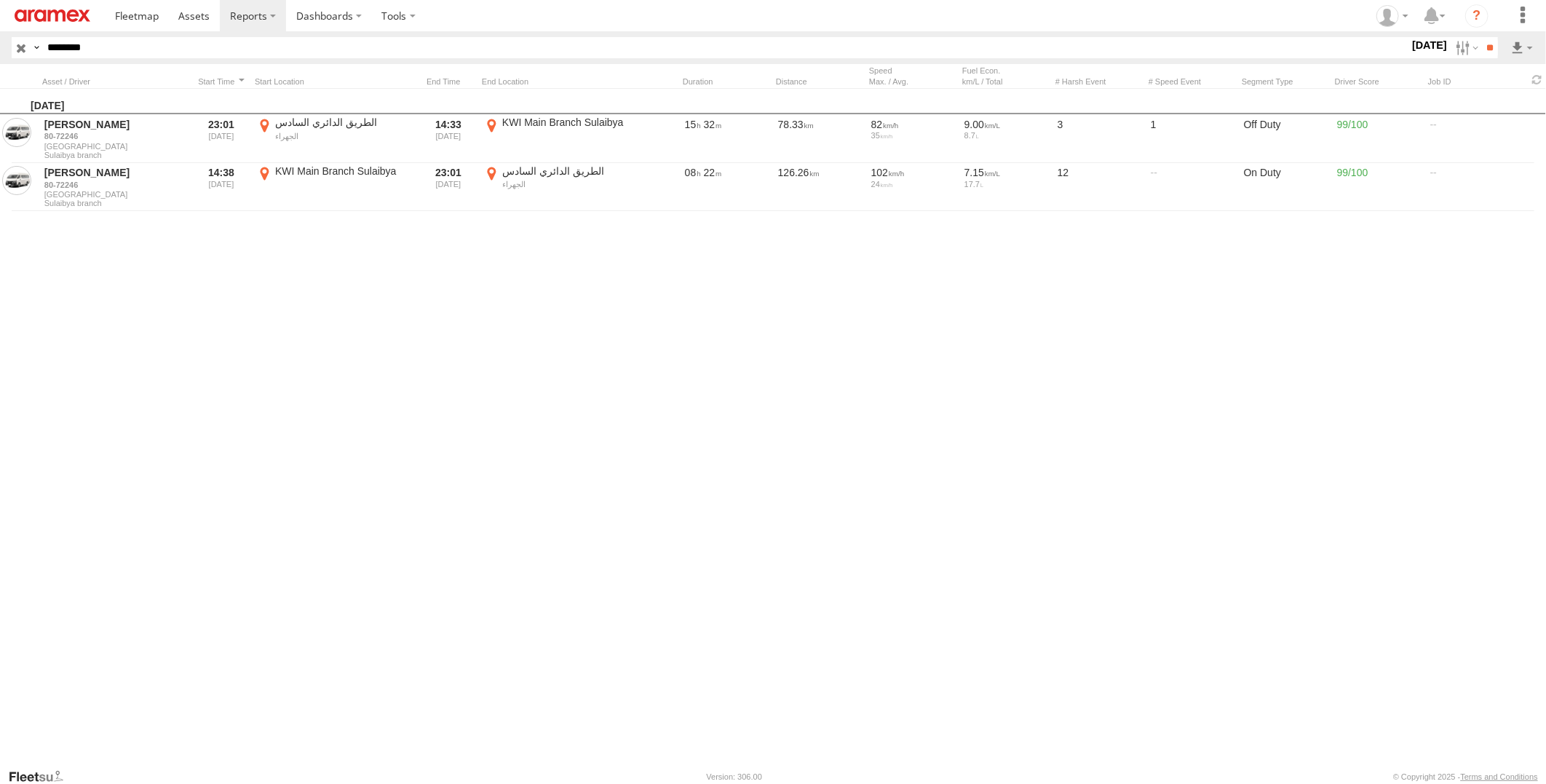
type input "********"
click at [1481, 37] on input "**" at bounding box center [1490, 47] width 17 height 21
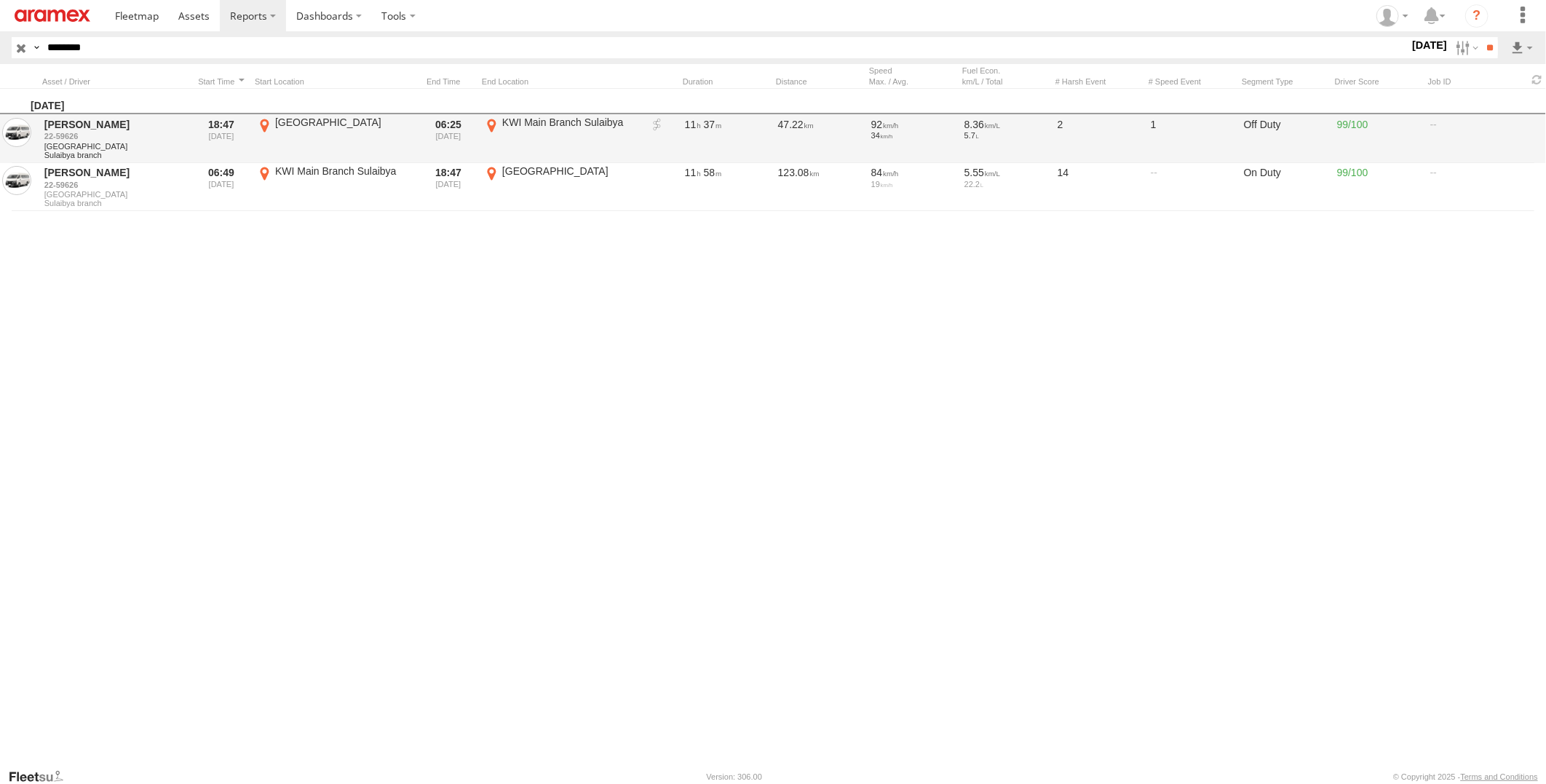
click at [658, 126] on link at bounding box center [657, 125] width 15 height 15
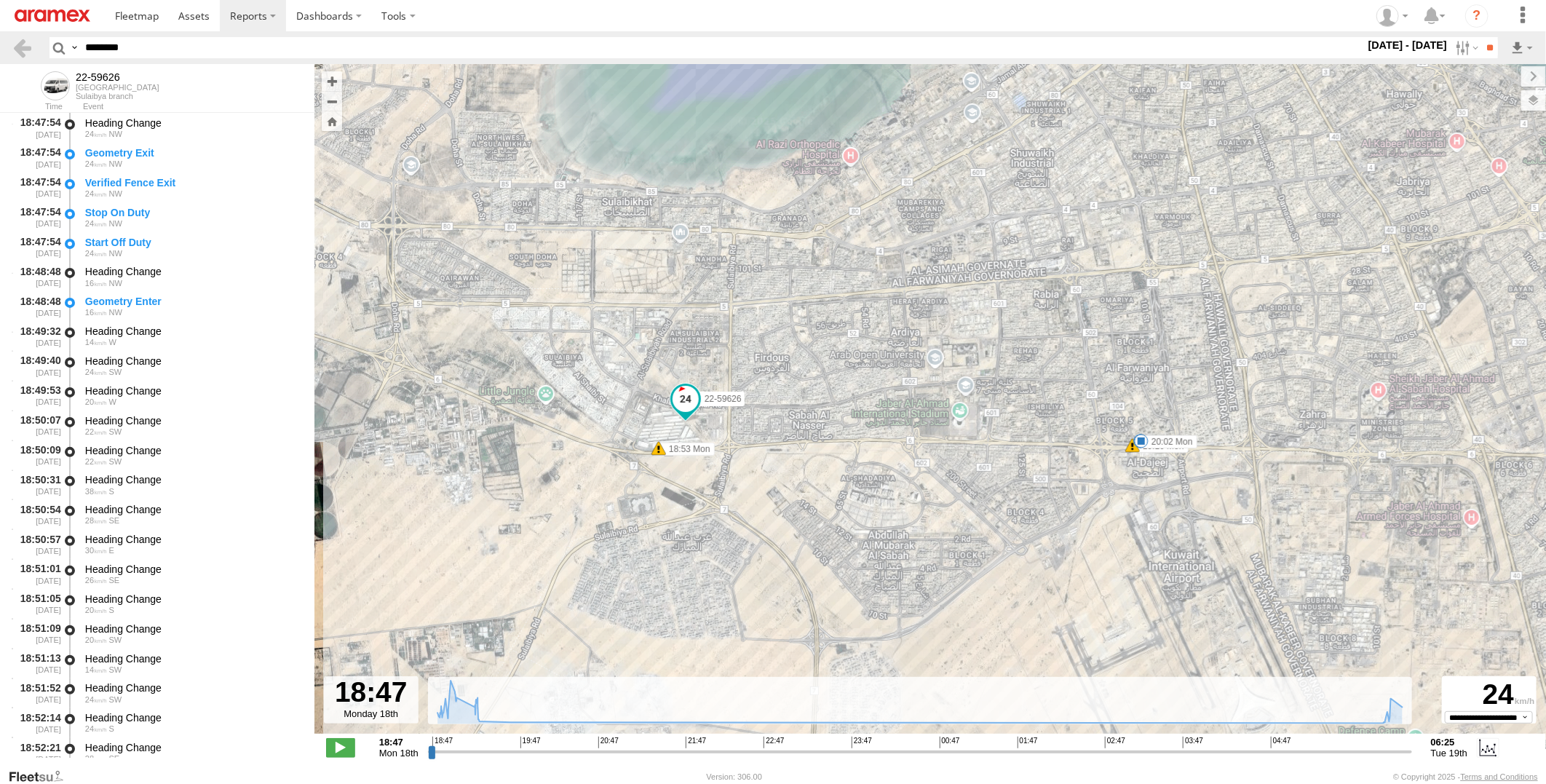
drag, startPoint x: 978, startPoint y: 525, endPoint x: 819, endPoint y: 518, distance: 159.2
click at [819, 518] on div "22-59626 18:53 Mon 19:16 Mon 19:30 Mon 19:52 Mon 20:02 Mon" at bounding box center [930, 406] width 1231 height 685
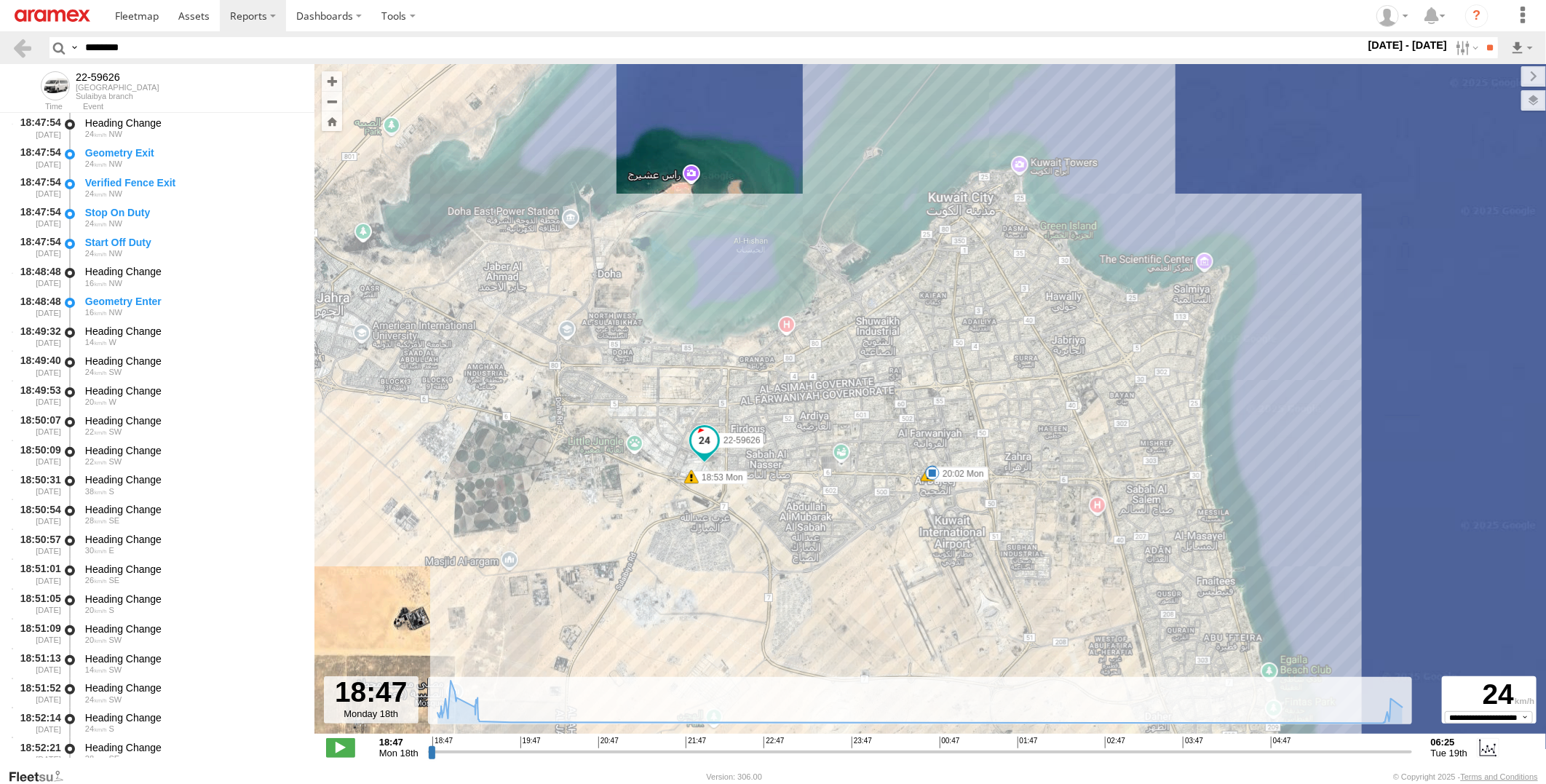
drag, startPoint x: 914, startPoint y: 587, endPoint x: 871, endPoint y: 577, distance: 44.1
click at [871, 577] on div "22-59626 18:53 Mon 19:16 Mon 19:30 Mon 19:52 Mon 20:02 Mon" at bounding box center [930, 406] width 1231 height 685
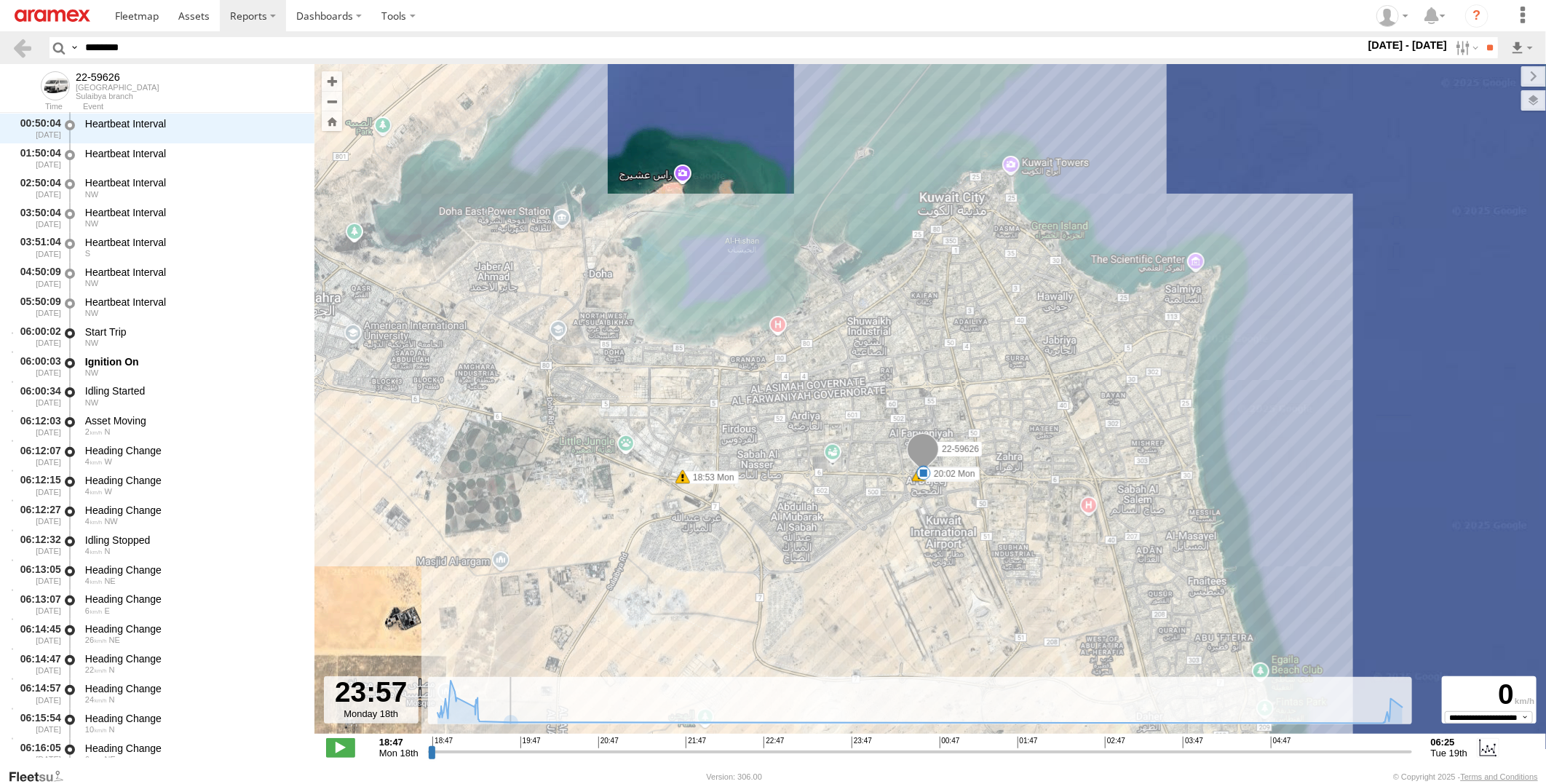
drag, startPoint x: 428, startPoint y: 753, endPoint x: 864, endPoint y: 737, distance: 436.3
type input "**********"
click at [864, 744] on input "range" at bounding box center [920, 751] width 984 height 14
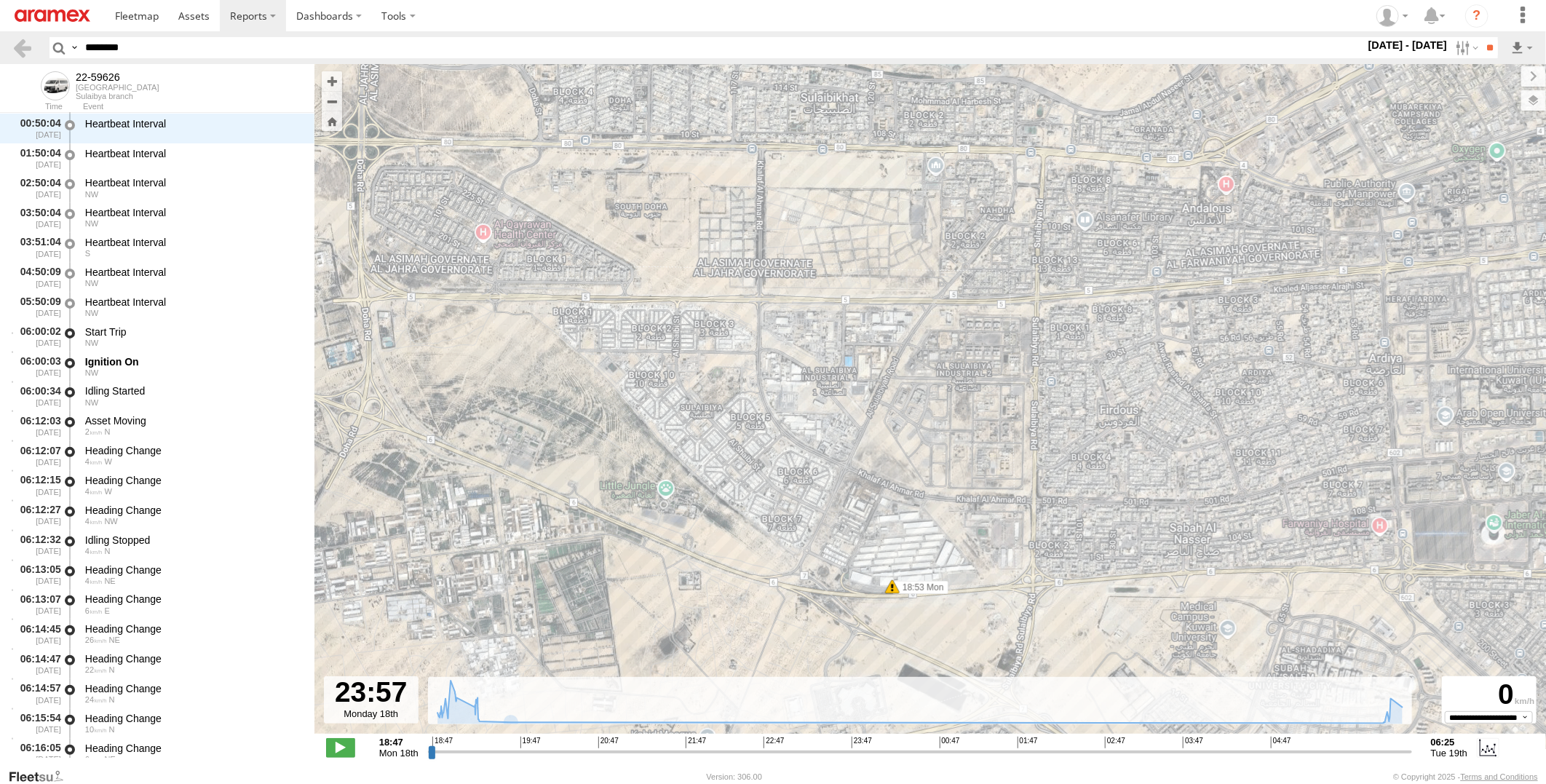
drag, startPoint x: 678, startPoint y: 544, endPoint x: 718, endPoint y: 486, distance: 70.5
click at [718, 486] on div "22-59626 18:53 Mon 19:16 Mon 19:30 Mon 19:52 Mon 20:02 Mon" at bounding box center [930, 406] width 1231 height 685
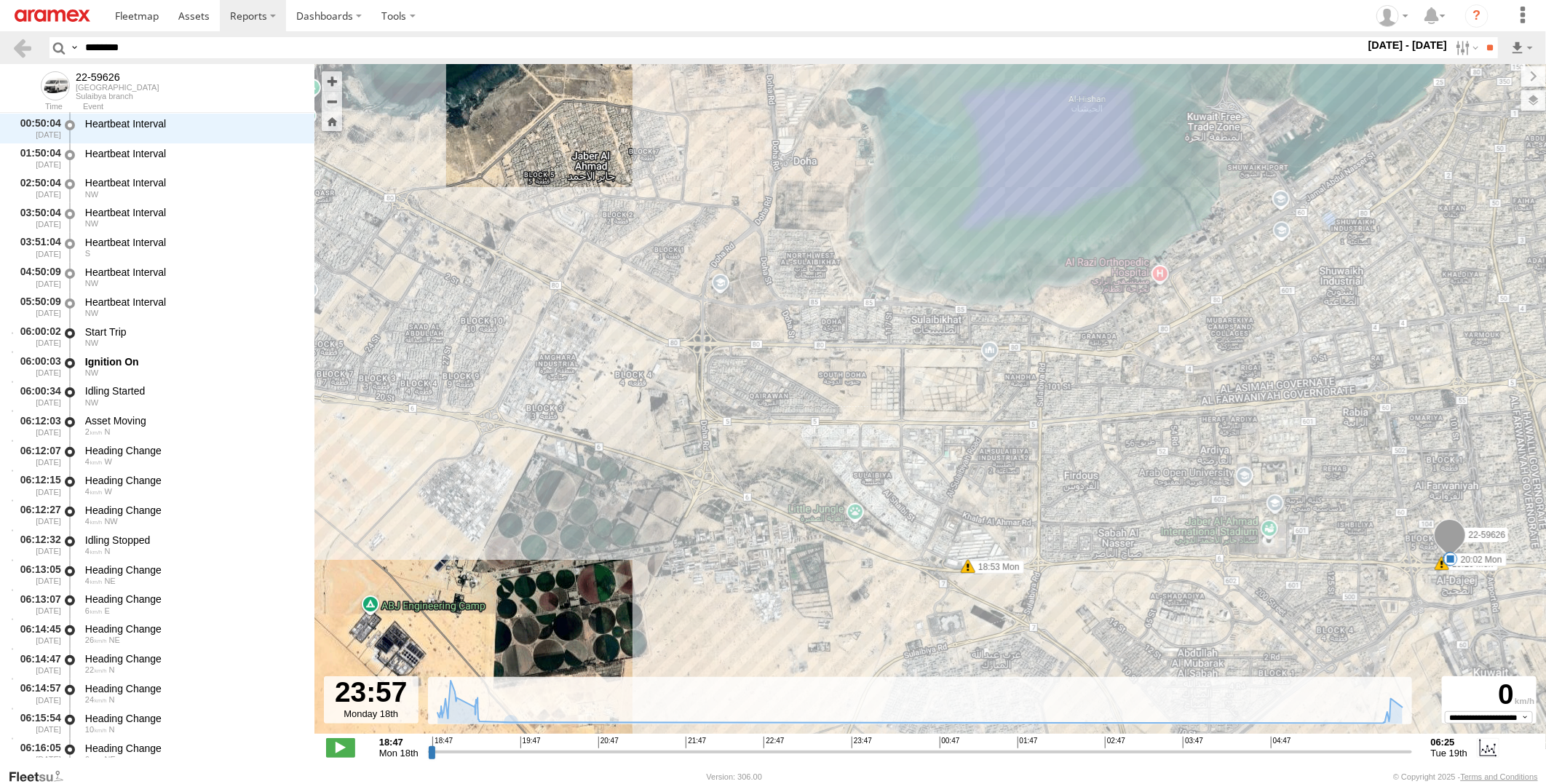
drag, startPoint x: 1117, startPoint y: 597, endPoint x: 1079, endPoint y: 564, distance: 50.3
click at [1079, 564] on div "22-59626 18:53 Mon 19:16 Mon 19:30 Mon 19:52 Mon 20:02 Mon" at bounding box center [930, 406] width 1231 height 685
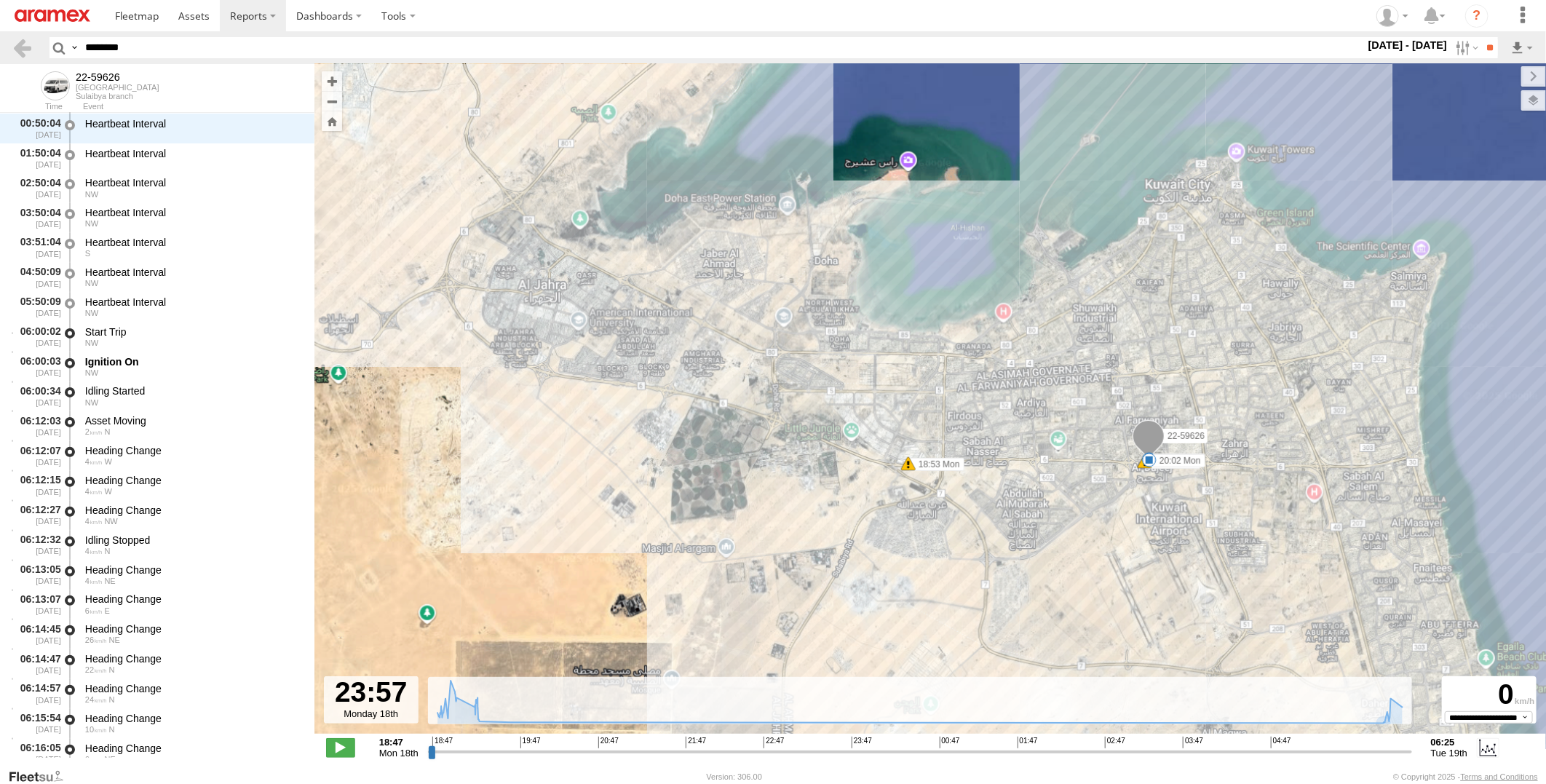
drag, startPoint x: 1149, startPoint y: 566, endPoint x: 1076, endPoint y: 535, distance: 79.3
click at [1077, 535] on div "22-59626 18:53 Mon 19:16 Mon 19:30 Mon 19:52 Mon 20:02 Mon" at bounding box center [930, 406] width 1231 height 685
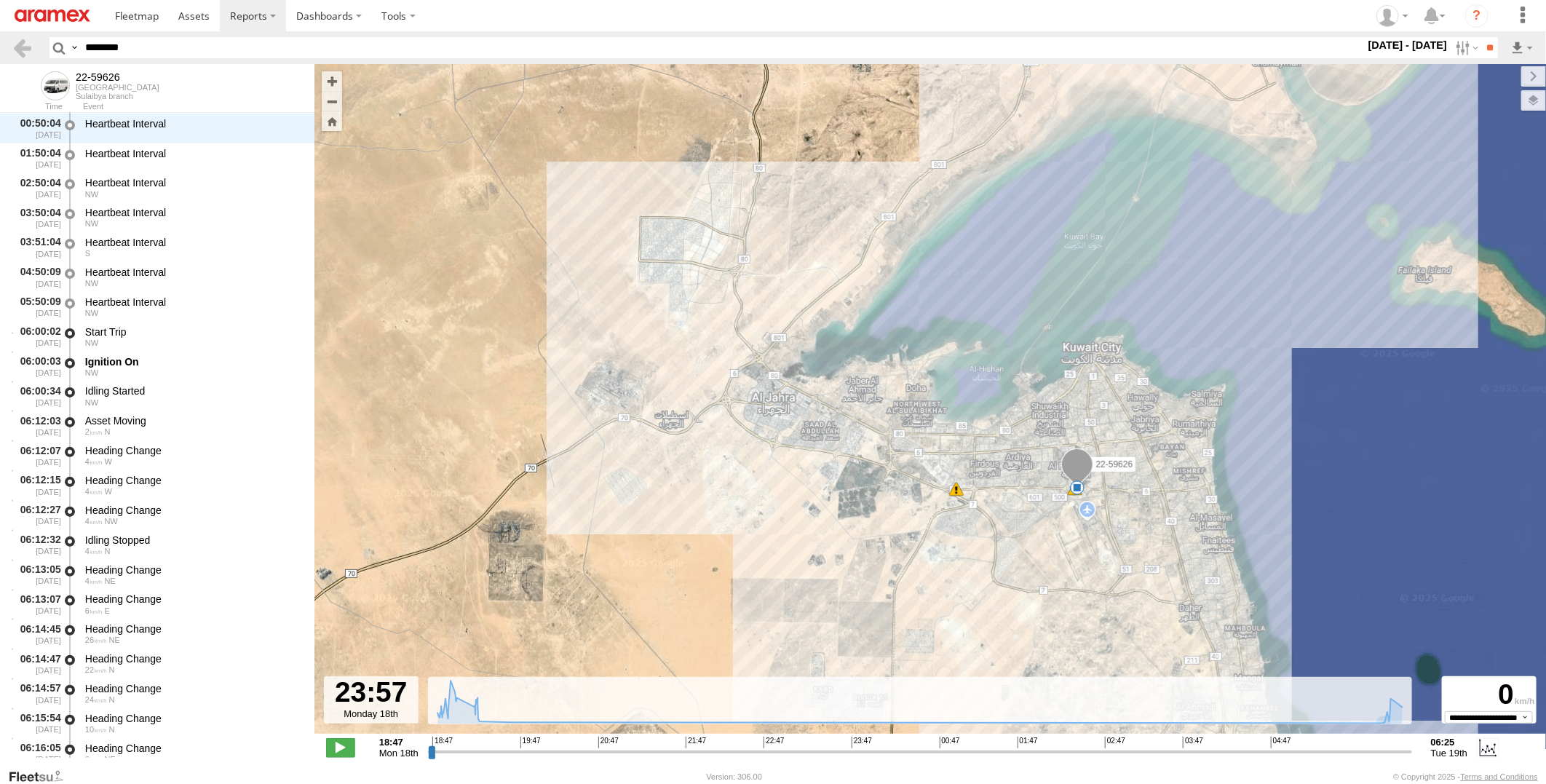
drag, startPoint x: 961, startPoint y: 507, endPoint x: 936, endPoint y: 507, distance: 25.0
click at [936, 507] on div "22-59626 18:53 Mon 19:16 Mon 19:30 Mon 19:52 Mon 20:02 Mon" at bounding box center [930, 406] width 1231 height 685
click at [910, 504] on div "22-59626 18:53 Mon 19:16 Mon 19:30 Mon 19:52 Mon 20:02 Mon" at bounding box center [930, 406] width 1231 height 685
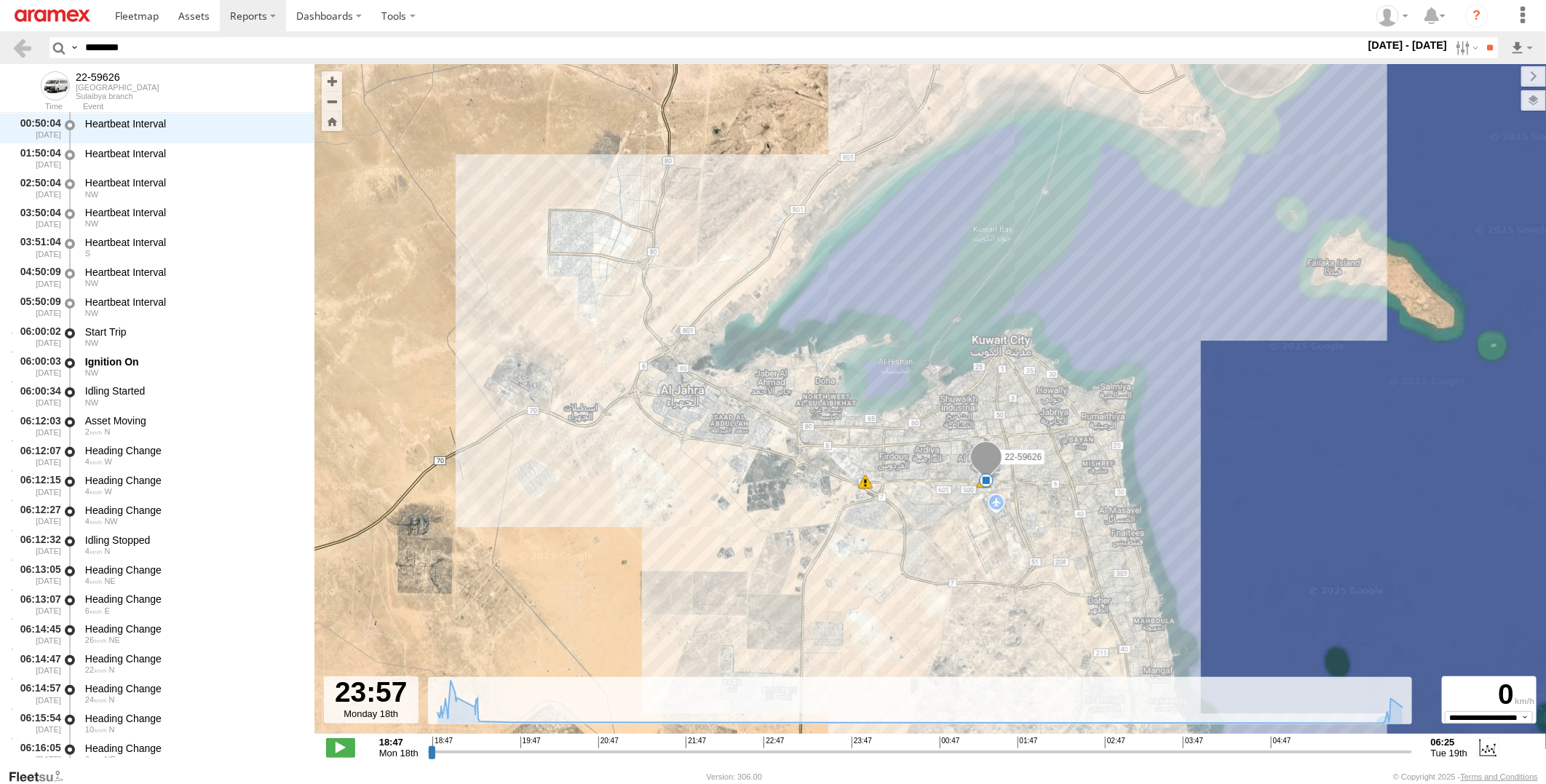
drag, startPoint x: 971, startPoint y: 503, endPoint x: 920, endPoint y: 500, distance: 51.1
click at [920, 500] on div "22-59626 18:53 Mon 19:16 Mon 19:30 Mon 19:52 Mon 20:02 Mon" at bounding box center [930, 406] width 1231 height 685
